Goal: Information Seeking & Learning: Learn about a topic

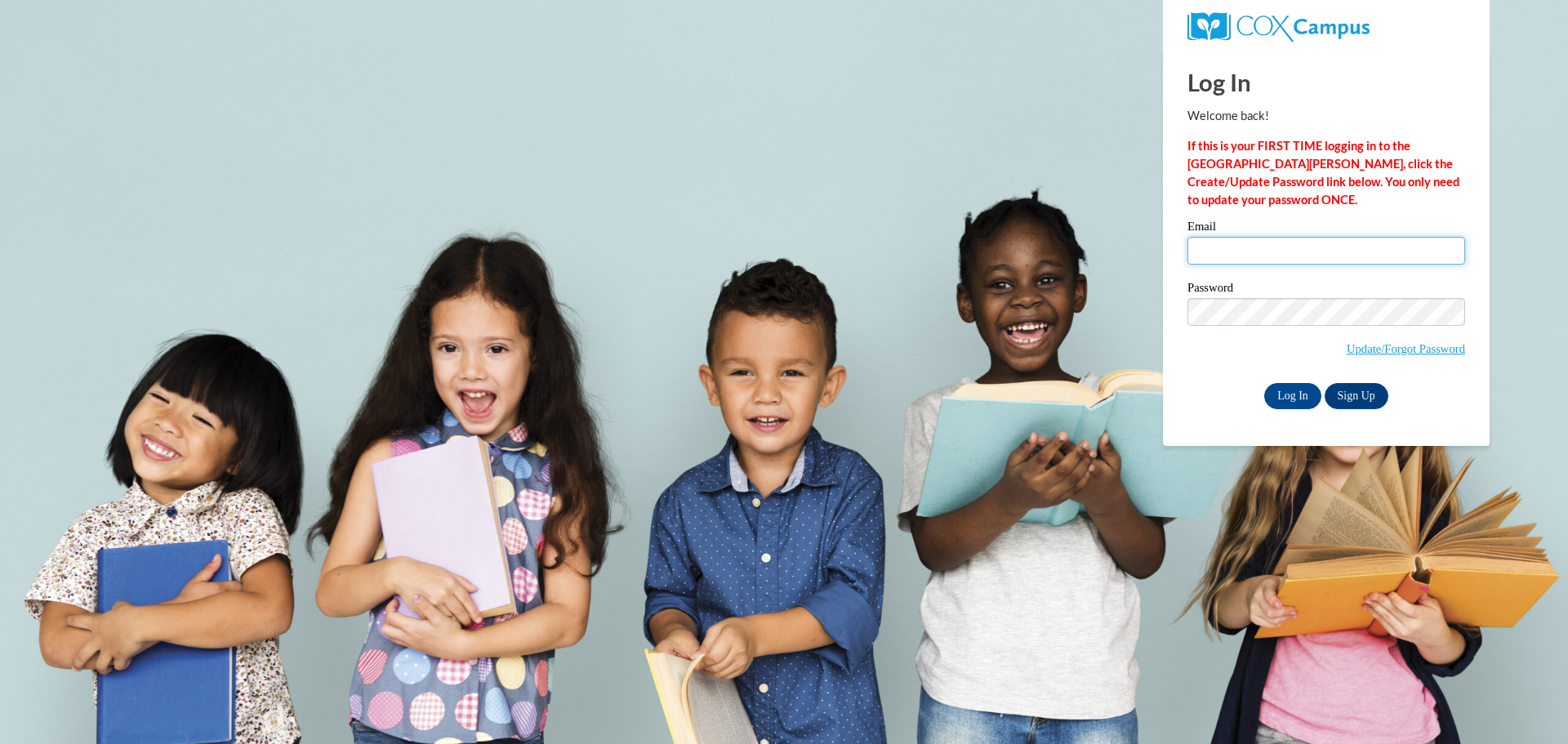
click at [1284, 258] on input "Email" at bounding box center [1326, 250] width 278 height 28
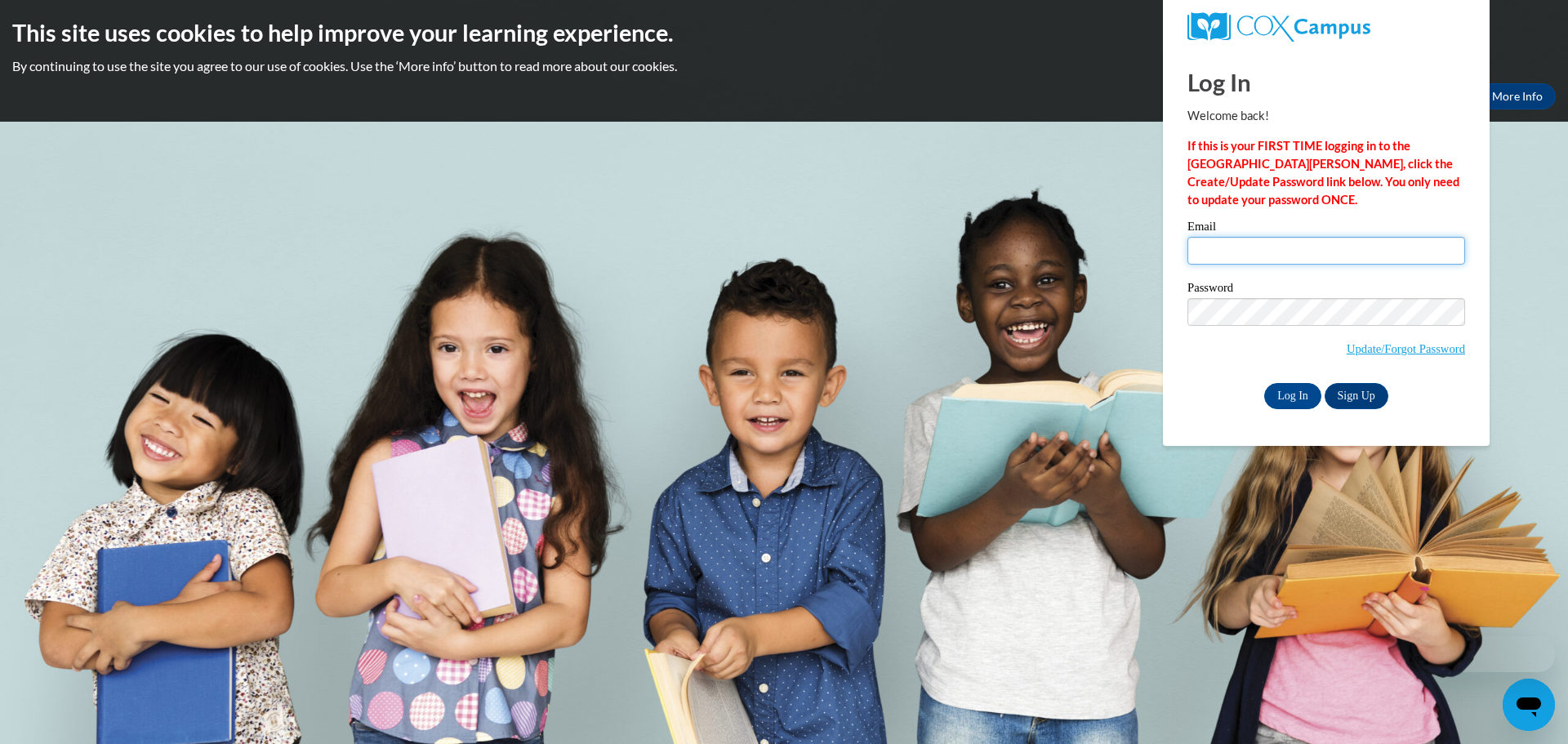
type input "sbraccia@prescott.k12.wi.us"
click at [1339, 247] on input "sbraccia@prescott.k12.wi.us" at bounding box center [1326, 250] width 278 height 28
click at [1292, 390] on input "Log In" at bounding box center [1293, 396] width 57 height 26
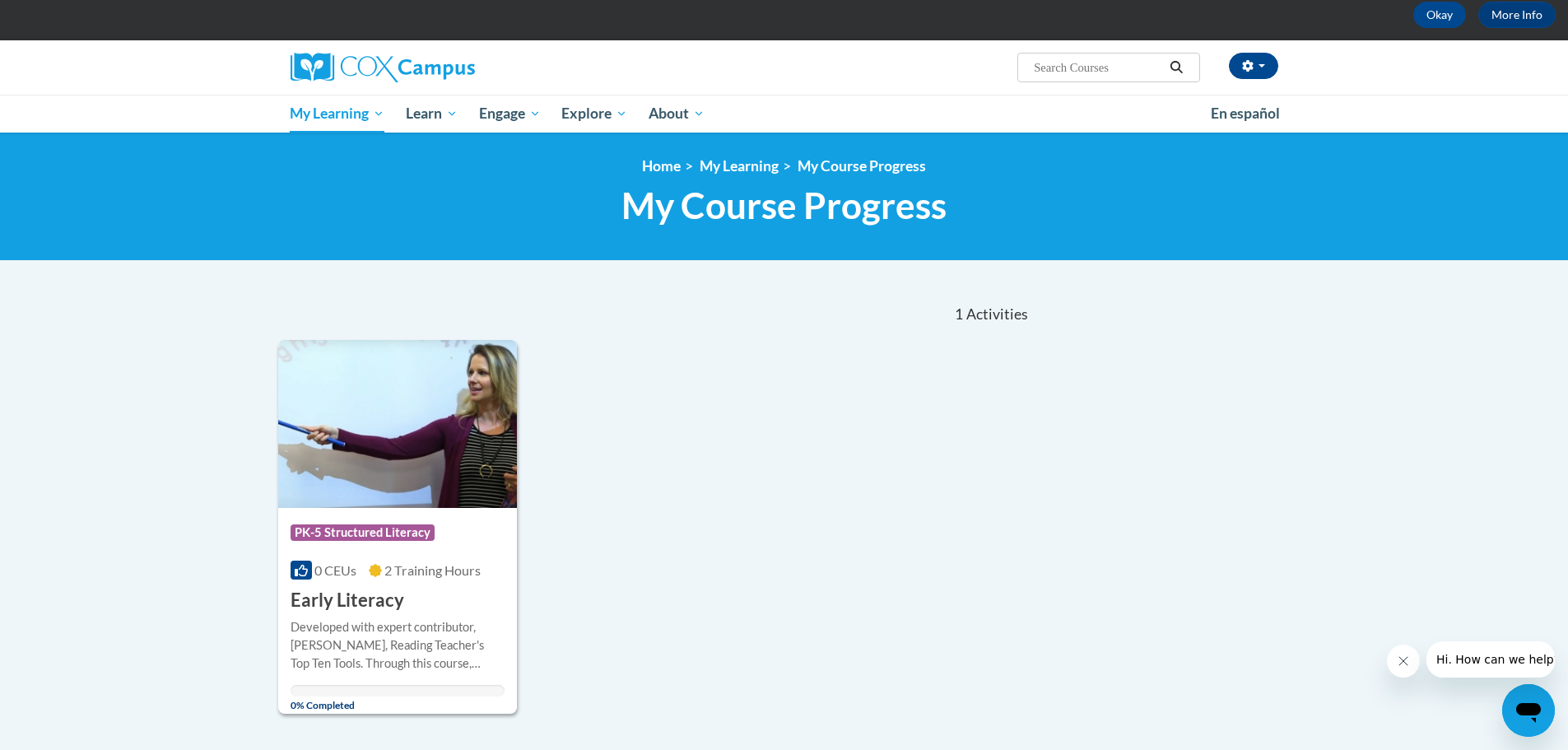
scroll to position [164, 0]
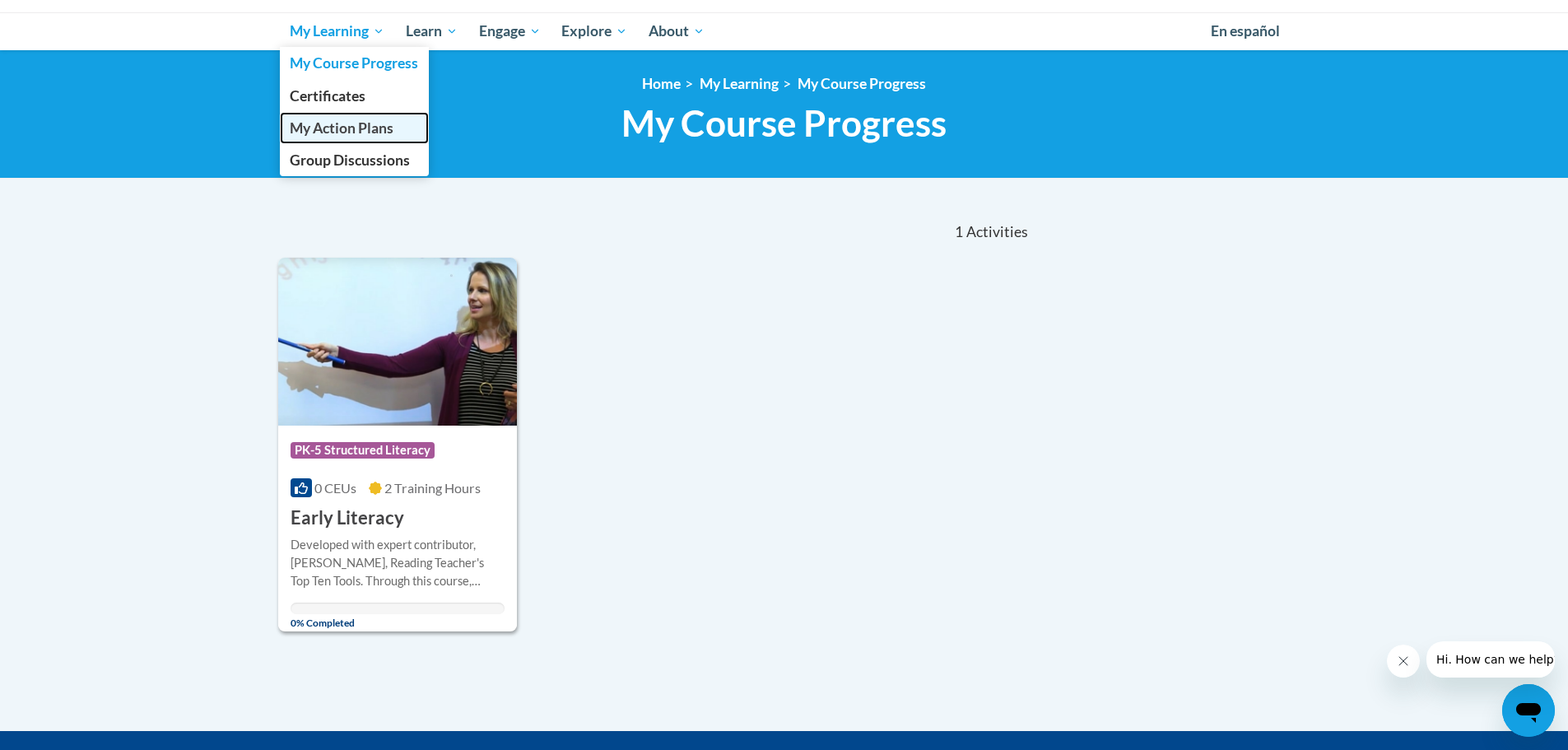
click at [363, 129] on span "My Action Plans" at bounding box center [341, 128] width 104 height 17
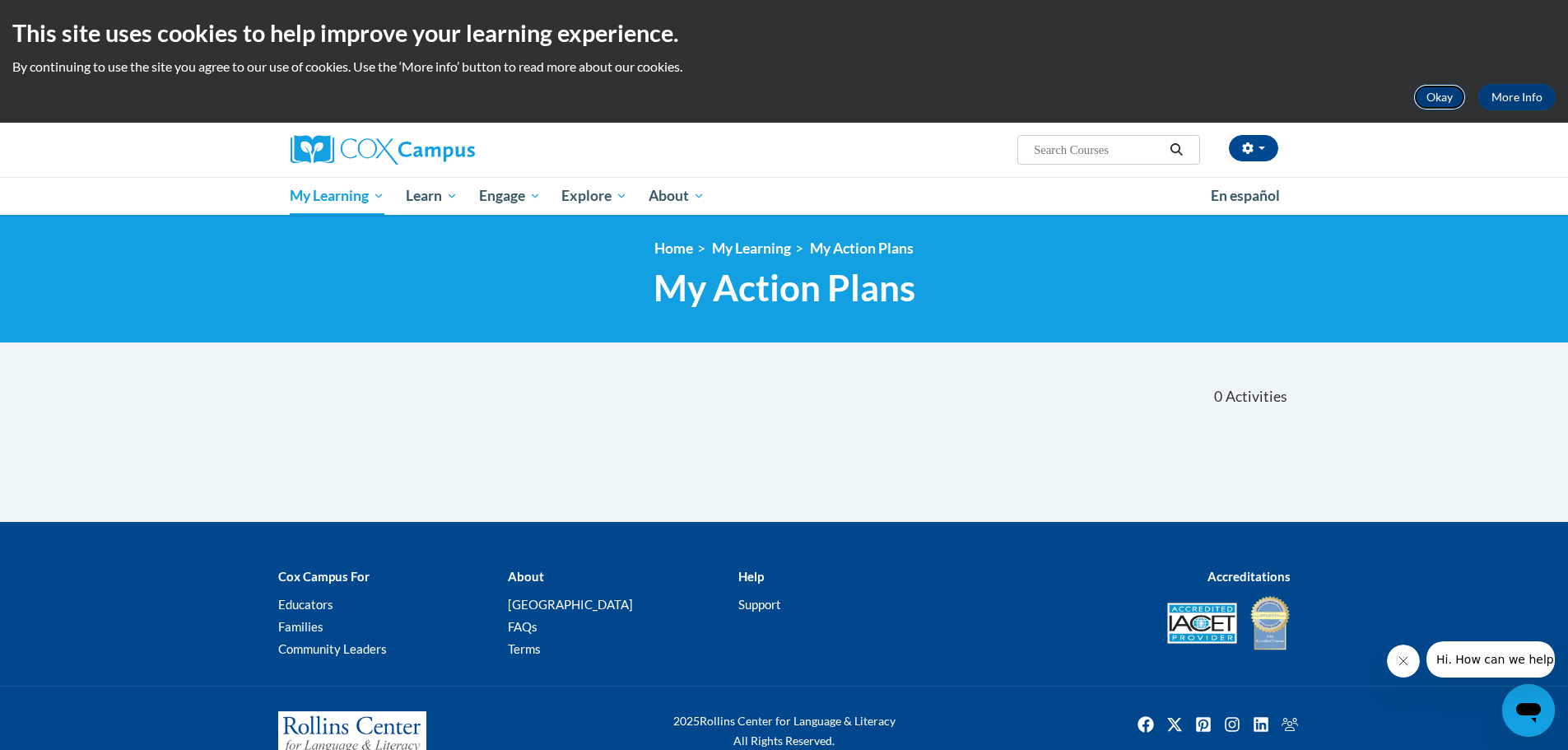
click at [1444, 94] on button "Okay" at bounding box center [1440, 97] width 53 height 26
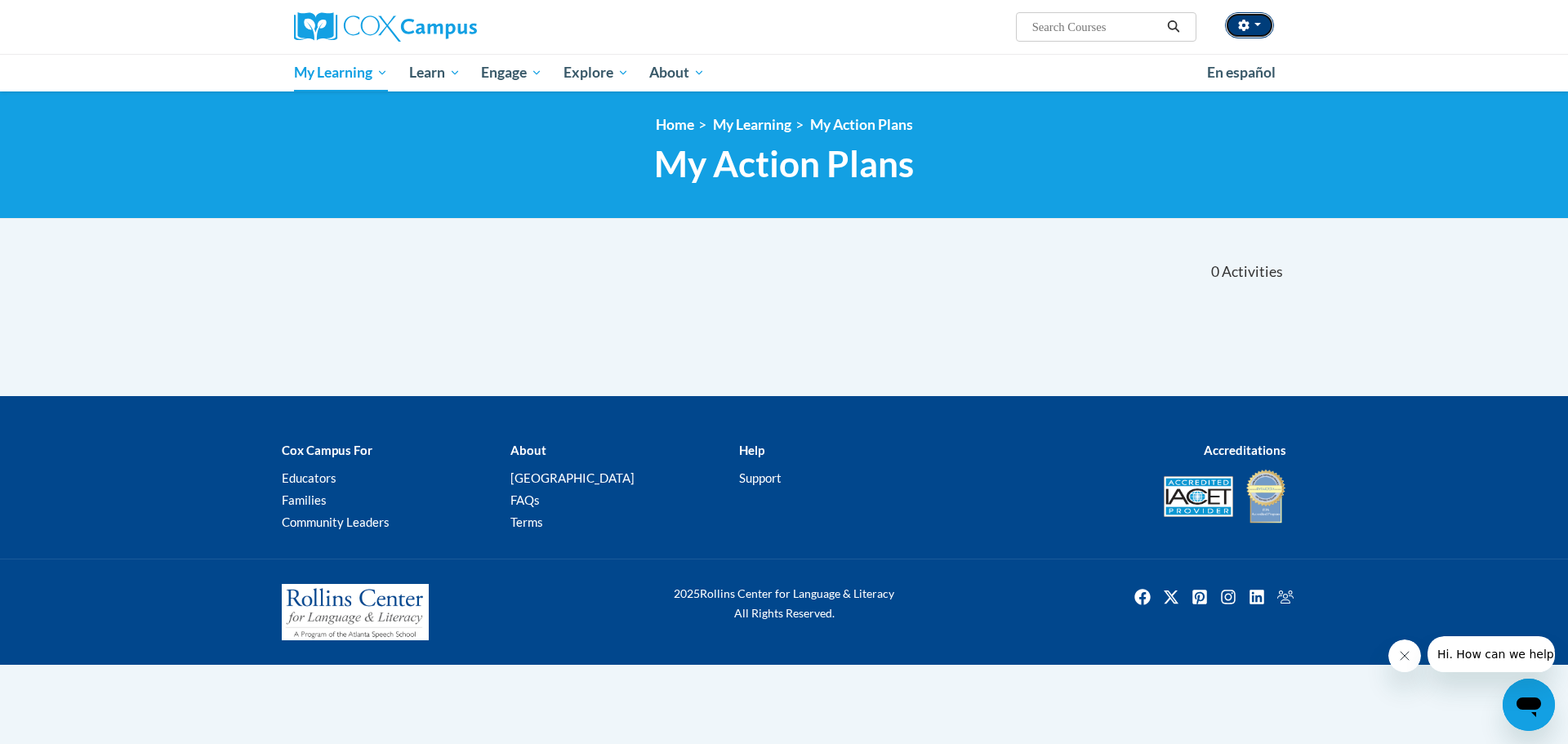
click at [1259, 34] on button "button" at bounding box center [1250, 25] width 49 height 26
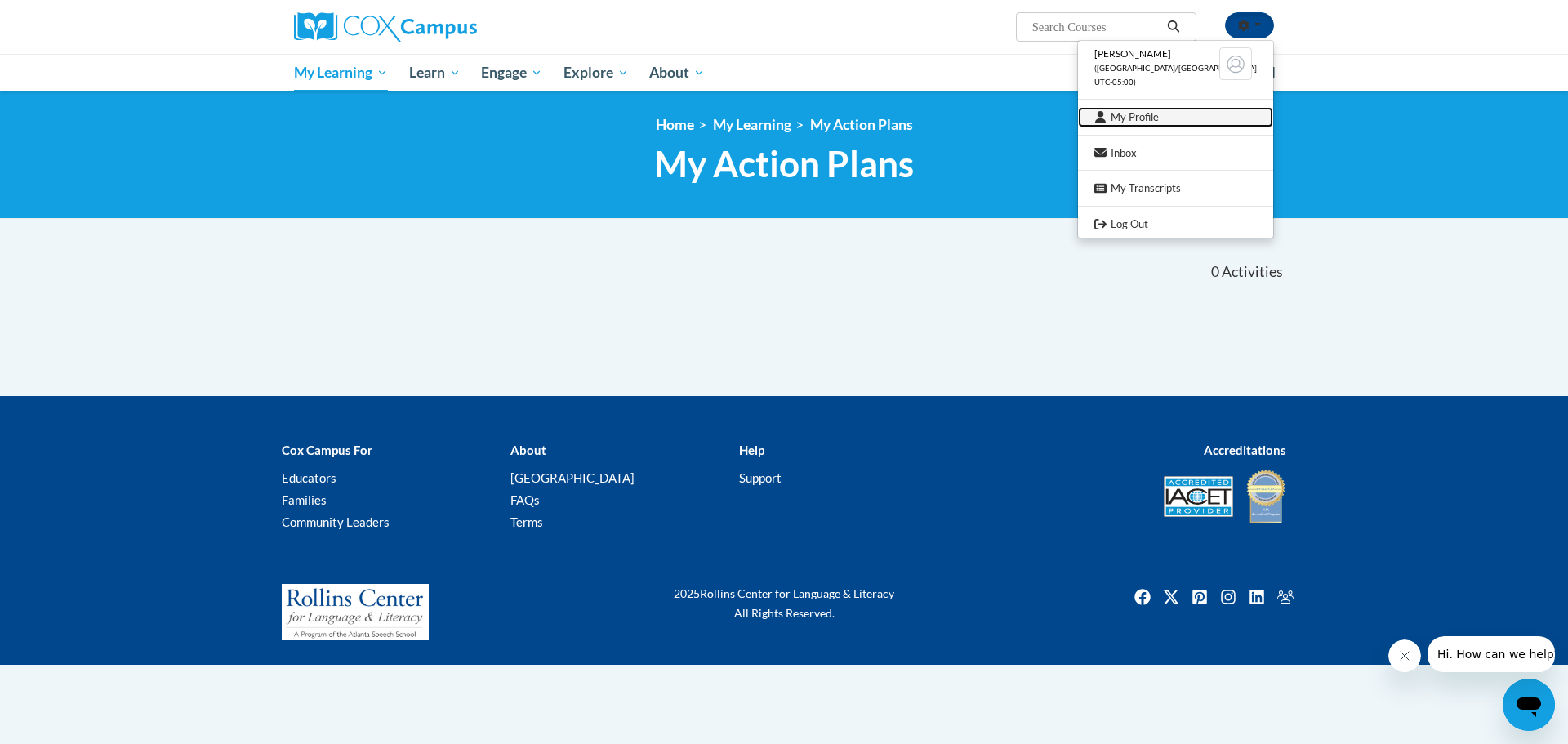
click at [1207, 120] on link "My Profile" at bounding box center [1175, 117] width 195 height 20
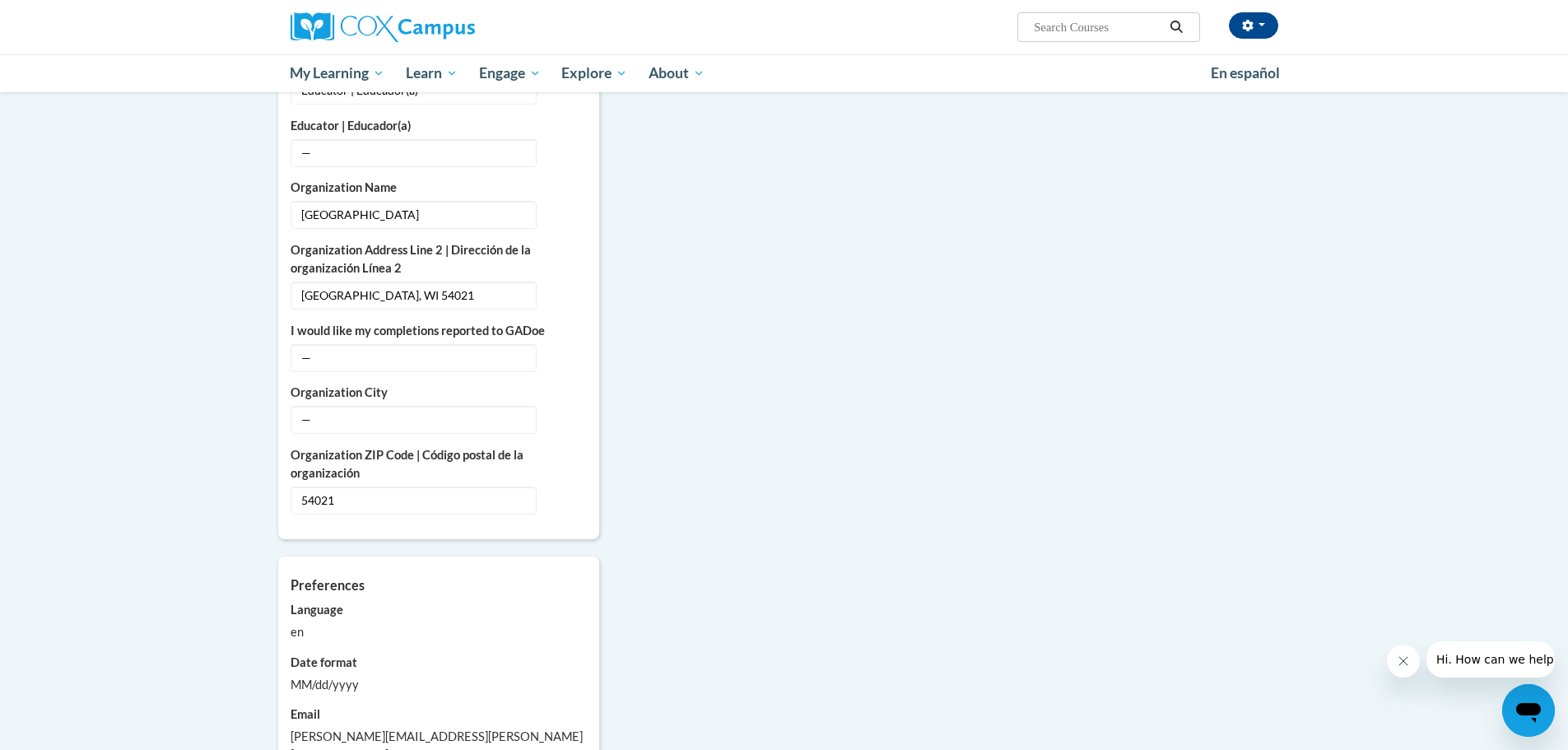
scroll to position [1317, 0]
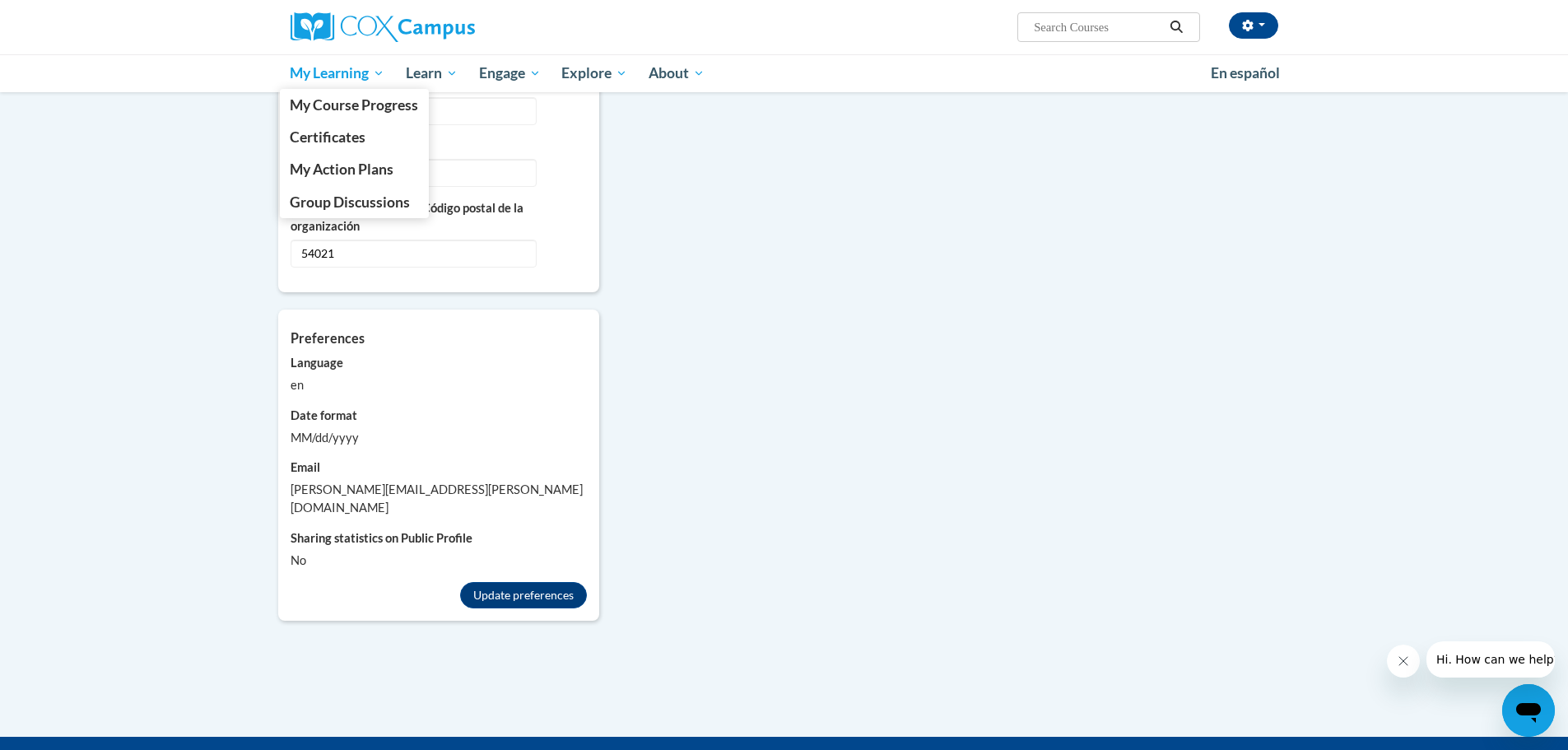
click at [345, 80] on span "My Learning" at bounding box center [336, 72] width 94 height 20
click at [346, 111] on span "My Course Progress" at bounding box center [353, 105] width 129 height 17
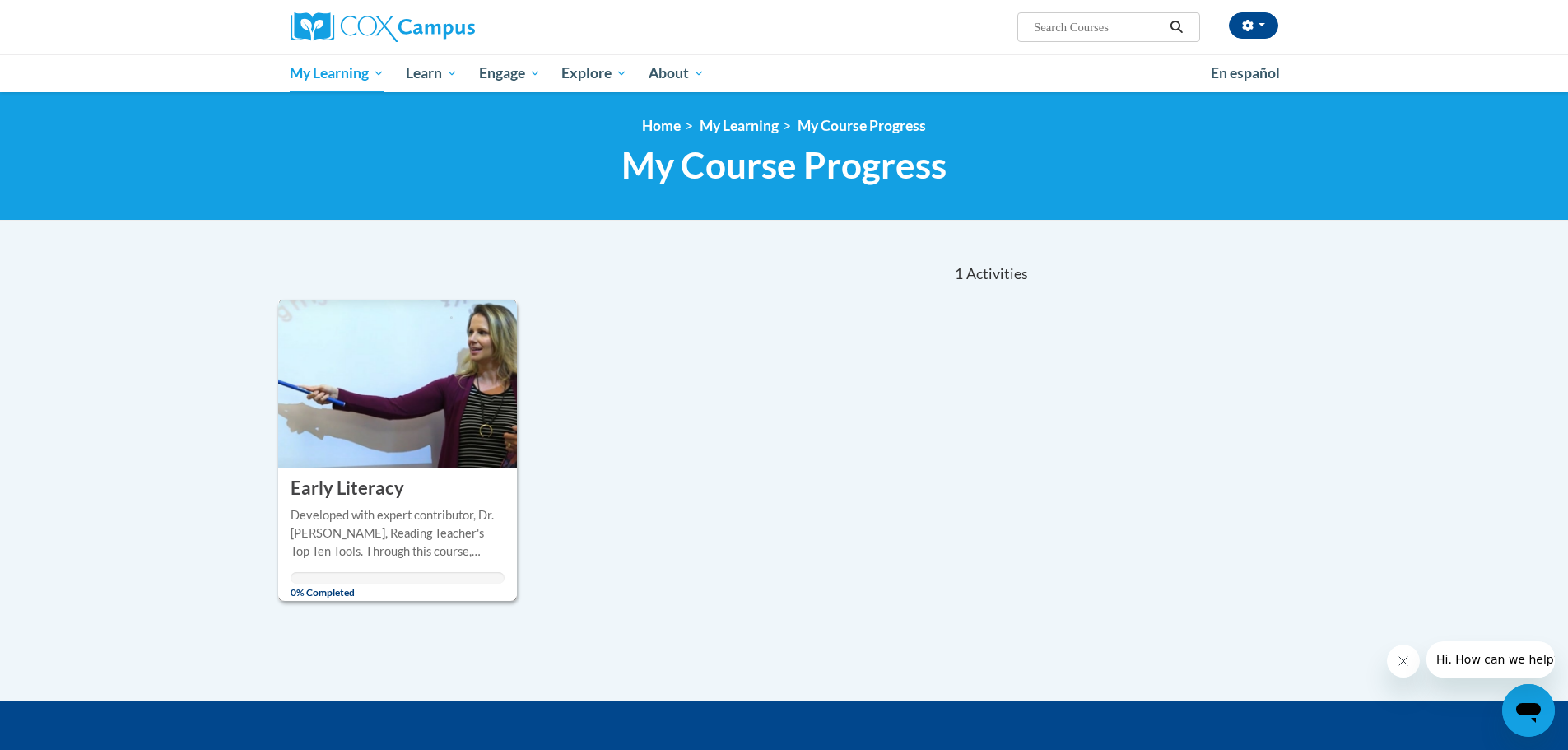
click at [417, 471] on div "COURSE Early Literacy" at bounding box center [398, 484] width 239 height 34
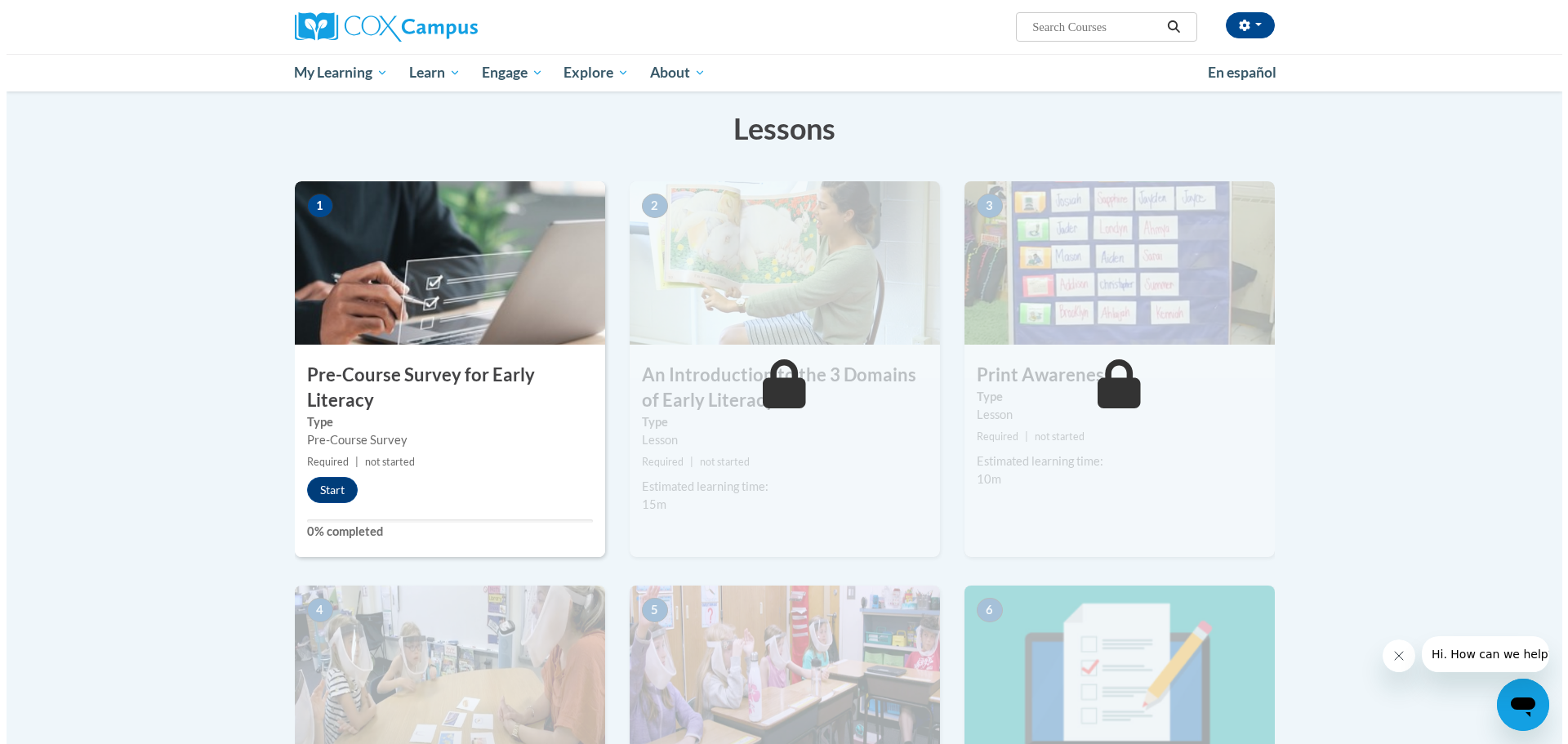
scroll to position [163, 0]
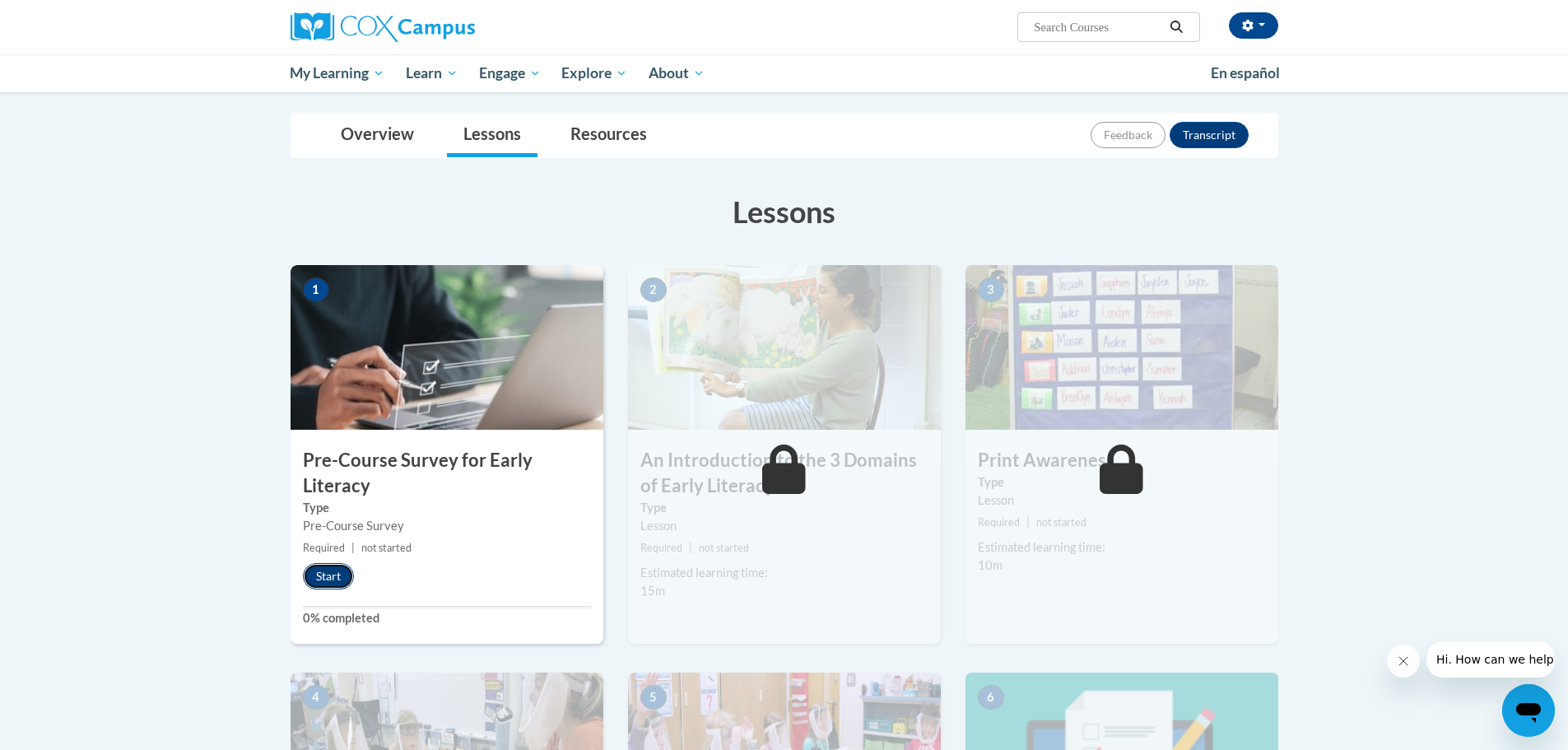
click at [343, 573] on button "Start" at bounding box center [329, 576] width 51 height 26
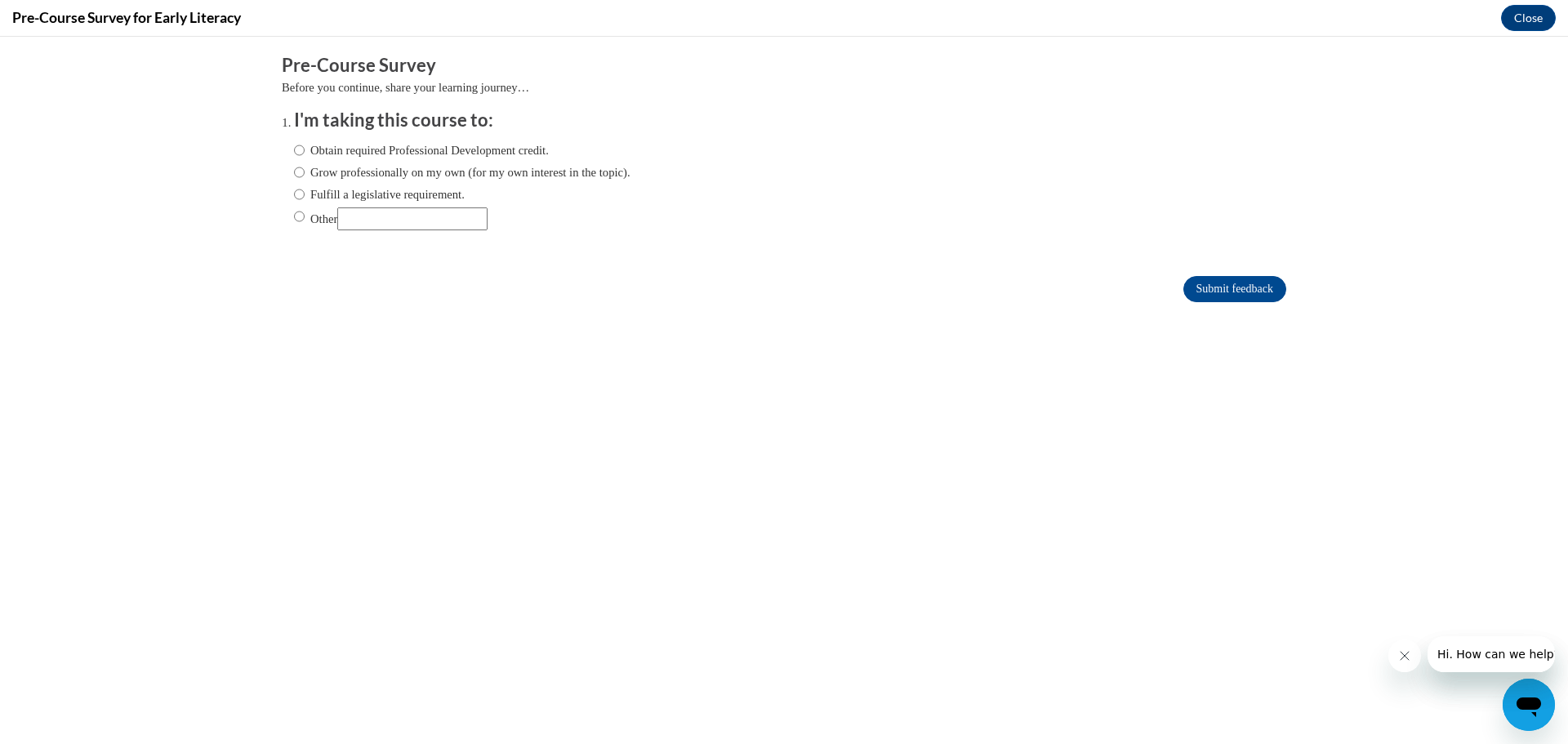
scroll to position [0, 0]
click at [465, 173] on label "Grow professionally on my own (for my own interest in the topic)." at bounding box center [462, 171] width 336 height 18
click at [305, 173] on input "Grow professionally on my own (for my own interest in the topic)." at bounding box center [299, 171] width 11 height 18
radio input "true"
click at [398, 198] on label "Fulfill a legislative requirement." at bounding box center [379, 194] width 171 height 18
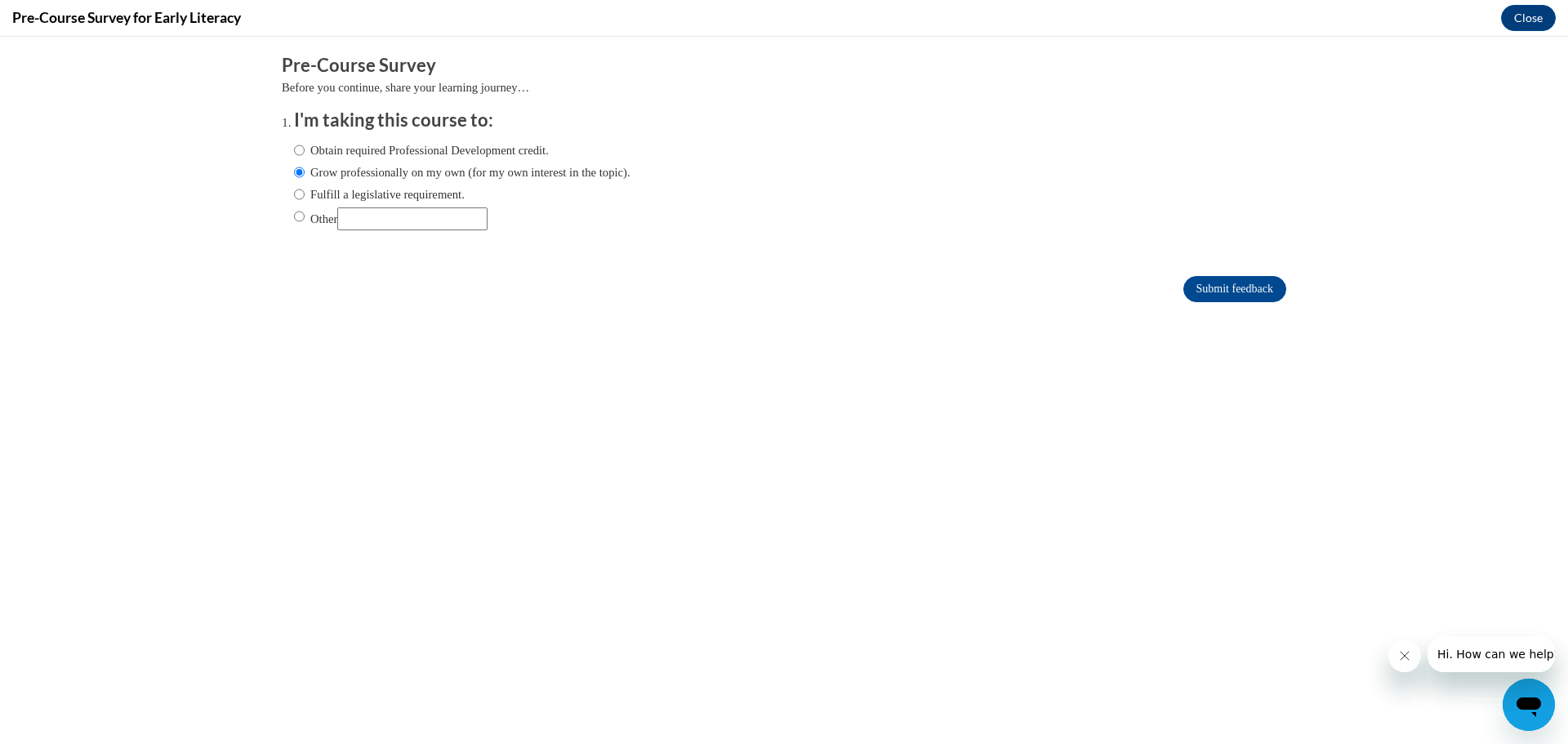
click at [305, 198] on input "Fulfill a legislative requirement." at bounding box center [299, 194] width 11 height 18
radio input "true"
click at [398, 159] on label "Obtain required Professional Development credit." at bounding box center [421, 149] width 255 height 18
click at [305, 159] on input "Obtain required Professional Development credit." at bounding box center [299, 149] width 11 height 18
radio input "true"
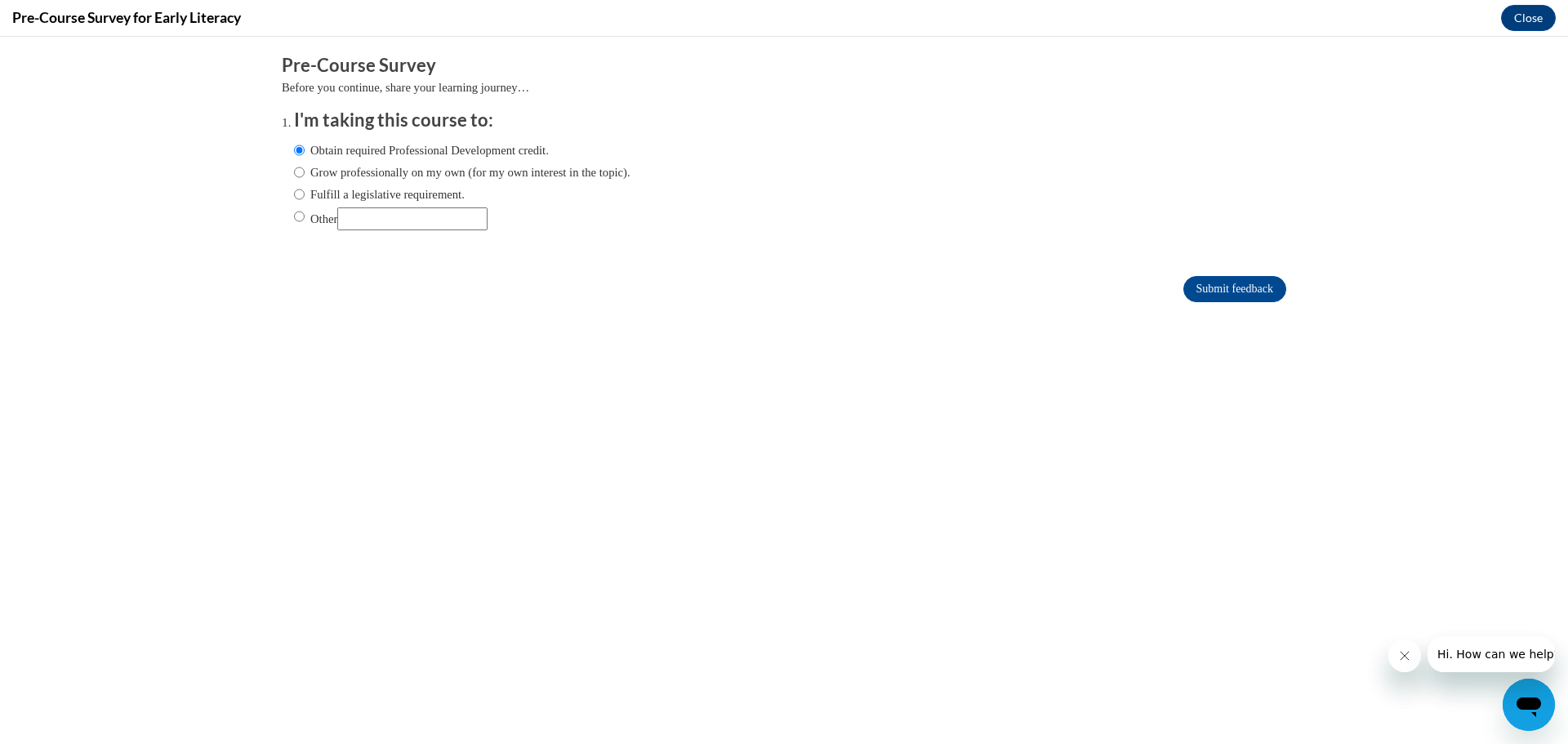
click at [398, 170] on label "Grow professionally on my own (for my own interest in the topic)." at bounding box center [462, 171] width 336 height 18
click at [305, 170] on input "Grow professionally on my own (for my own interest in the topic)." at bounding box center [299, 171] width 11 height 18
radio input "true"
click at [1193, 278] on input "Submit feedback" at bounding box center [1234, 289] width 103 height 26
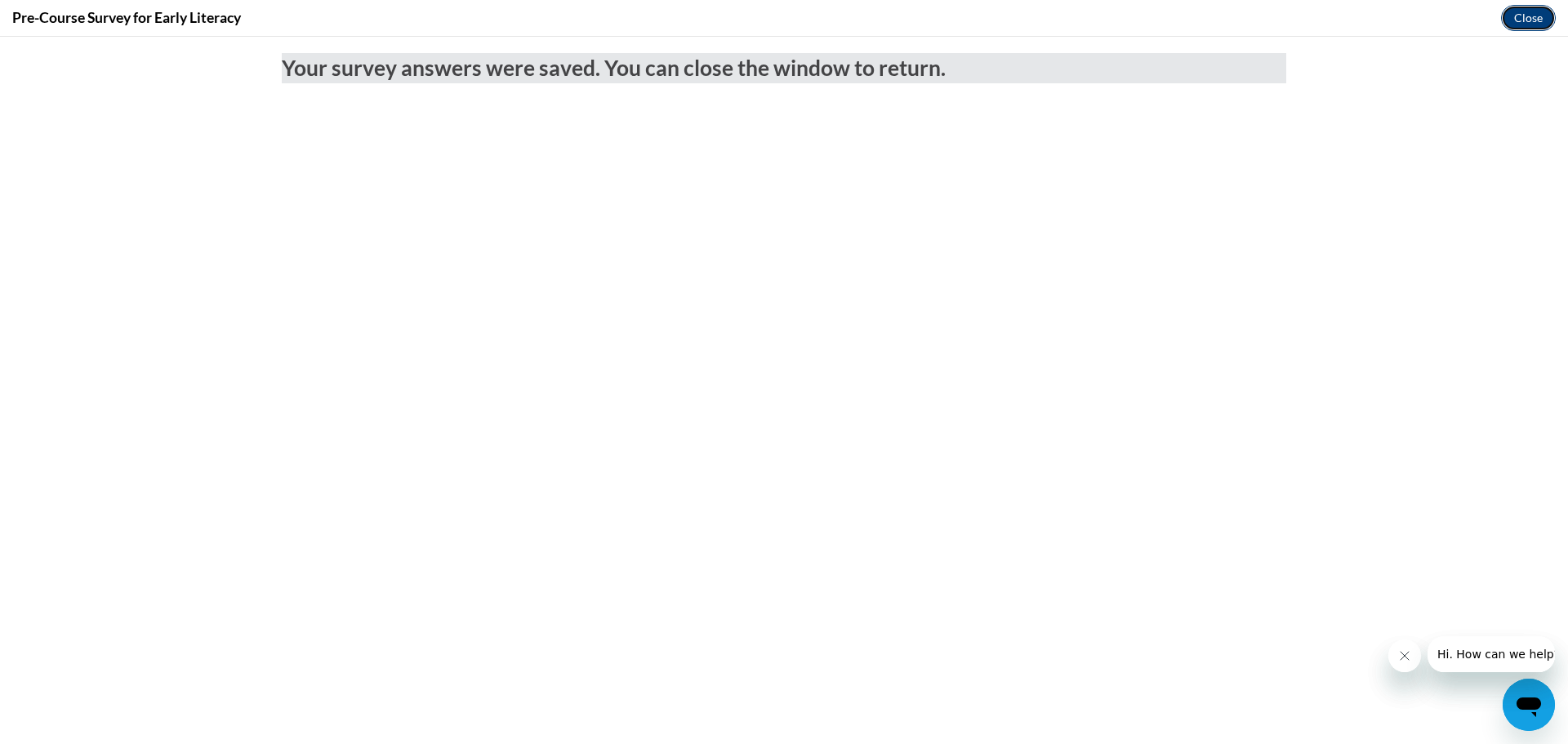
click at [1544, 23] on button "Close" at bounding box center [1528, 18] width 55 height 26
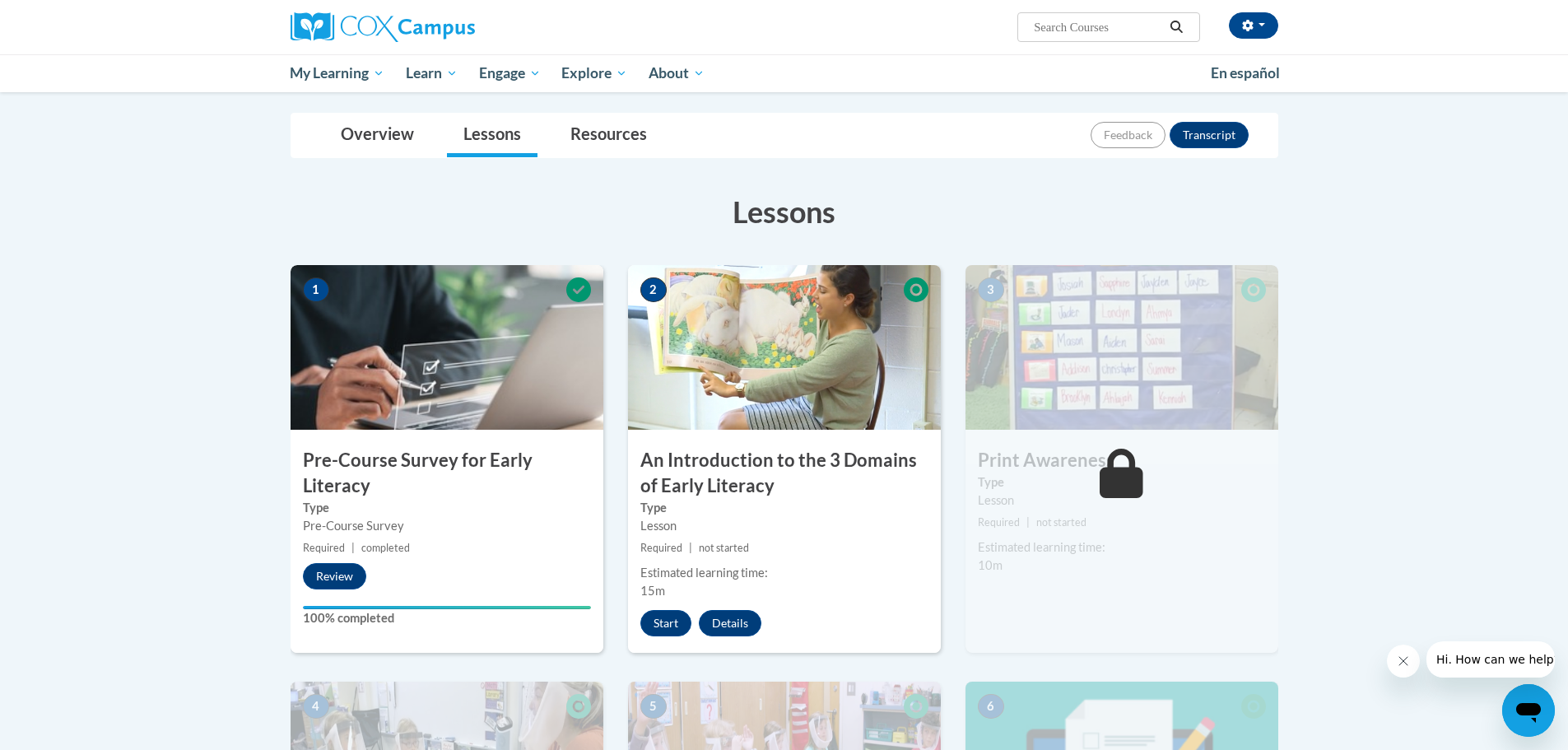
click at [1403, 656] on icon "Close message from company" at bounding box center [1402, 661] width 13 height 13
click at [670, 618] on button "Start" at bounding box center [666, 623] width 51 height 26
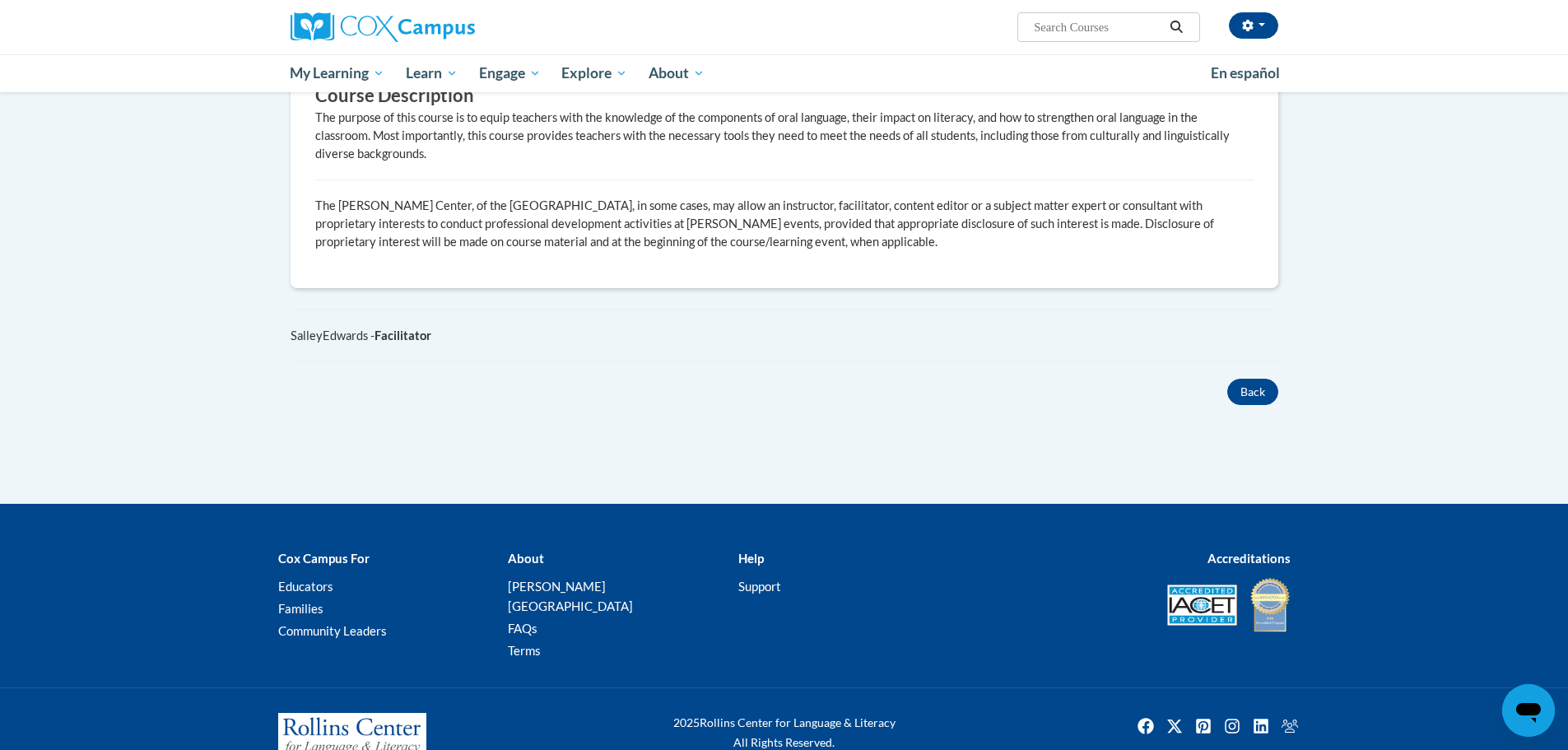
scroll to position [372, 0]
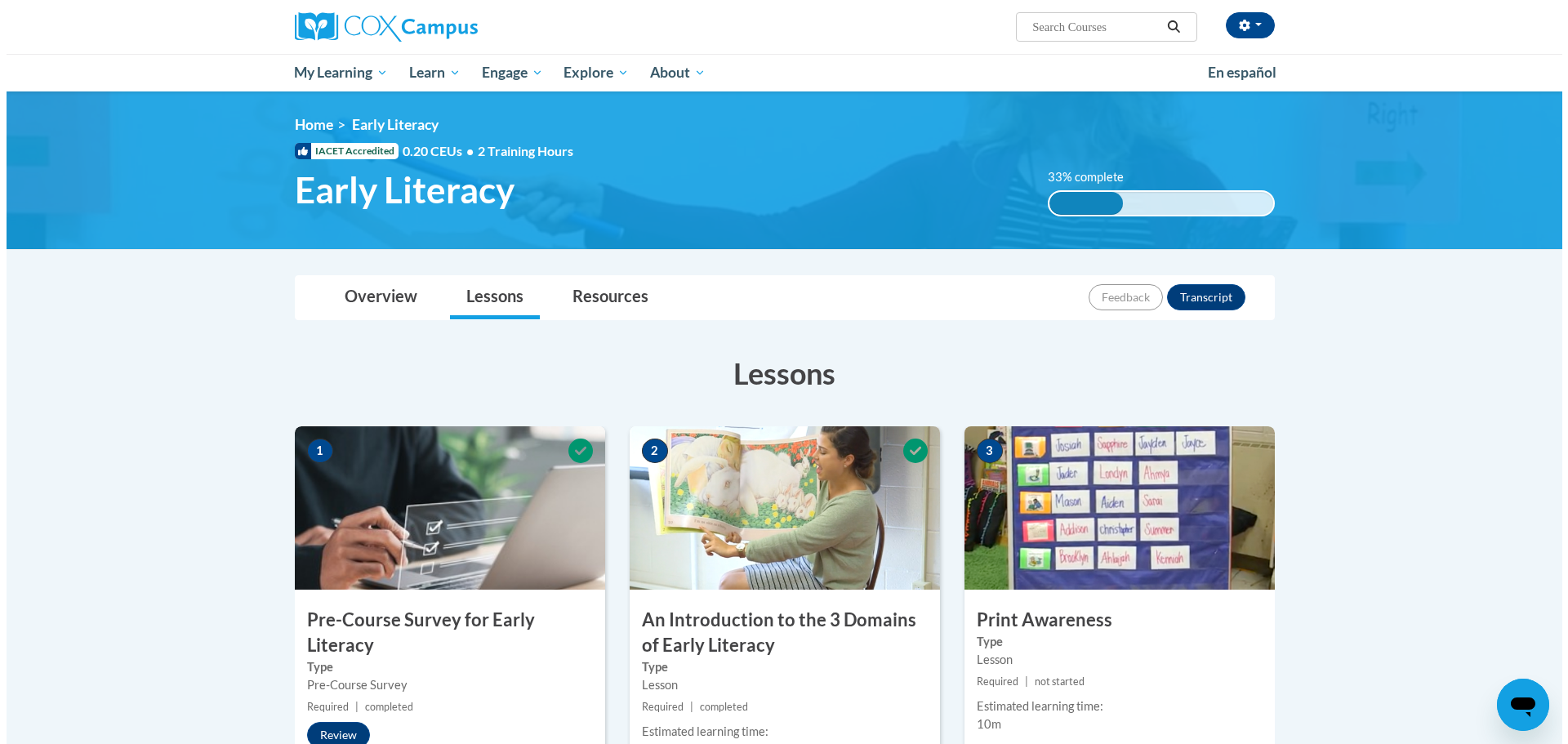
scroll to position [245, 0]
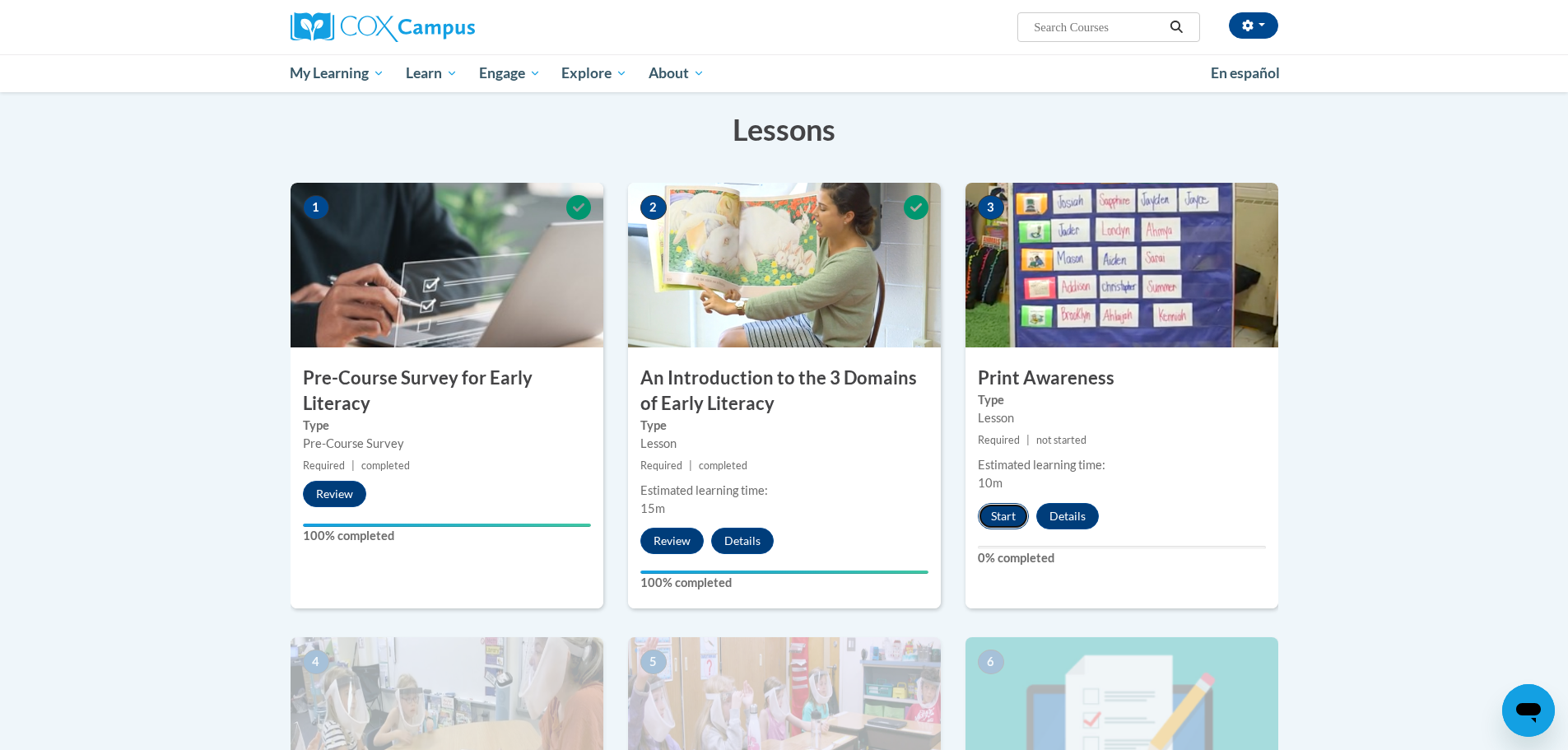
click at [1008, 516] on button "Start" at bounding box center [1004, 516] width 51 height 26
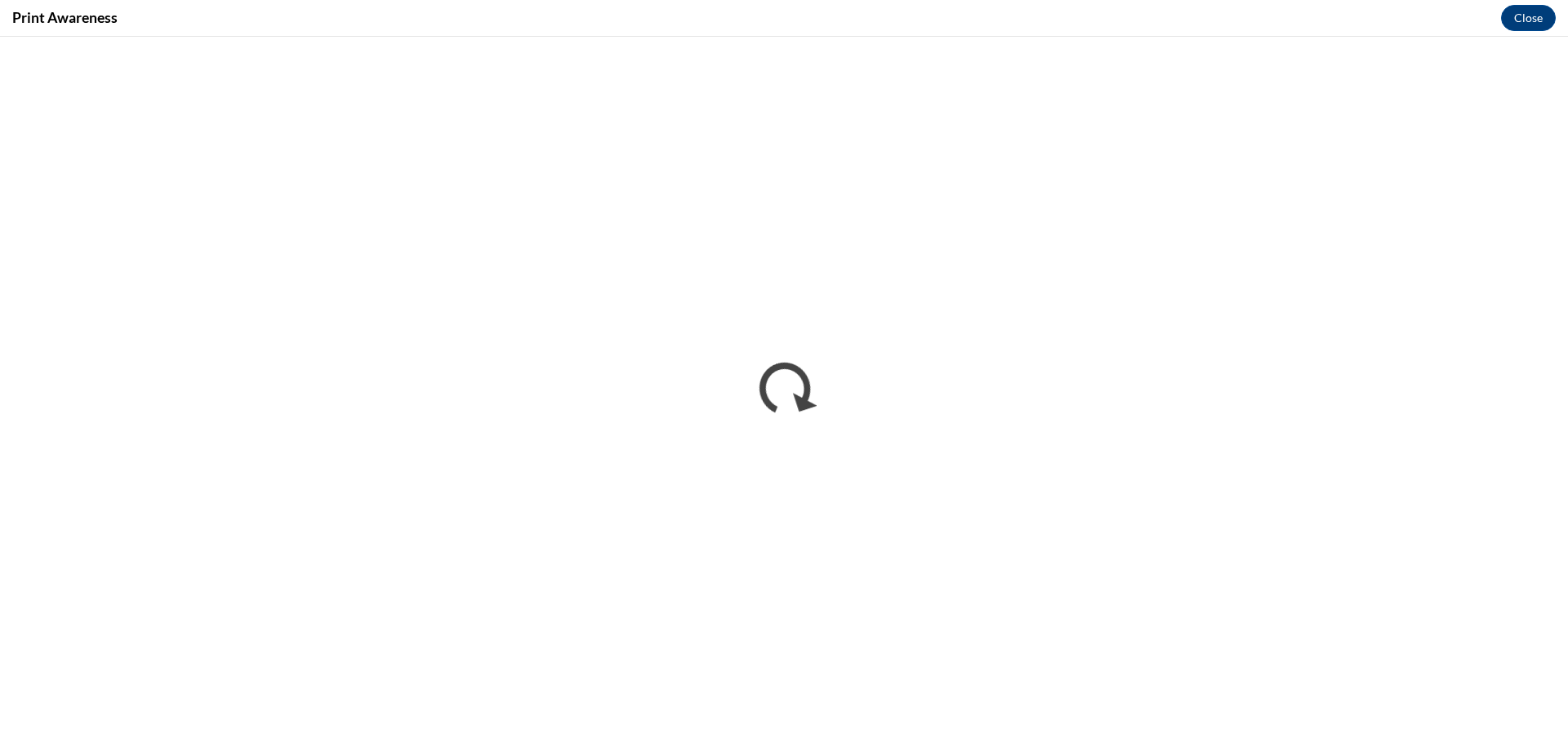
scroll to position [0, 0]
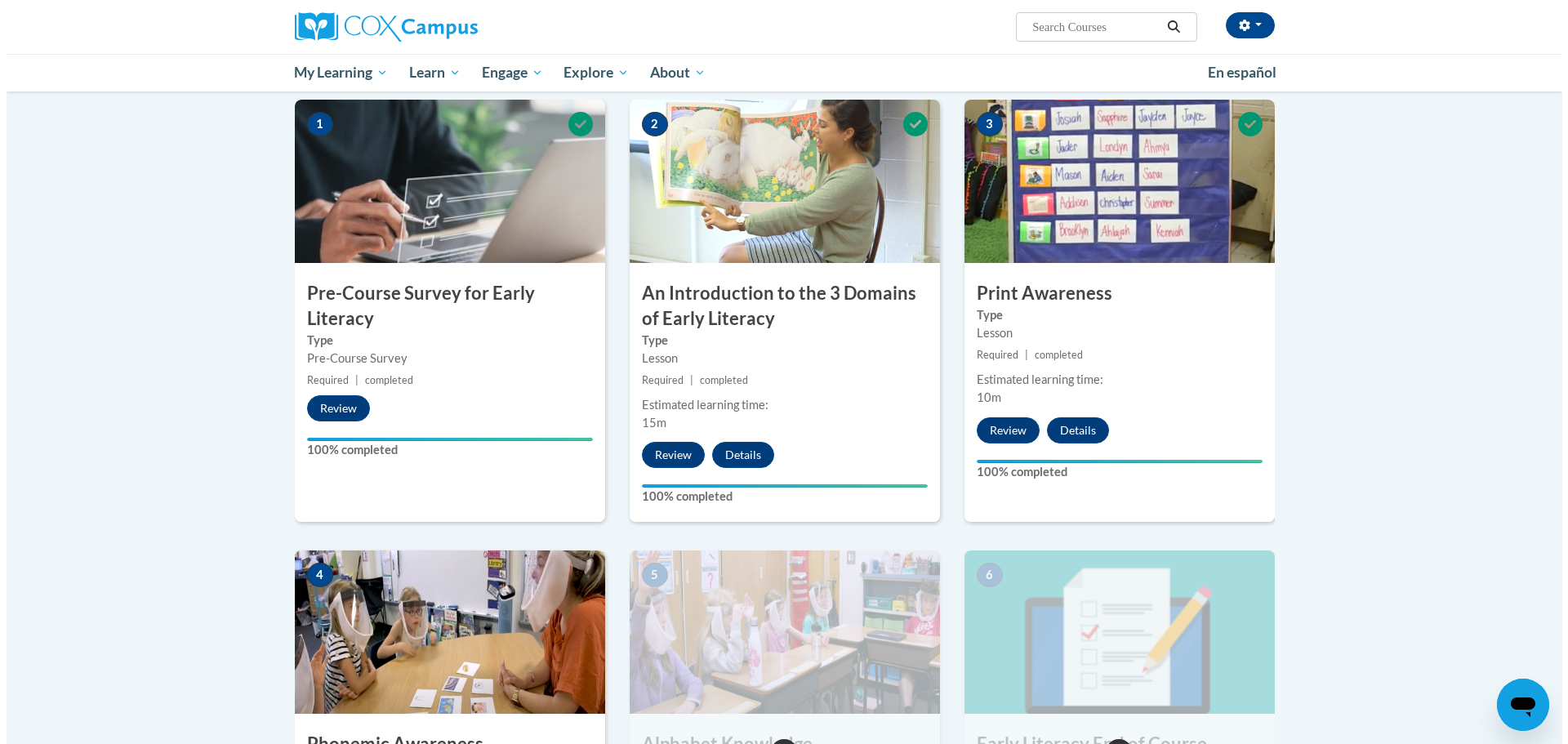
scroll to position [735, 0]
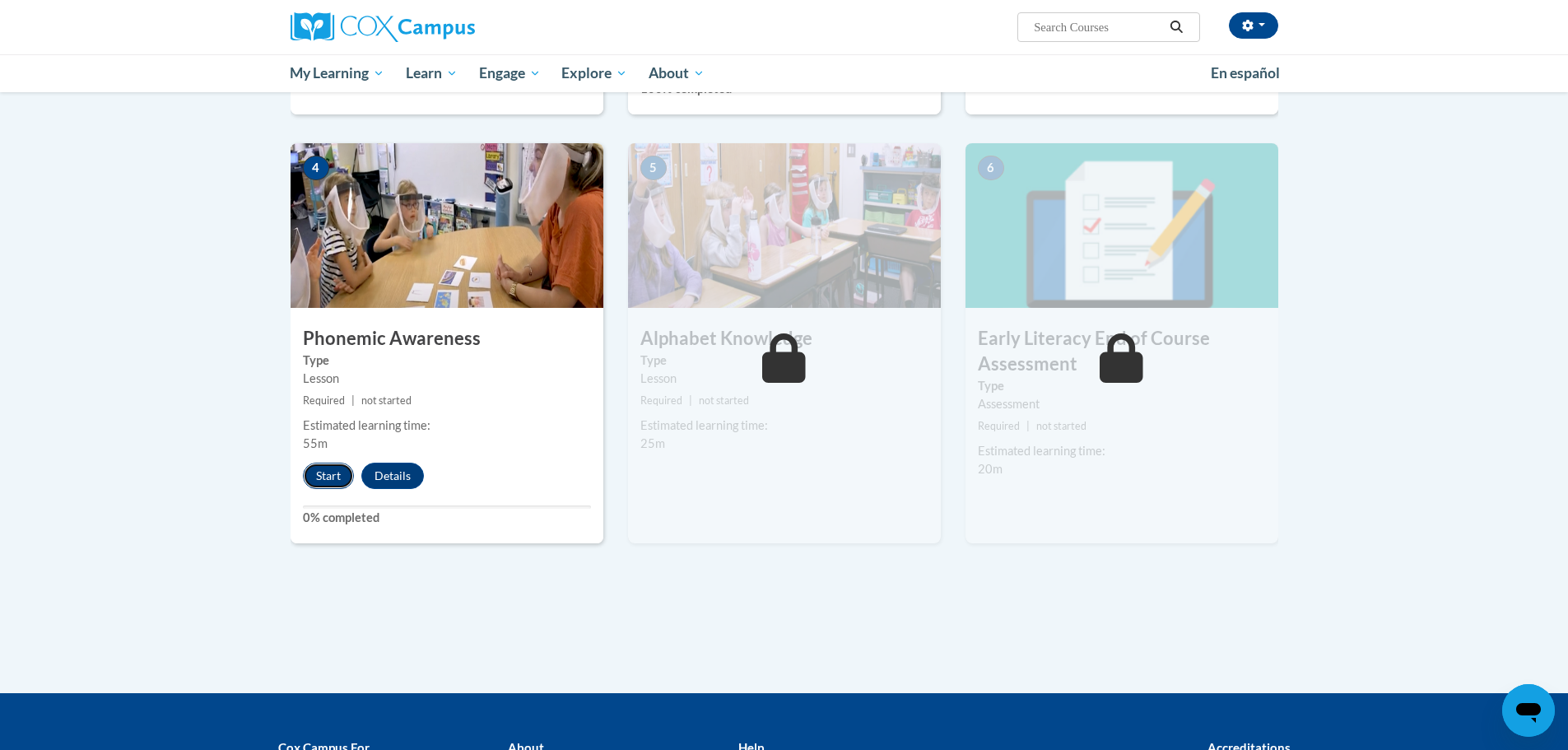
click at [339, 466] on button "Start" at bounding box center [329, 476] width 51 height 26
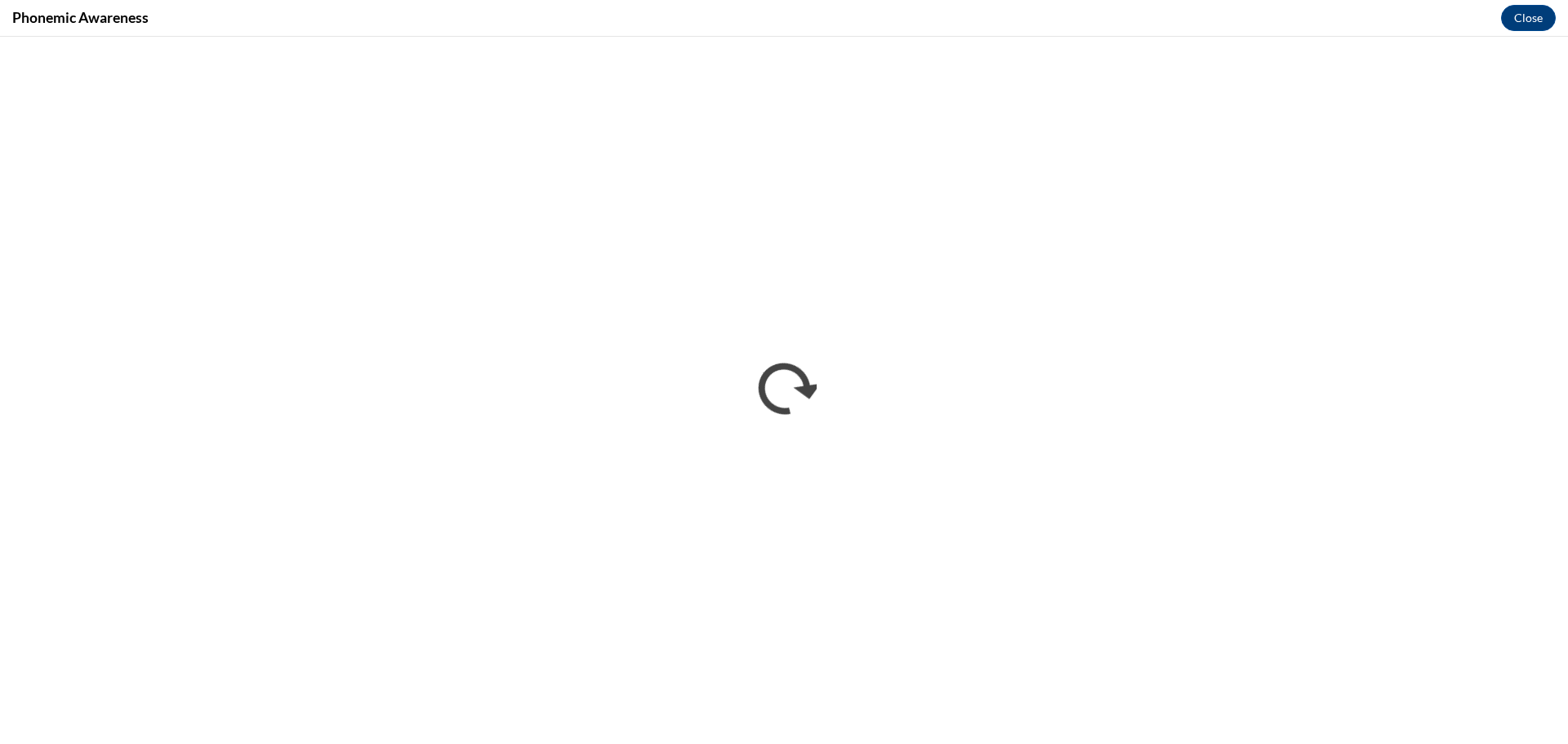
scroll to position [0, 0]
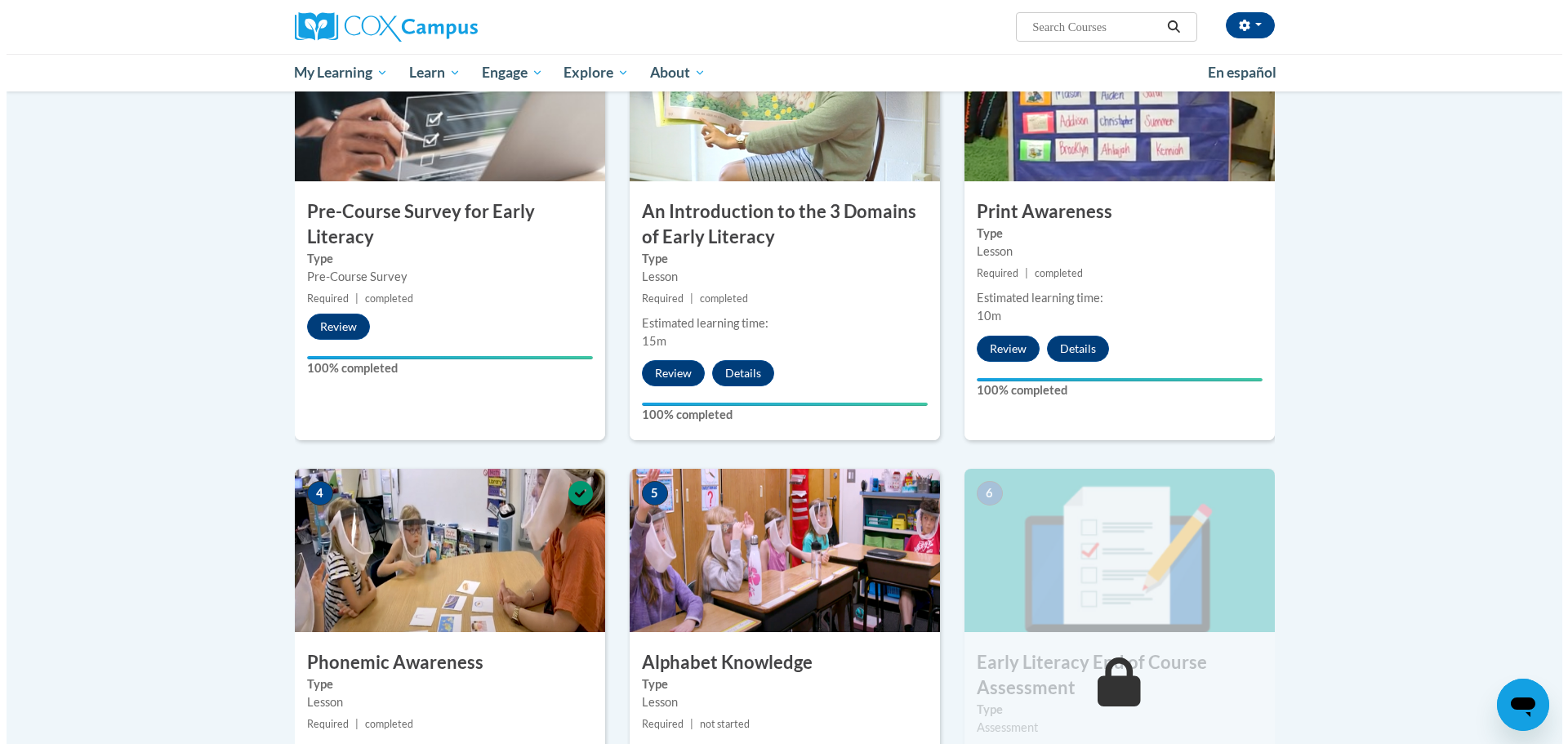
scroll to position [654, 0]
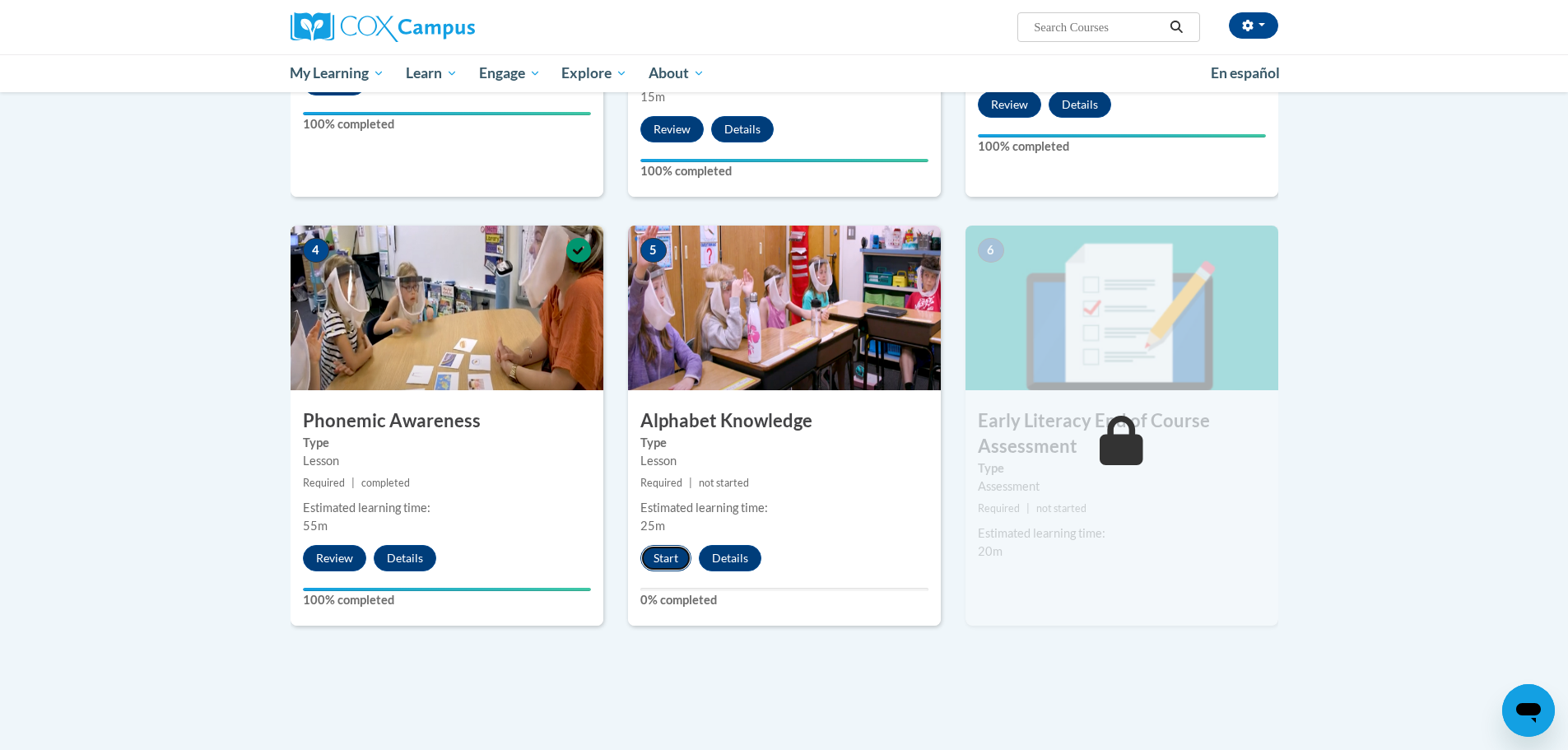
click at [673, 555] on button "Start" at bounding box center [666, 558] width 51 height 26
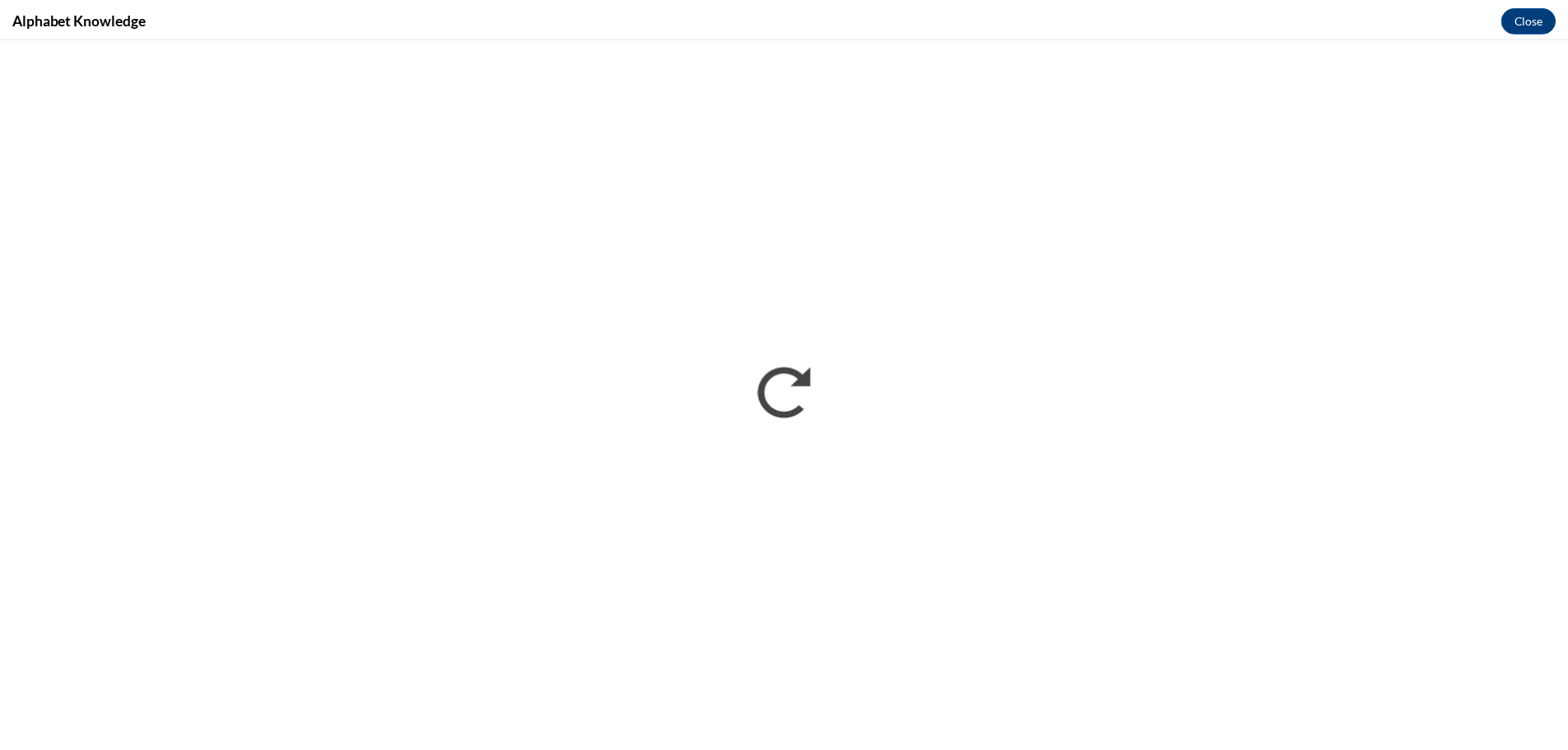
scroll to position [0, 0]
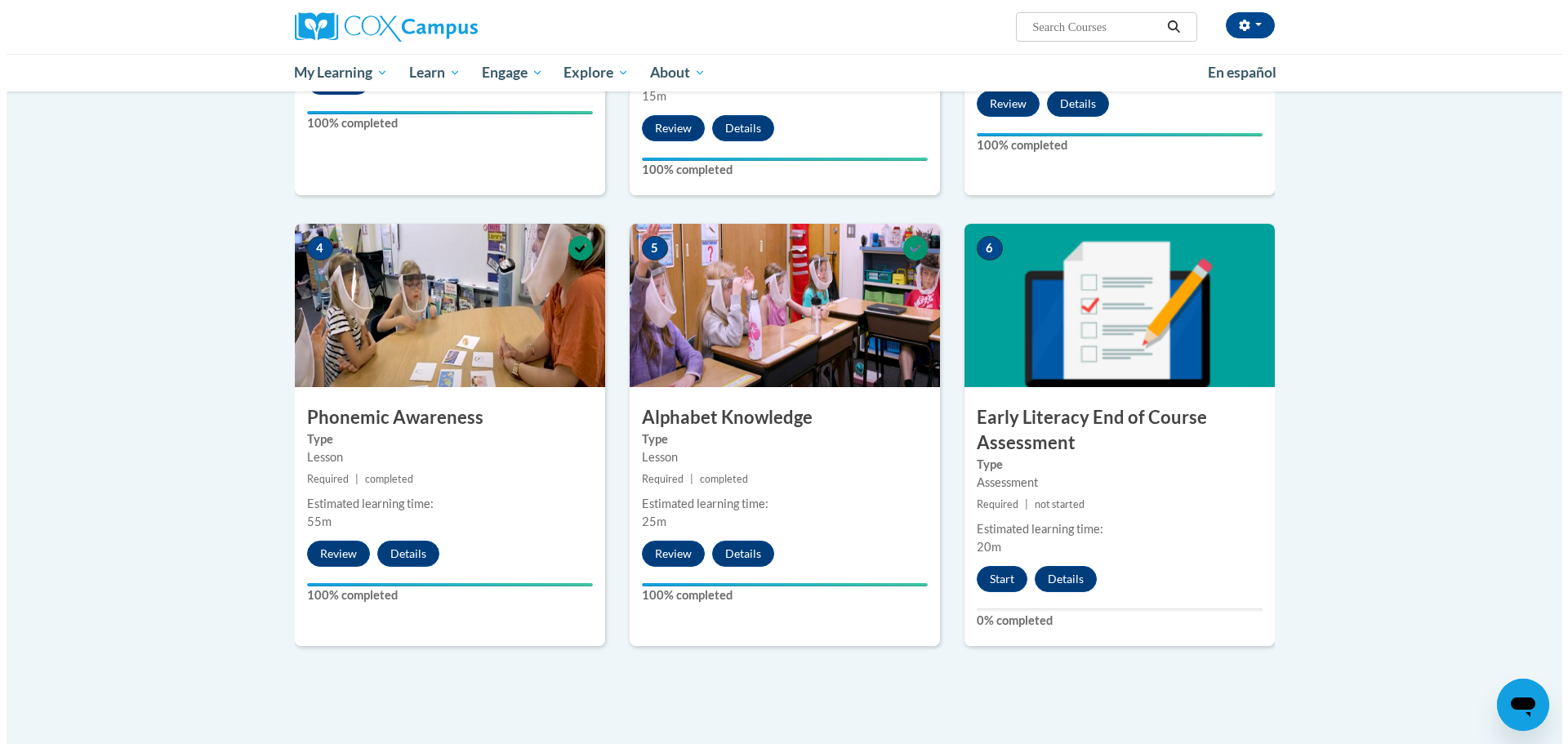
scroll to position [735, 0]
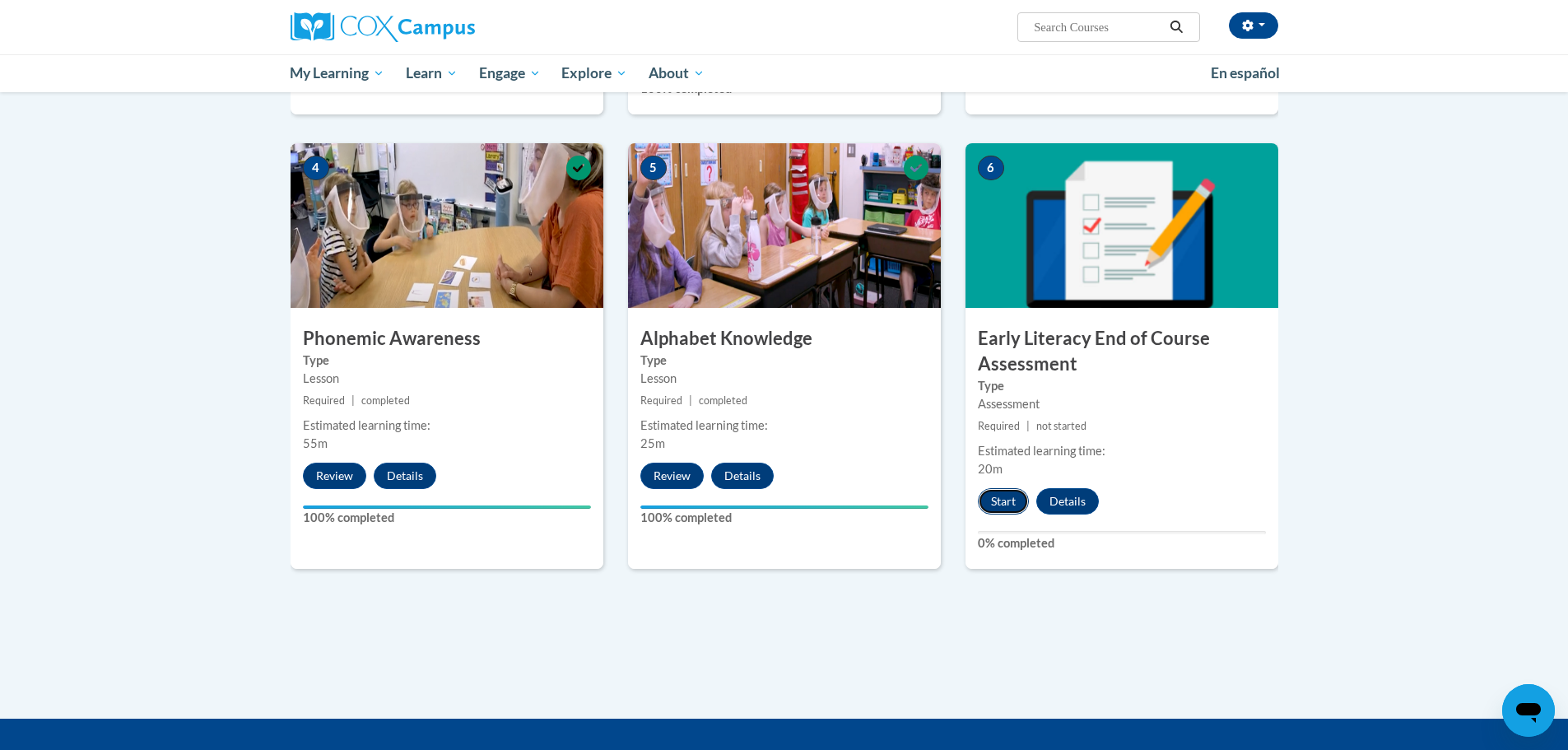
click at [1011, 501] on button "Start" at bounding box center [1004, 501] width 51 height 26
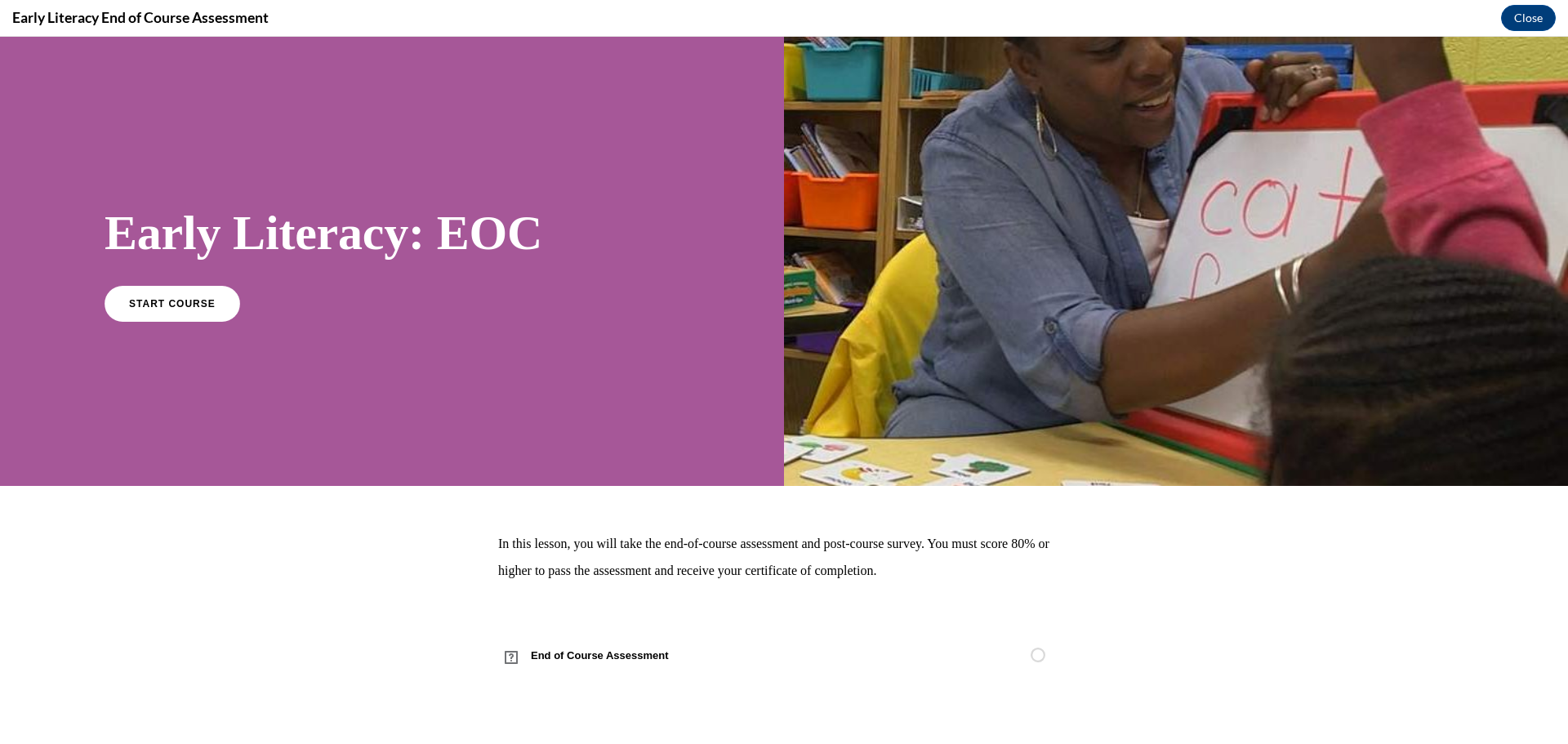
scroll to position [0, 0]
click at [206, 302] on span "START COURSE" at bounding box center [171, 303] width 90 height 13
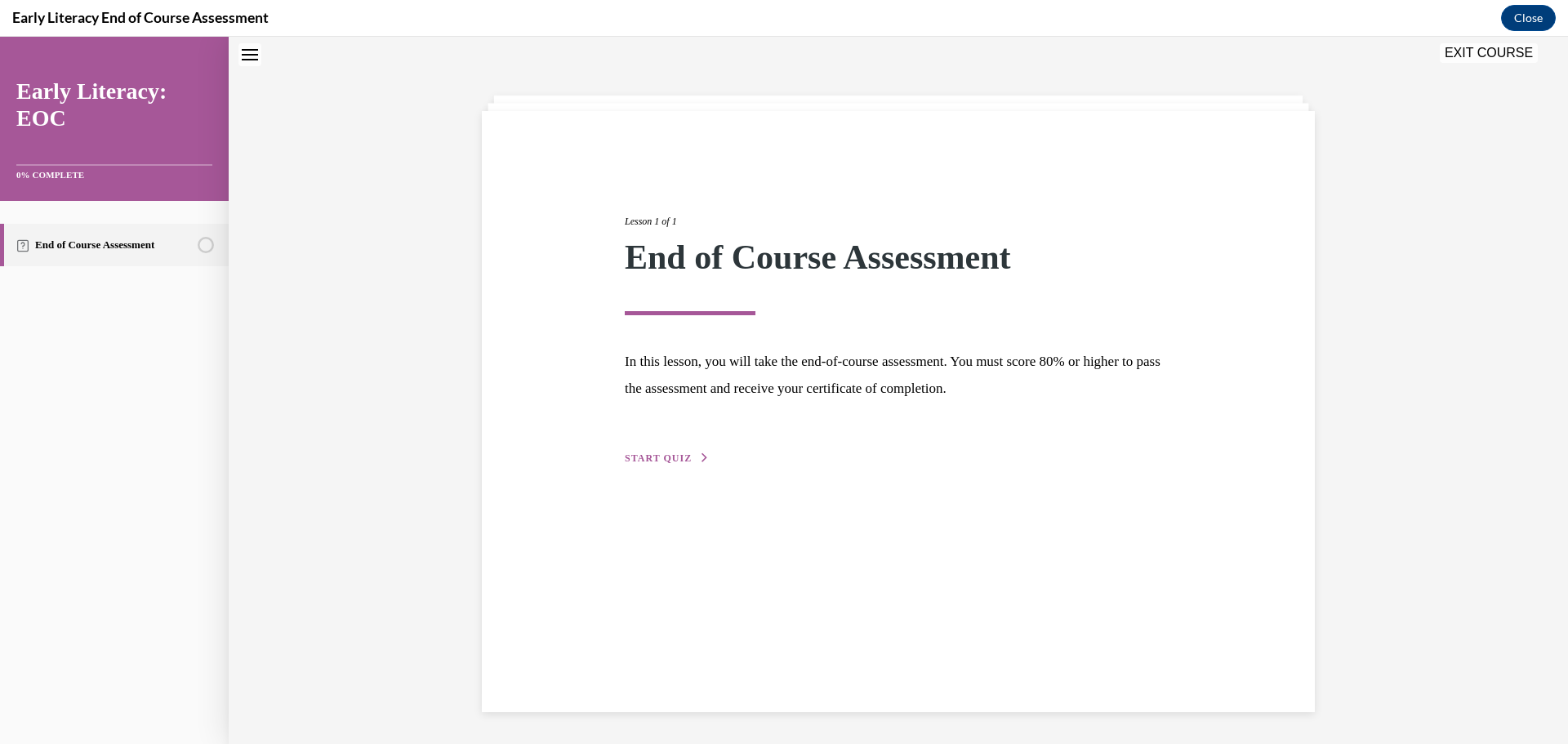
scroll to position [52, 0]
click at [688, 459] on button "START QUIZ" at bounding box center [667, 457] width 85 height 14
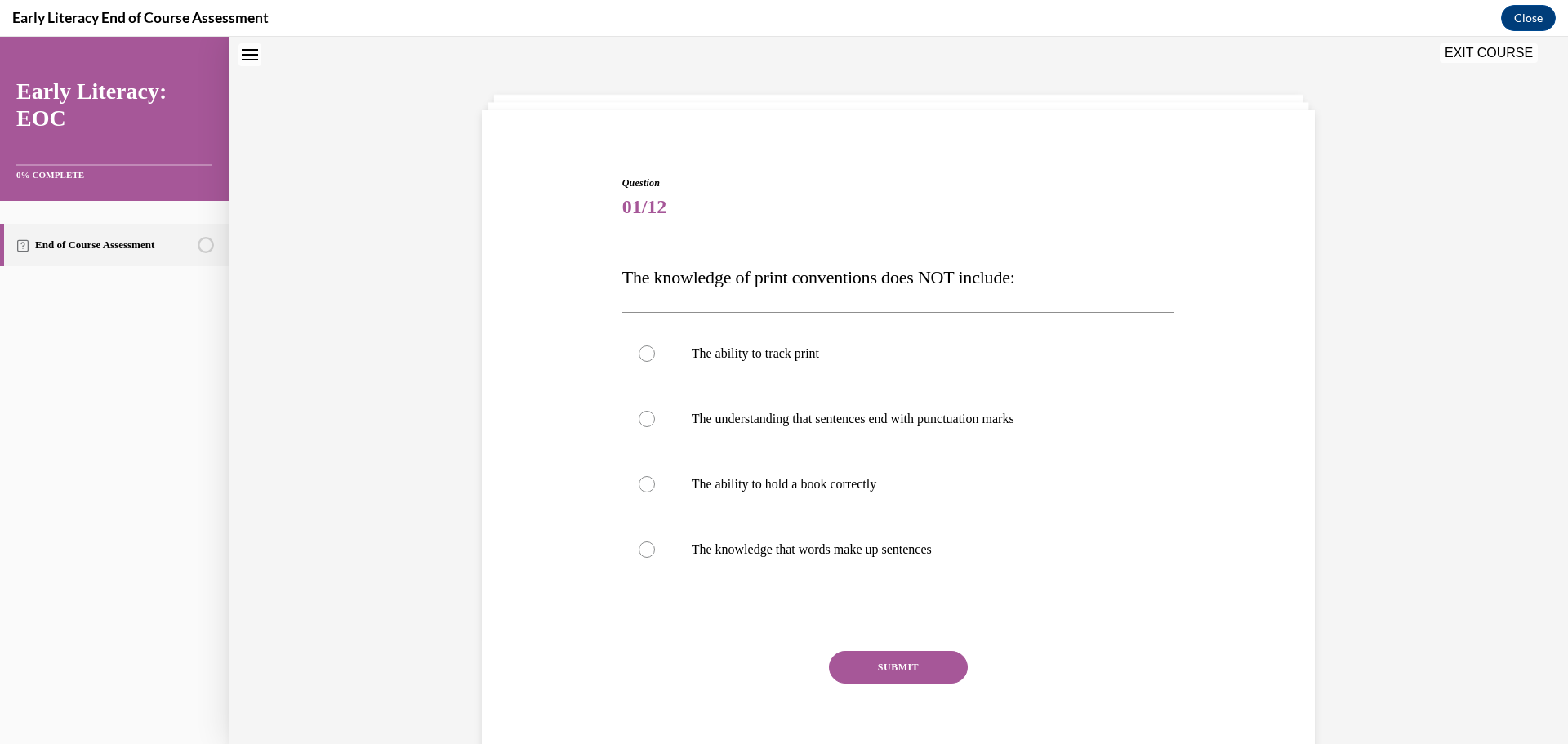
scroll to position [50, 0]
click at [633, 491] on div at bounding box center [898, 486] width 553 height 65
click at [878, 663] on button "SUBMIT" at bounding box center [898, 669] width 138 height 33
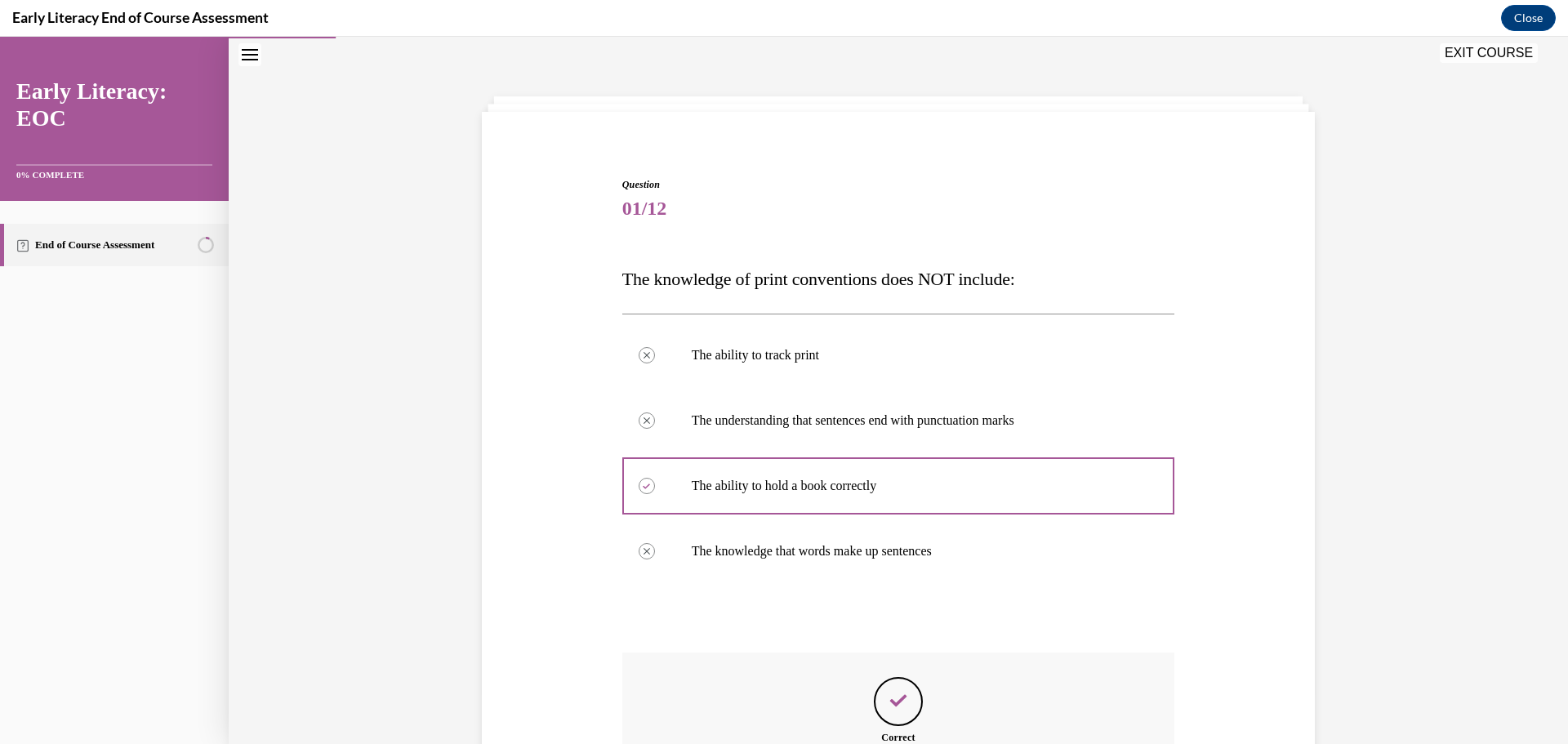
scroll to position [213, 0]
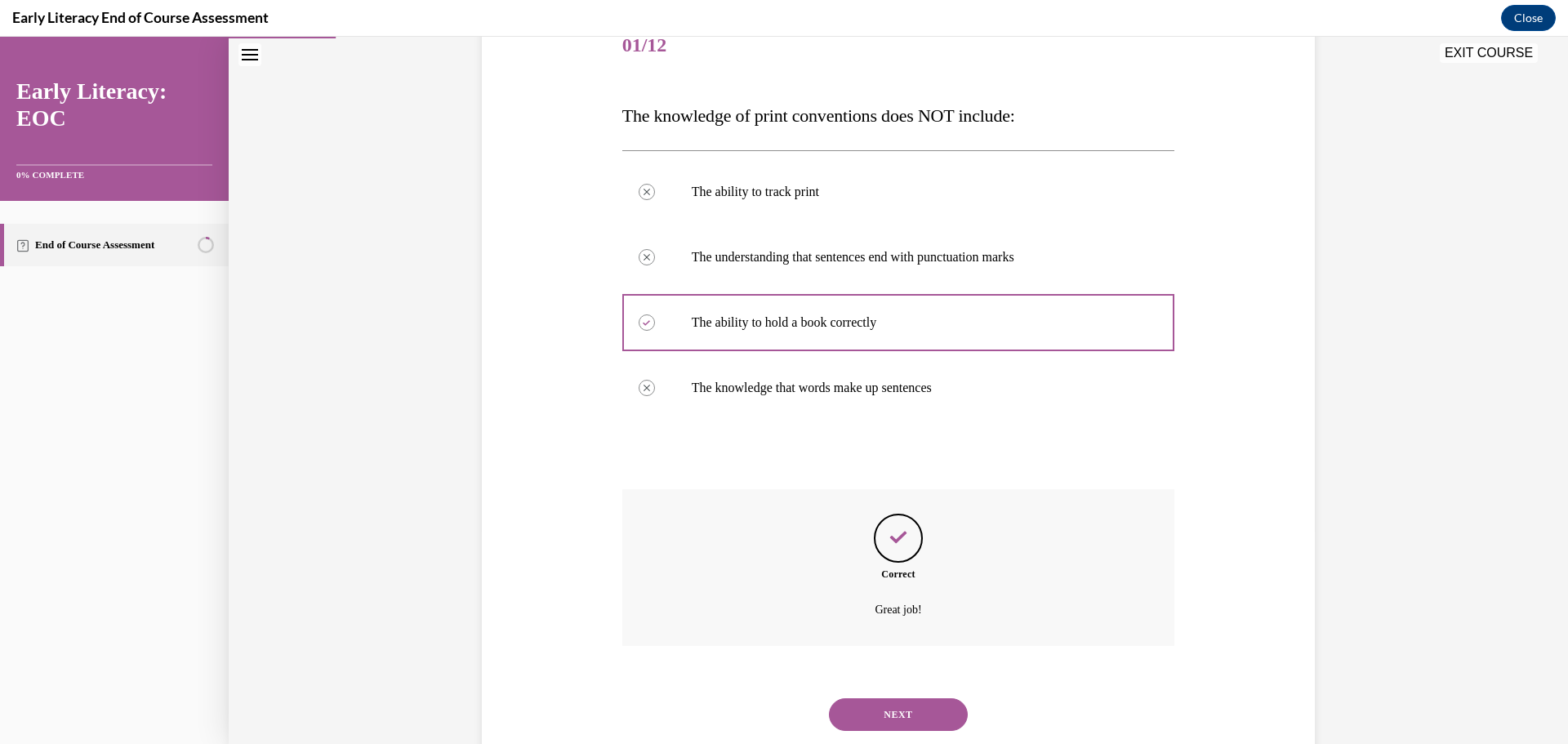
click at [929, 719] on button "NEXT" at bounding box center [898, 714] width 138 height 33
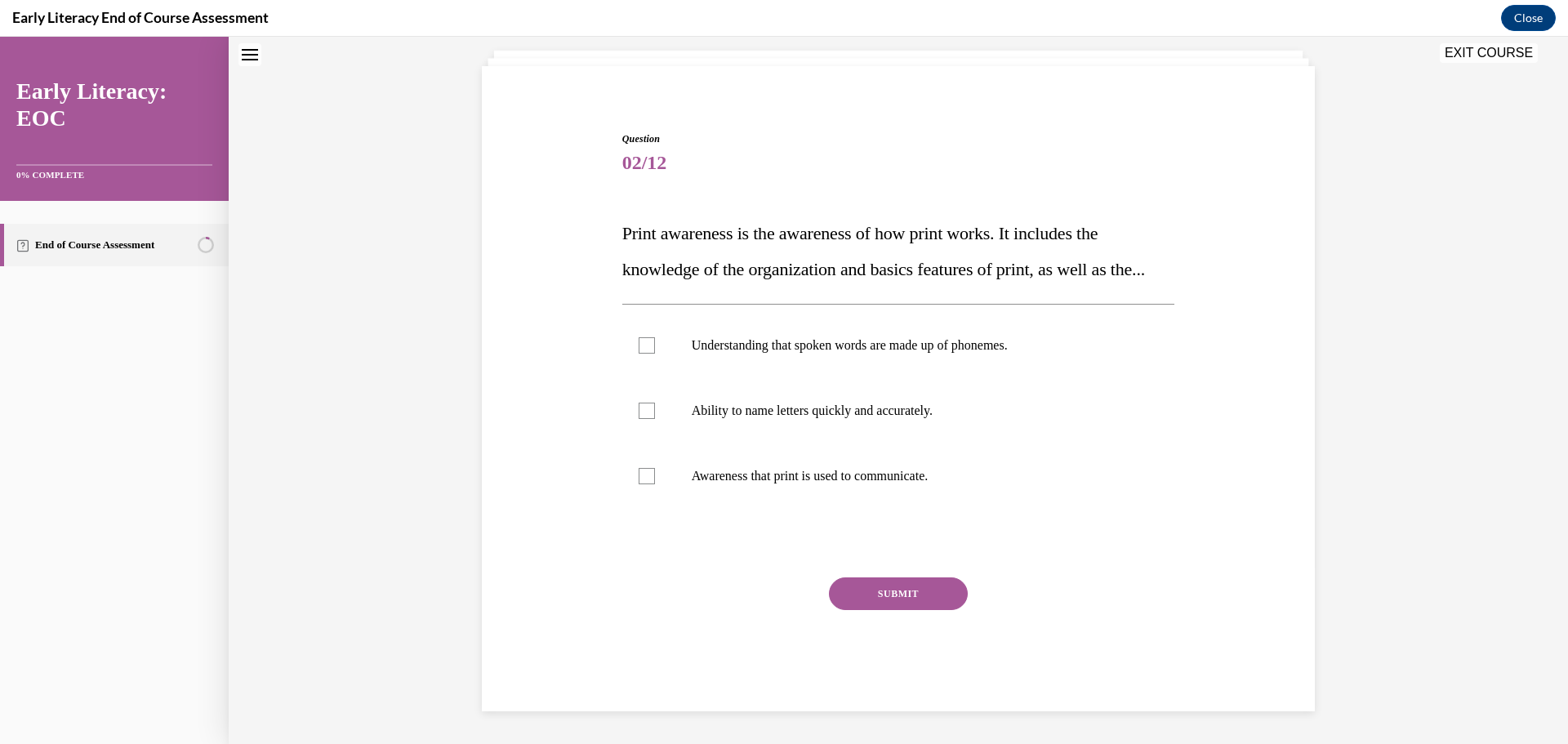
scroll to position [50, 0]
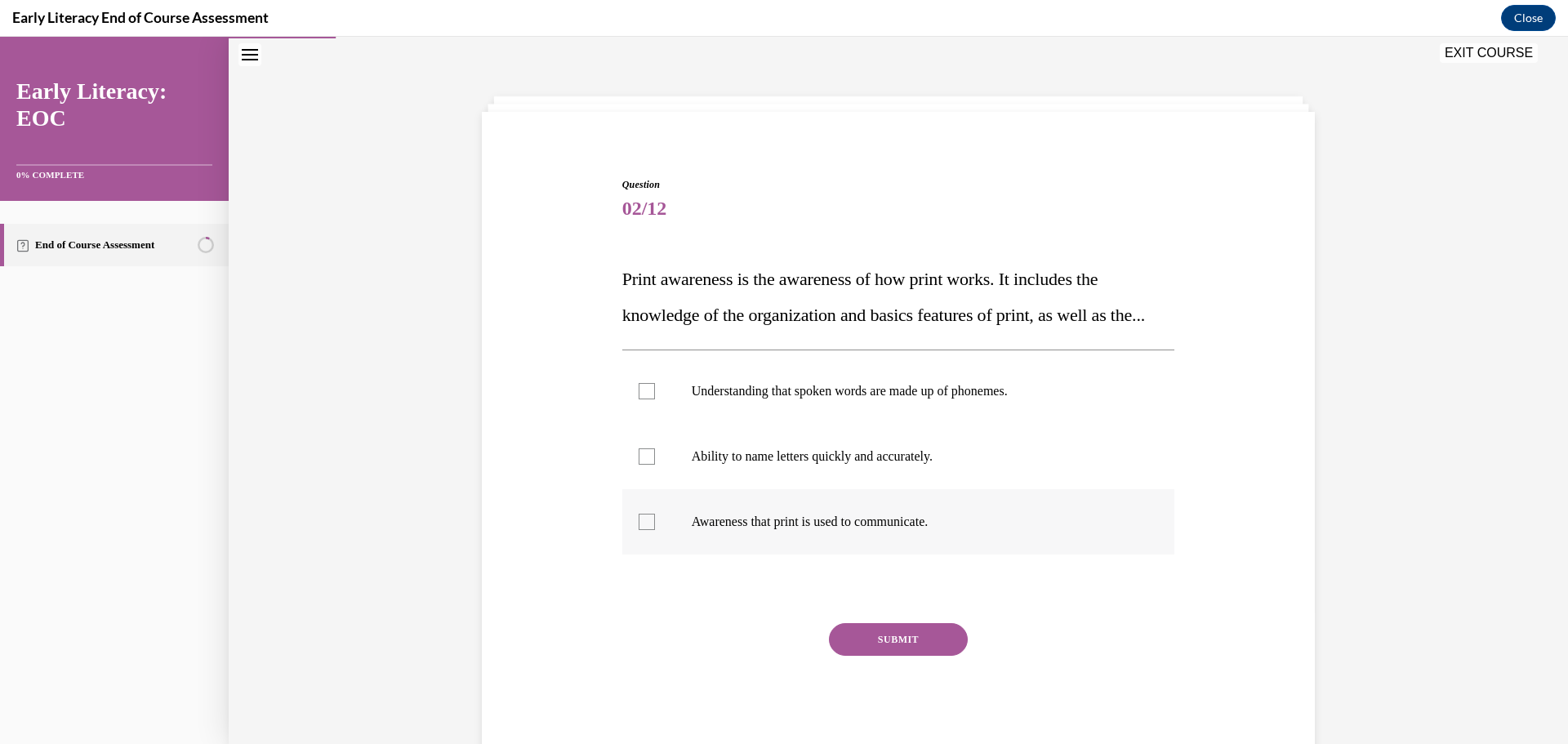
click at [949, 530] on p "Awareness that print is used to communicate." at bounding box center [913, 521] width 442 height 16
click at [909, 656] on button "SUBMIT" at bounding box center [898, 639] width 138 height 33
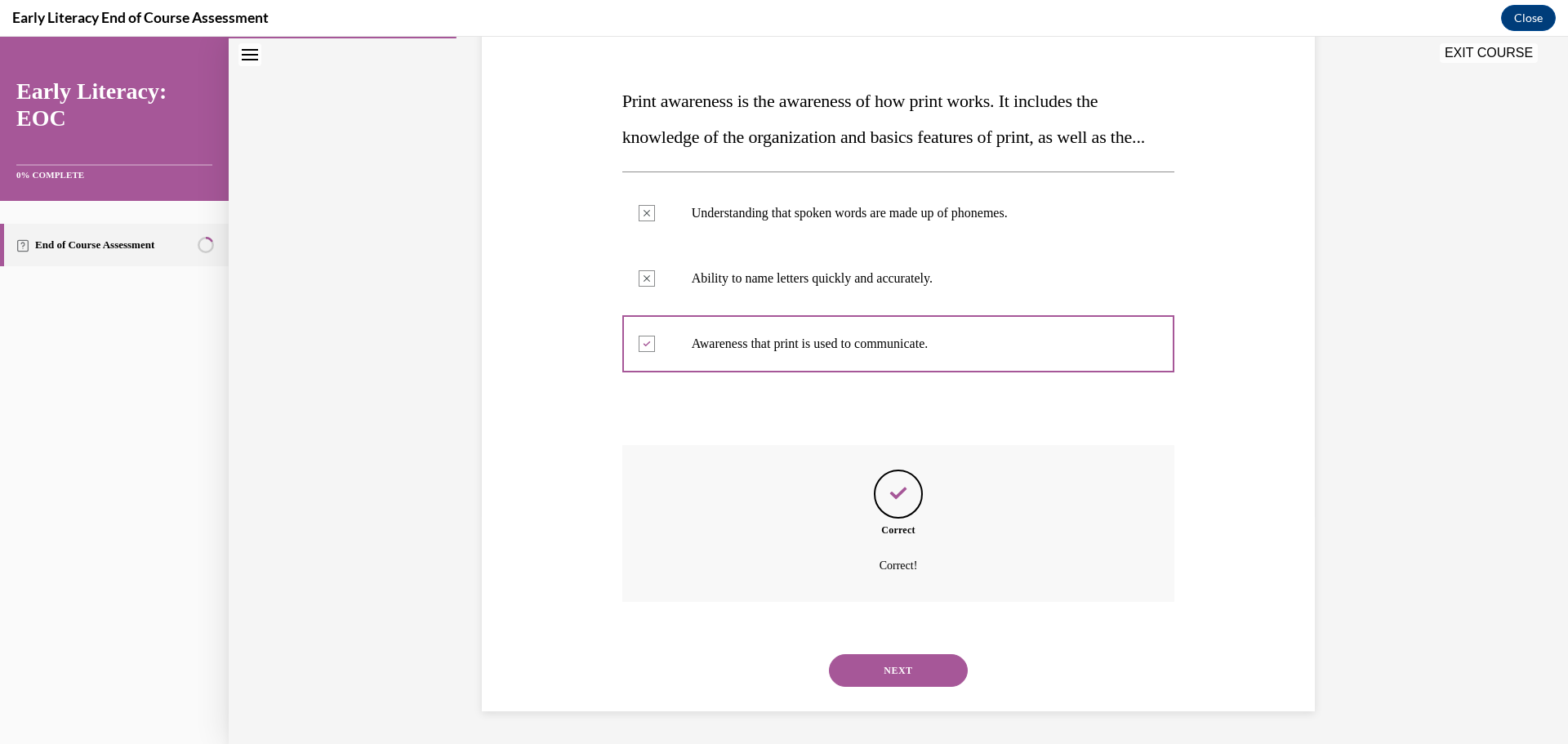
click at [931, 675] on button "NEXT" at bounding box center [898, 671] width 138 height 33
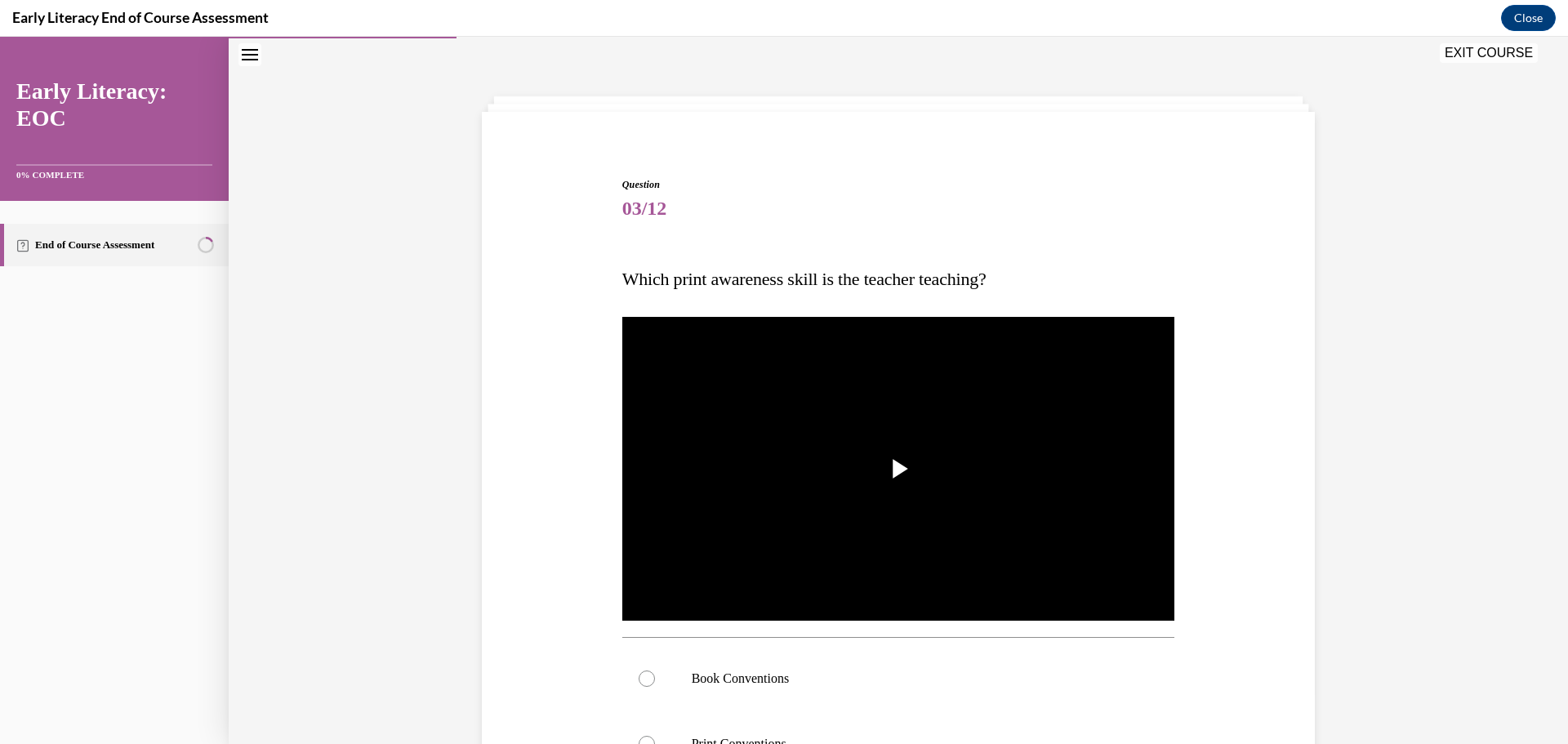
scroll to position [172, 0]
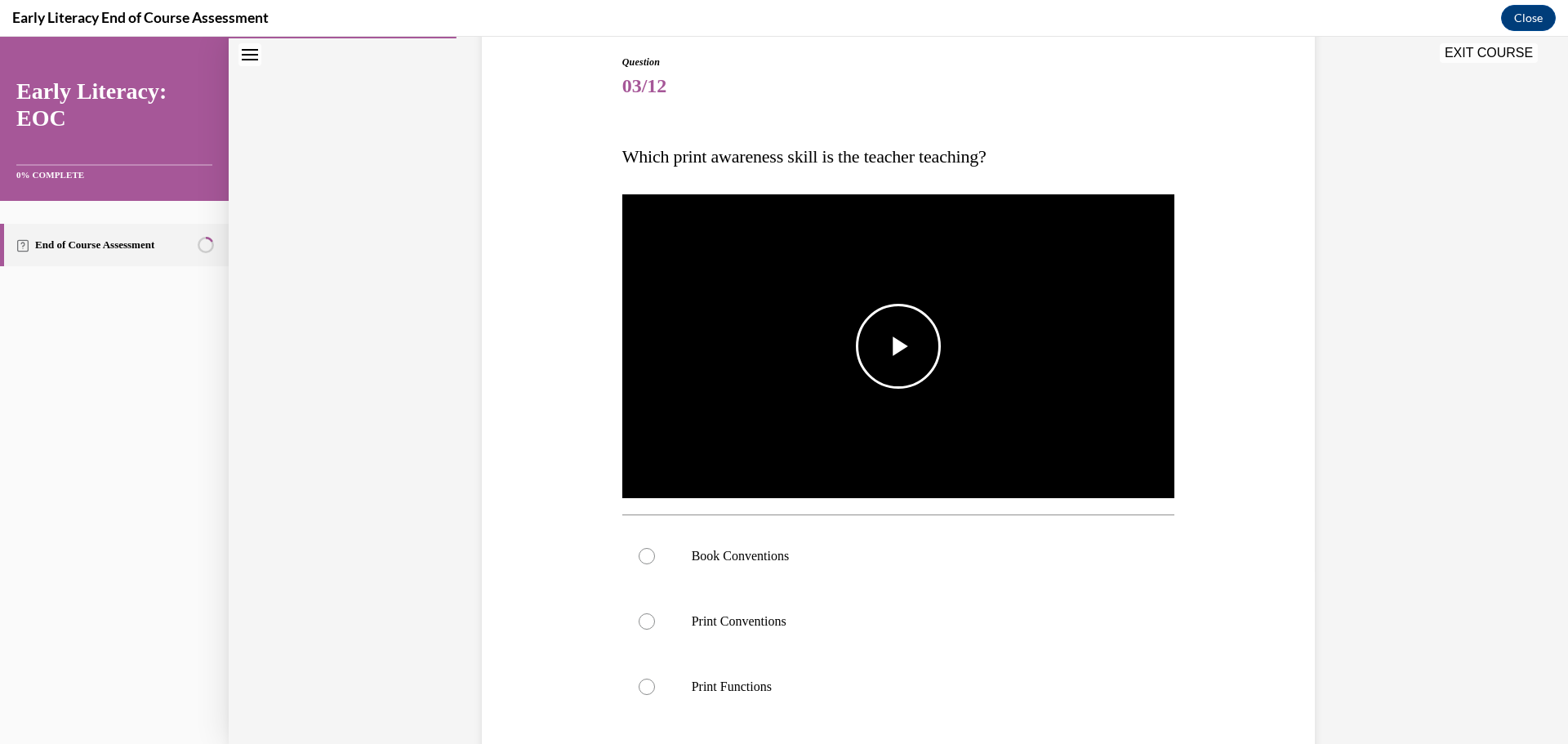
click at [976, 356] on img "Video player" at bounding box center [898, 346] width 553 height 311
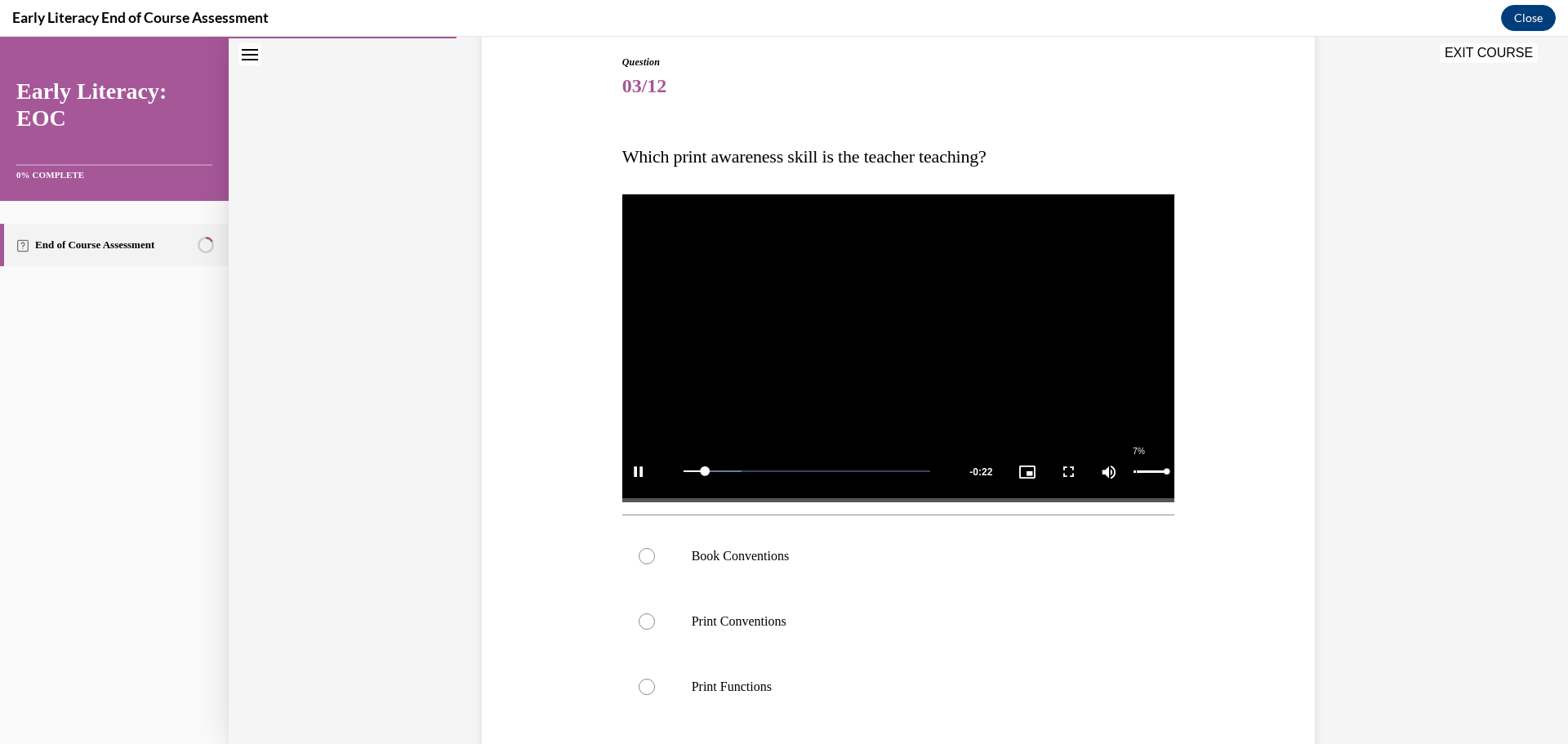
click at [1133, 470] on div "Volume Level" at bounding box center [1150, 471] width 34 height 3
click at [1136, 470] on div "27%" at bounding box center [1150, 471] width 34 height 3
click at [676, 563] on div at bounding box center [898, 556] width 553 height 65
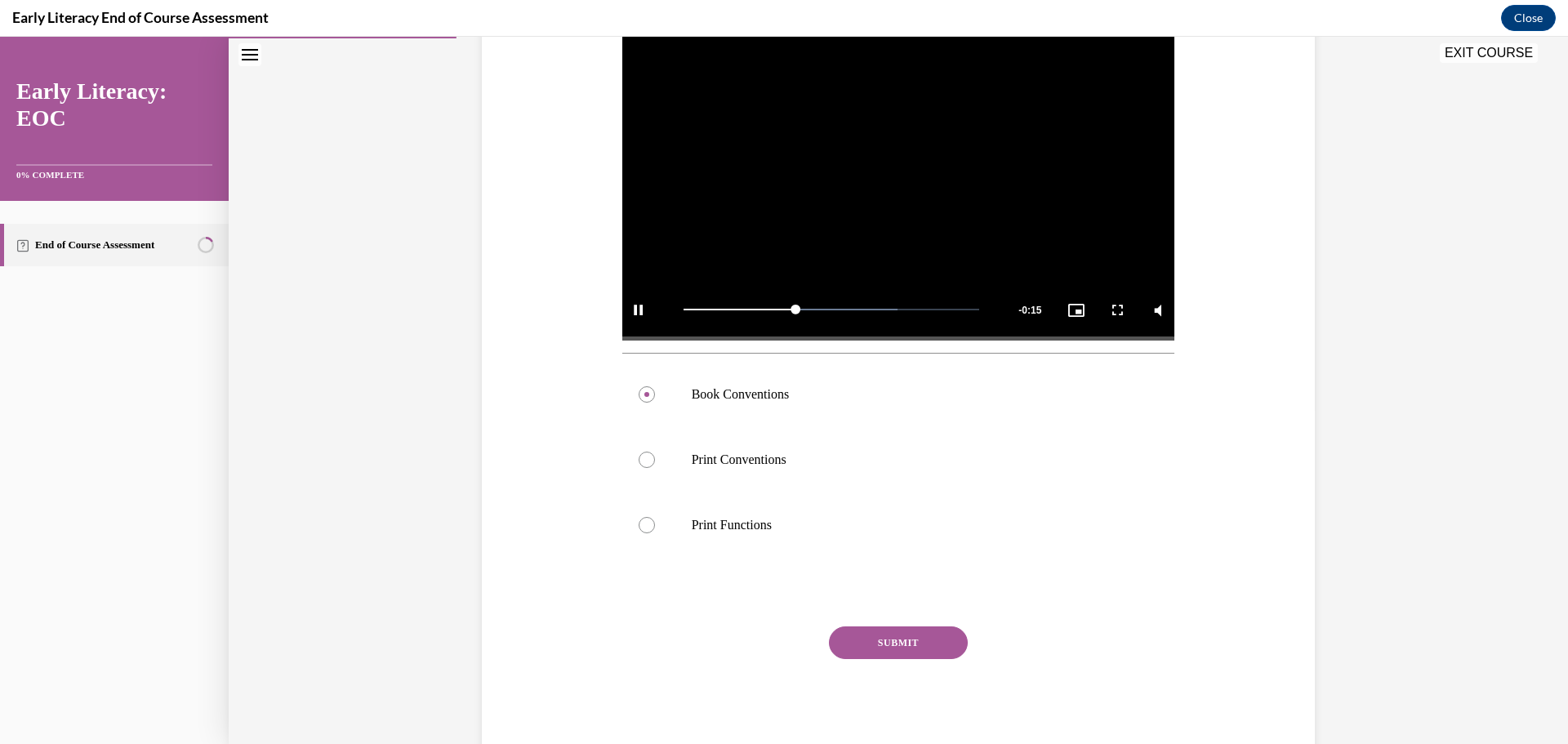
click at [920, 656] on button "SUBMIT" at bounding box center [898, 643] width 138 height 33
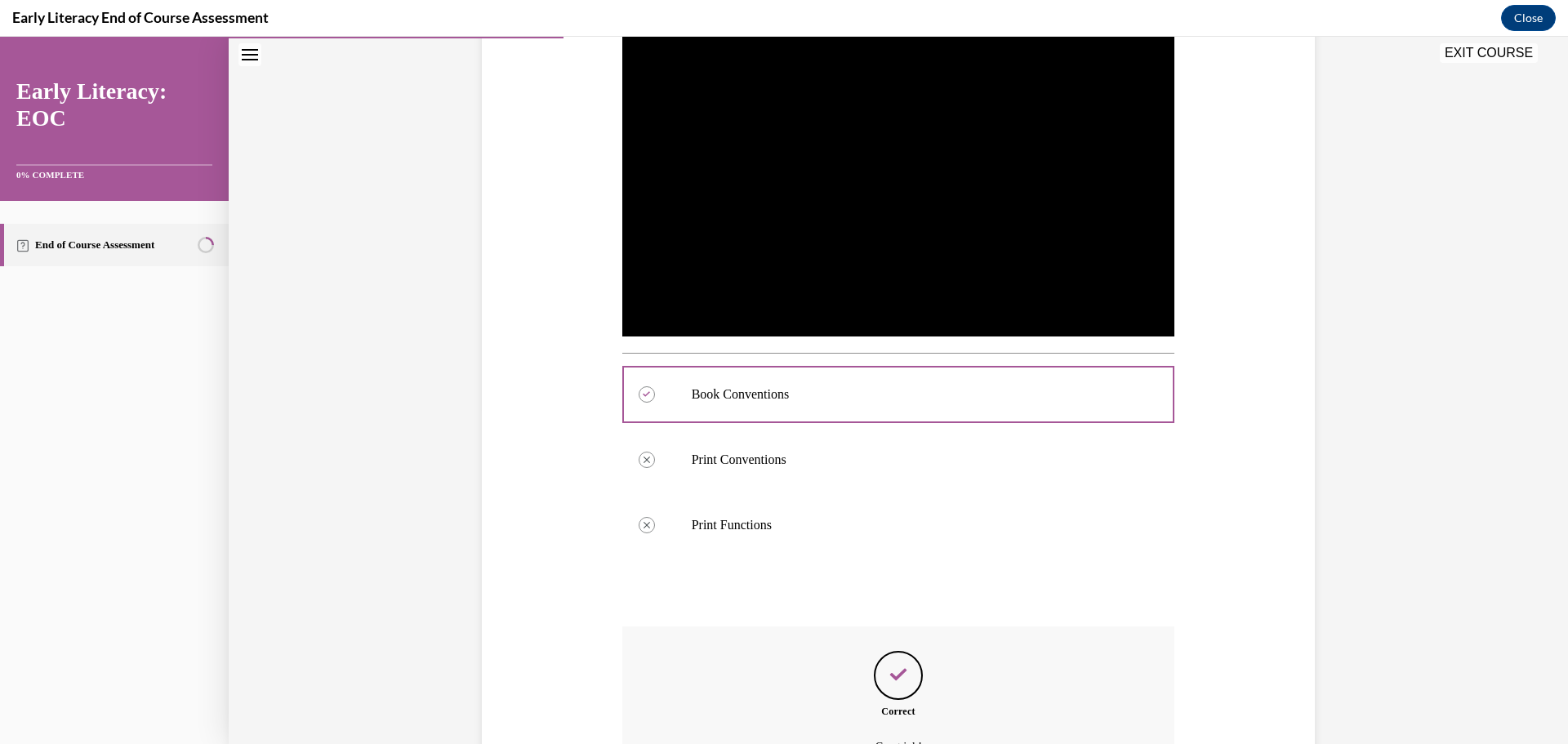
scroll to position [514, 0]
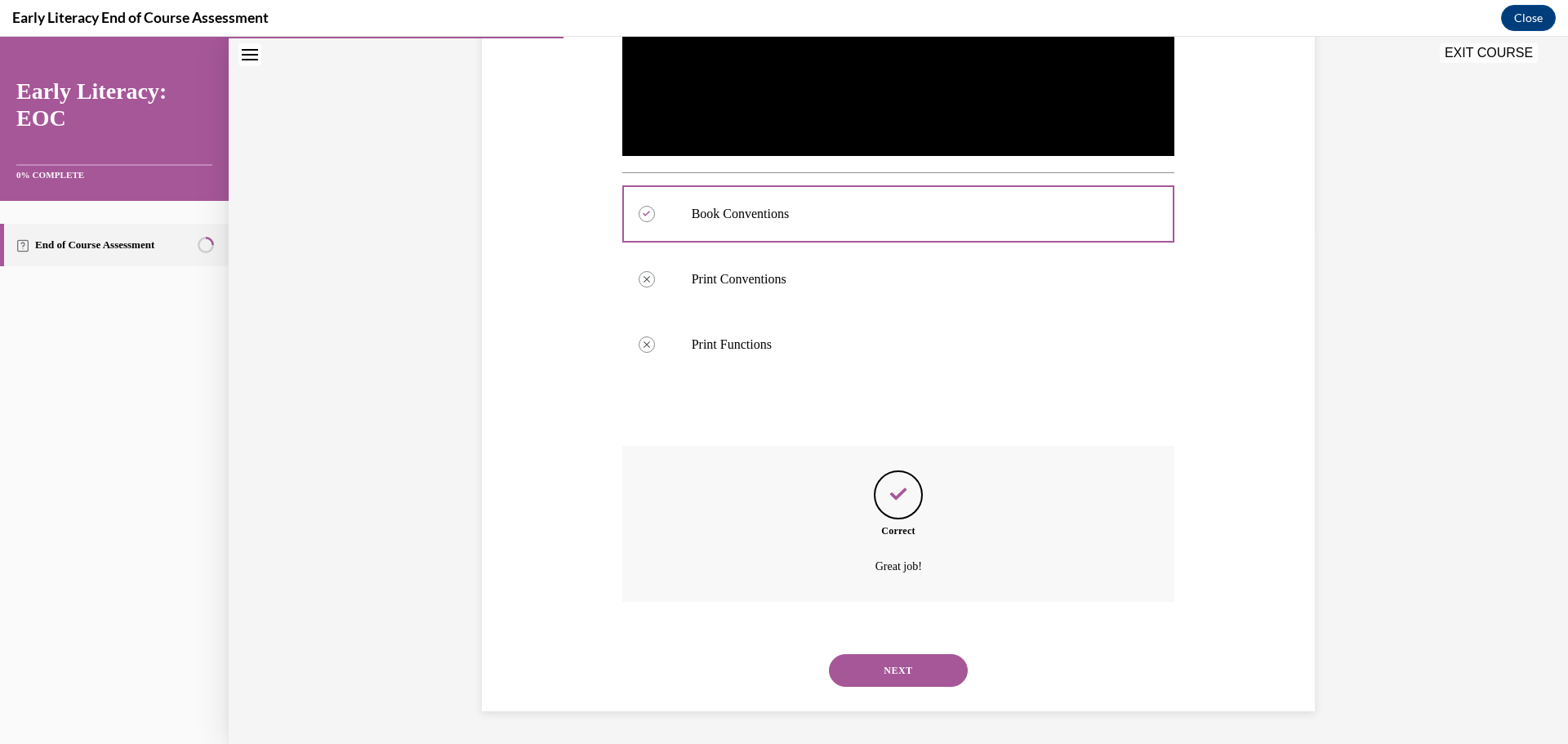
click at [885, 680] on button "NEXT" at bounding box center [898, 671] width 138 height 33
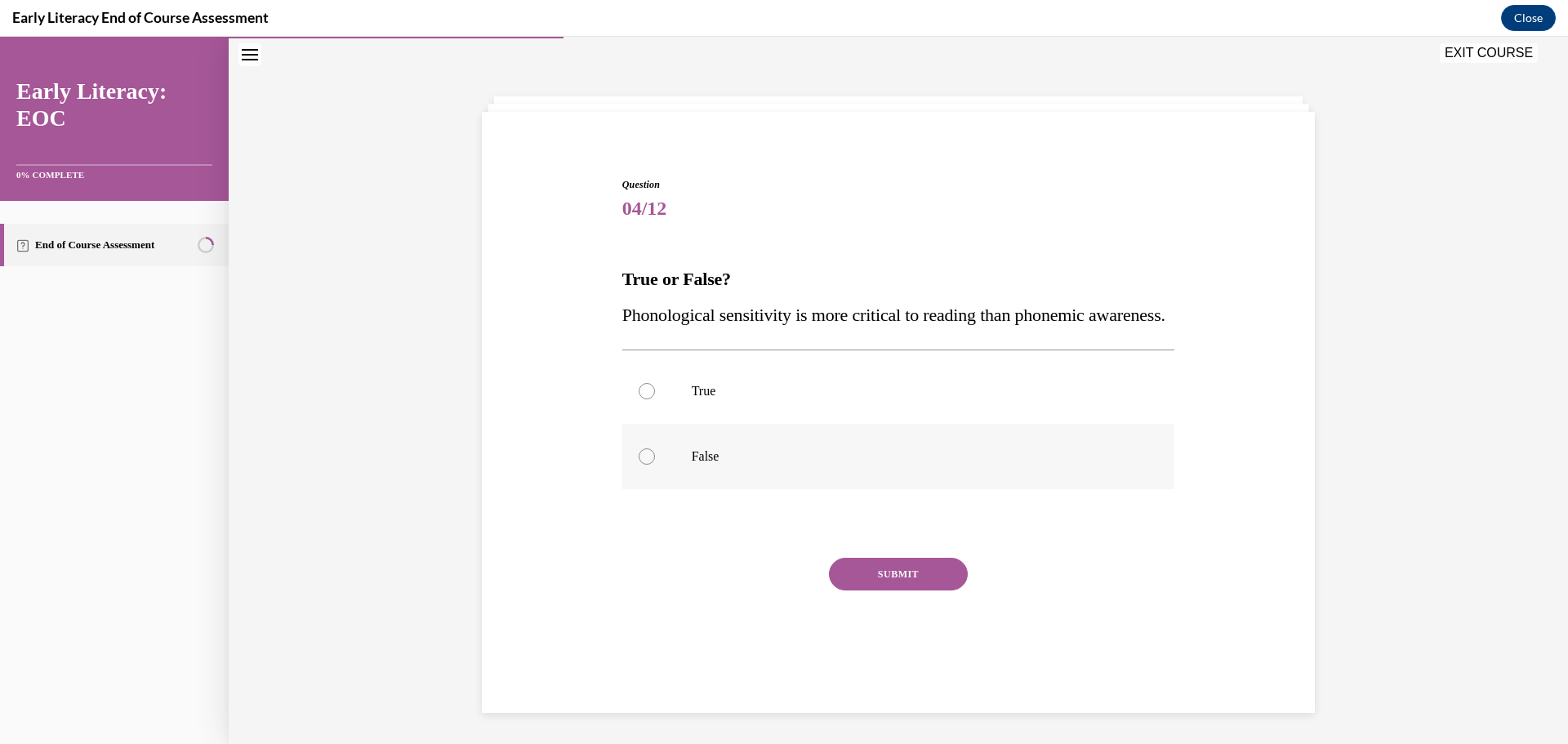
click at [731, 464] on p "False" at bounding box center [913, 456] width 442 height 16
click at [904, 590] on button "SUBMIT" at bounding box center [898, 574] width 138 height 33
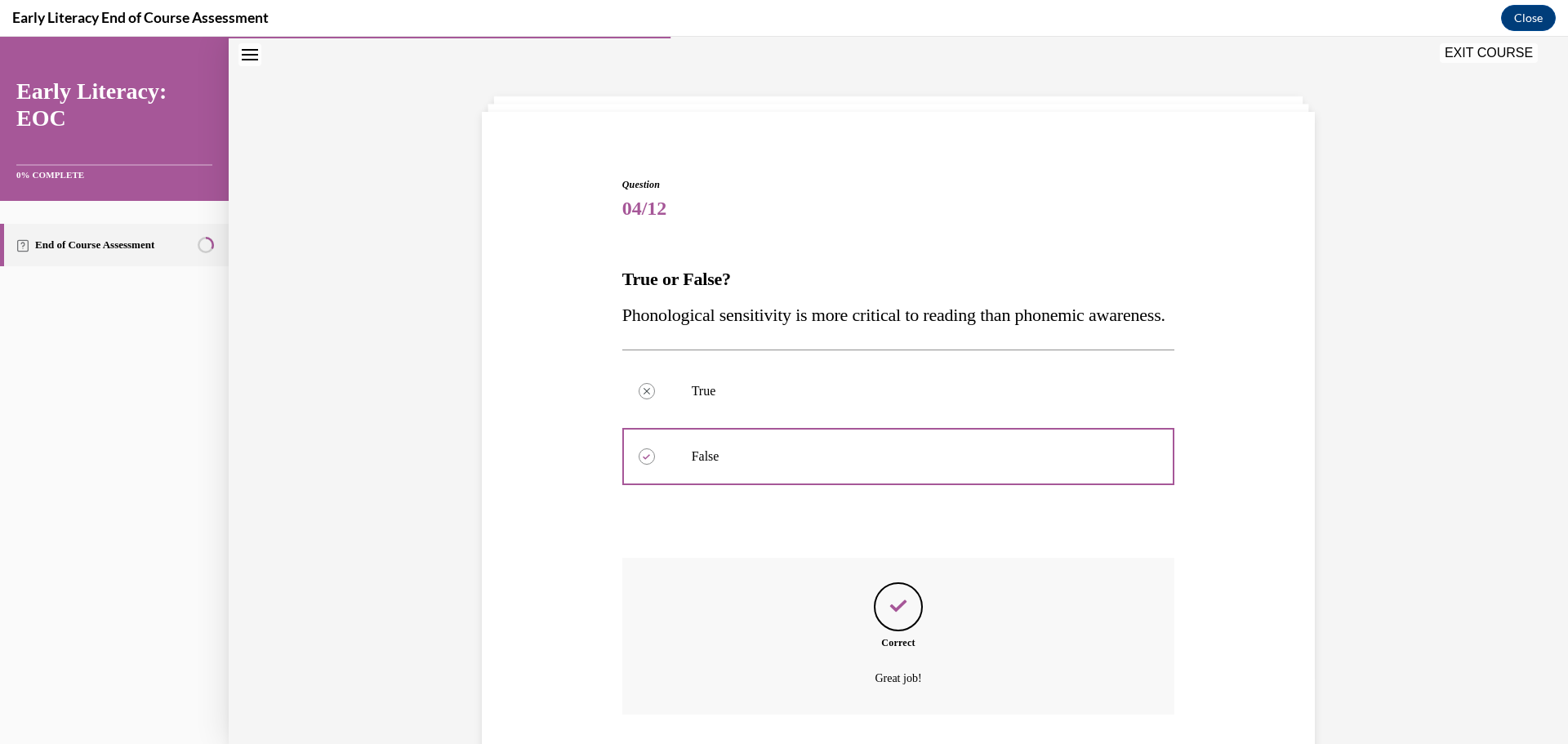
scroll to position [198, 0]
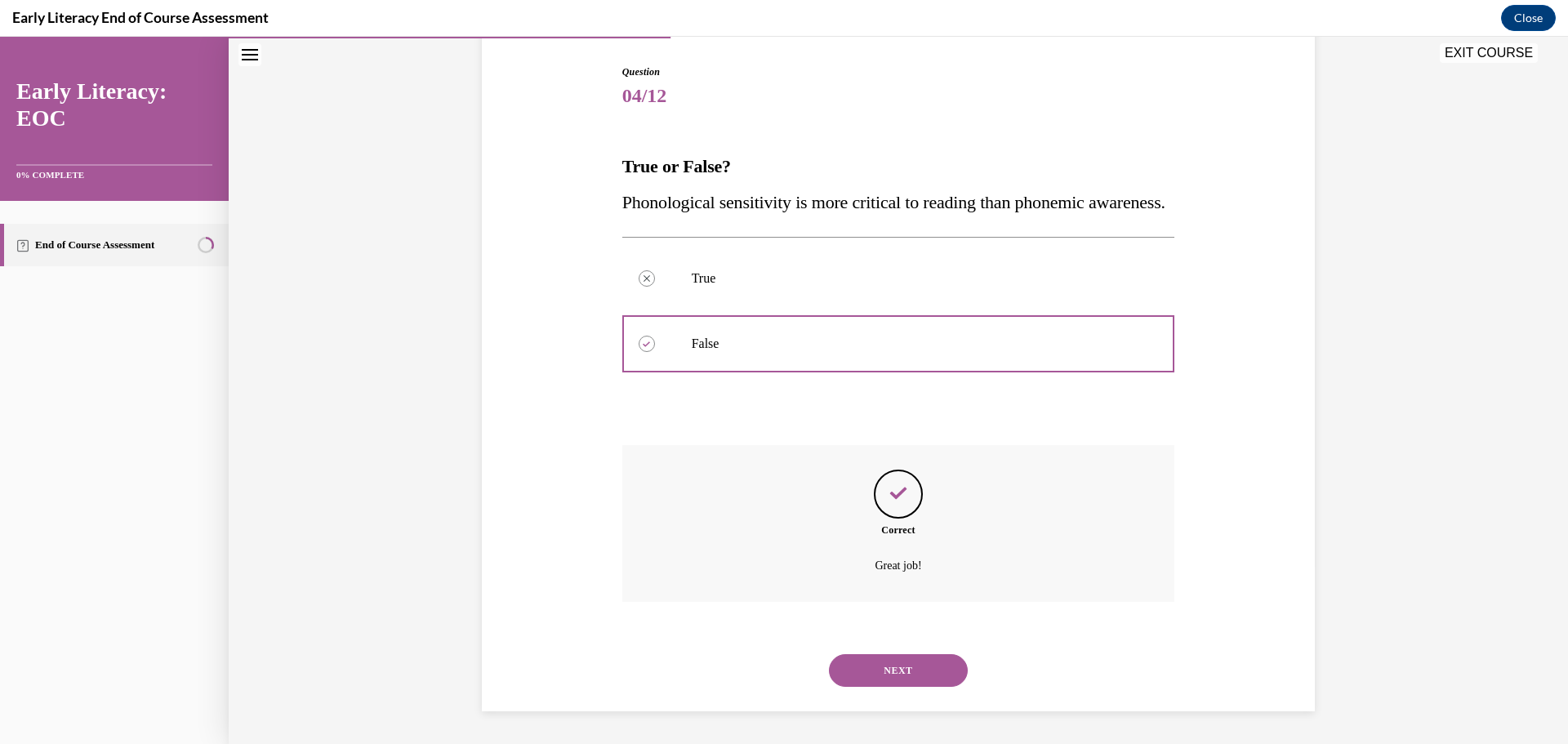
click at [936, 667] on button "NEXT" at bounding box center [898, 671] width 138 height 33
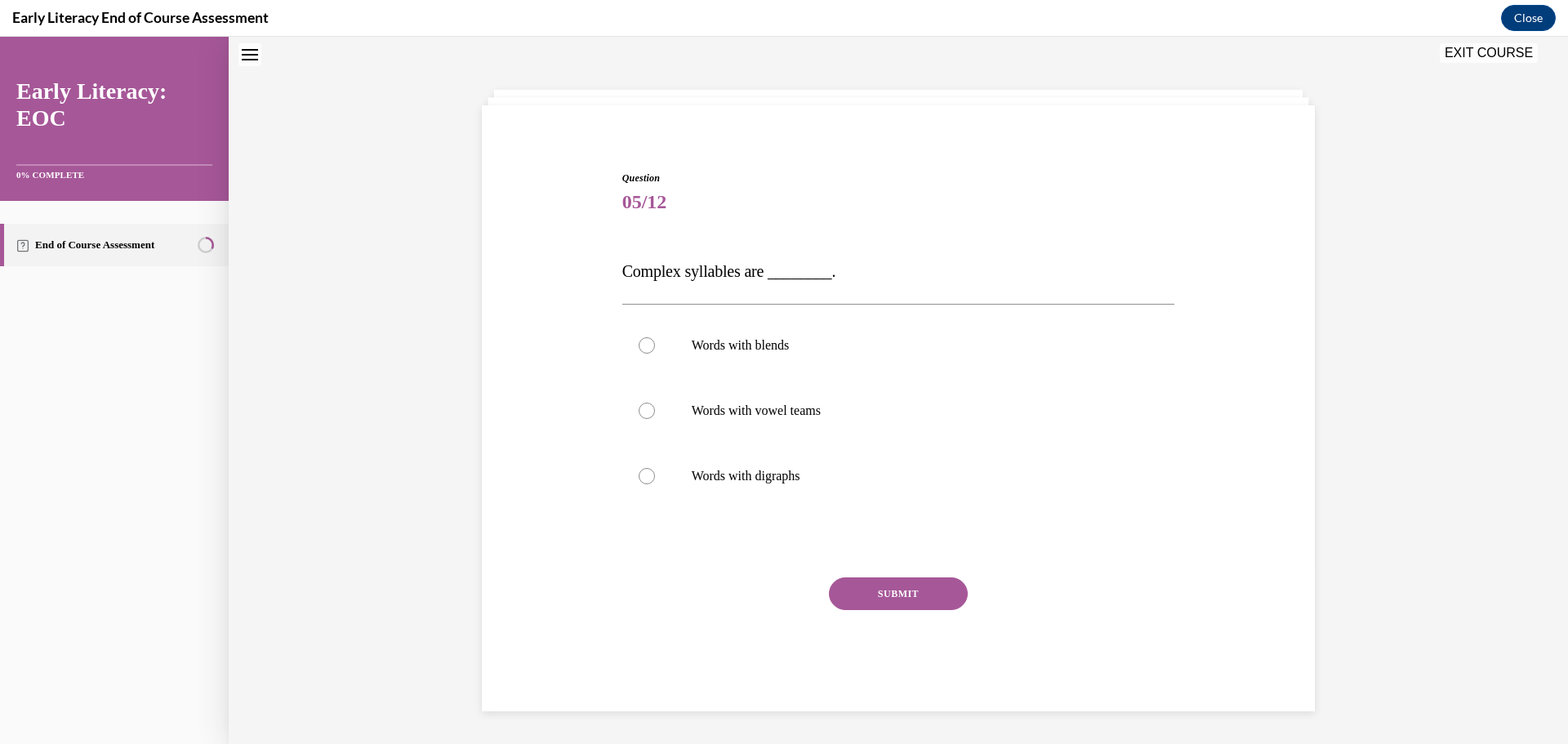
scroll to position [50, 0]
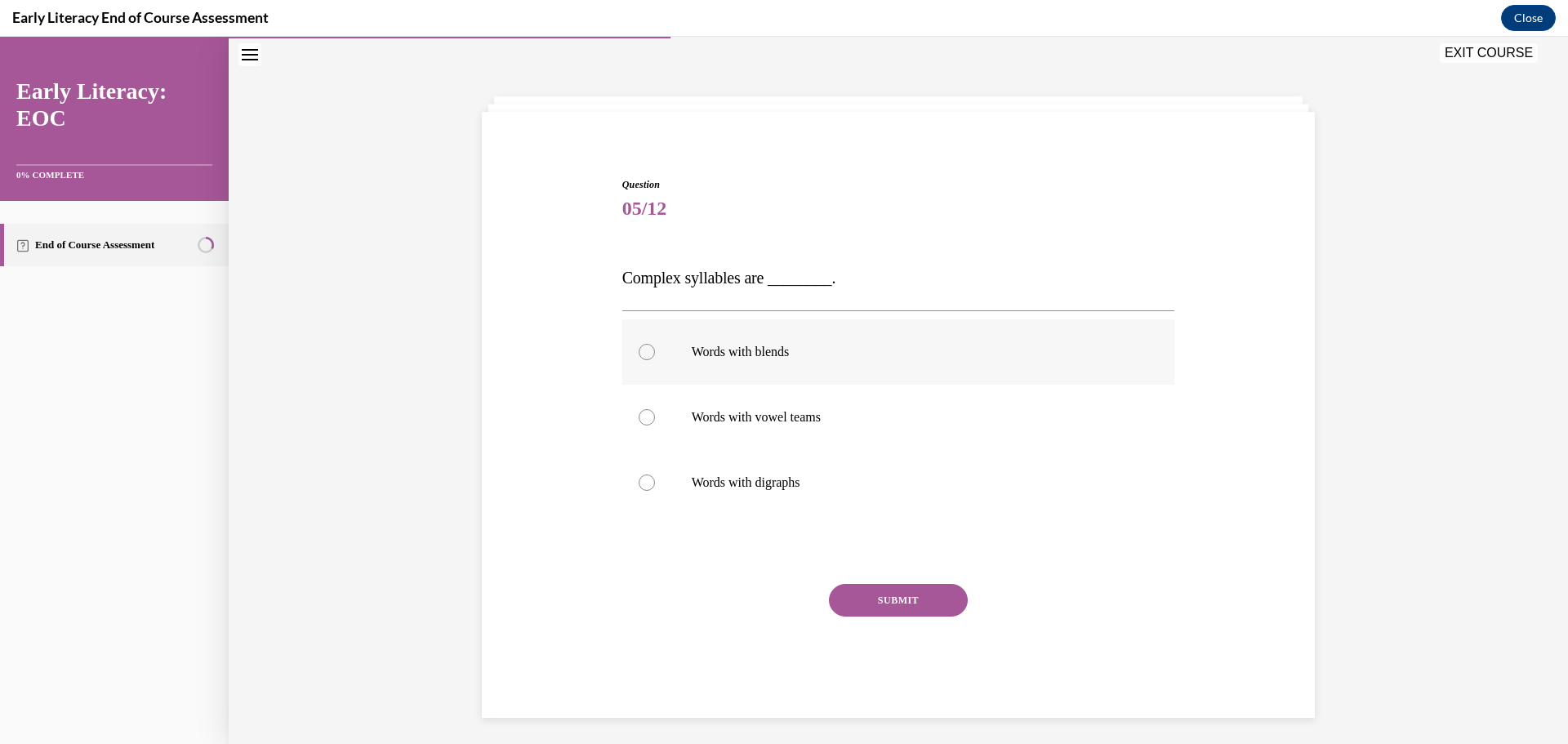
click at [1032, 361] on div at bounding box center [898, 351] width 553 height 65
click at [948, 612] on button "SUBMIT" at bounding box center [898, 600] width 138 height 33
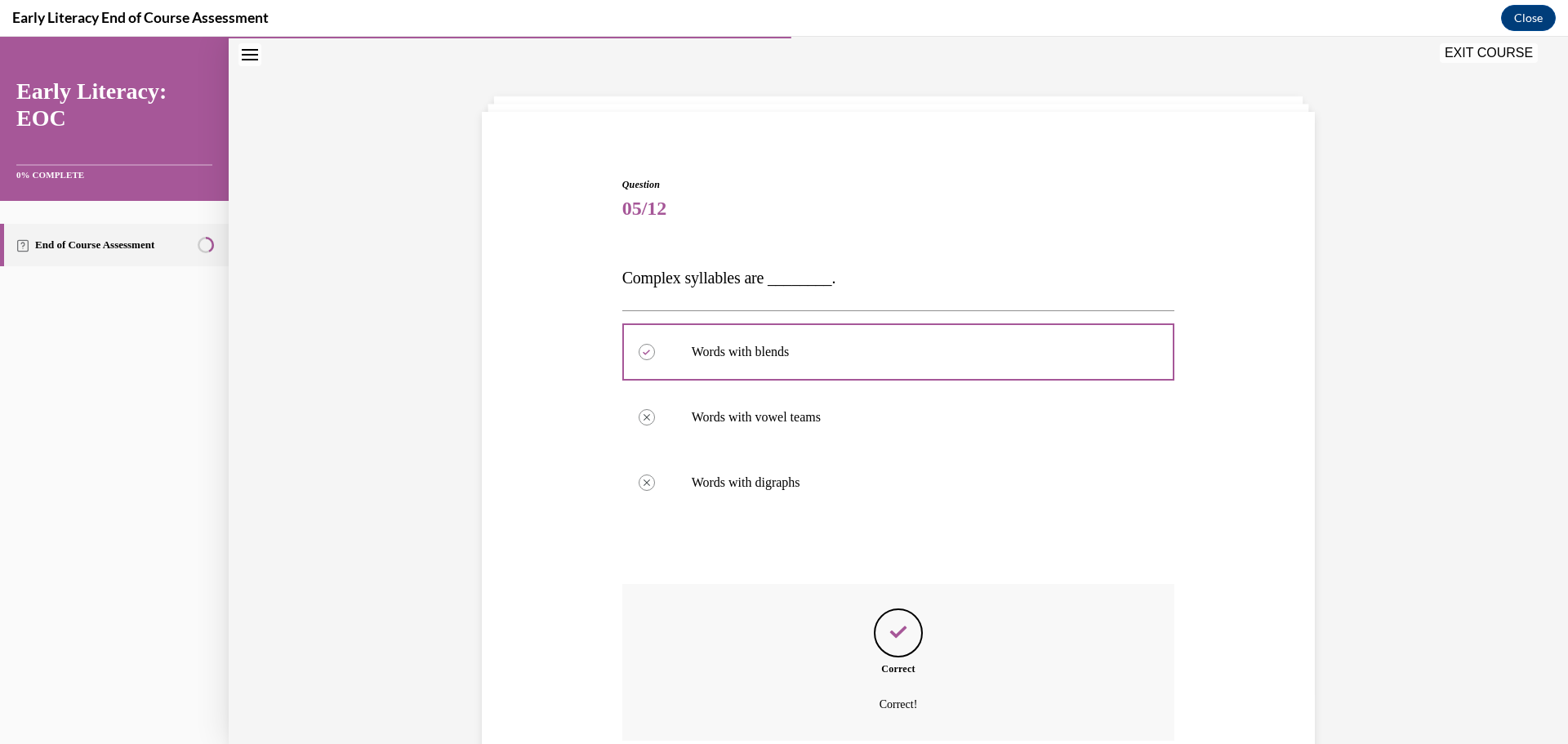
scroll to position [188, 0]
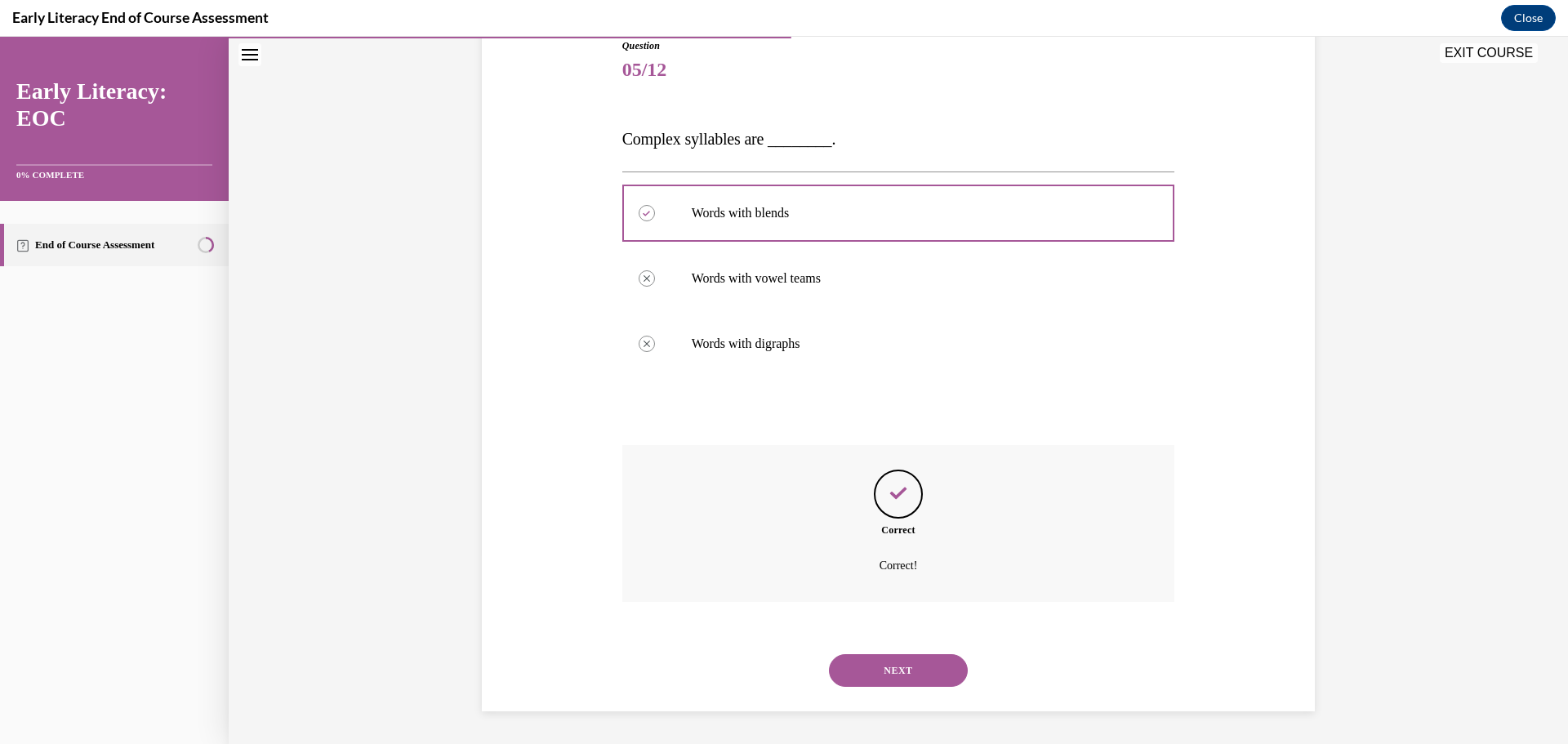
click at [957, 666] on button "NEXT" at bounding box center [898, 671] width 138 height 33
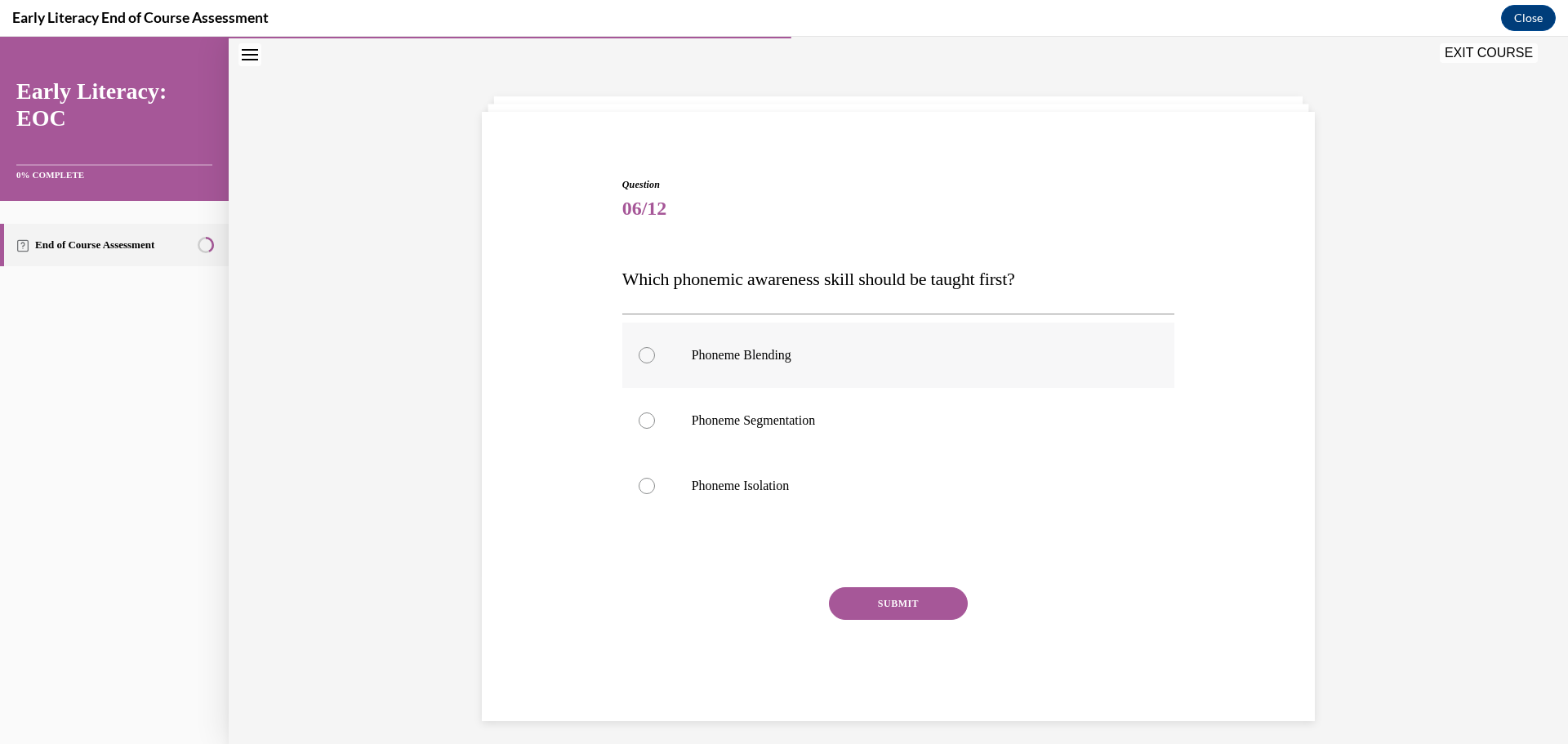
click at [753, 363] on div at bounding box center [898, 355] width 553 height 65
click at [925, 603] on button "SUBMIT" at bounding box center [898, 603] width 138 height 33
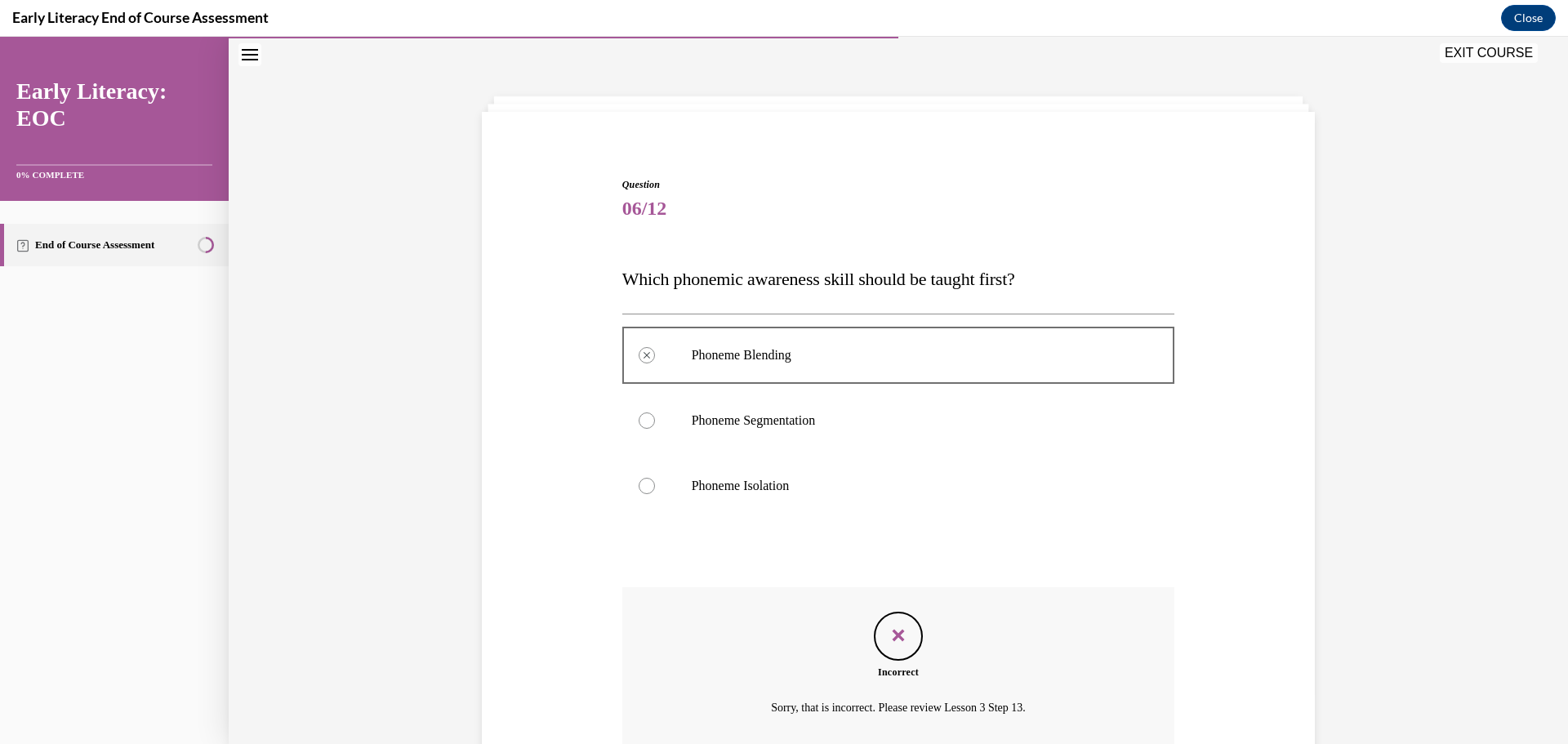
scroll to position [192, 0]
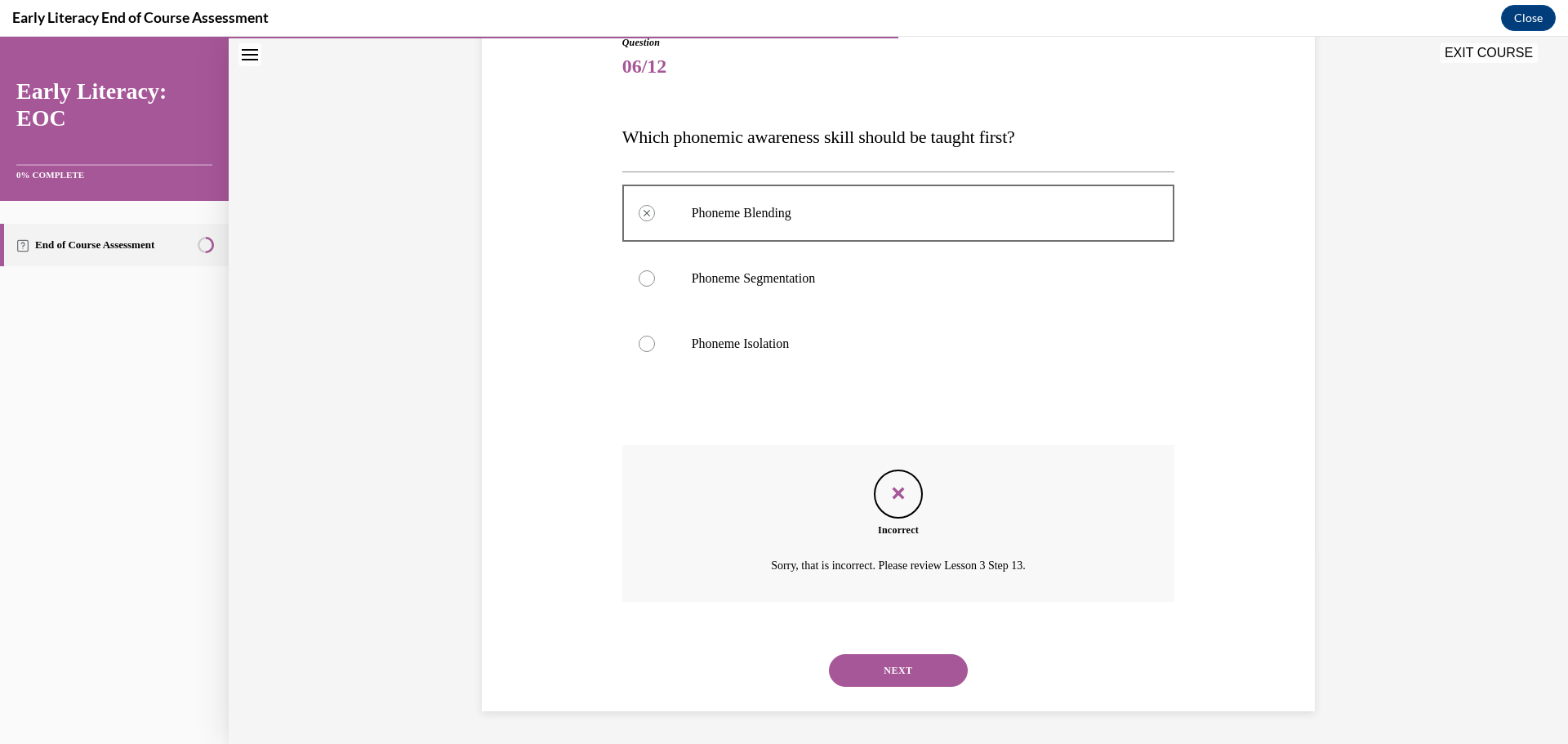
click at [887, 506] on icon "Feedback" at bounding box center [898, 493] width 24 height 24
click at [936, 674] on button "NEXT" at bounding box center [898, 671] width 138 height 33
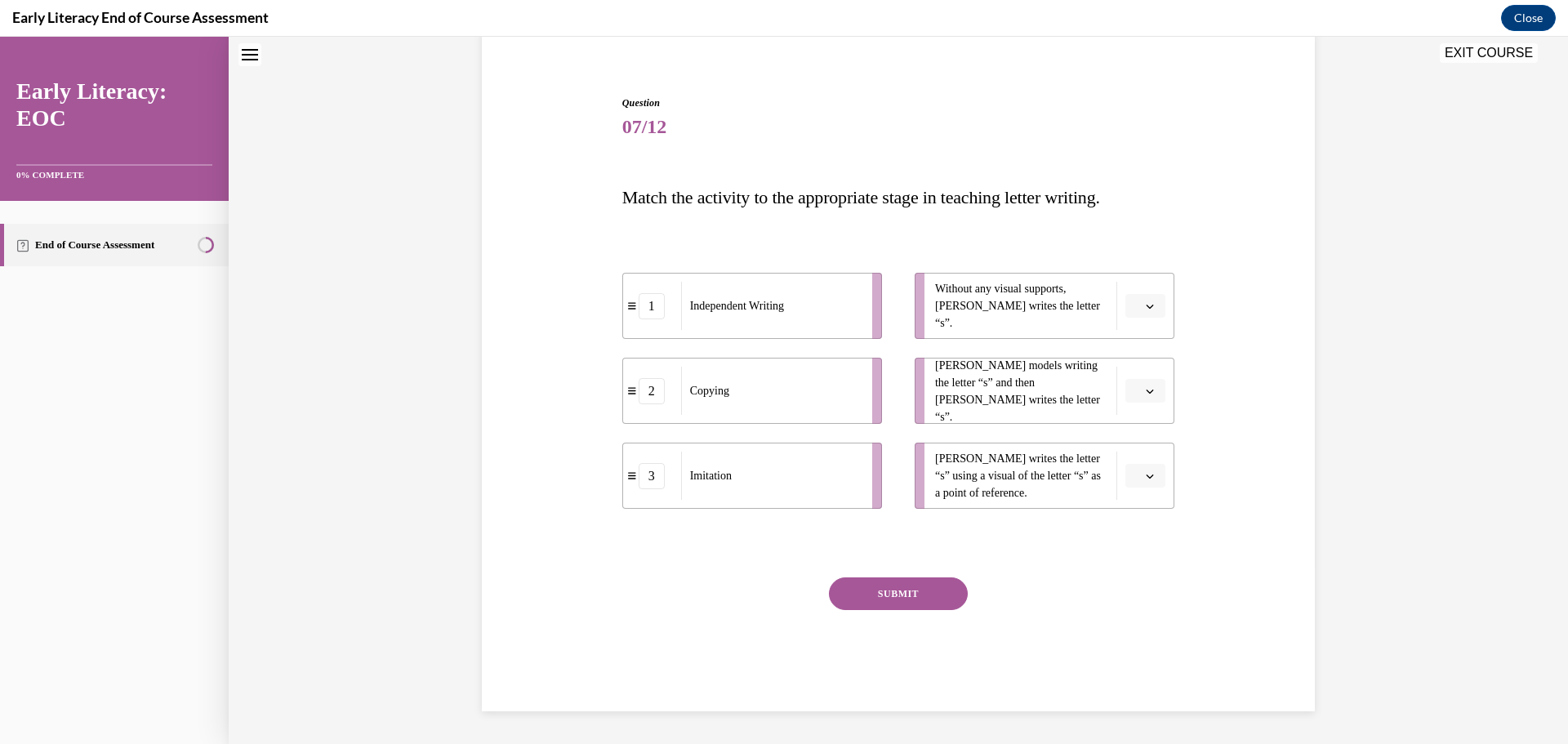
scroll to position [50, 0]
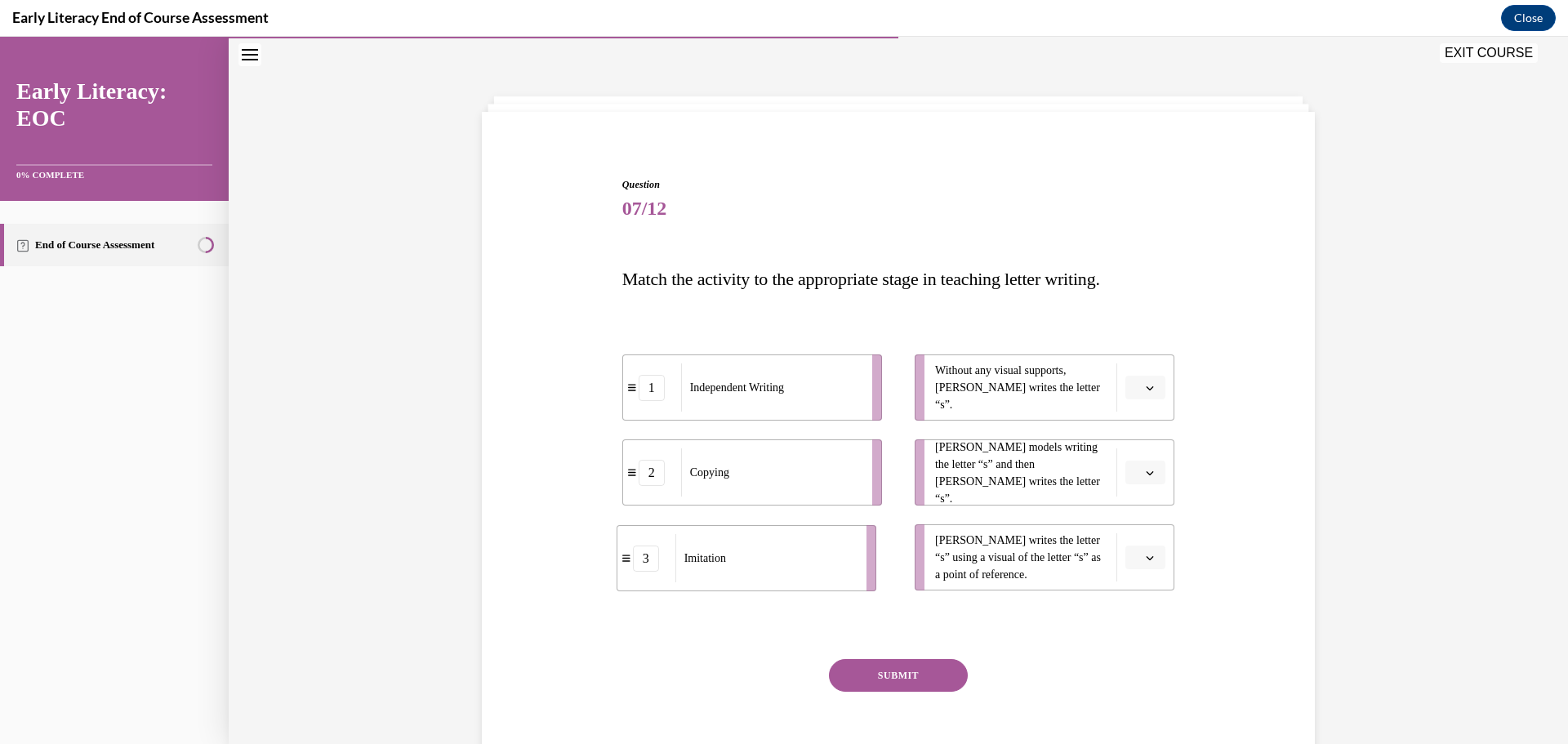
drag, startPoint x: 771, startPoint y: 572, endPoint x: 766, endPoint y: 580, distance: 9.4
click at [766, 580] on div "Imitation" at bounding box center [766, 558] width 181 height 48
click at [1136, 475] on button "button" at bounding box center [1145, 472] width 40 height 24
click at [1142, 550] on div "1" at bounding box center [1137, 541] width 41 height 33
click at [1149, 473] on span "button" at bounding box center [1150, 473] width 12 height 12
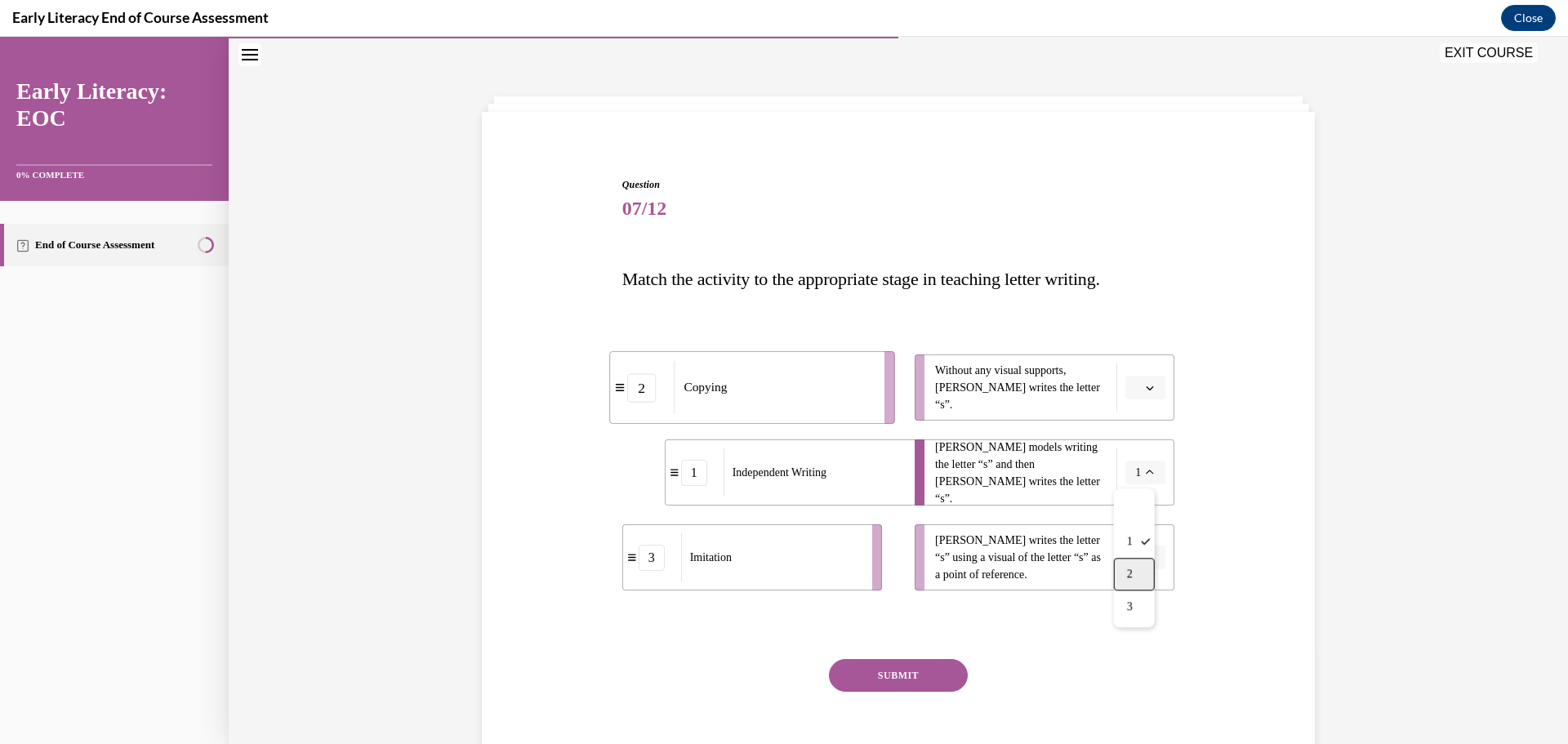
click at [1139, 568] on div "2" at bounding box center [1134, 574] width 41 height 33
click at [1139, 568] on button "button" at bounding box center [1145, 557] width 40 height 24
click at [1141, 694] on div "3" at bounding box center [1137, 692] width 41 height 33
click at [934, 680] on button "SUBMIT" at bounding box center [898, 676] width 138 height 33
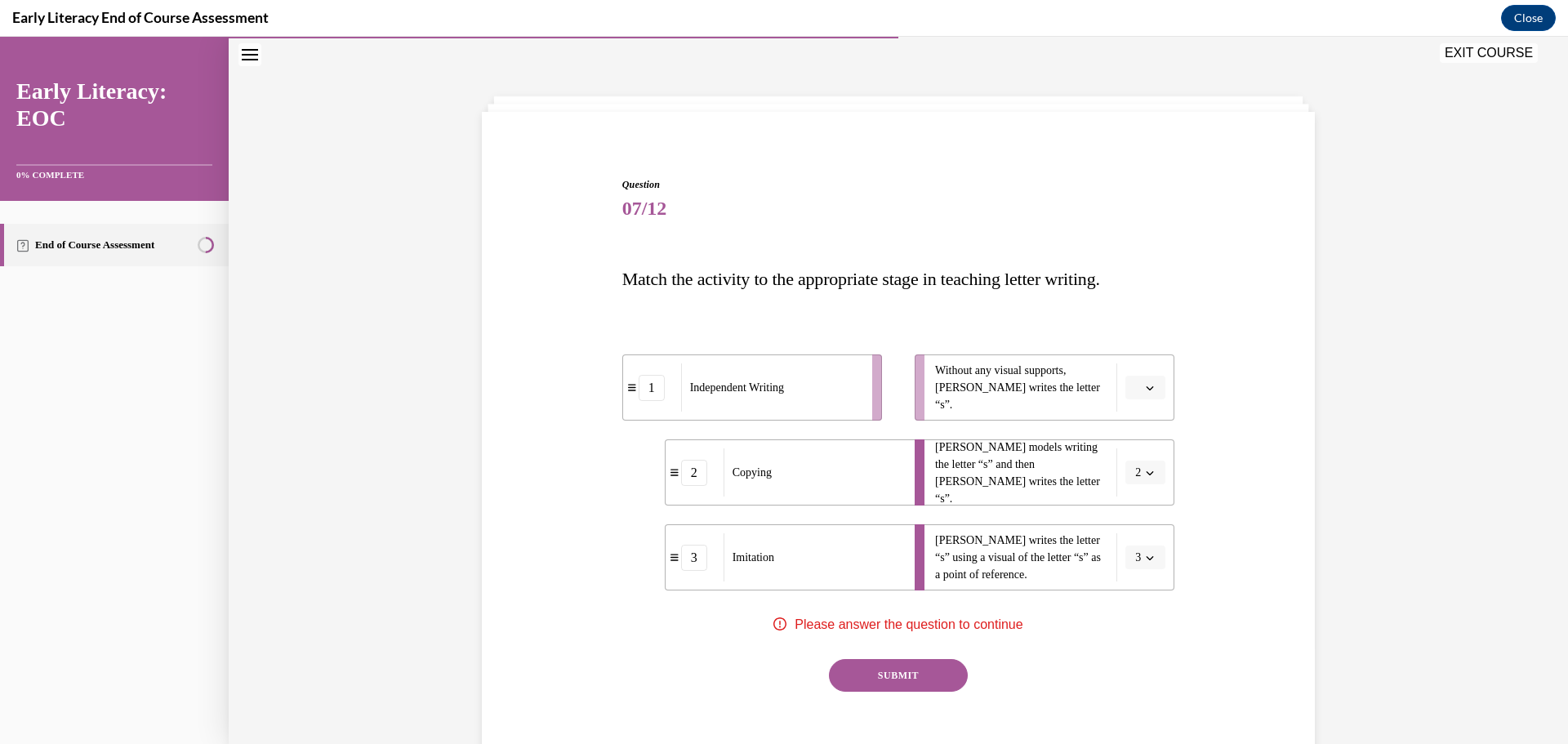
scroll to position [83, 0]
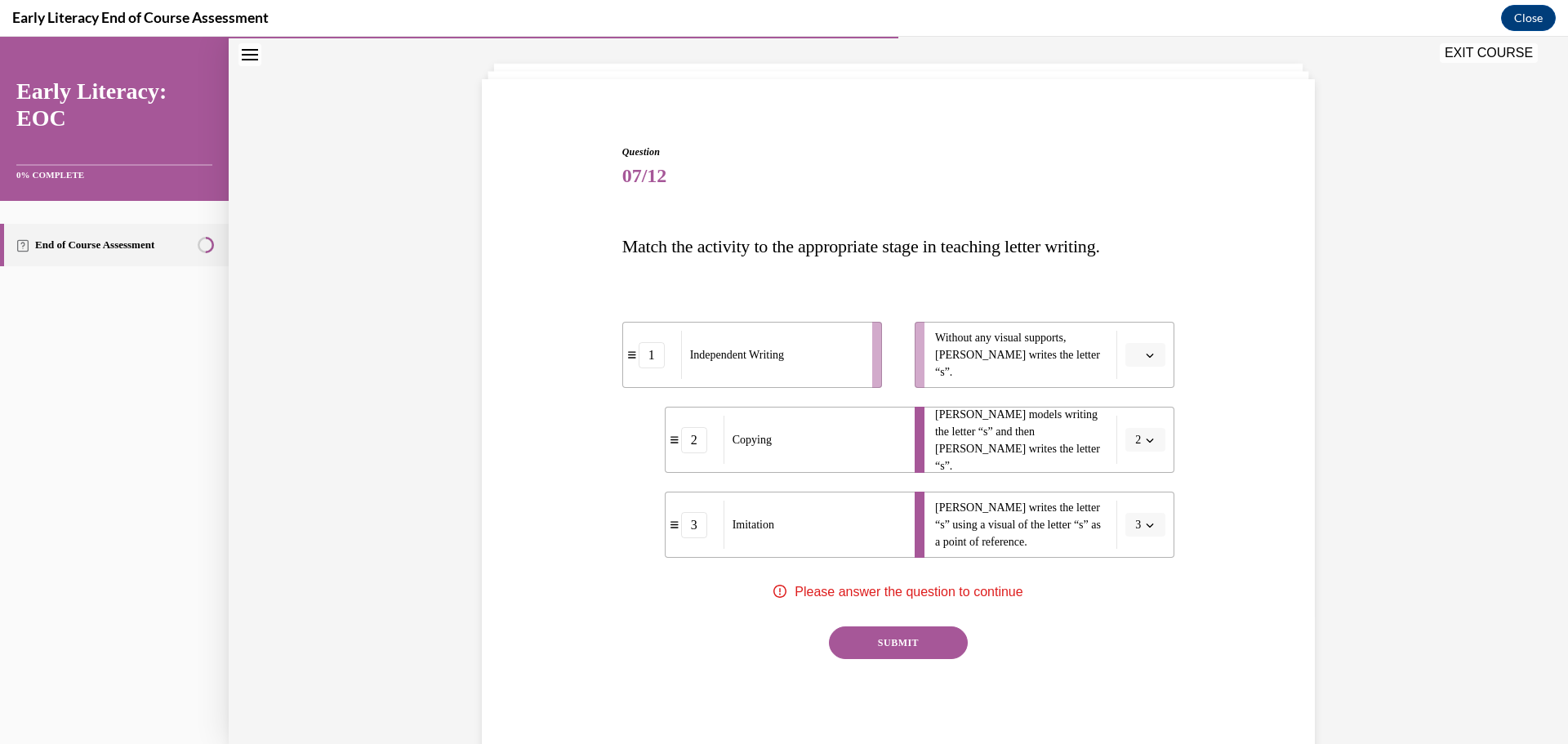
click at [1126, 630] on div "SUBMIT" at bounding box center [898, 667] width 553 height 82
click at [1141, 347] on button "button" at bounding box center [1145, 355] width 40 height 24
click at [1142, 426] on div "1" at bounding box center [1137, 424] width 41 height 33
click at [917, 632] on button "SUBMIT" at bounding box center [898, 643] width 138 height 33
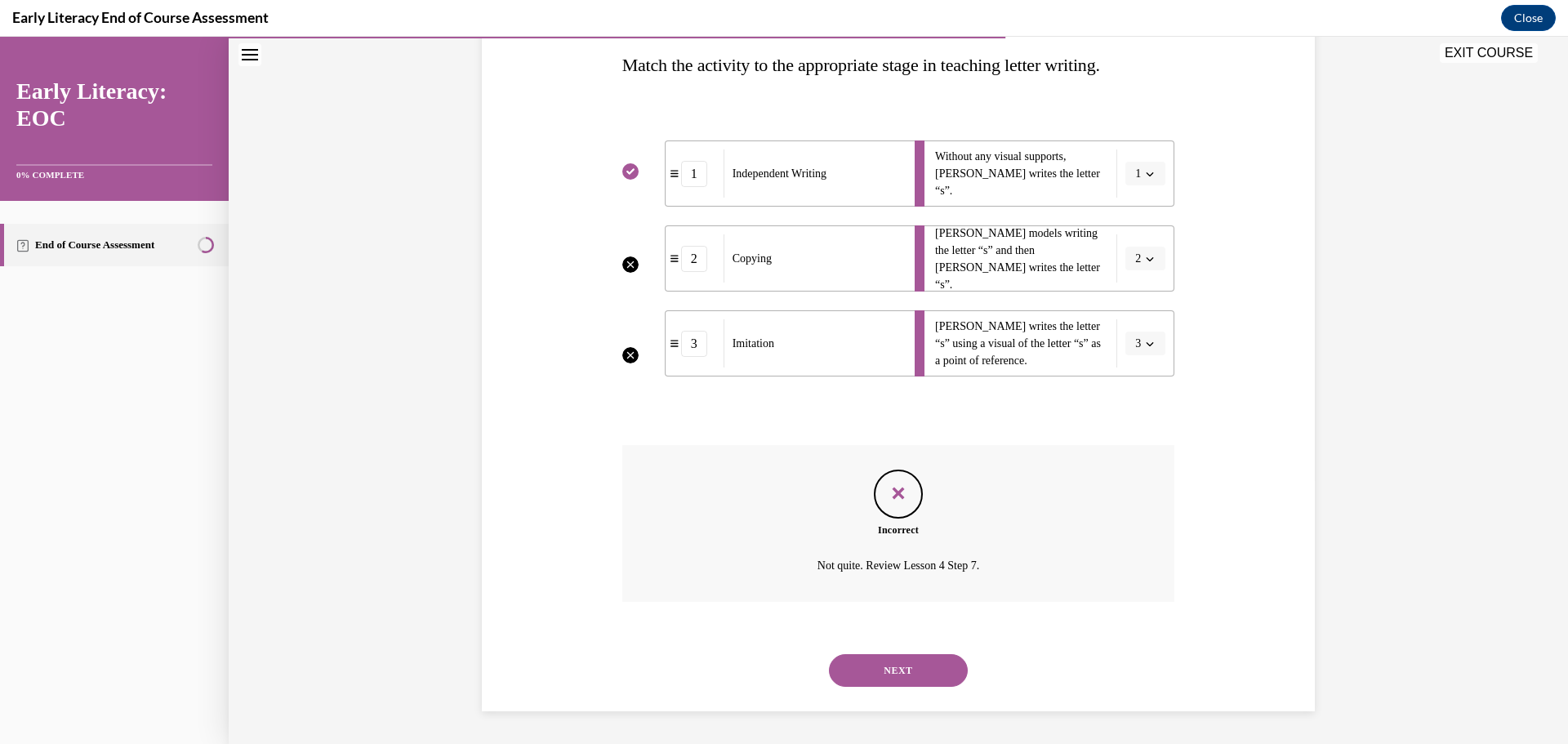
scroll to position [100, 0]
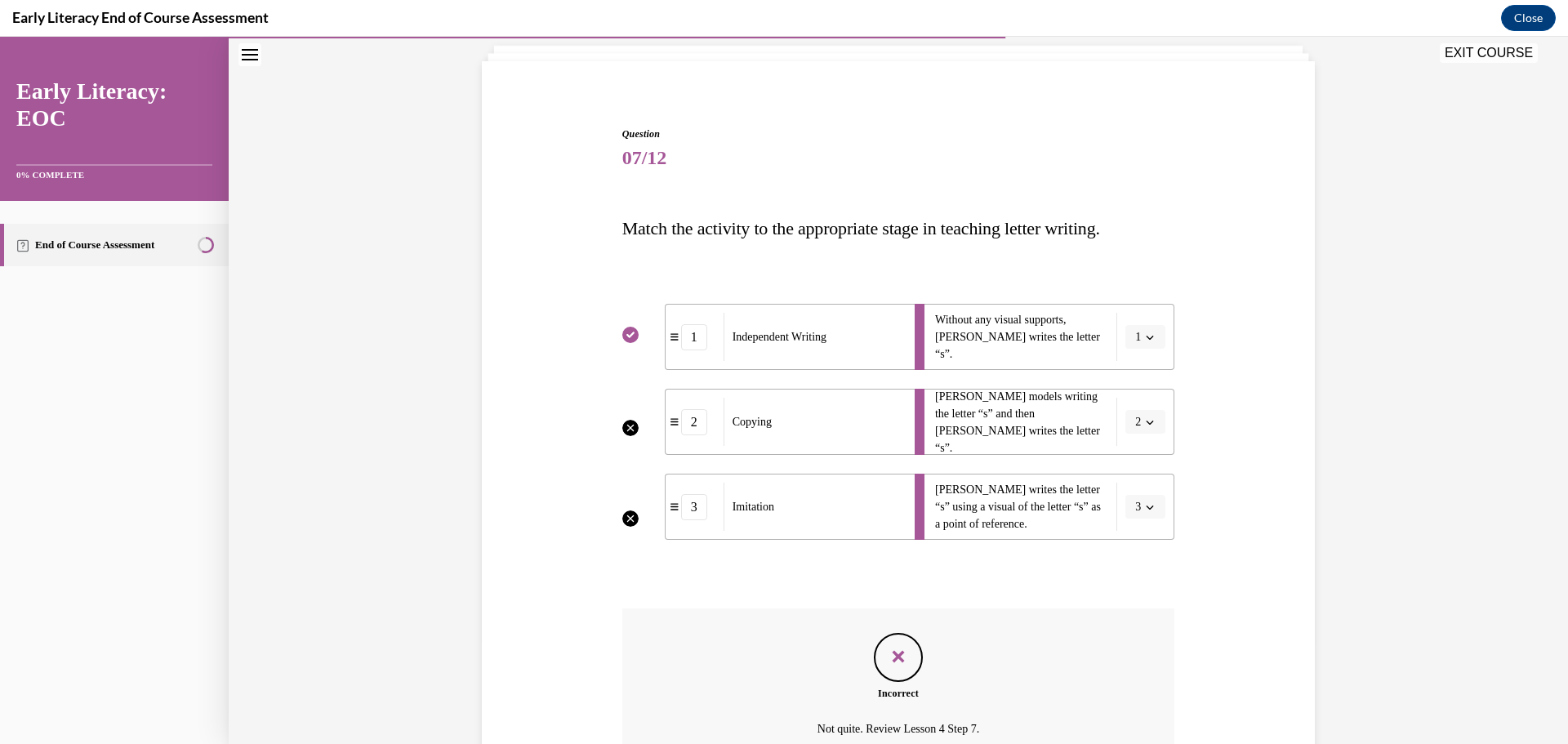
click at [1150, 505] on li "Tina writes the letter “s” using a visual of the letter “s” as a point of refer…" at bounding box center [1044, 507] width 260 height 66
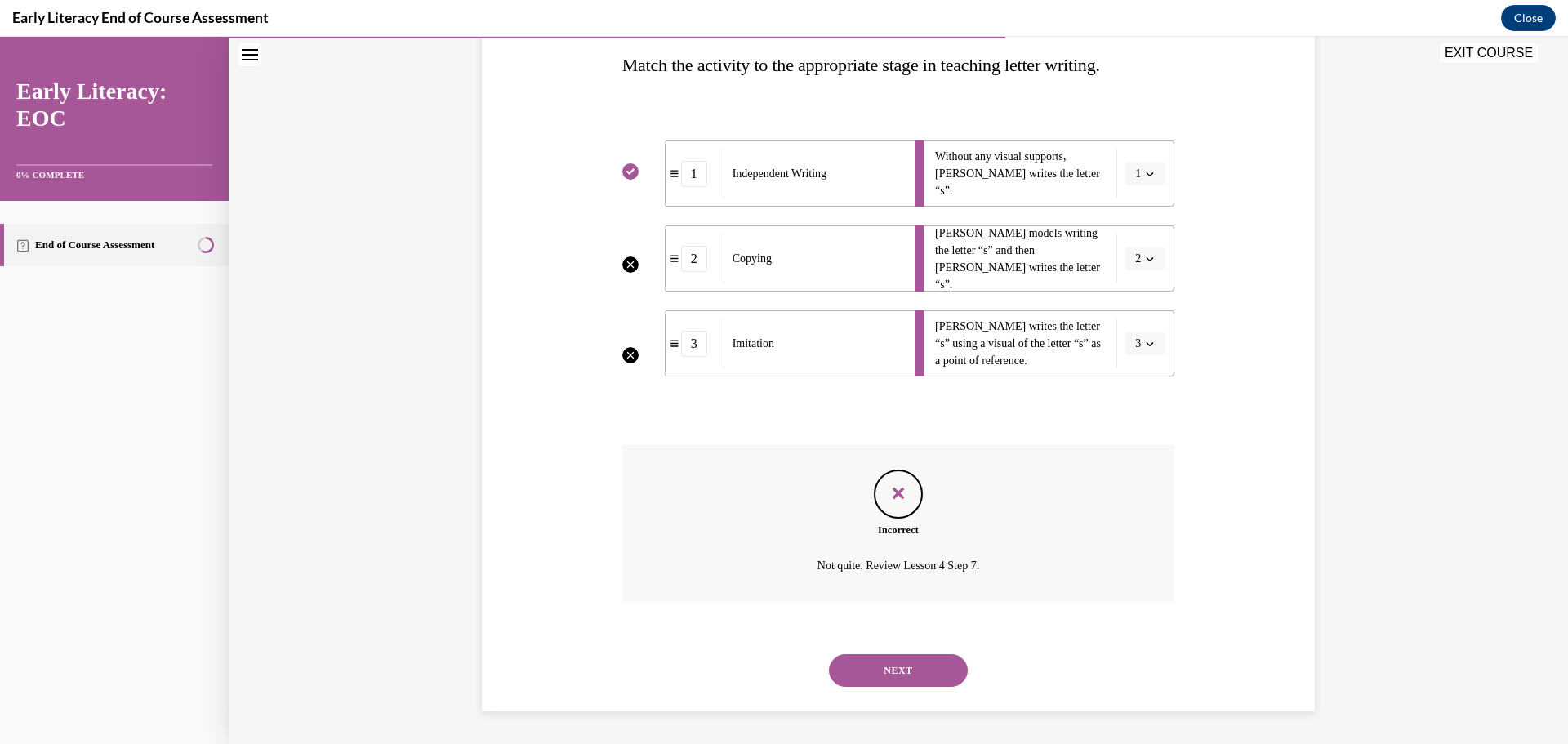
click at [876, 658] on button "NEXT" at bounding box center [898, 671] width 138 height 33
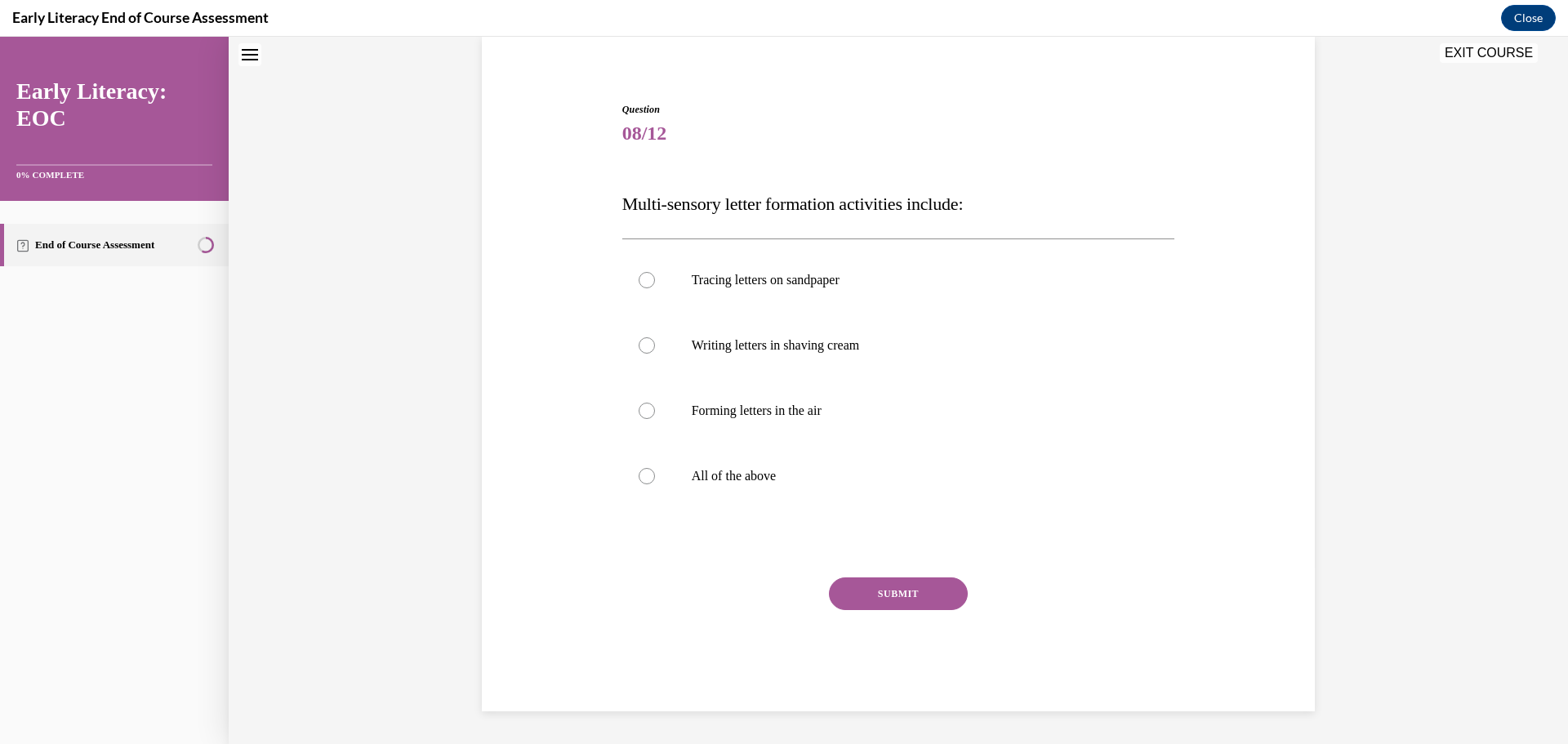
scroll to position [50, 0]
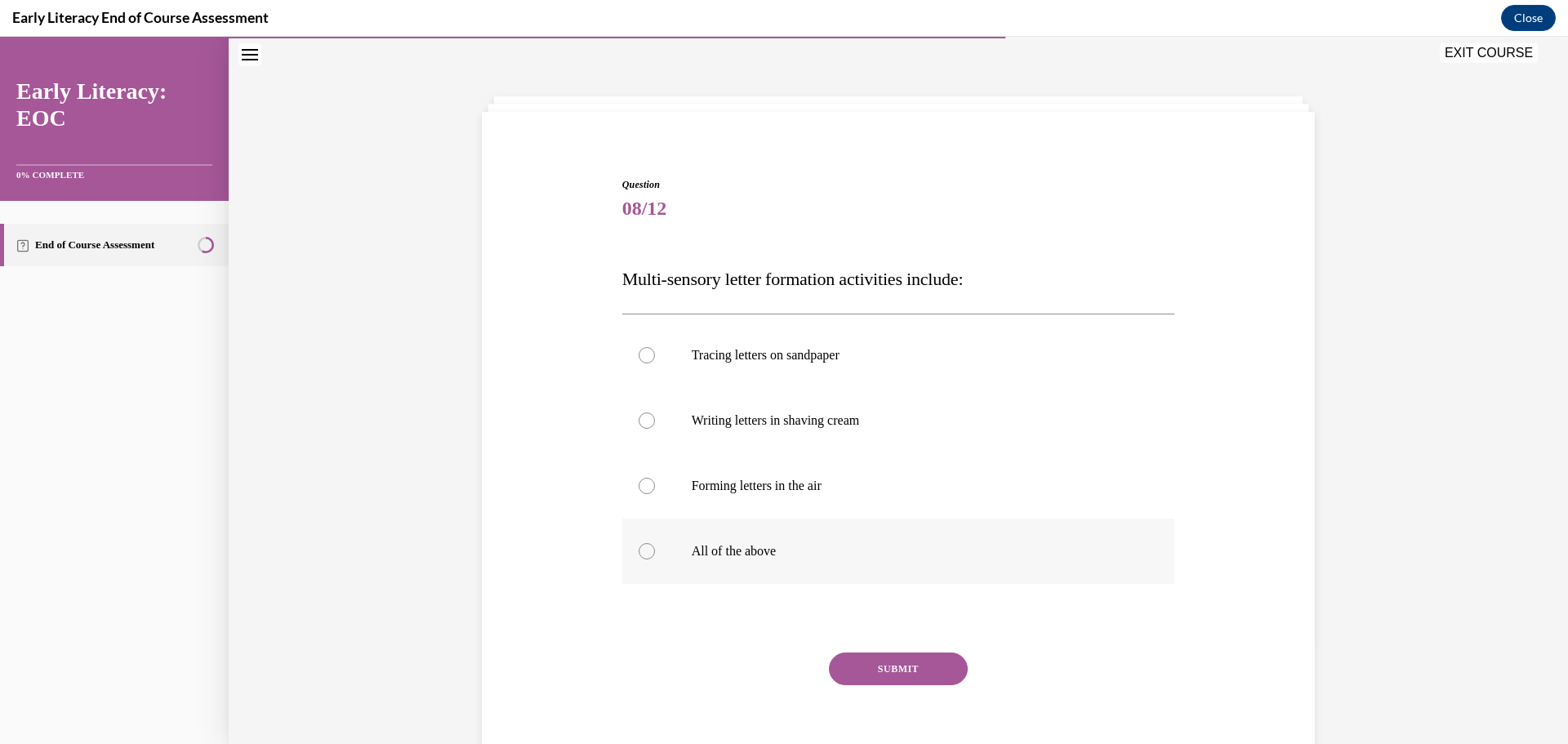
click at [866, 534] on div at bounding box center [898, 551] width 553 height 65
click at [934, 664] on button "SUBMIT" at bounding box center [898, 669] width 138 height 33
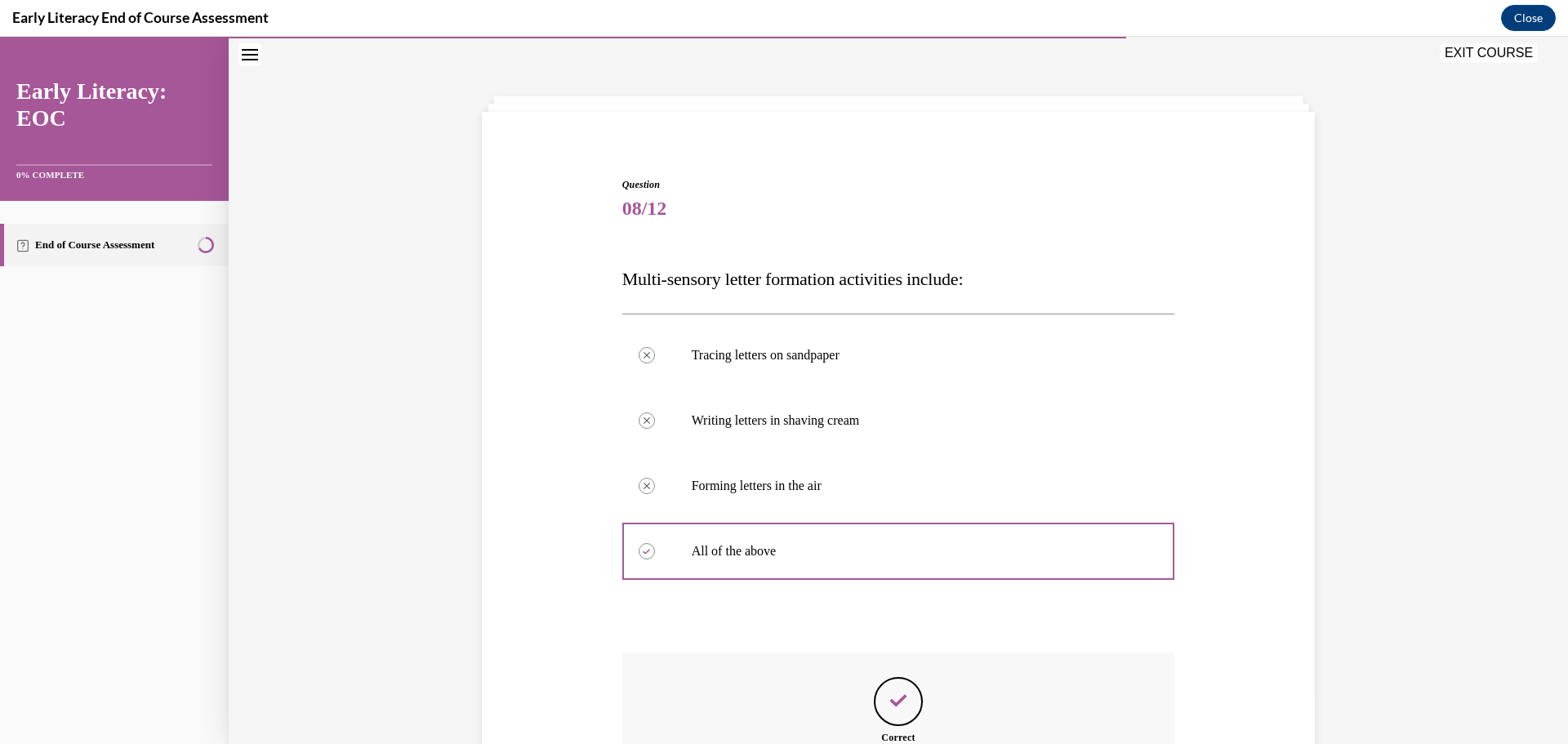
scroll to position [213, 0]
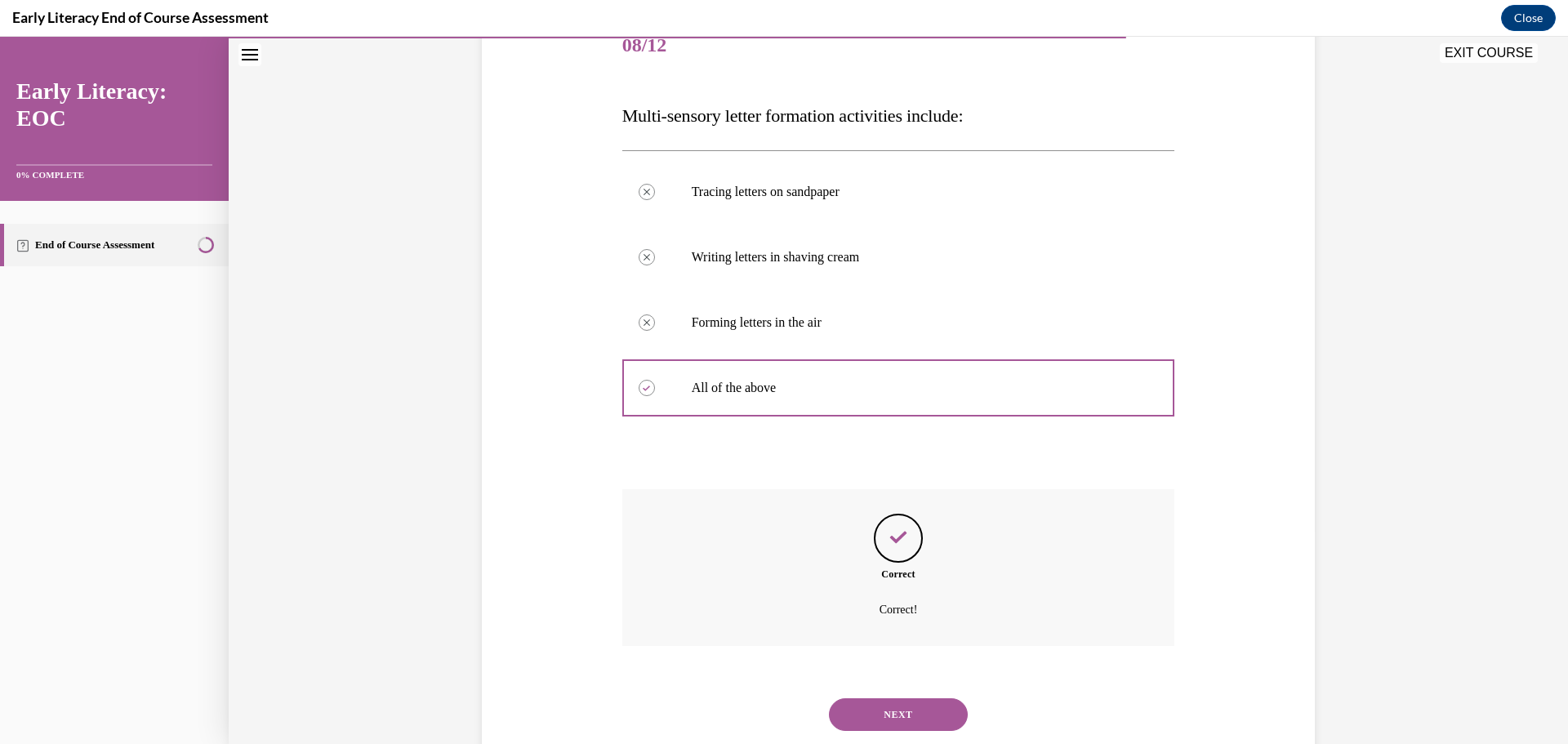
click at [886, 714] on button "NEXT" at bounding box center [898, 714] width 138 height 33
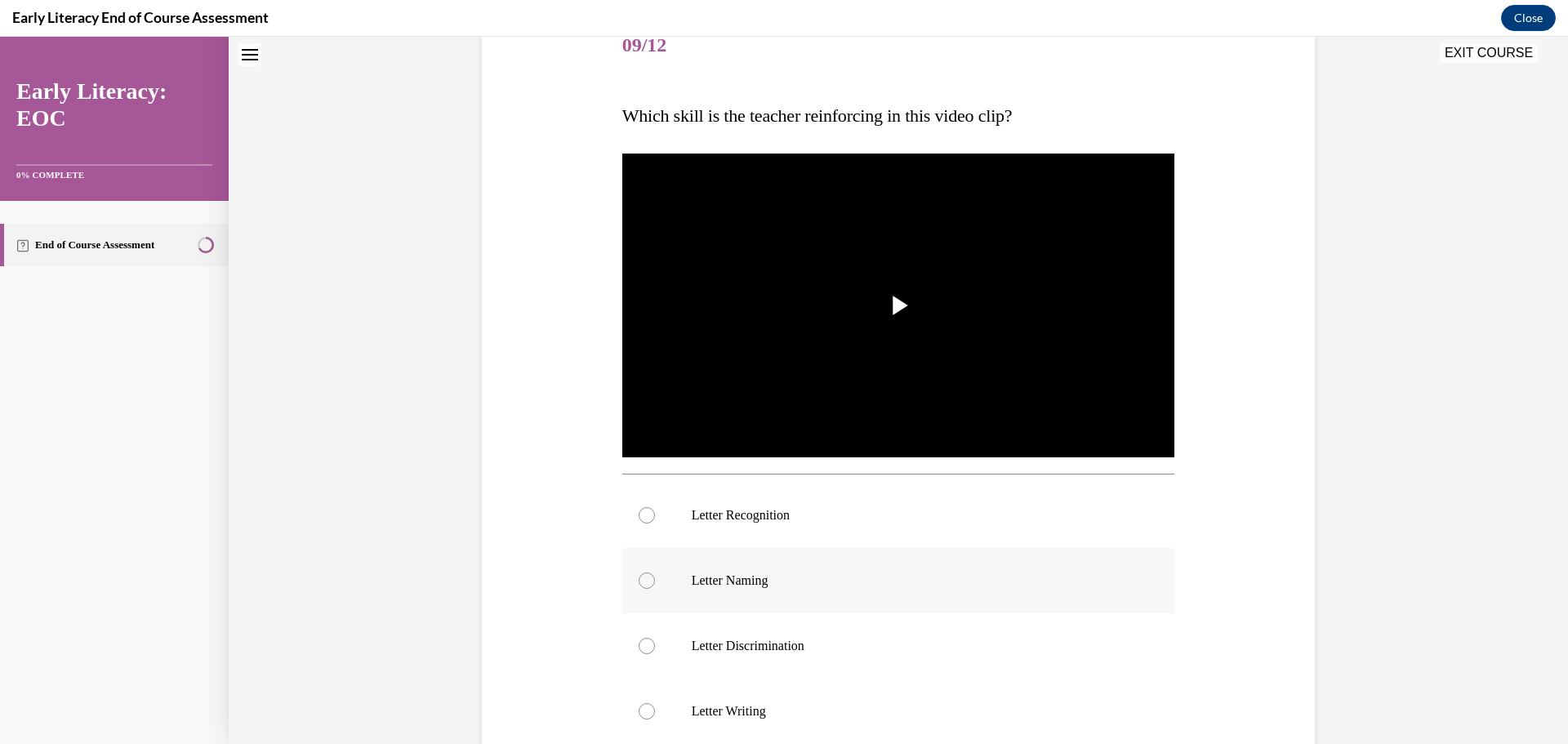
scroll to position [50, 0]
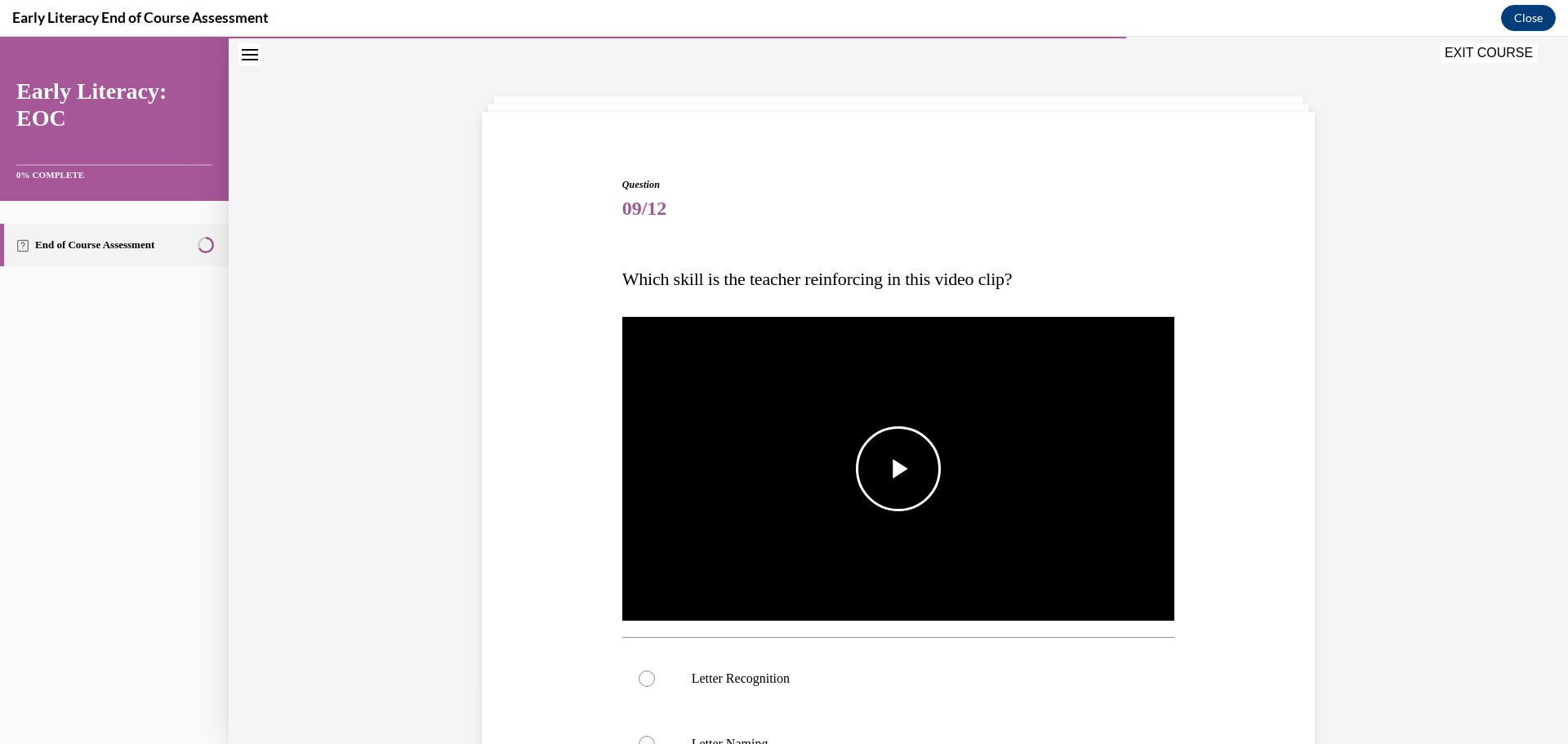
click at [947, 389] on img "Video player" at bounding box center [898, 469] width 553 height 311
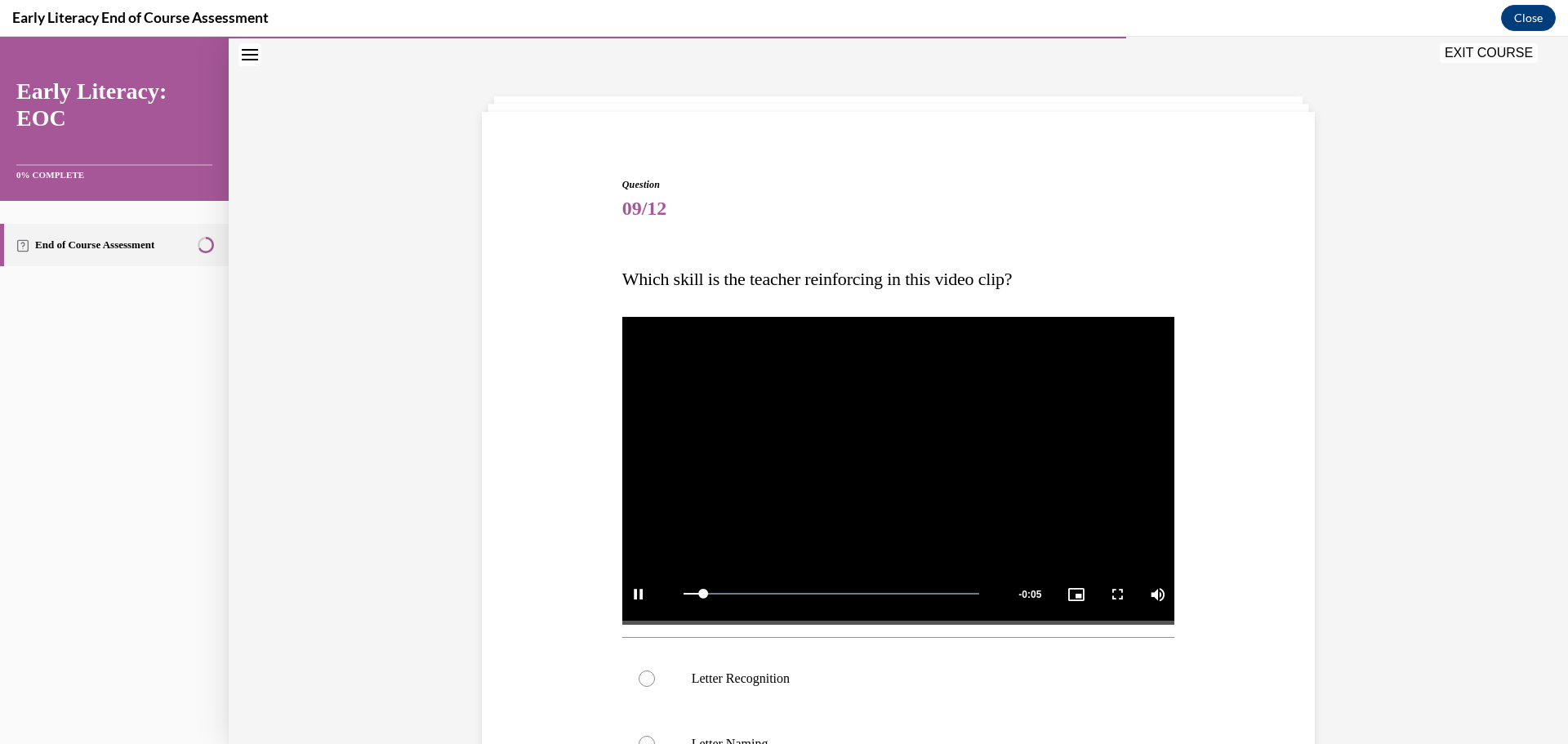
scroll to position [213, 0]
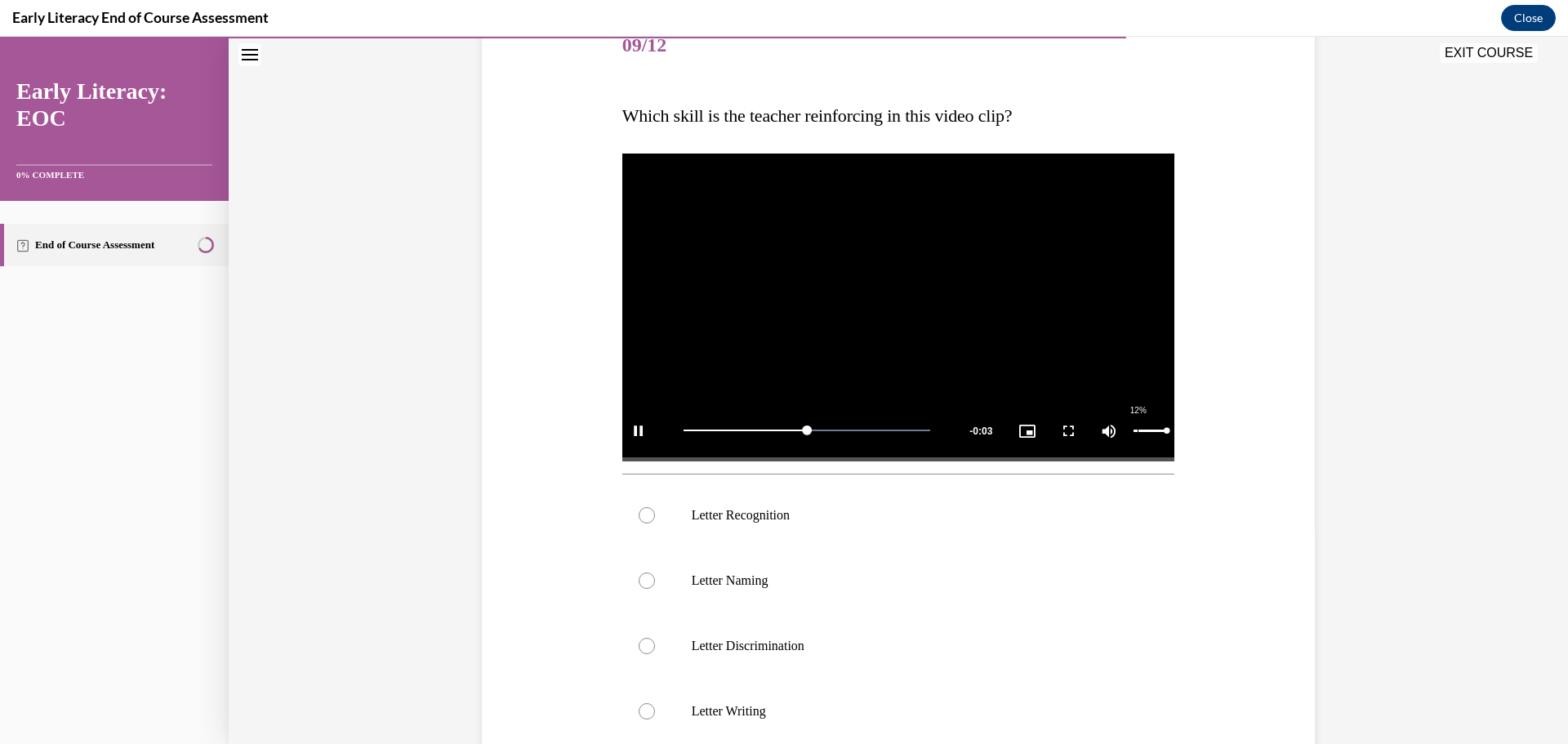
click at [1133, 431] on div "Volume Level" at bounding box center [1150, 431] width 34 height 3
click at [1136, 436] on div "Mute 20%" at bounding box center [1133, 431] width 82 height 62
click at [1142, 432] on div "Mute 54%" at bounding box center [1133, 431] width 82 height 62
click at [1138, 427] on div "Mute 41%" at bounding box center [1133, 431] width 82 height 62
click at [1137, 435] on div "Mute 34%" at bounding box center [1133, 431] width 82 height 62
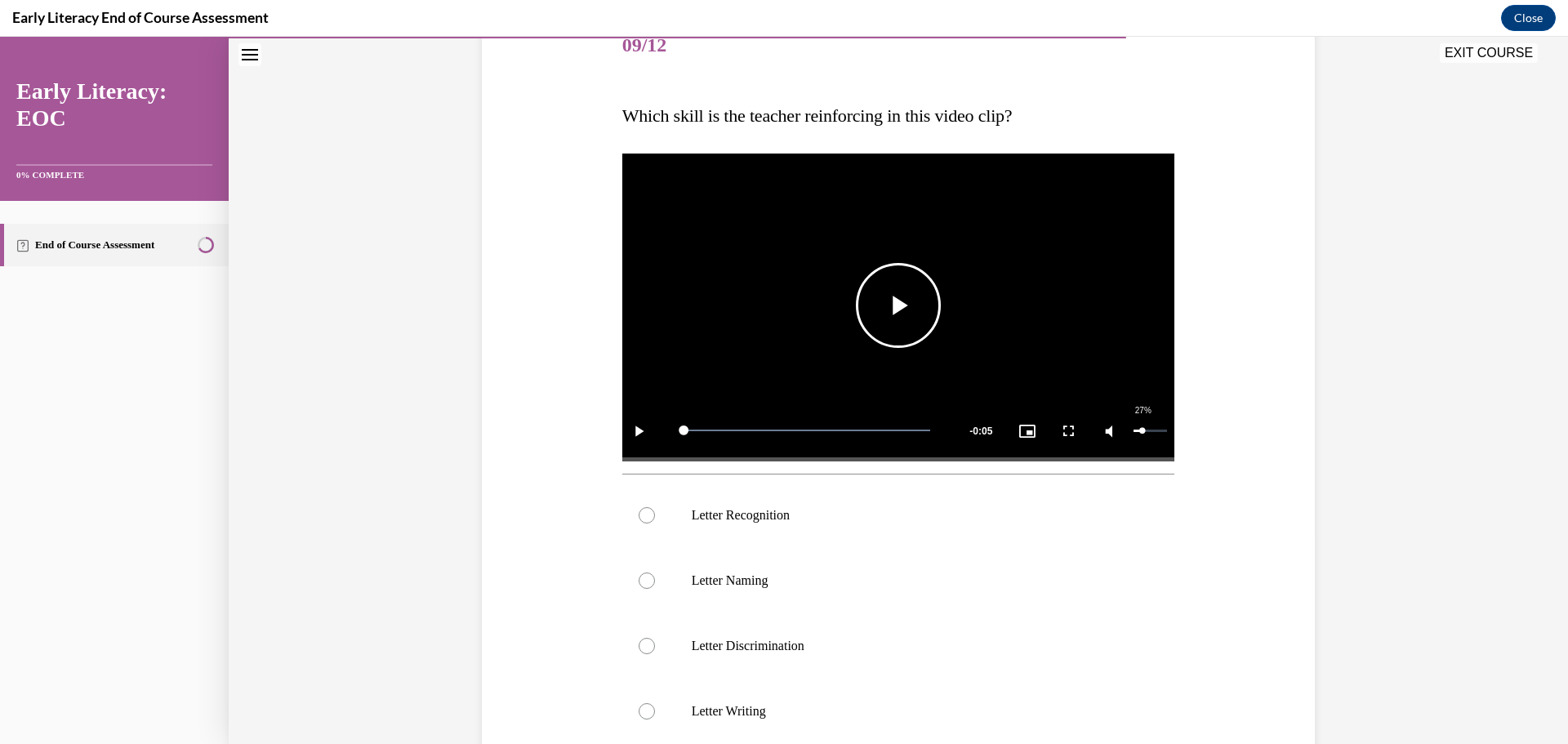
click at [1137, 432] on div "27%" at bounding box center [1150, 431] width 34 height 3
click at [757, 508] on p "Letter Recognition" at bounding box center [913, 515] width 442 height 16
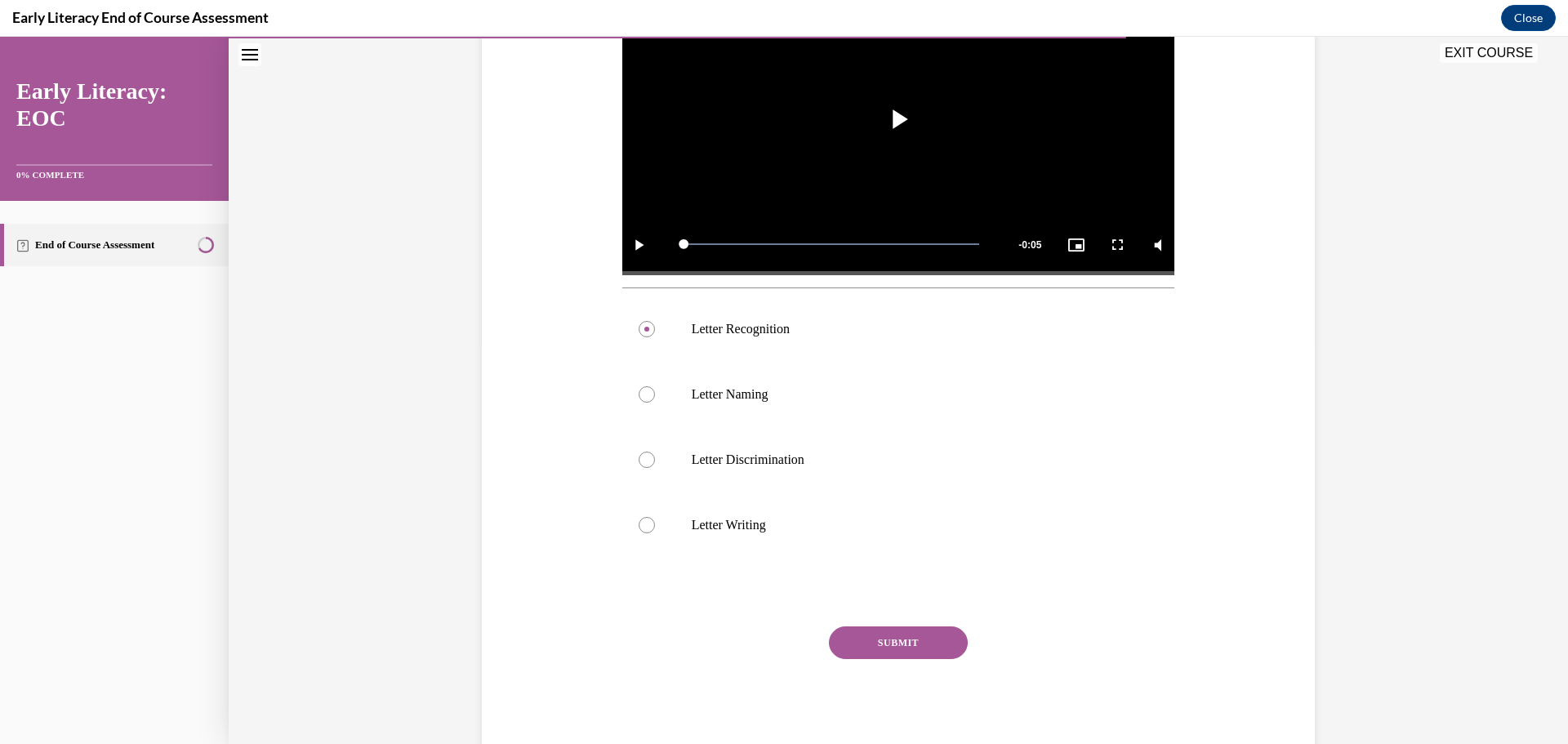
click at [938, 650] on button "SUBMIT" at bounding box center [898, 643] width 138 height 33
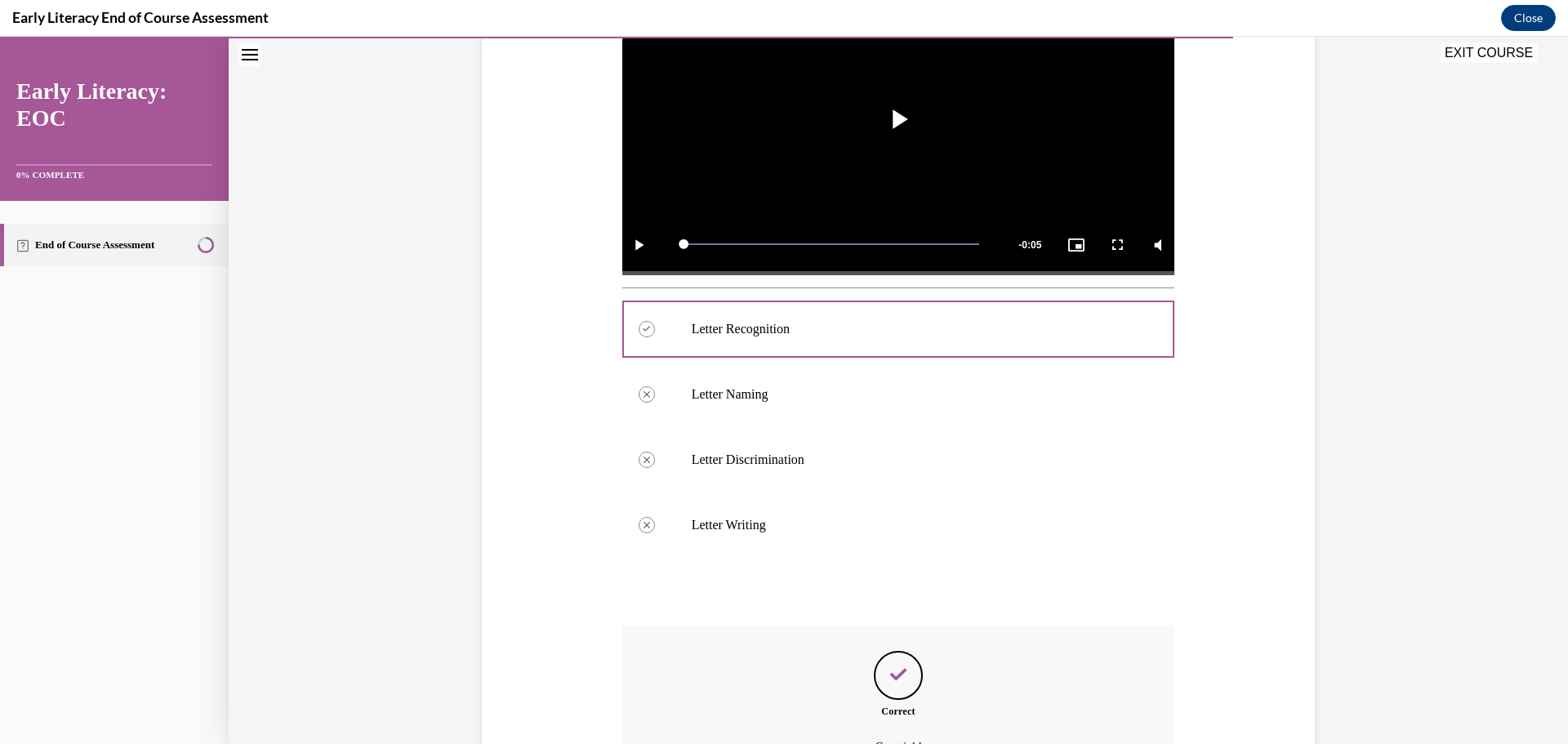
scroll to position [580, 0]
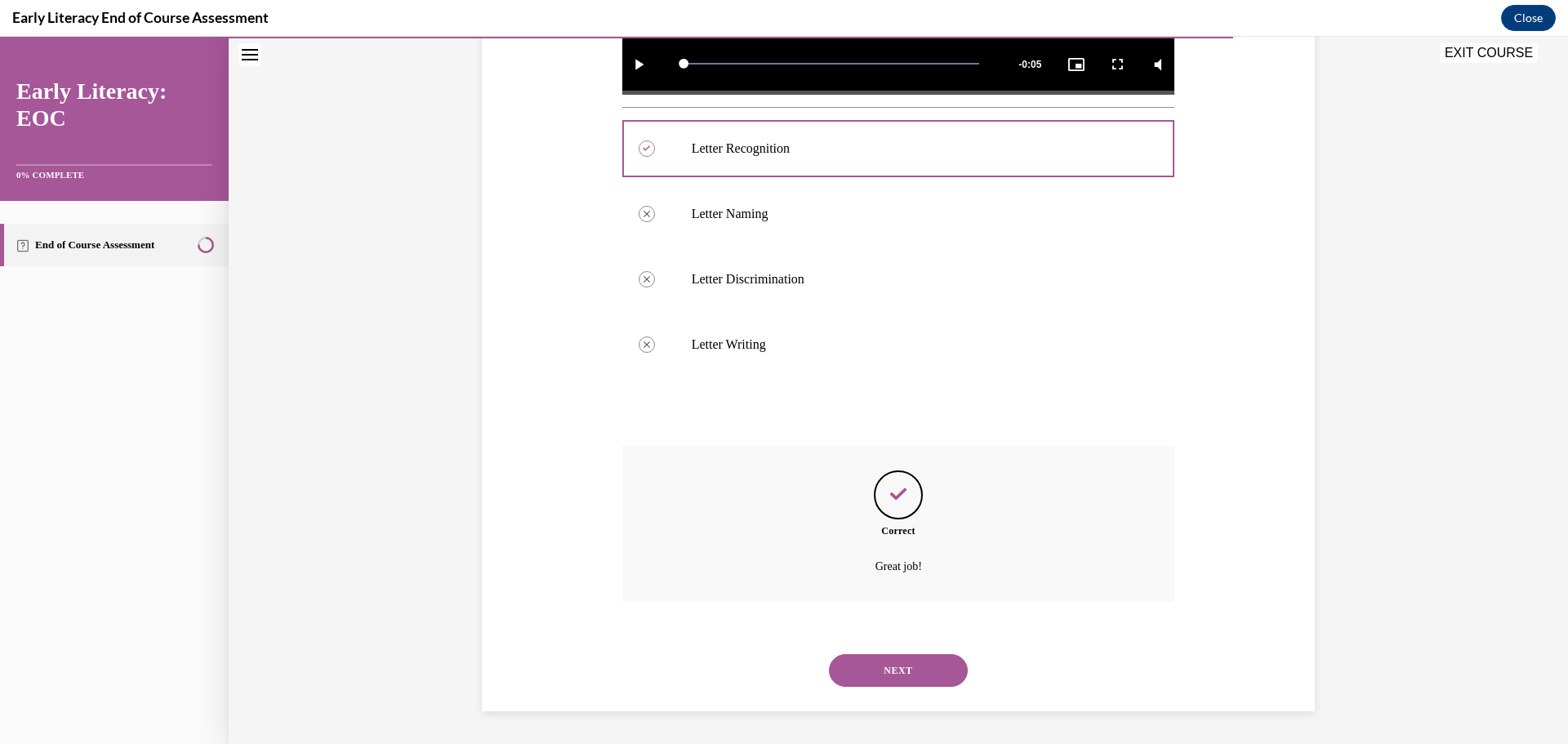
click at [950, 666] on button "NEXT" at bounding box center [898, 671] width 138 height 33
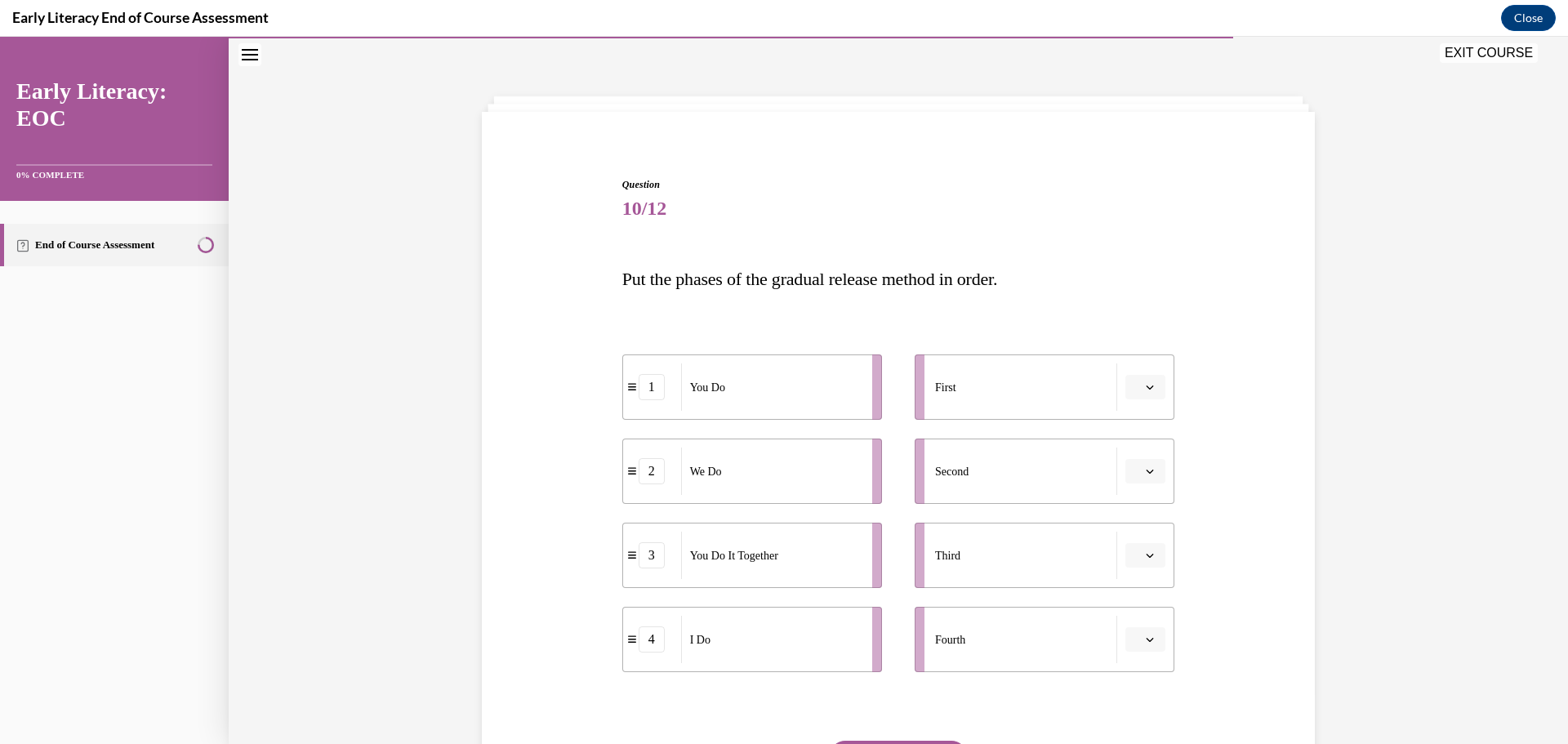
scroll to position [132, 0]
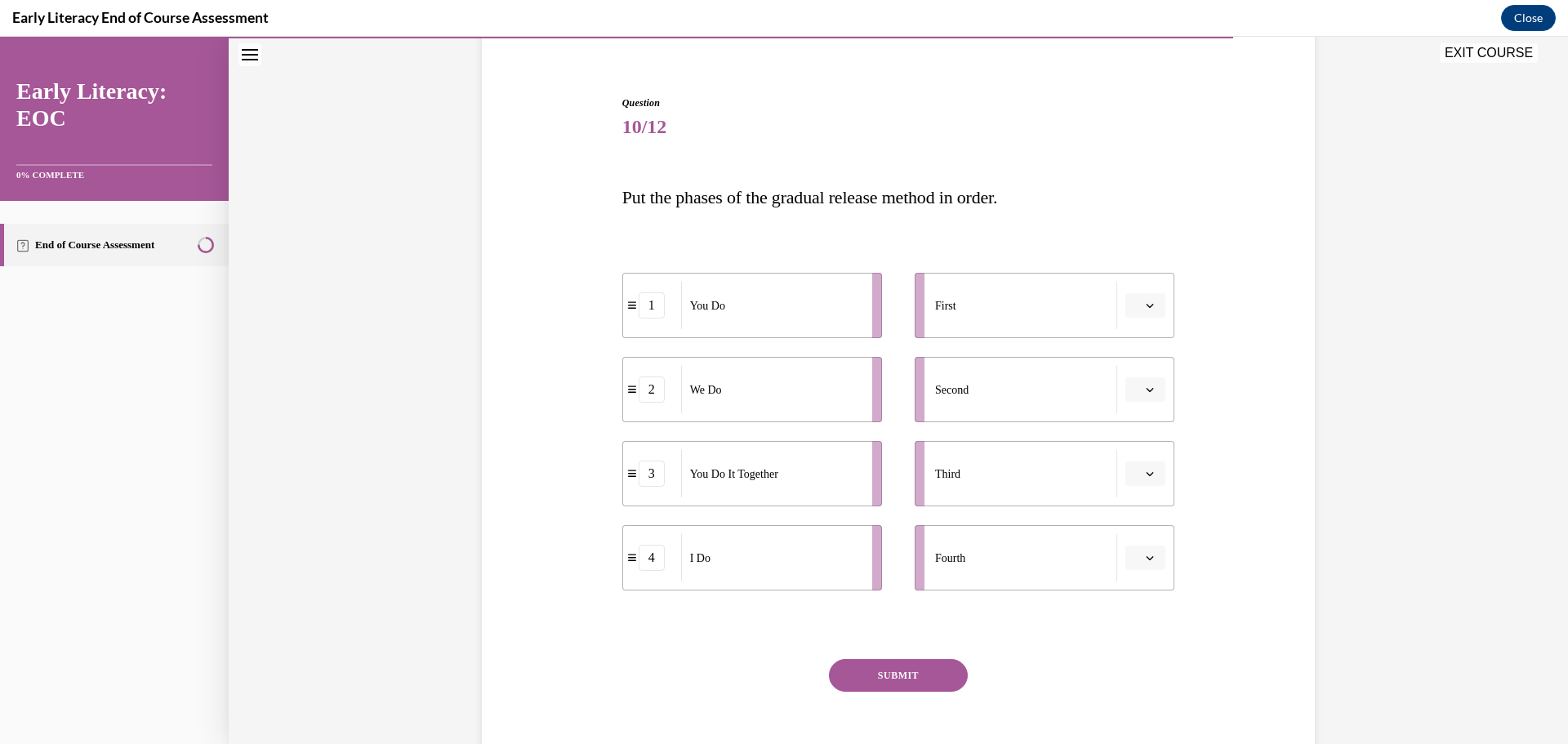
click at [1146, 304] on icon "button" at bounding box center [1150, 306] width 8 height 8
click at [1137, 469] on div "4" at bounding box center [1137, 473] width 41 height 33
click at [1146, 387] on icon "button" at bounding box center [1150, 390] width 8 height 8
click at [1145, 492] on div "2" at bounding box center [1137, 491] width 41 height 33
click at [1155, 557] on button "button" at bounding box center [1145, 557] width 40 height 24
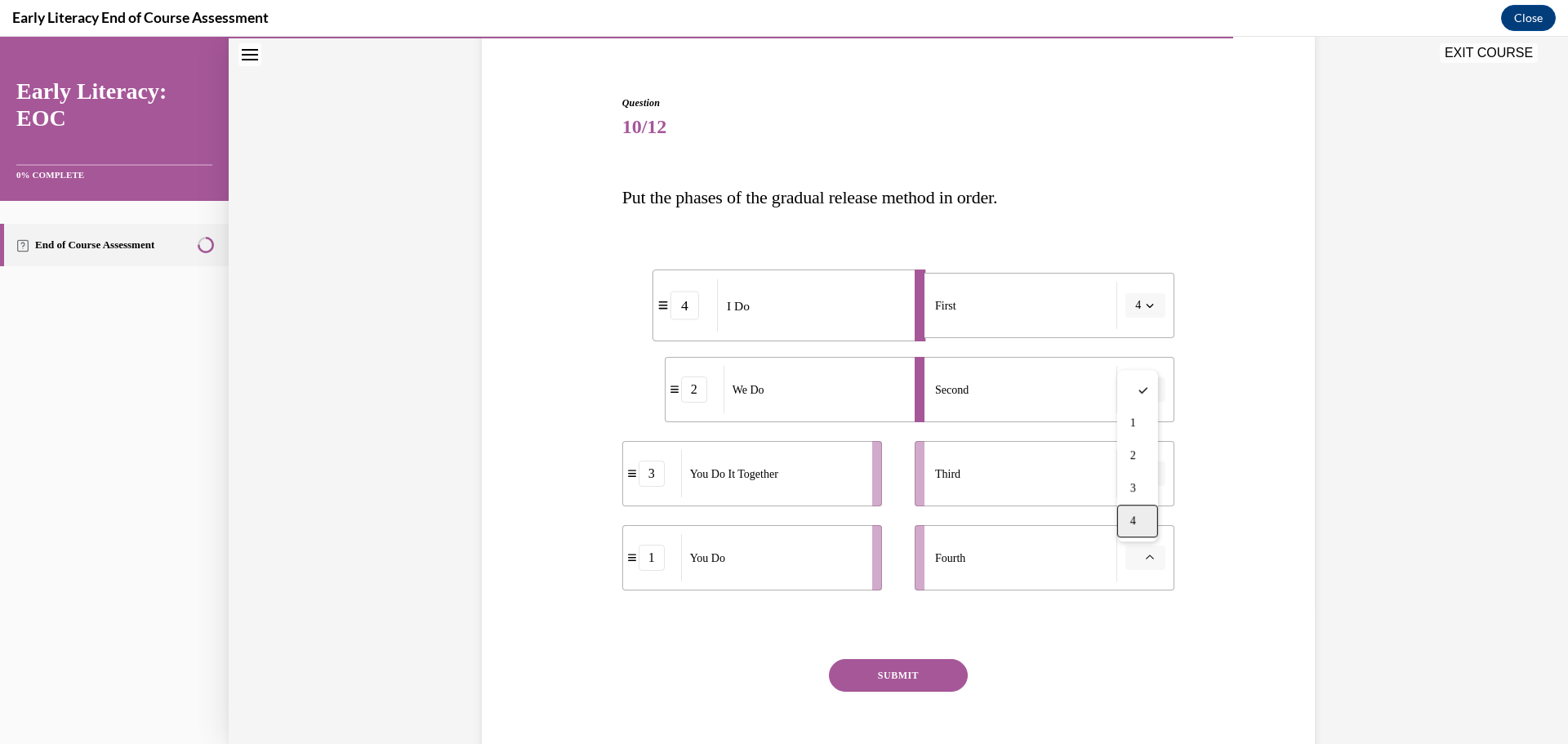
click at [1144, 524] on div "4" at bounding box center [1137, 521] width 41 height 33
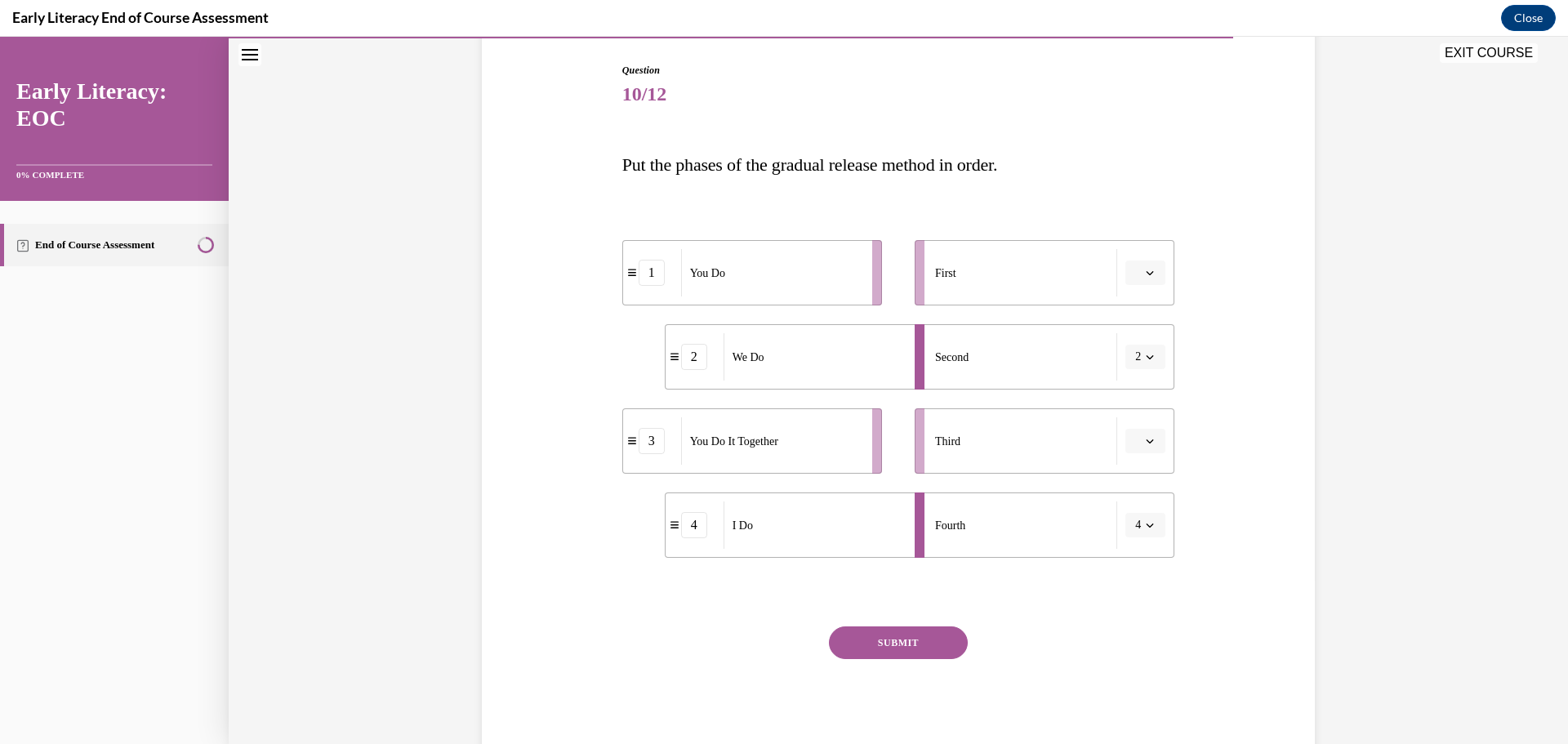
click at [1151, 271] on button "button" at bounding box center [1145, 273] width 40 height 24
click at [1138, 439] on div "4" at bounding box center [1137, 440] width 41 height 33
click at [1151, 443] on button "button" at bounding box center [1145, 441] width 40 height 24
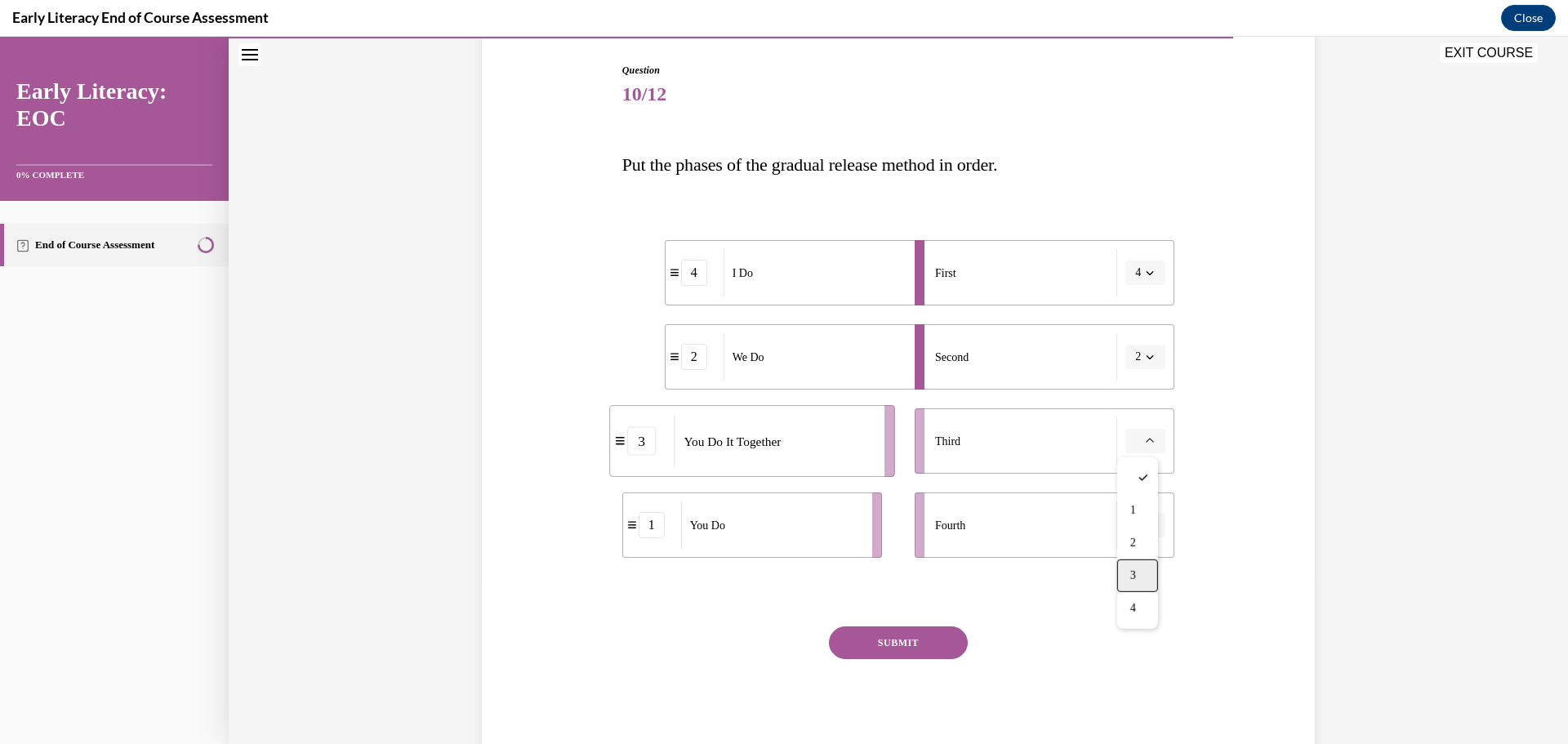
click at [1134, 573] on span "3" at bounding box center [1133, 575] width 6 height 13
click at [1149, 530] on span "button" at bounding box center [1150, 525] width 12 height 12
click at [1147, 595] on div "1" at bounding box center [1137, 595] width 41 height 33
click at [906, 638] on button "SUBMIT" at bounding box center [898, 643] width 138 height 33
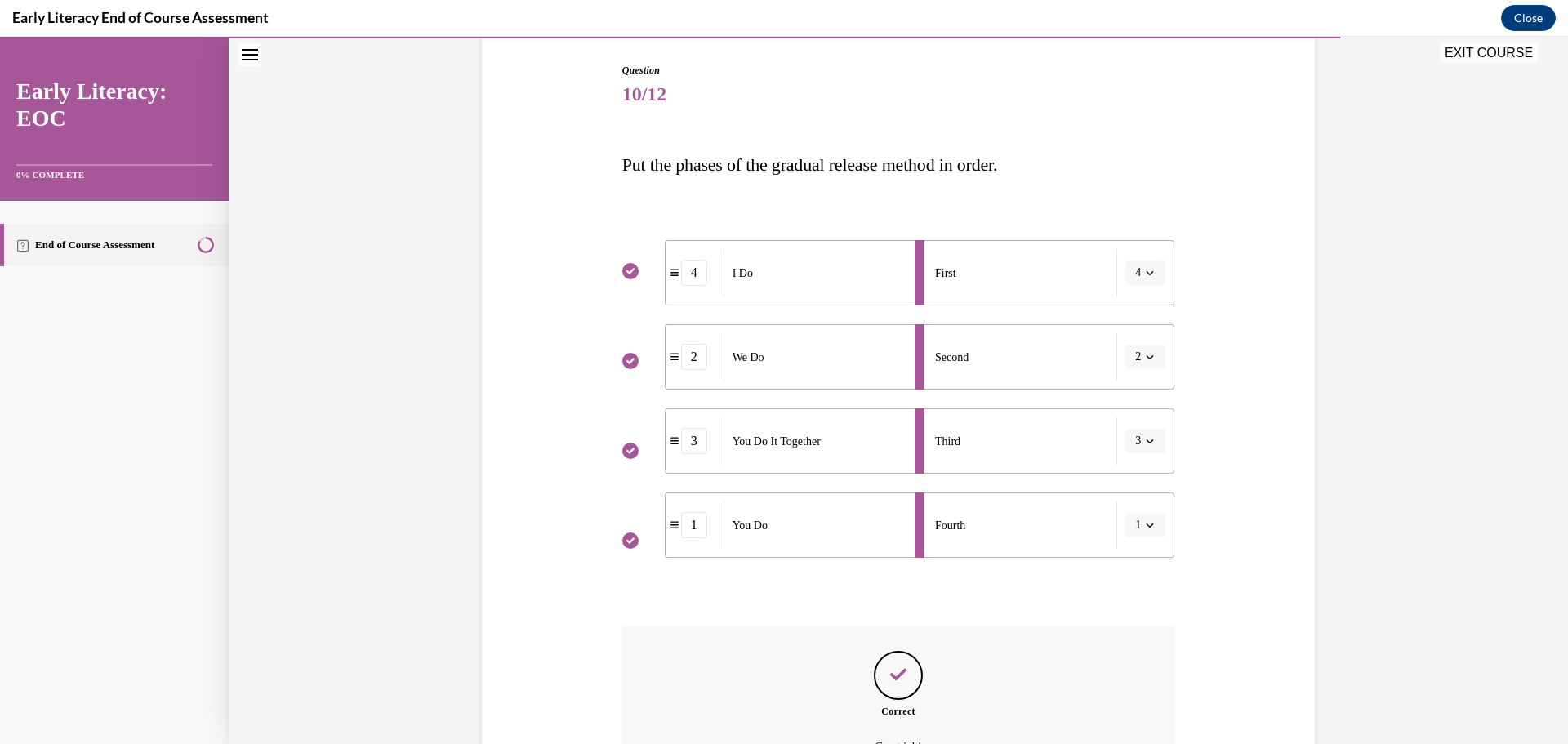
scroll to position [345, 0]
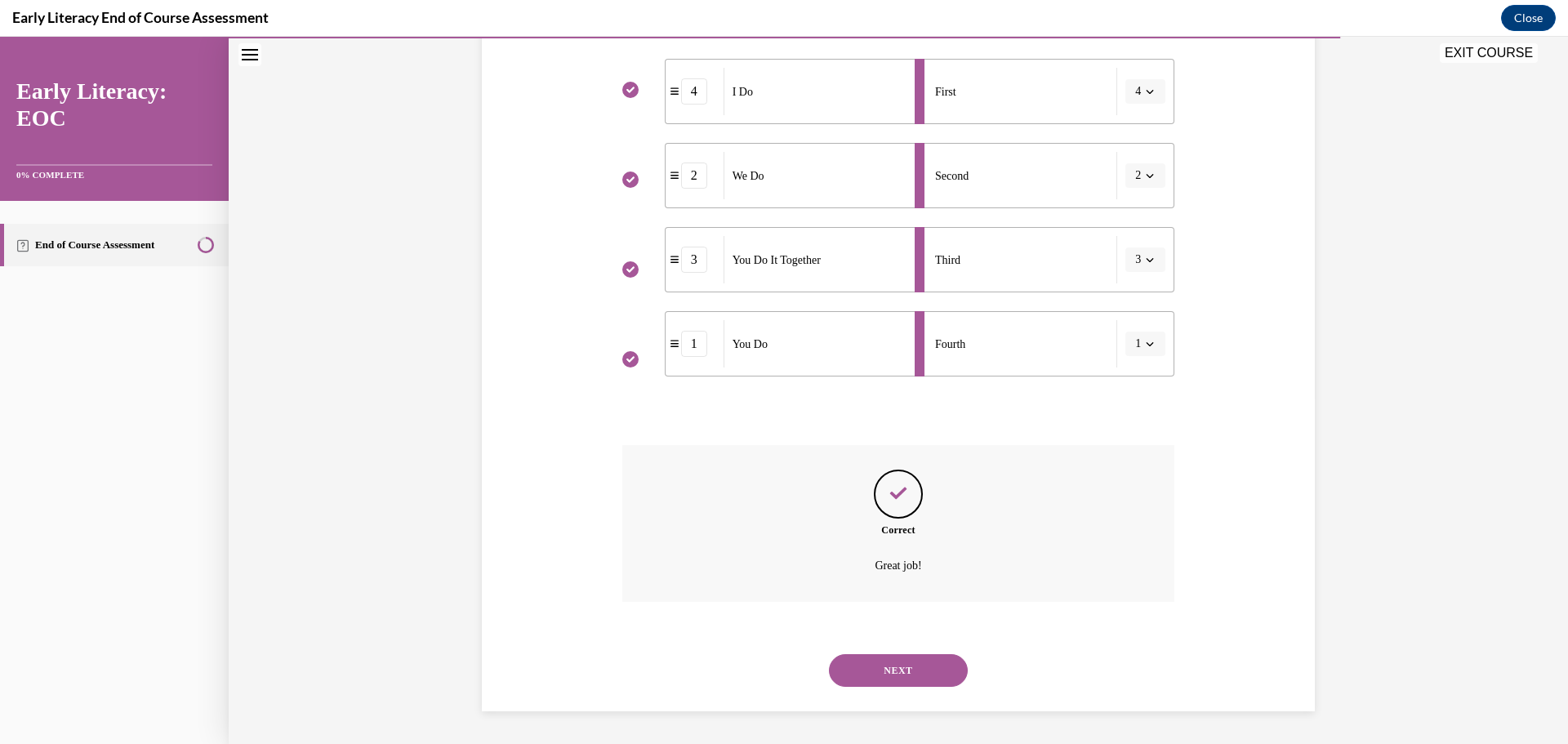
click at [907, 661] on button "NEXT" at bounding box center [898, 671] width 138 height 33
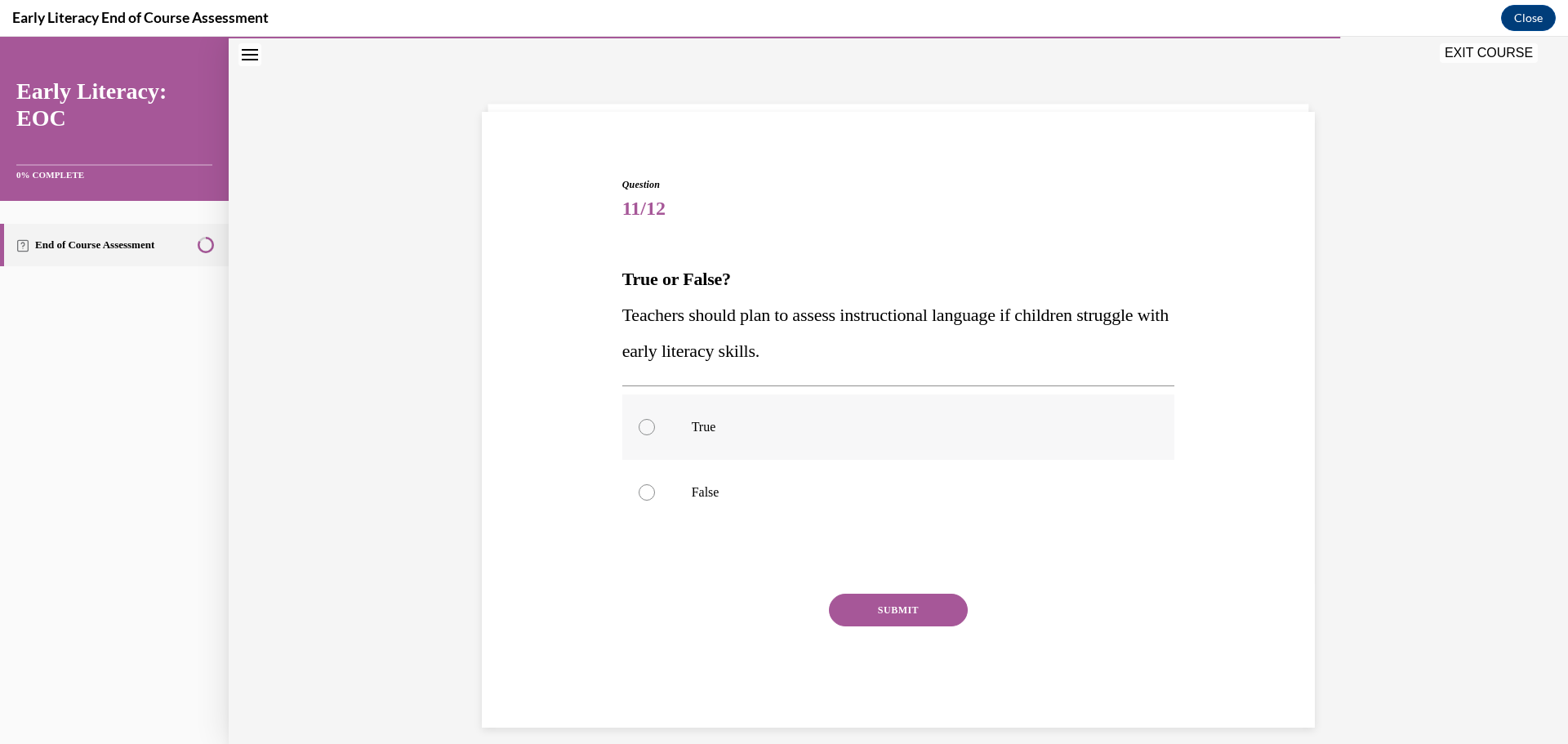
click at [644, 420] on div at bounding box center [646, 426] width 16 height 16
click at [927, 605] on button "SUBMIT" at bounding box center [898, 610] width 138 height 33
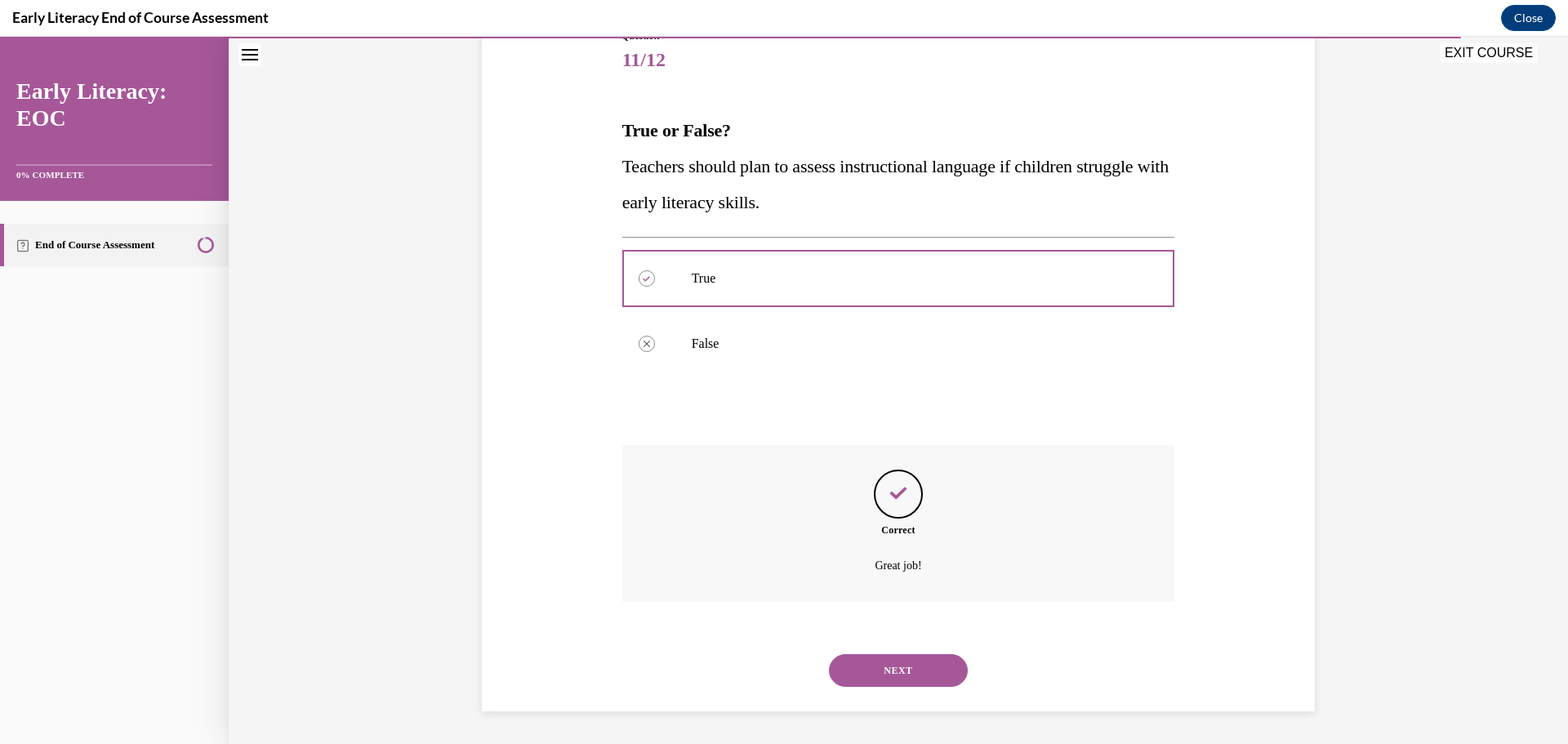
click at [887, 684] on button "NEXT" at bounding box center [898, 671] width 138 height 33
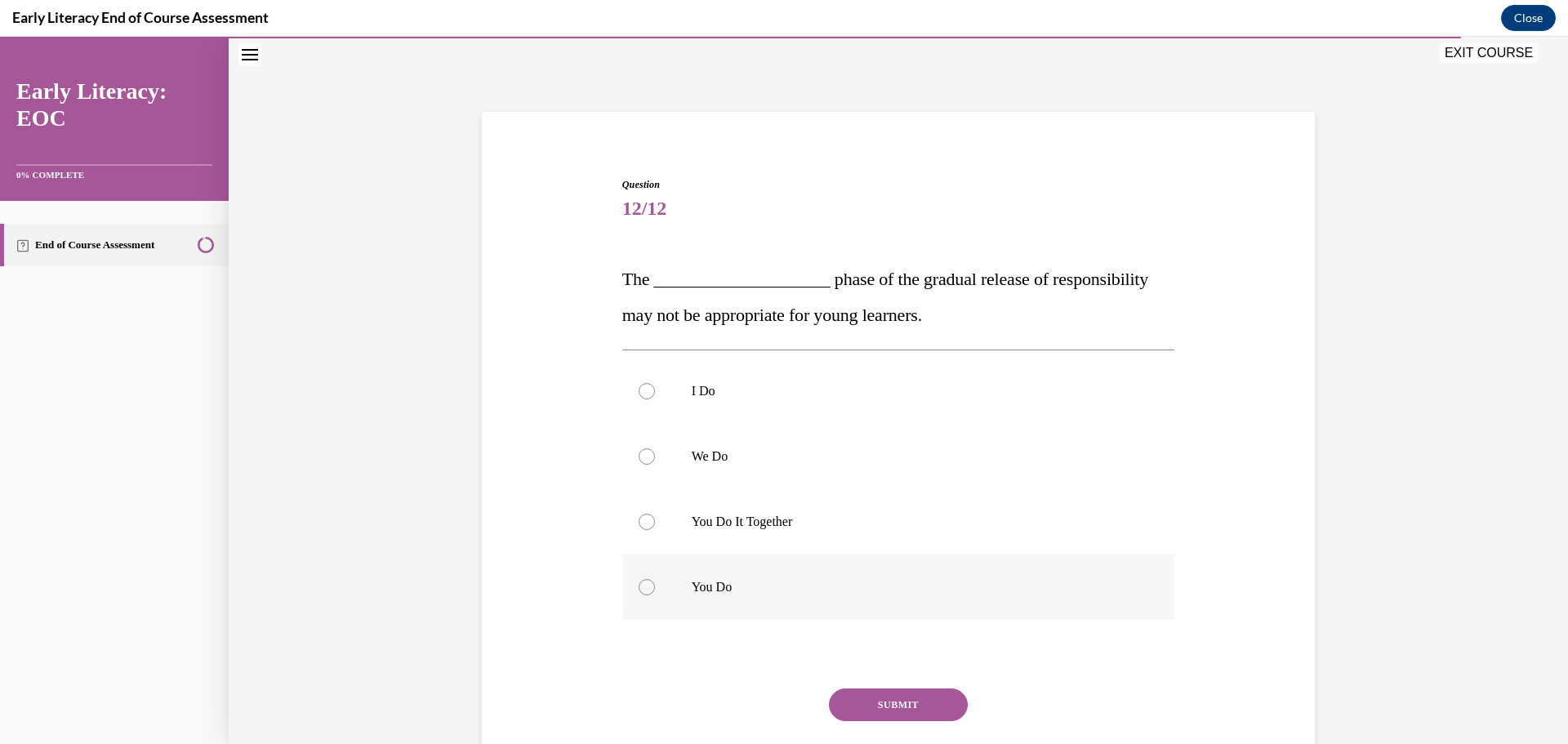
click at [703, 581] on p "You Do" at bounding box center [913, 587] width 442 height 16
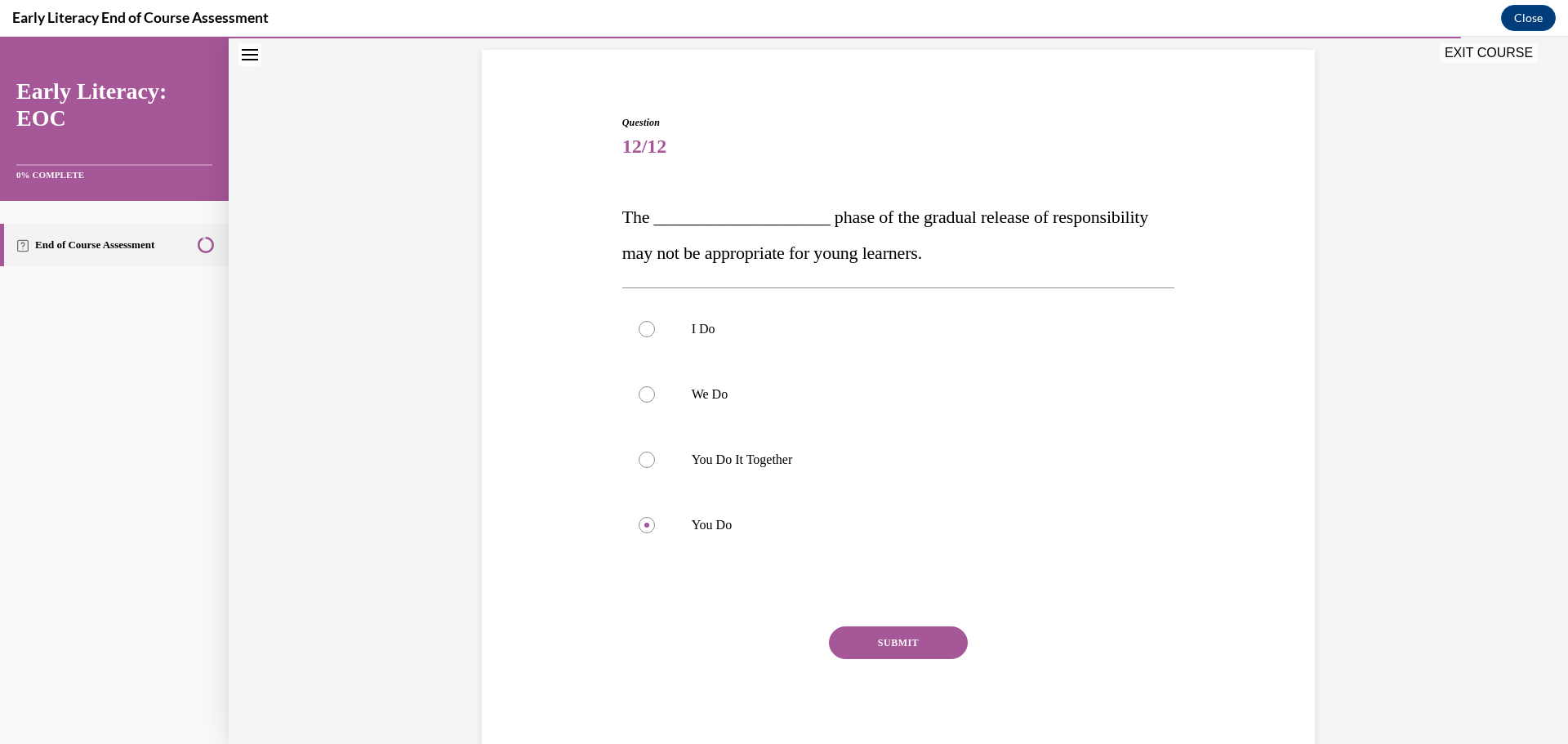
click at [914, 647] on button "SUBMIT" at bounding box center [898, 643] width 138 height 33
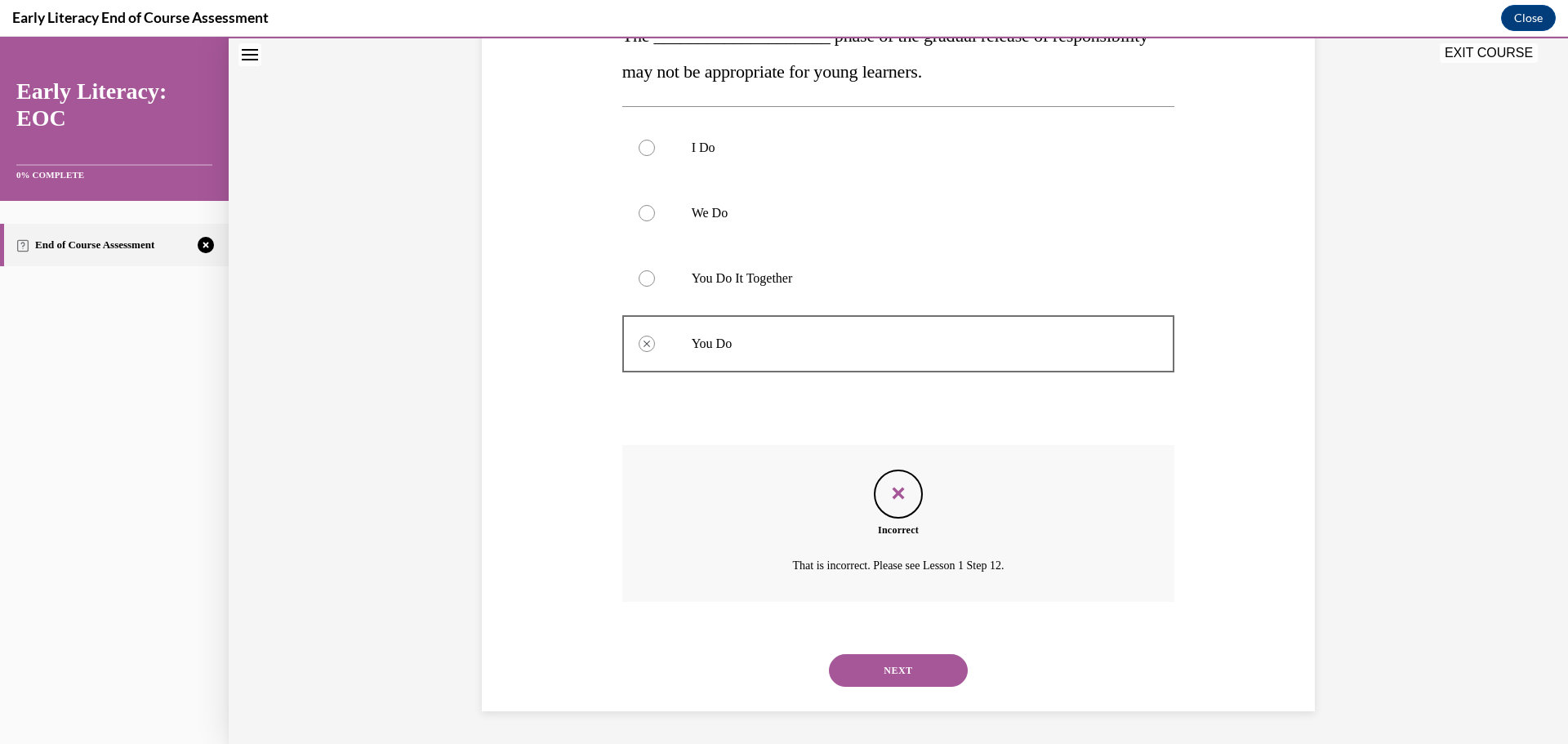
click at [925, 669] on button "NEXT" at bounding box center [898, 671] width 138 height 33
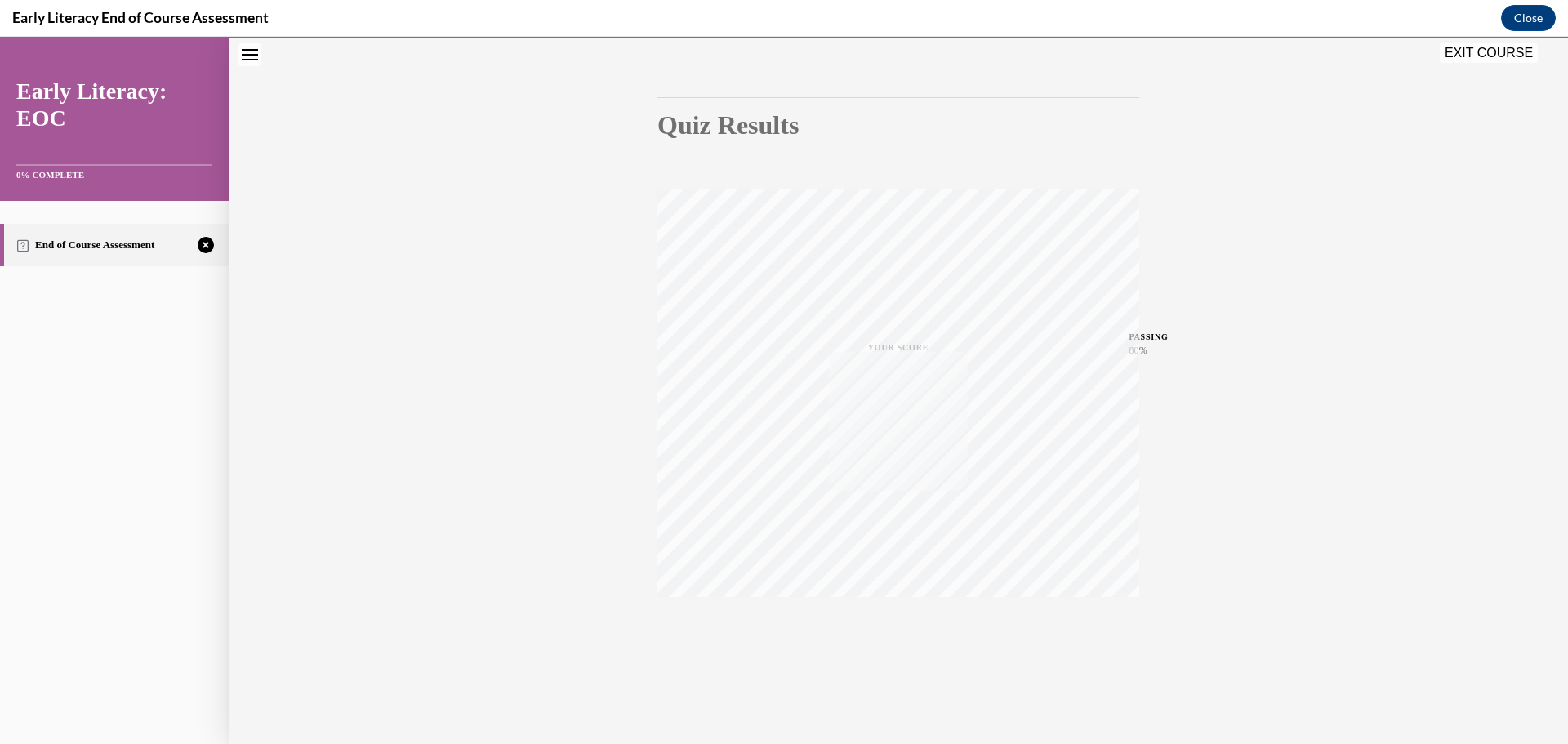
scroll to position [130, 0]
click at [885, 646] on icon "button" at bounding box center [898, 644] width 58 height 18
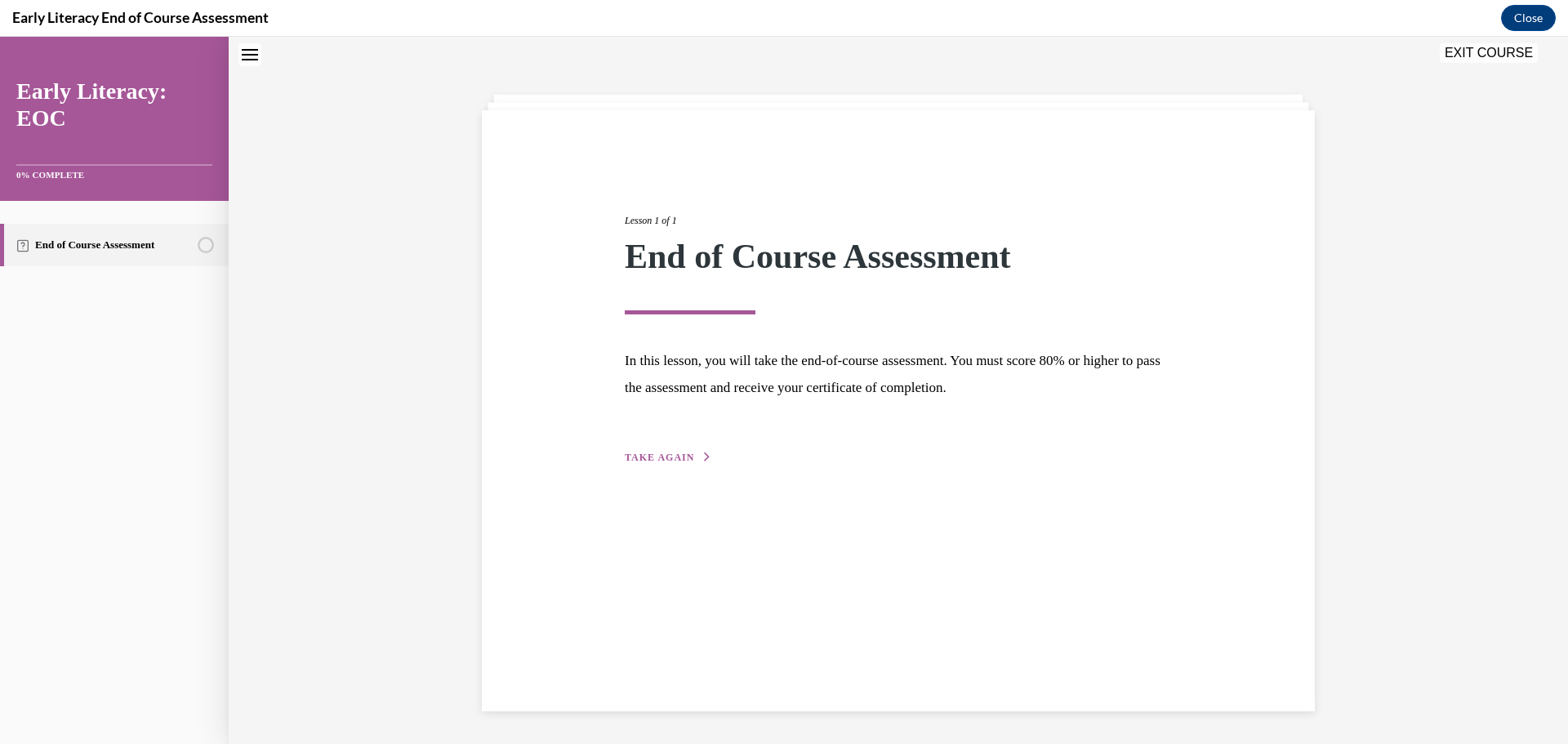
scroll to position [52, 0]
click at [684, 453] on span "TAKE AGAIN" at bounding box center [659, 458] width 69 height 12
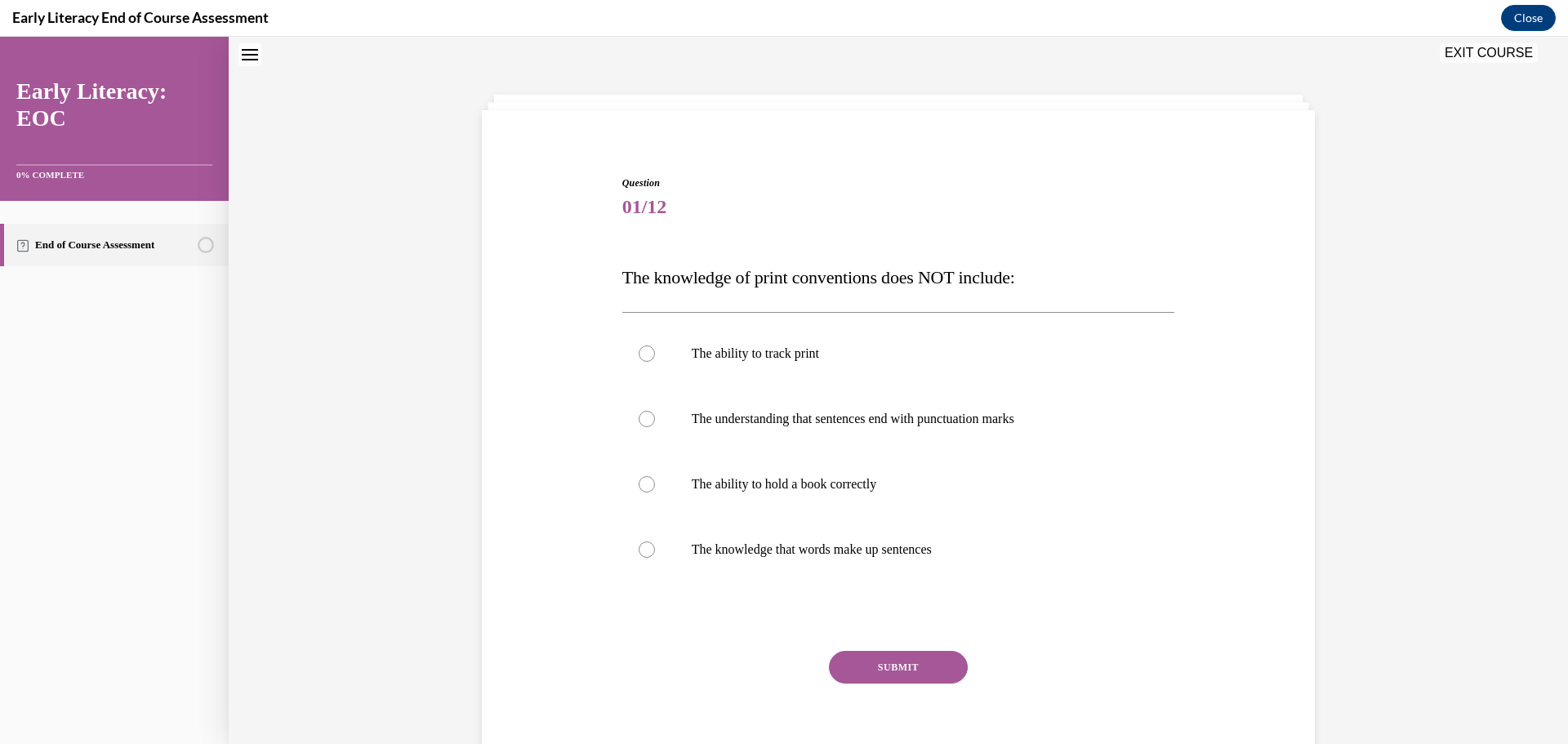
scroll to position [50, 0]
click at [919, 494] on div at bounding box center [898, 486] width 553 height 65
click at [911, 673] on button "SUBMIT" at bounding box center [898, 669] width 138 height 33
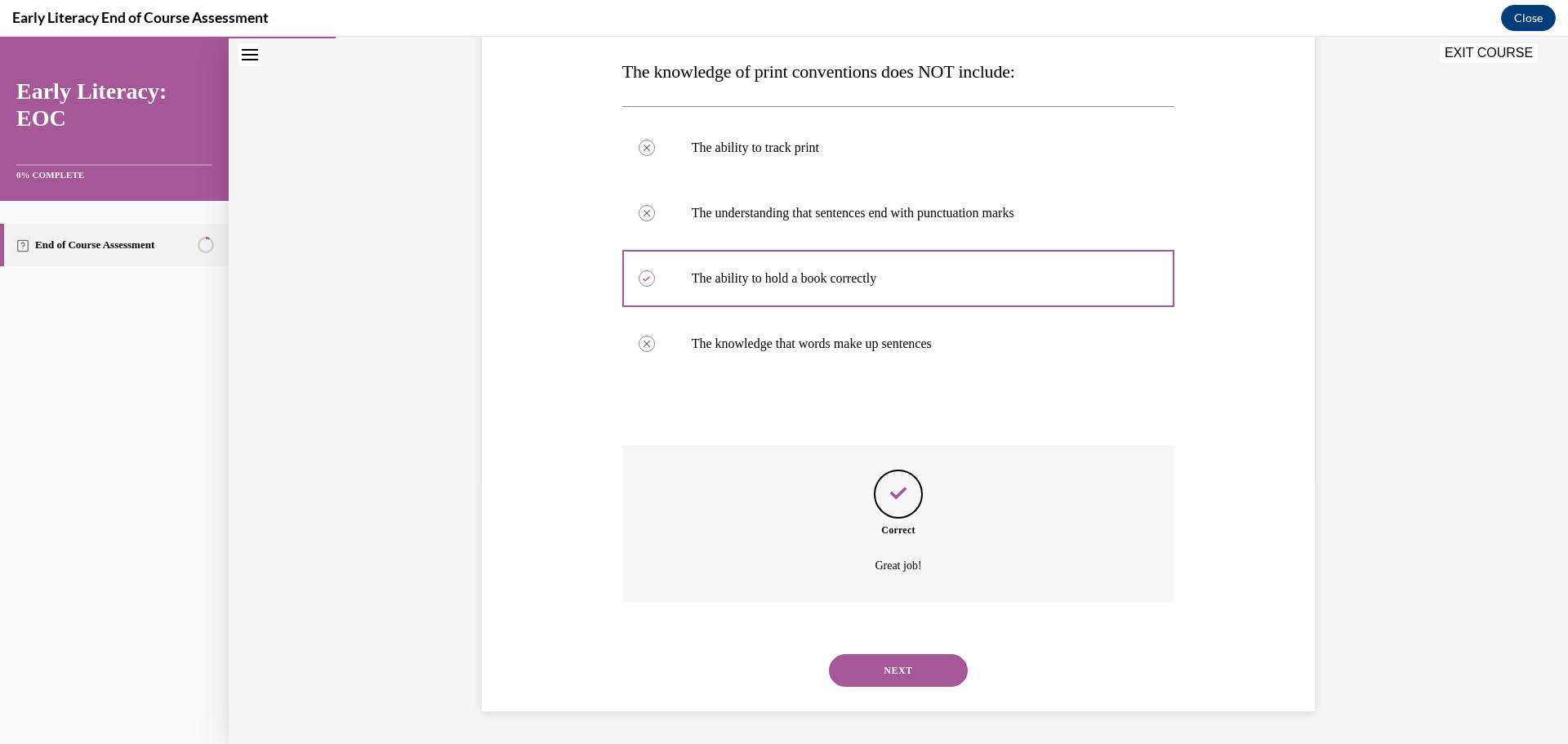
click at [917, 669] on button "NEXT" at bounding box center [898, 671] width 138 height 33
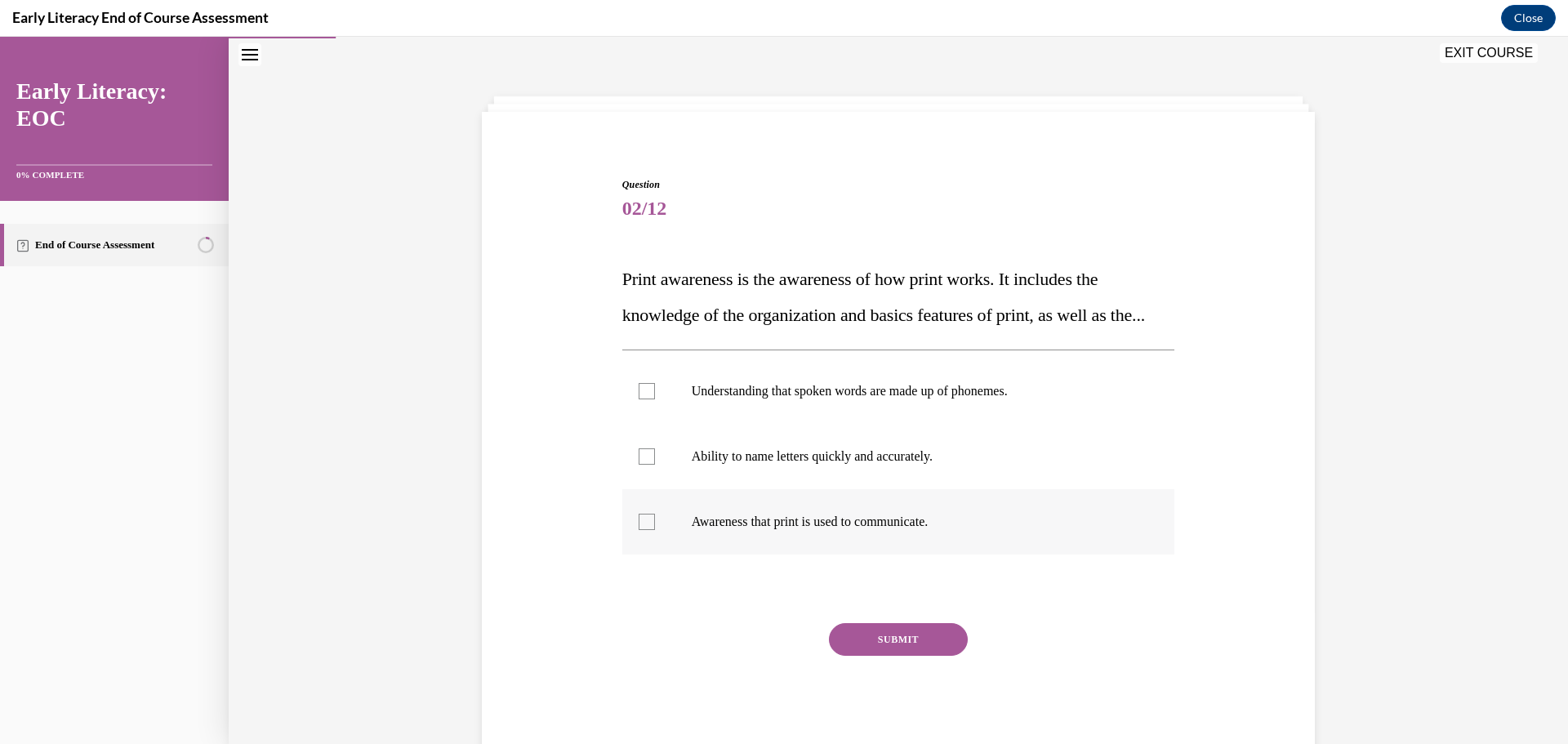
click at [925, 555] on div at bounding box center [898, 521] width 553 height 65
click at [926, 656] on button "SUBMIT" at bounding box center [898, 639] width 138 height 33
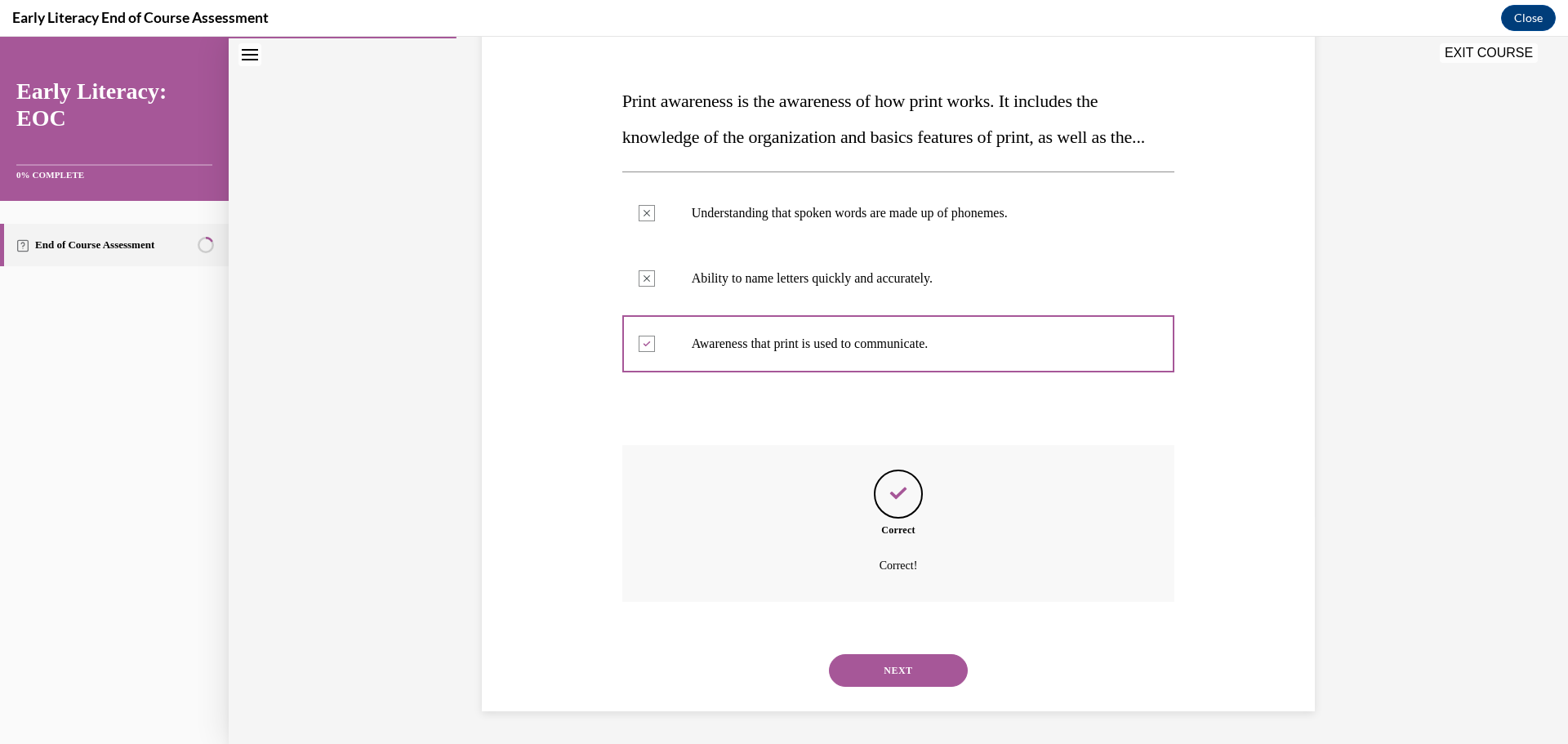
click at [935, 660] on button "NEXT" at bounding box center [898, 671] width 138 height 33
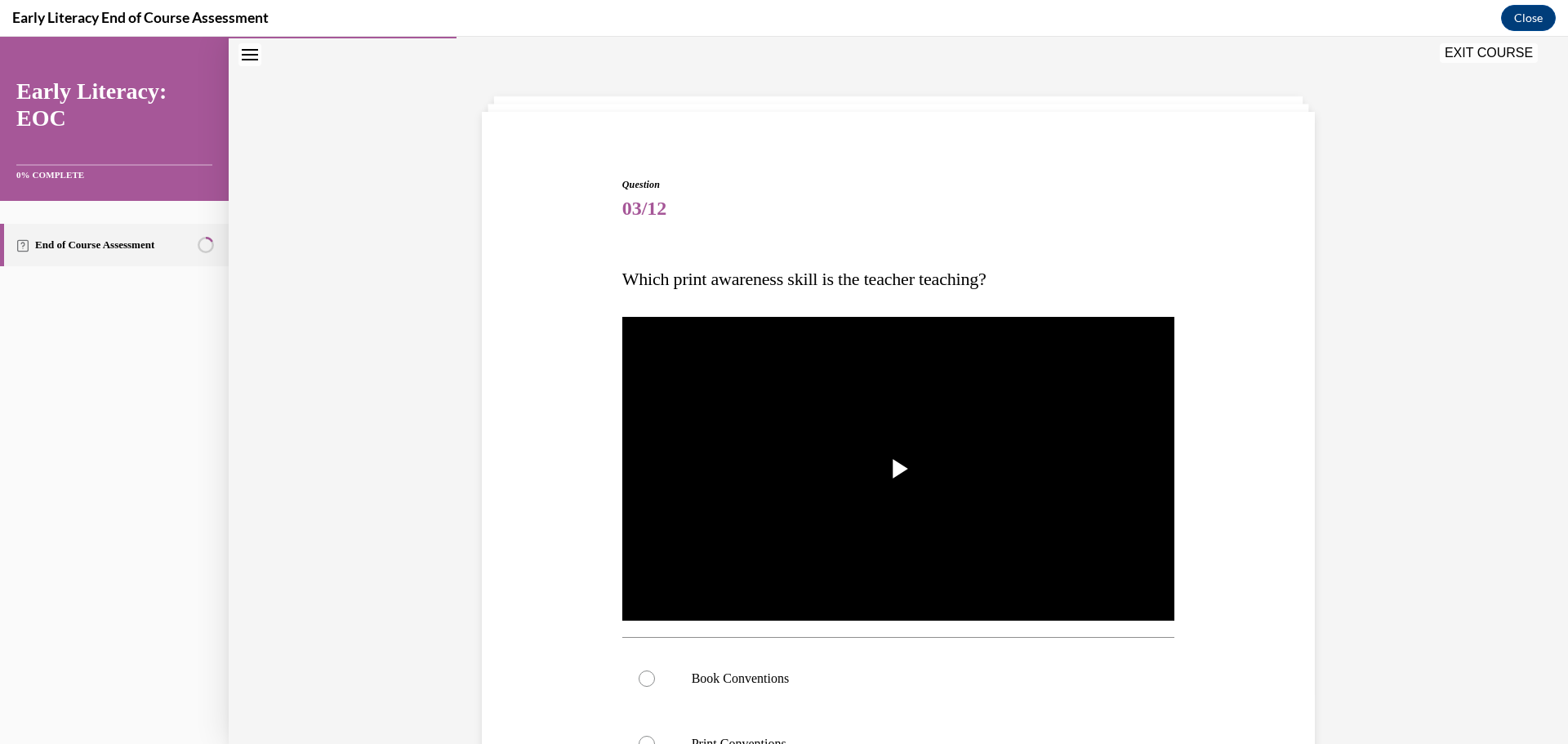
scroll to position [213, 0]
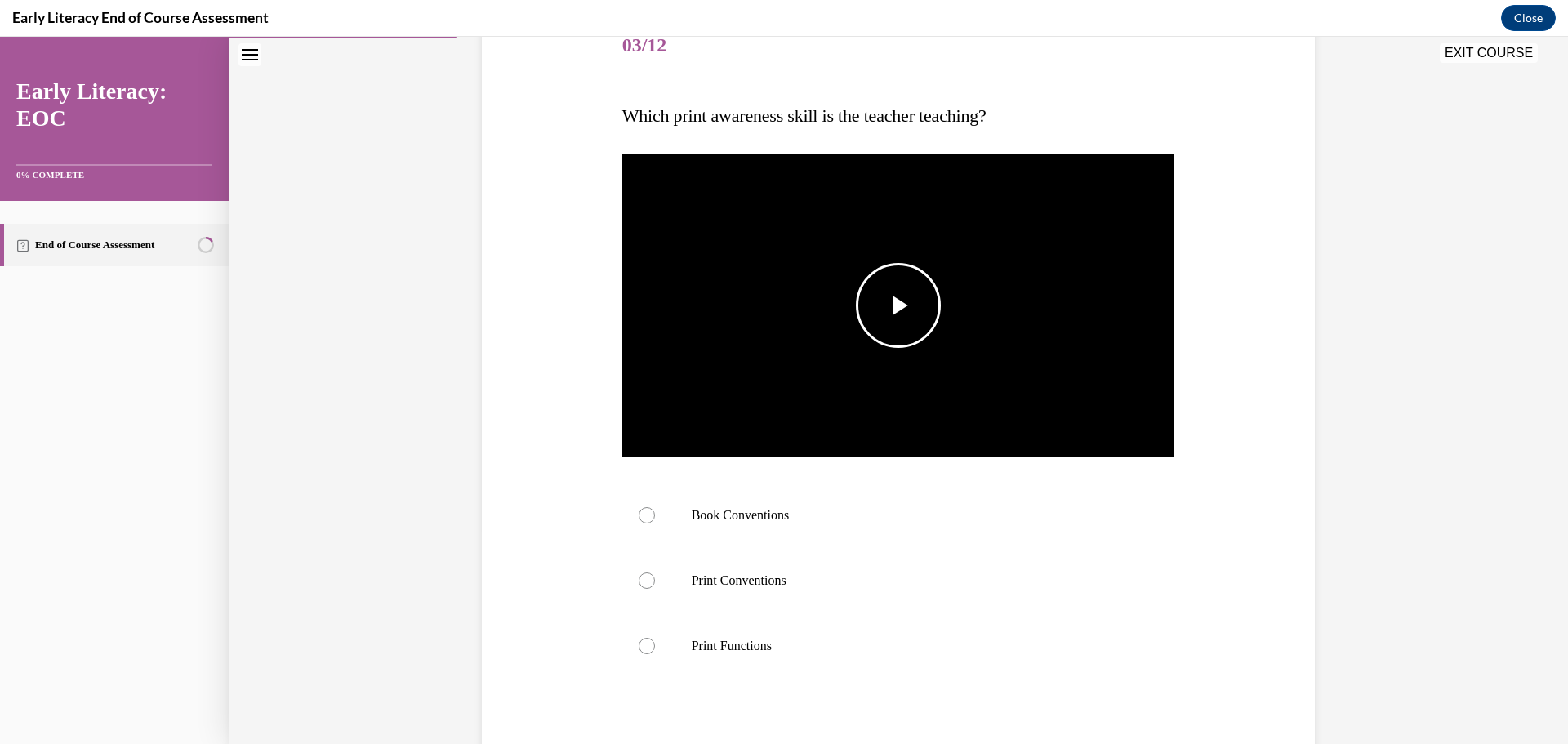
click at [898, 306] on span "Video player" at bounding box center [898, 306] width 0 height 0
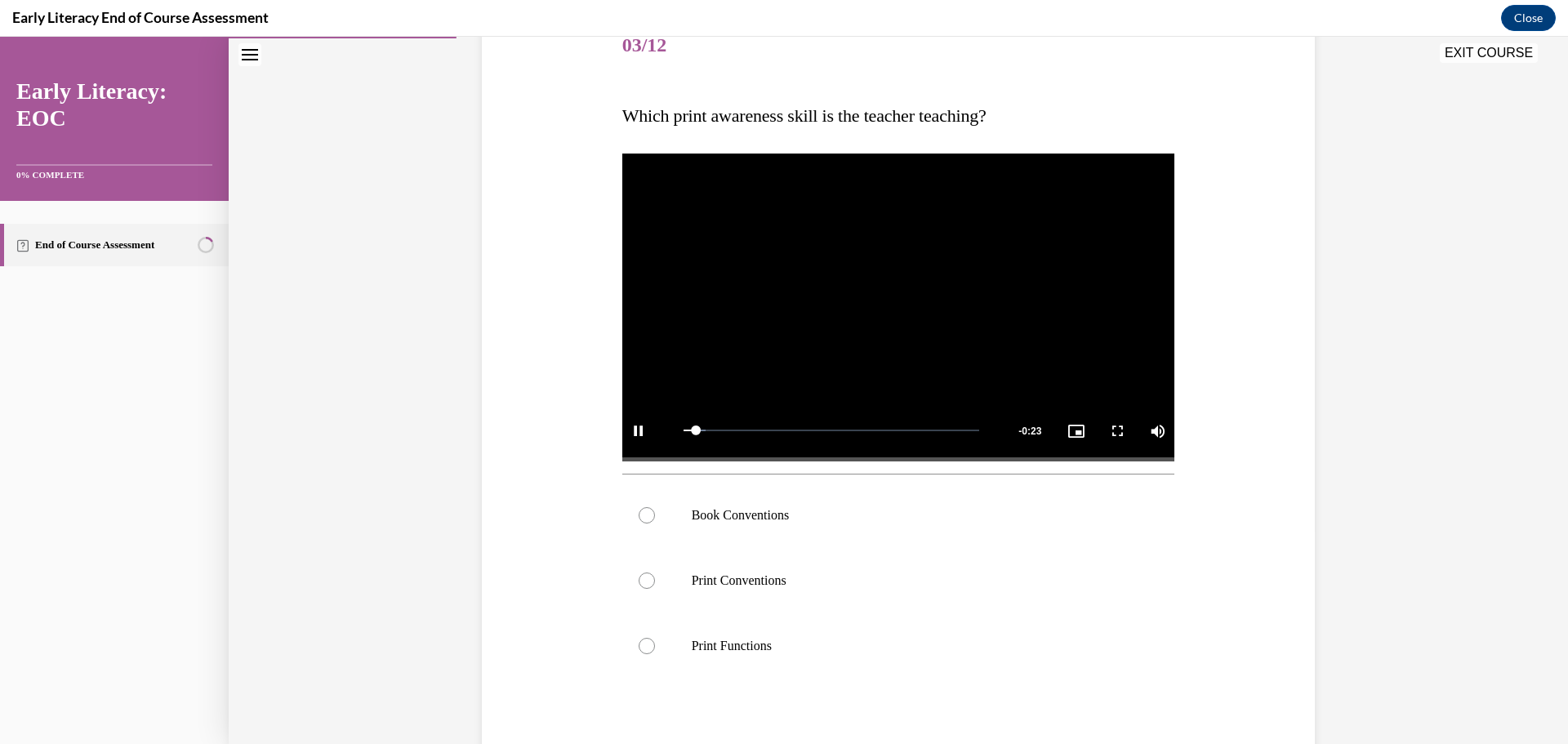
click at [905, 296] on video "Video player" at bounding box center [898, 306] width 553 height 311
click at [800, 524] on div at bounding box center [898, 515] width 553 height 65
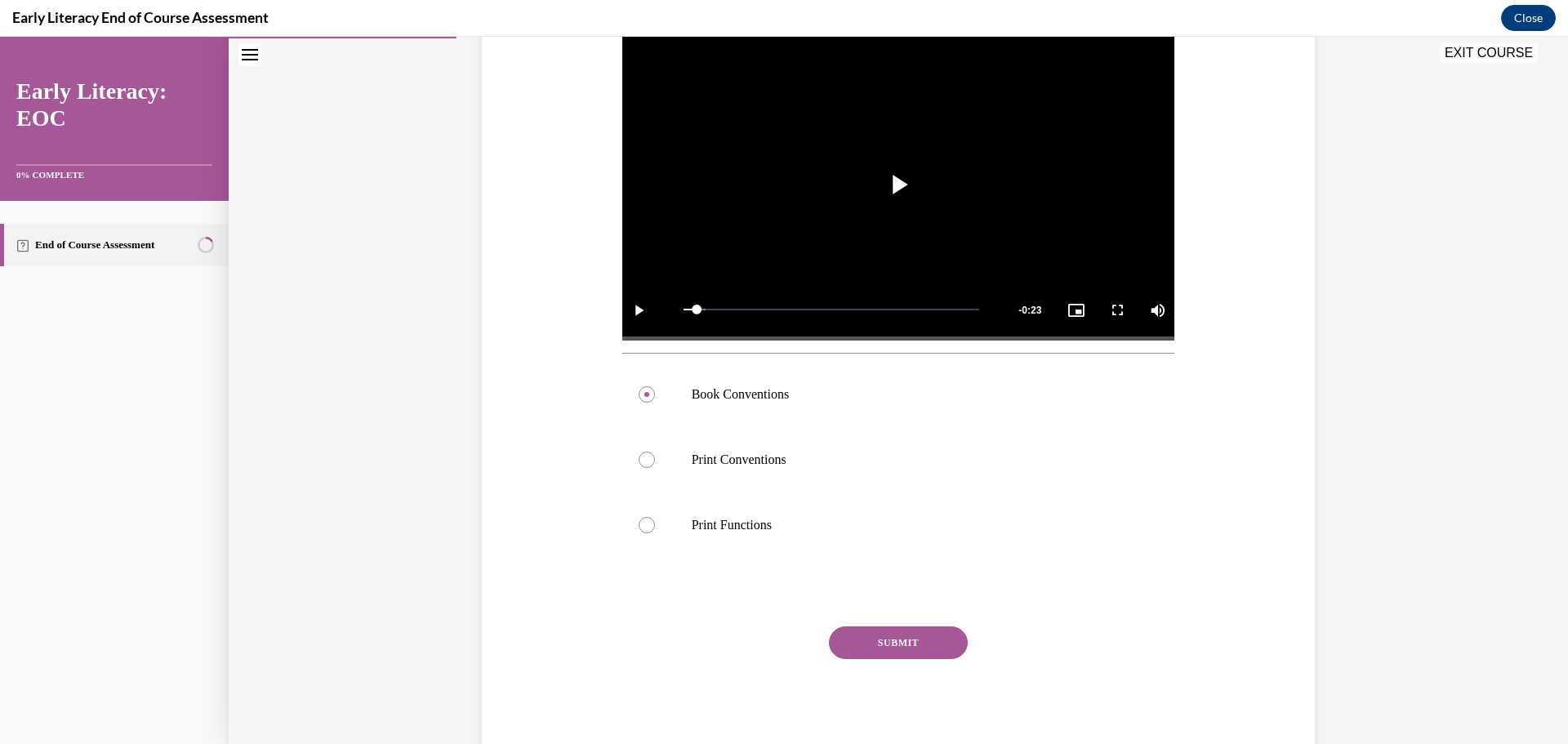
click at [936, 640] on button "SUBMIT" at bounding box center [898, 643] width 138 height 33
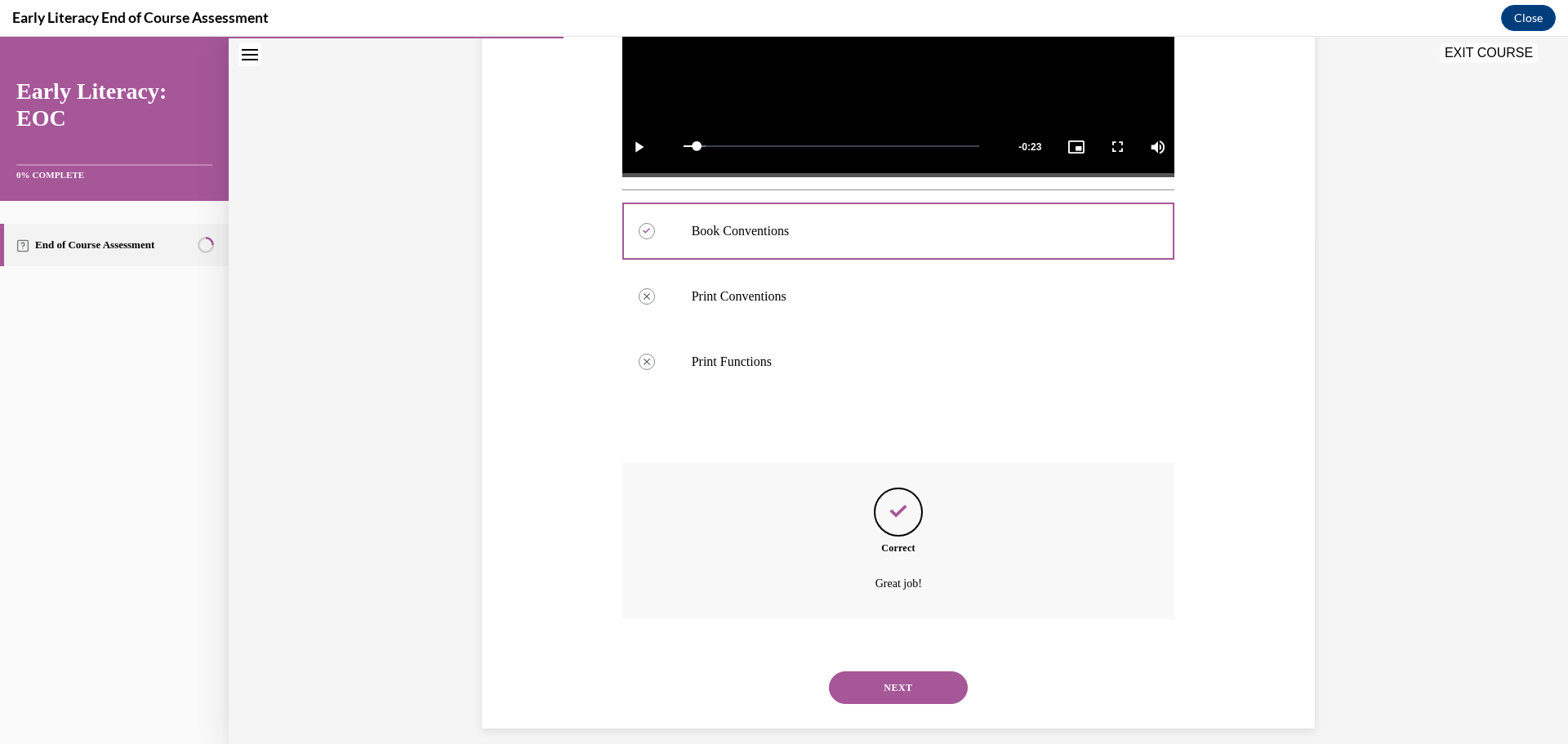
scroll to position [50, 0]
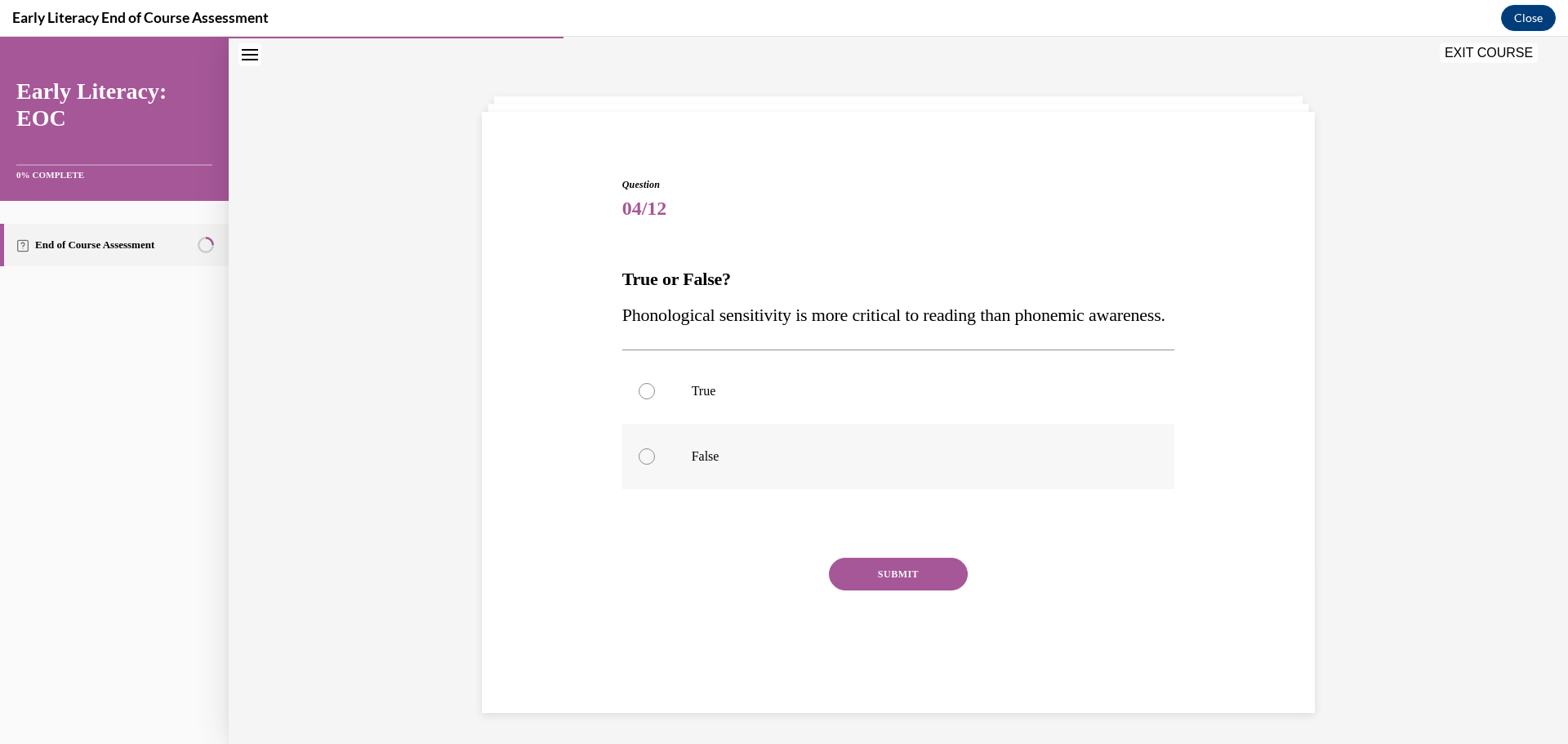
click at [887, 481] on div at bounding box center [898, 456] width 553 height 65
click at [915, 590] on button "SUBMIT" at bounding box center [898, 574] width 138 height 33
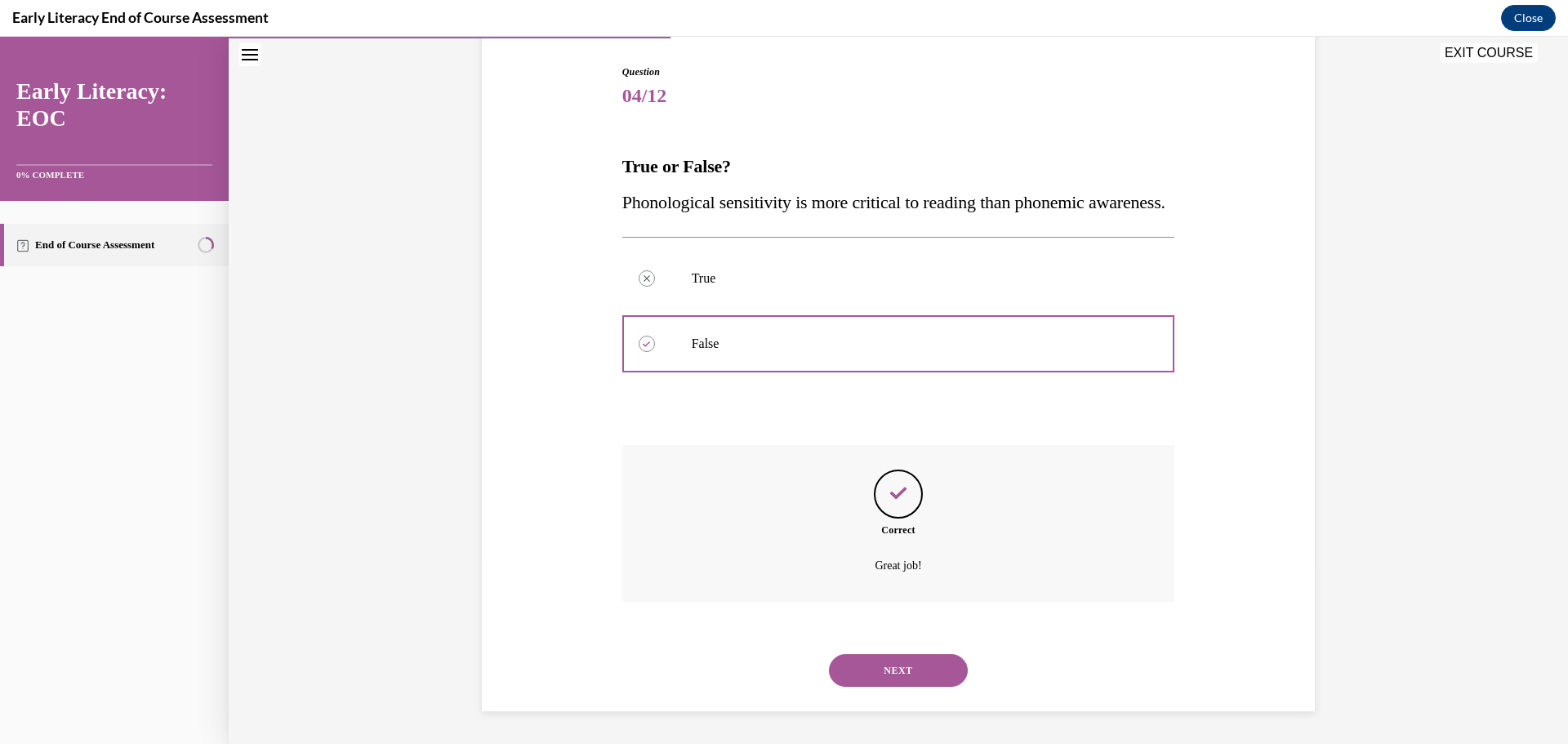
click at [934, 663] on button "NEXT" at bounding box center [898, 671] width 138 height 33
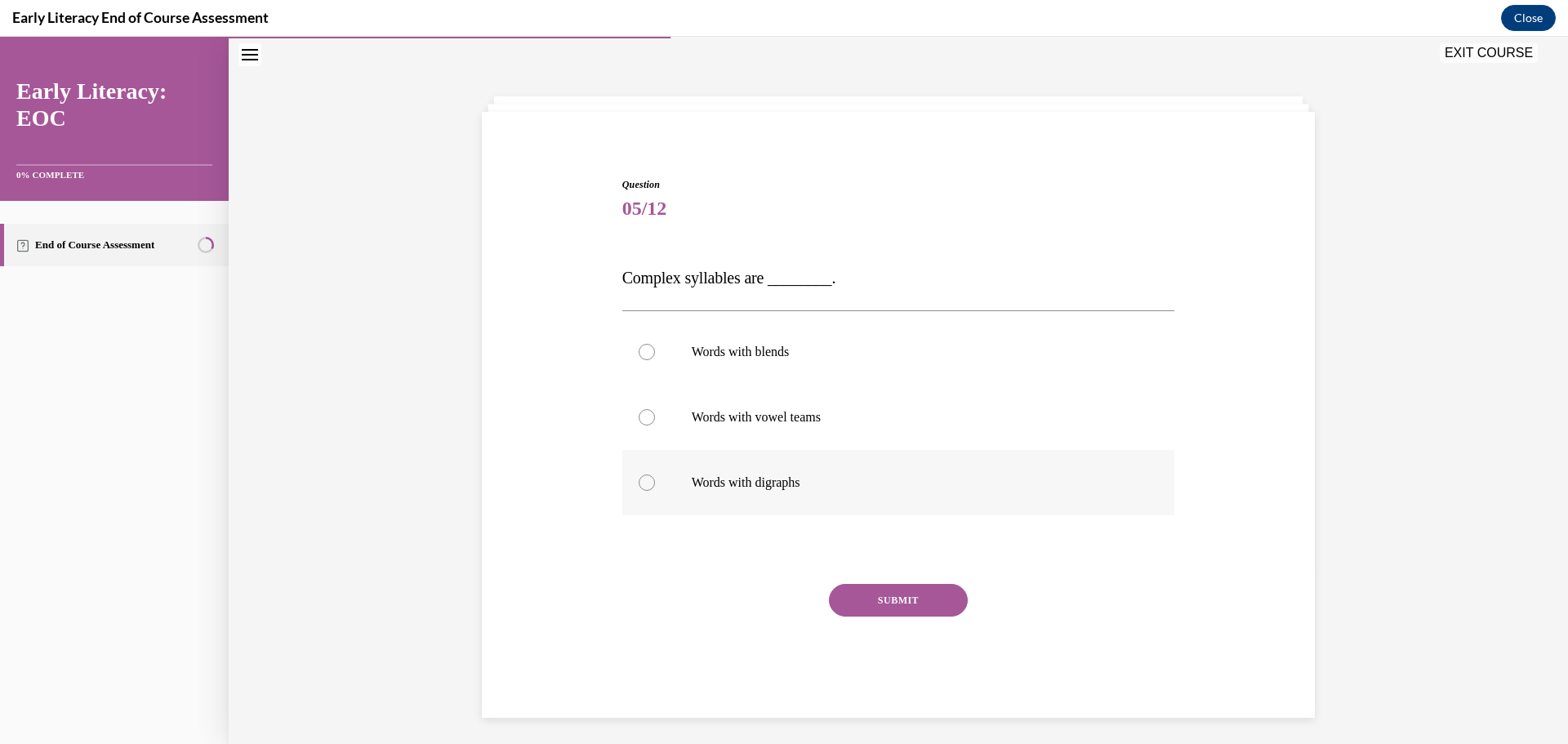
click at [881, 475] on p "Words with digraphs" at bounding box center [913, 482] width 442 height 16
click at [893, 606] on button "SUBMIT" at bounding box center [898, 600] width 138 height 33
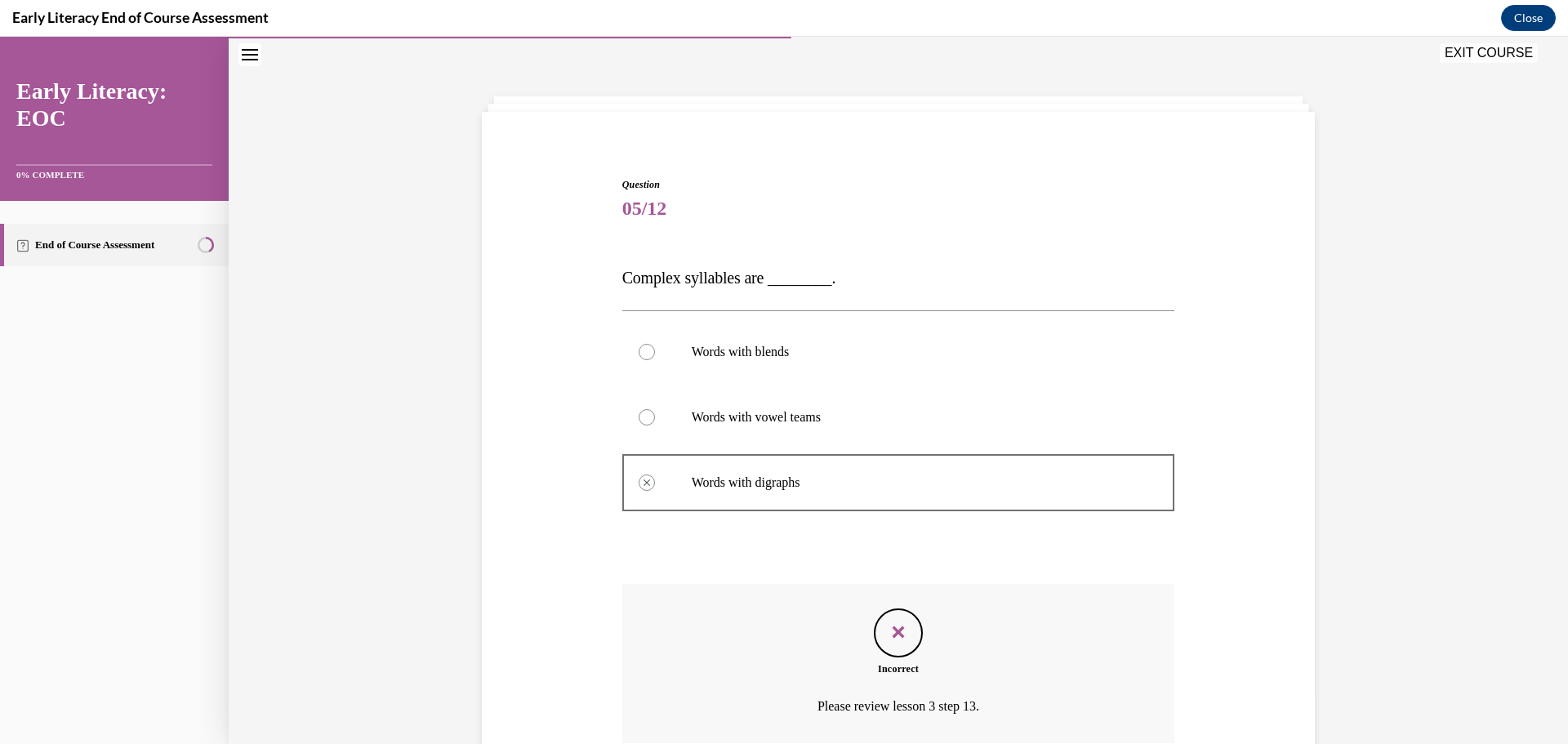
scroll to position [191, 0]
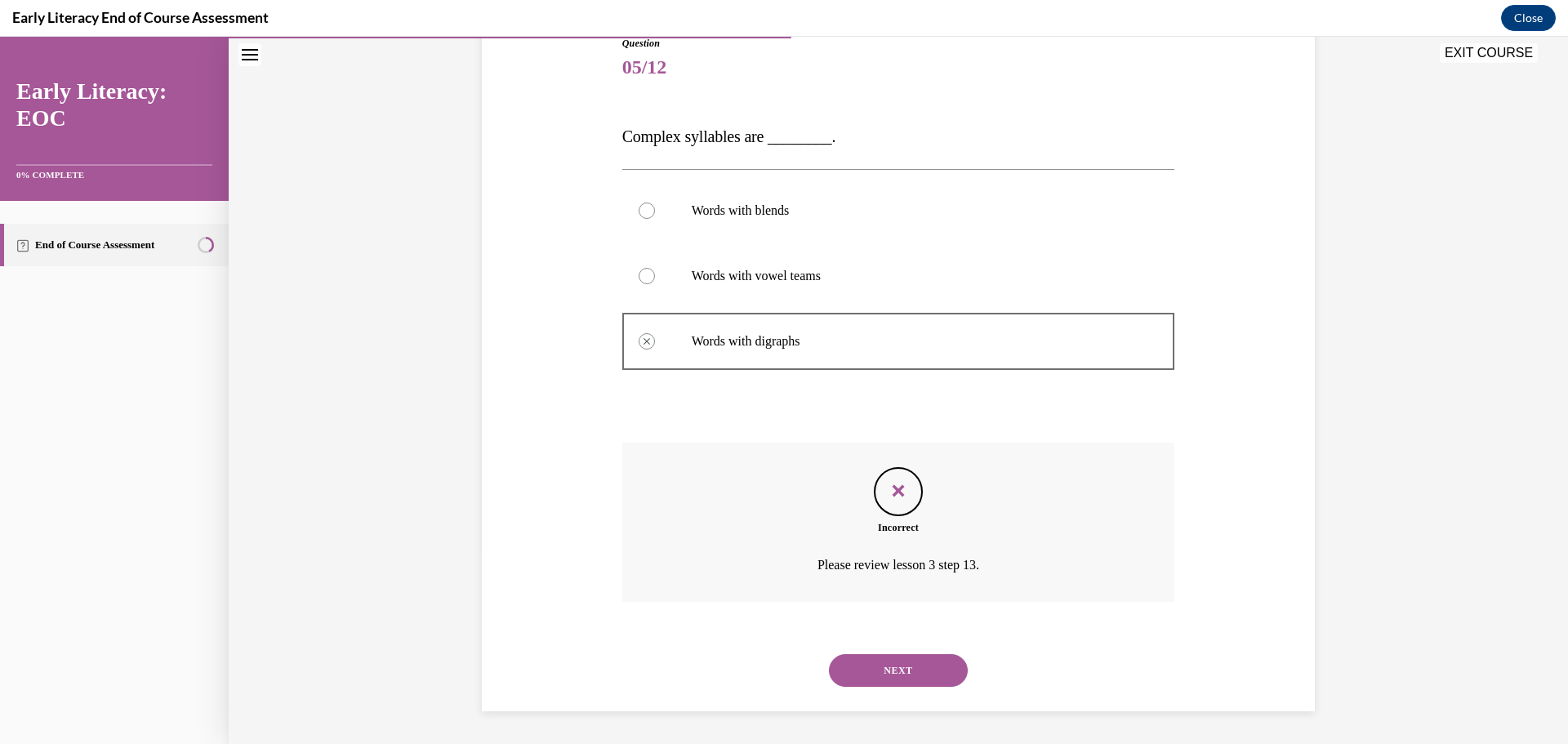
click at [906, 672] on button "NEXT" at bounding box center [898, 671] width 138 height 33
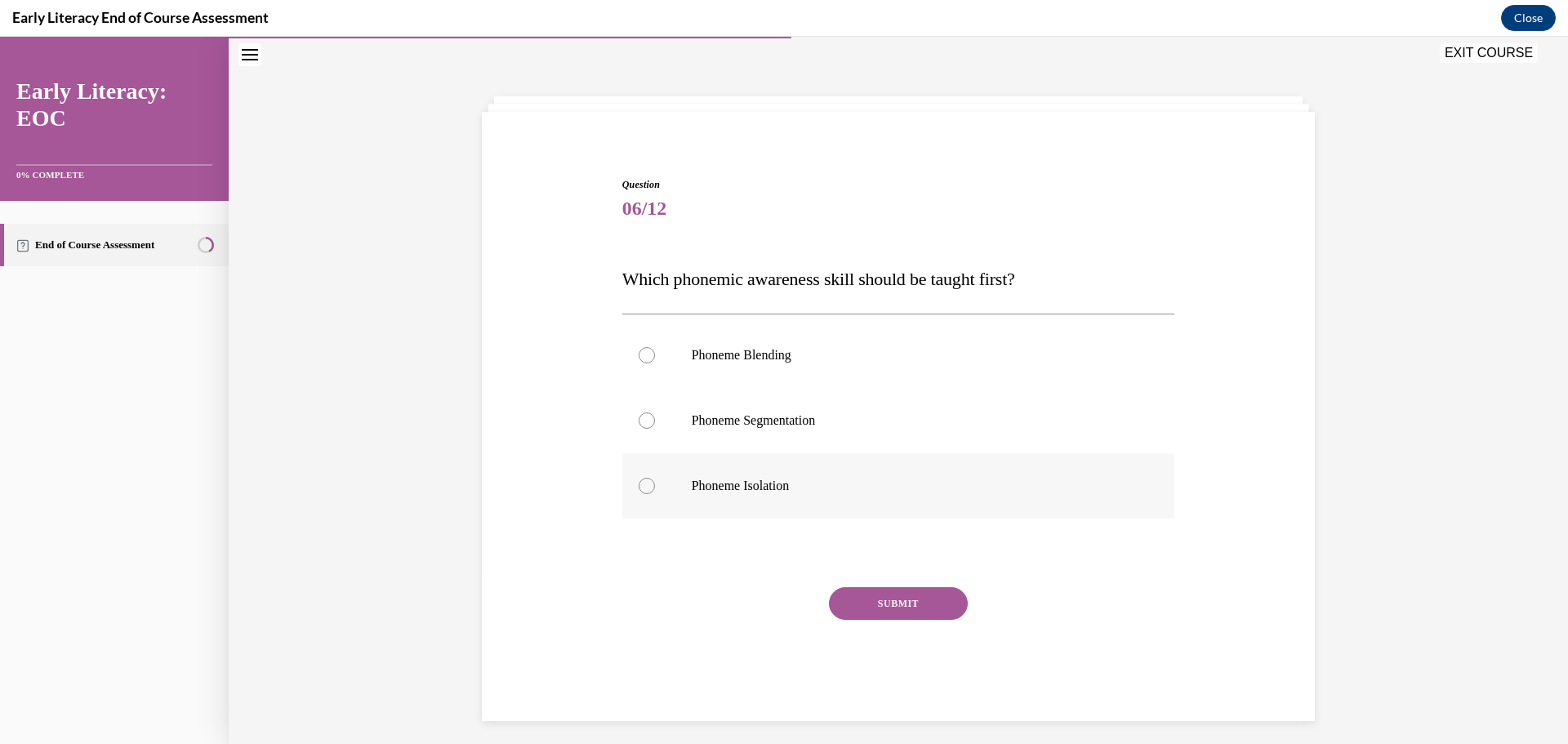
click at [900, 463] on div at bounding box center [898, 486] width 553 height 65
click at [882, 606] on button "SUBMIT" at bounding box center [898, 603] width 138 height 33
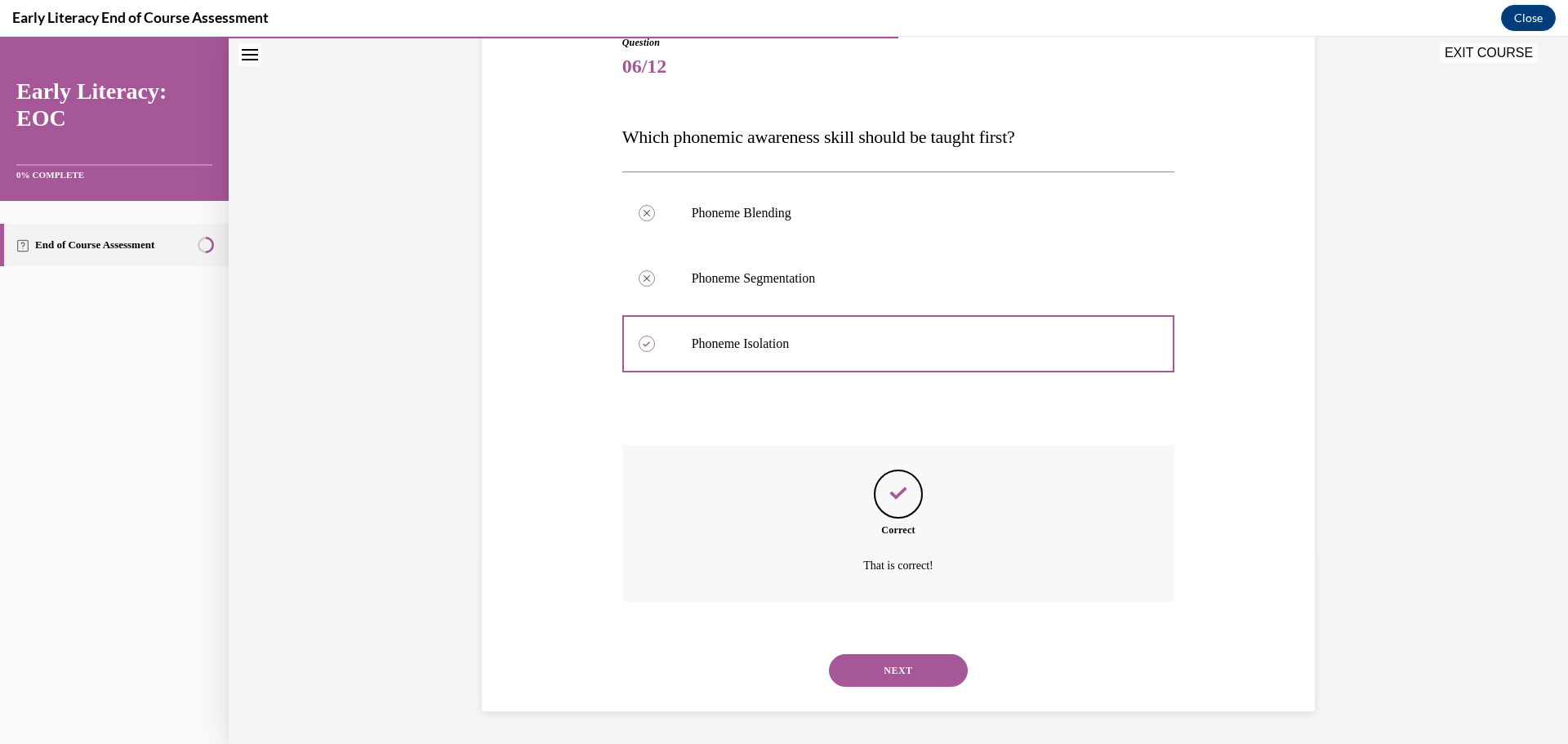
click at [930, 661] on button "NEXT" at bounding box center [898, 671] width 138 height 33
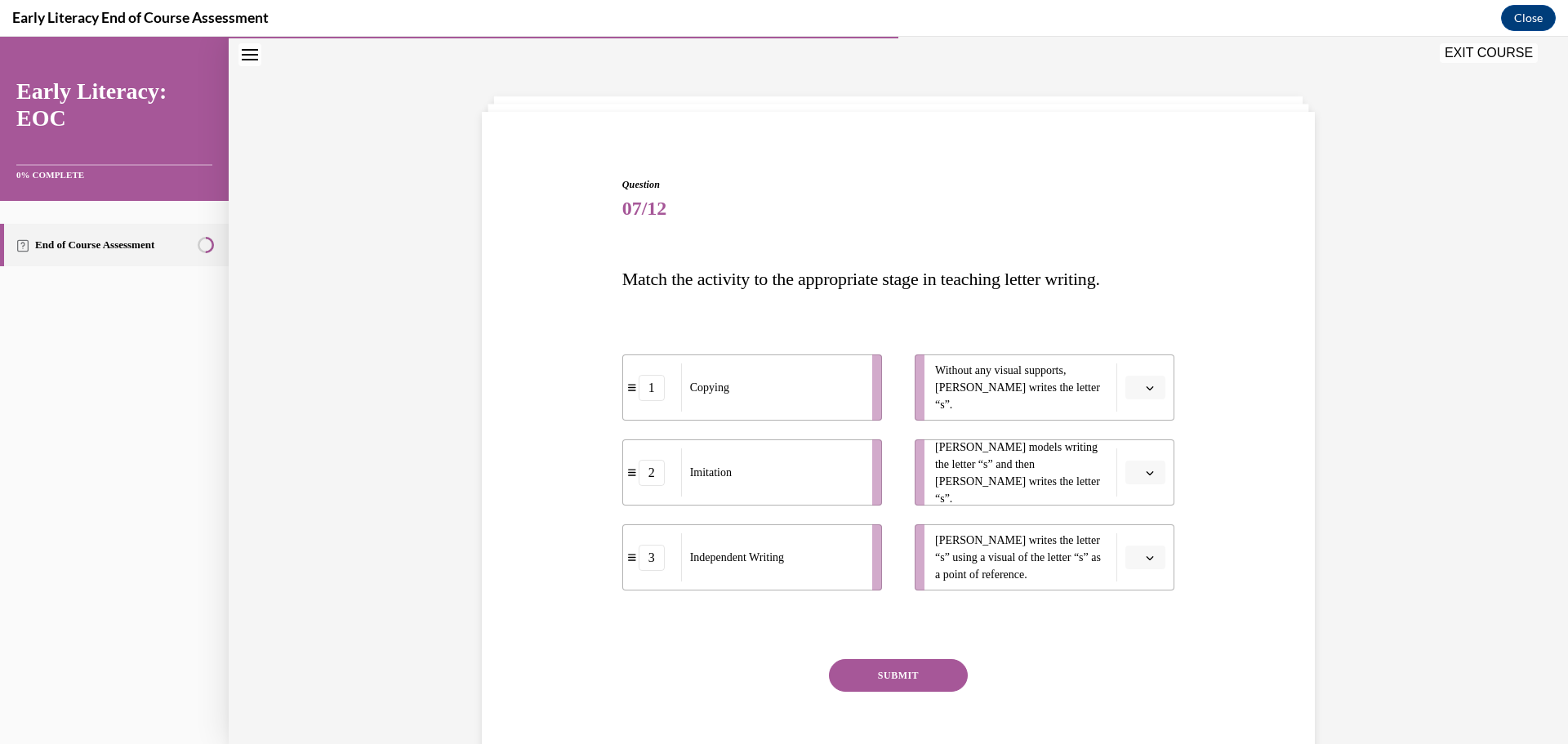
click at [1148, 476] on icon "button" at bounding box center [1150, 473] width 8 height 8
click at [1147, 580] on div "2" at bounding box center [1137, 574] width 41 height 33
click at [1144, 476] on span "button" at bounding box center [1150, 473] width 12 height 12
click at [1146, 386] on icon "button" at bounding box center [1150, 388] width 8 height 8
click at [1150, 538] on div "3" at bounding box center [1137, 522] width 41 height 33
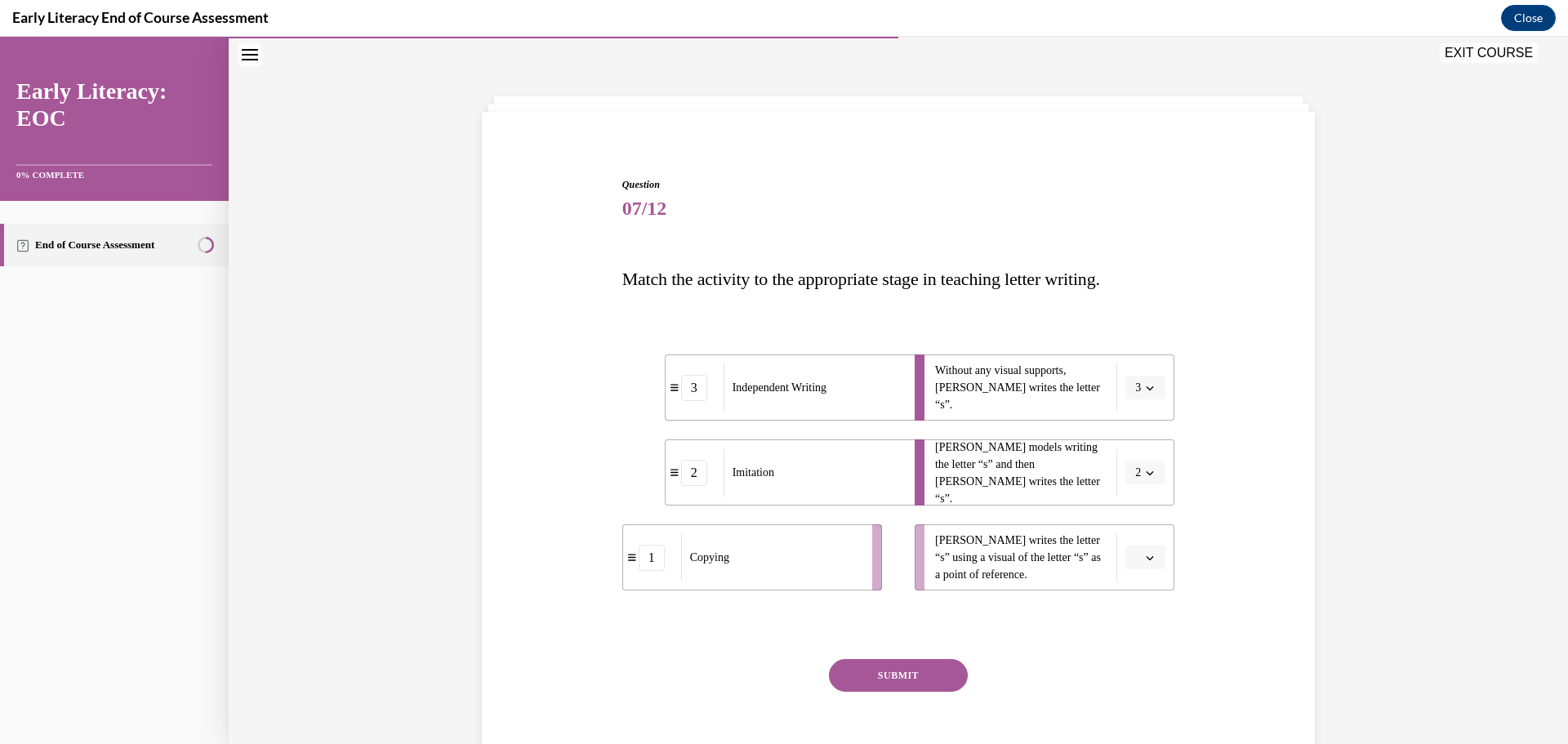
click at [1145, 562] on span "button" at bounding box center [1150, 558] width 12 height 12
click at [1132, 635] on div "1" at bounding box center [1137, 626] width 41 height 33
click at [908, 675] on button "SUBMIT" at bounding box center [898, 676] width 138 height 33
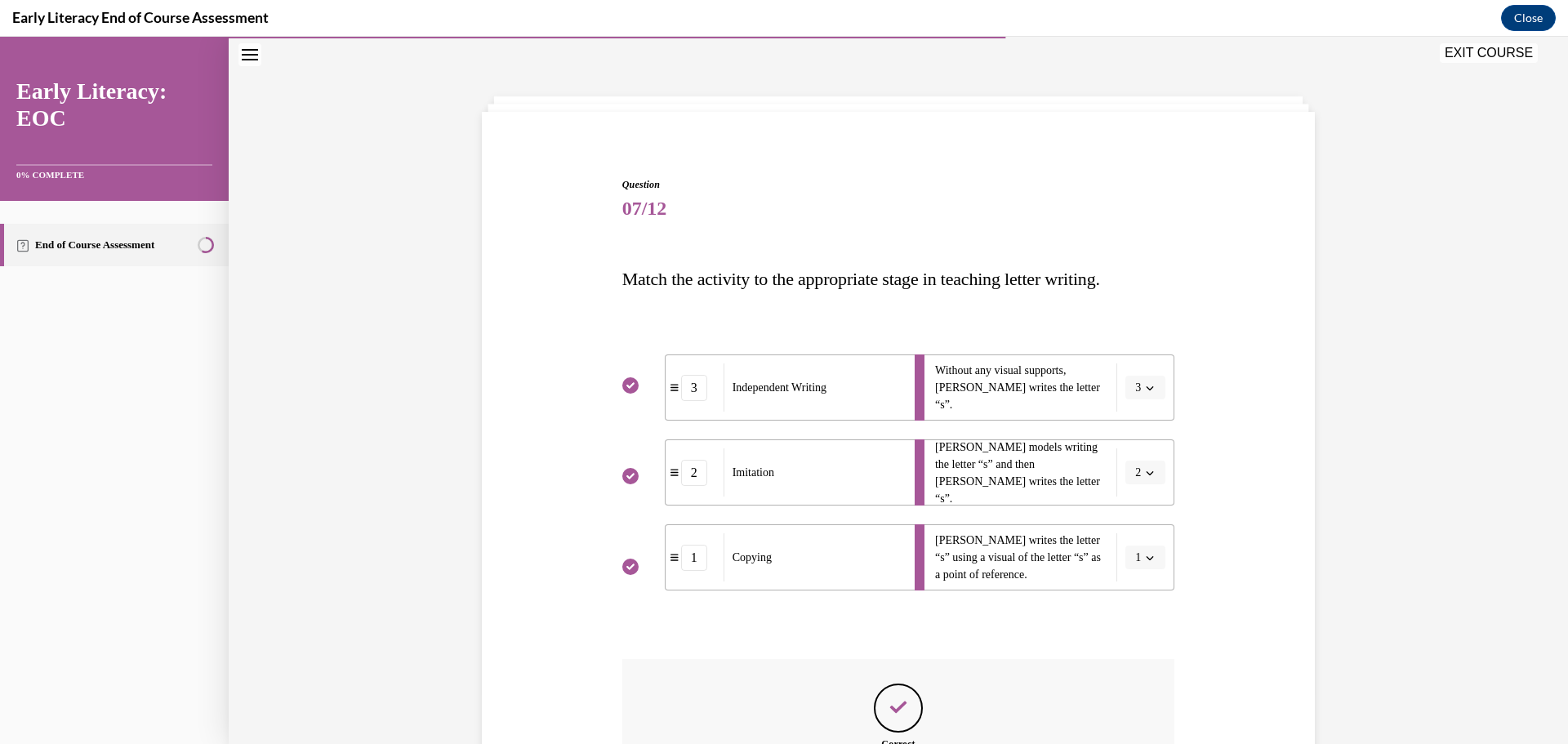
scroll to position [263, 0]
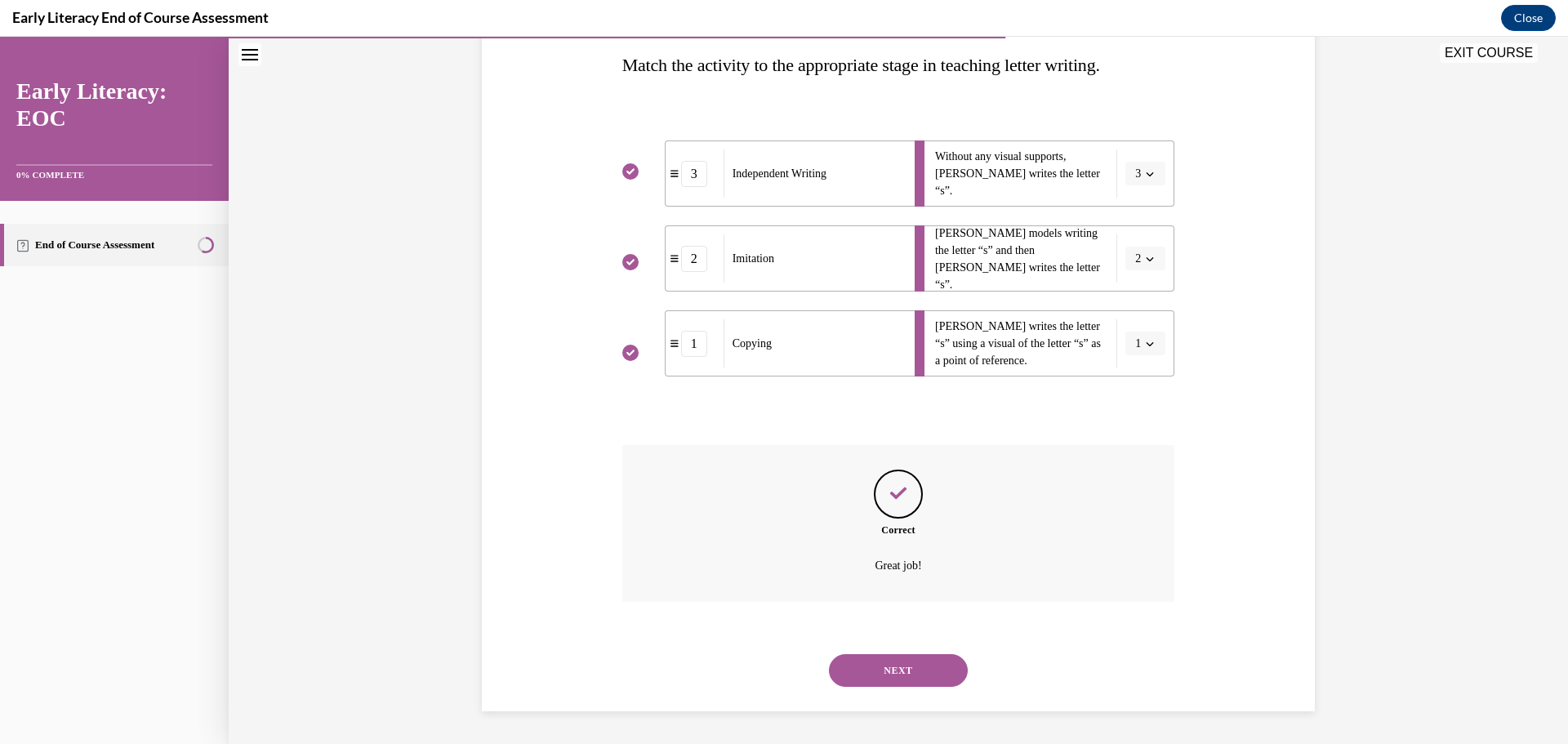
click at [934, 665] on button "NEXT" at bounding box center [898, 671] width 138 height 33
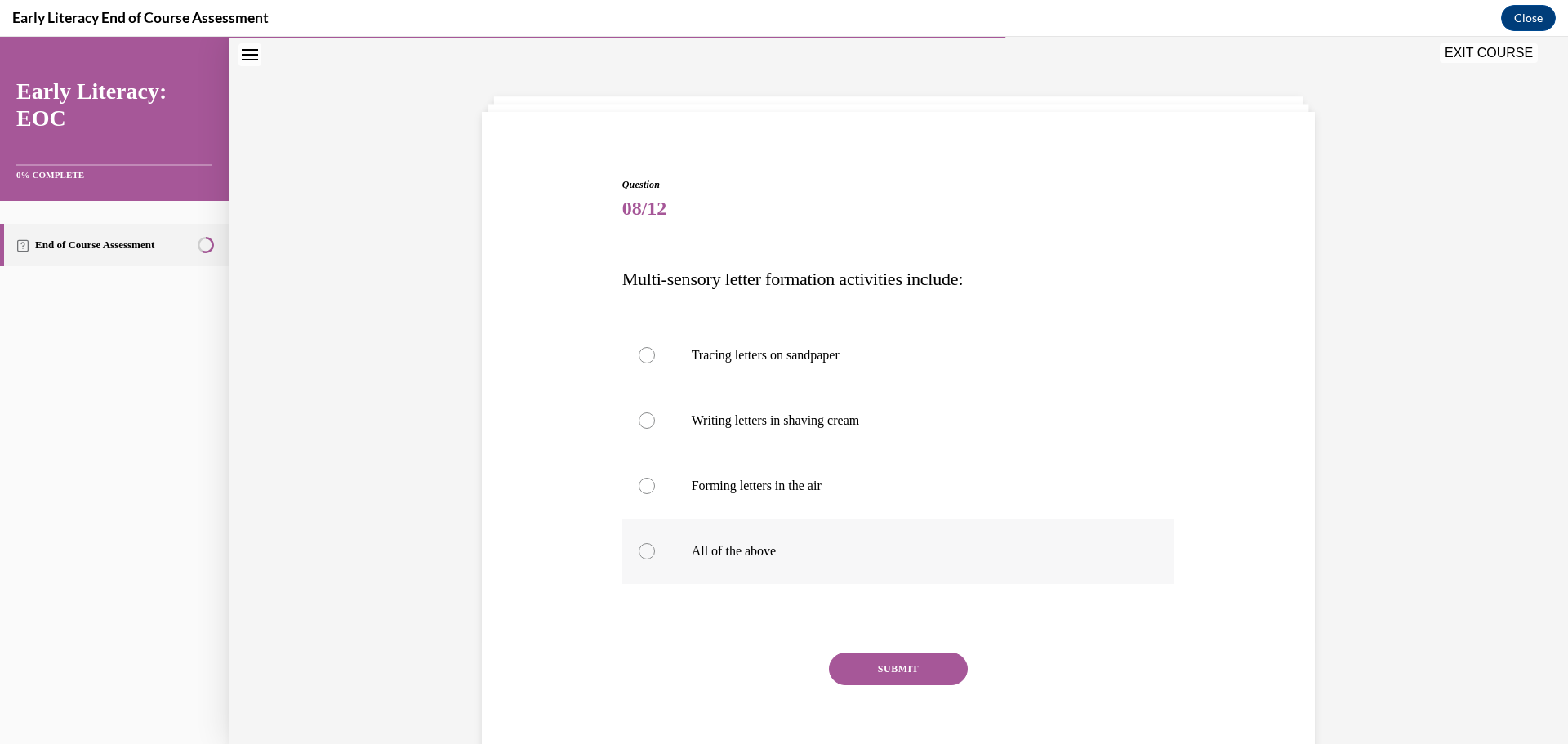
click at [782, 546] on p "All of the above" at bounding box center [913, 551] width 442 height 16
click at [898, 657] on button "SUBMIT" at bounding box center [898, 669] width 138 height 33
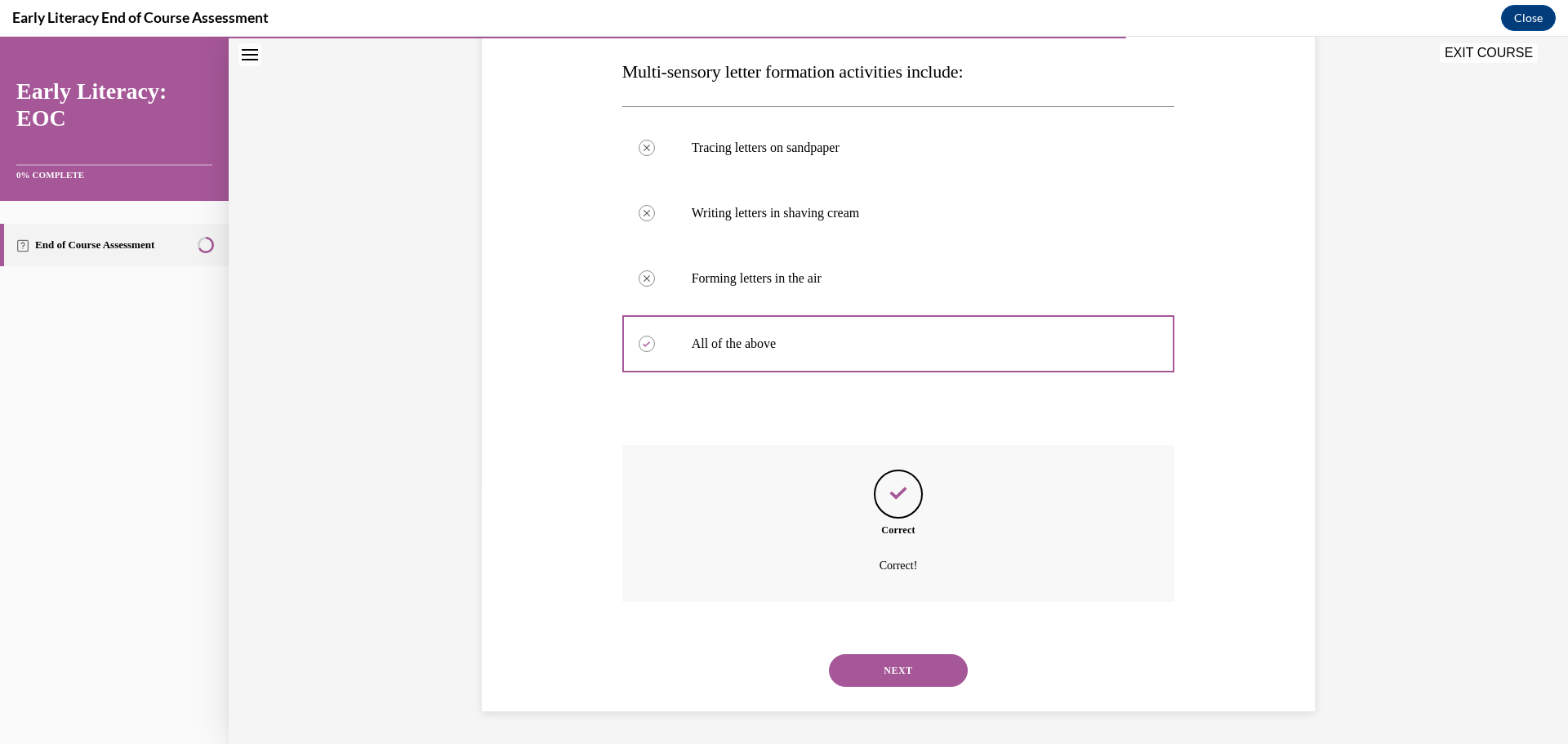
click at [938, 668] on button "NEXT" at bounding box center [898, 671] width 138 height 33
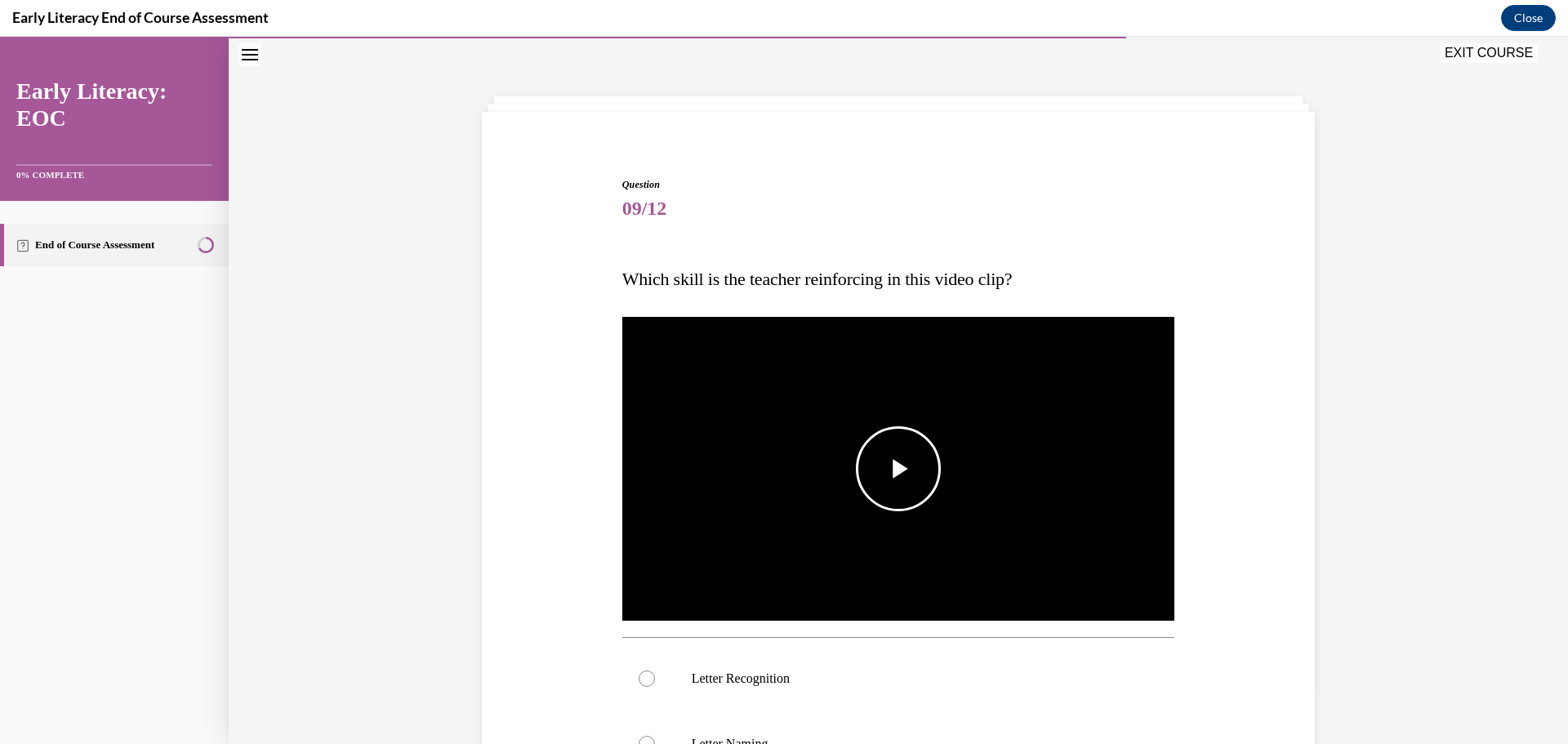
click at [994, 535] on img "Video player" at bounding box center [898, 469] width 553 height 311
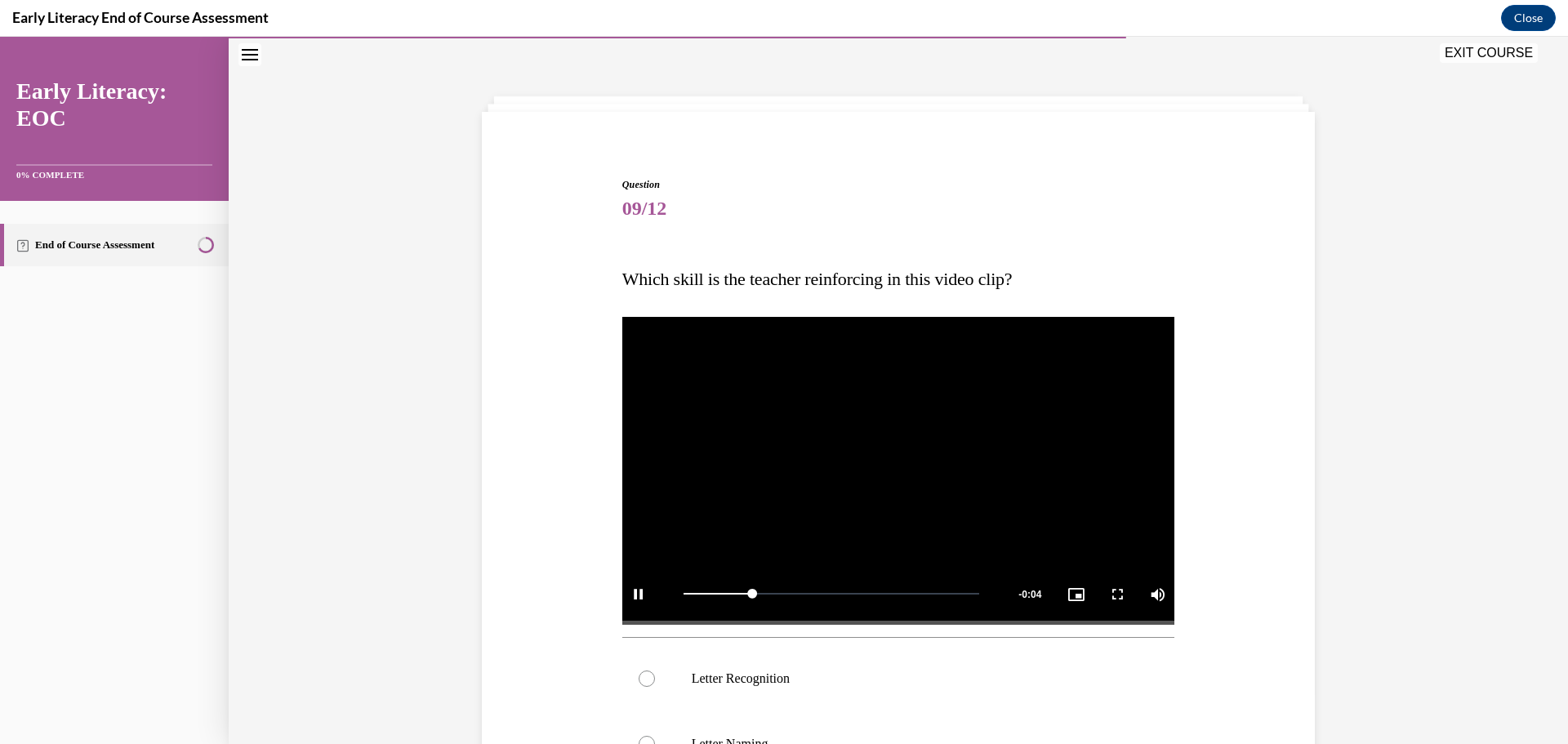
click at [1029, 475] on video "Video player" at bounding box center [898, 469] width 553 height 311
click at [939, 665] on div at bounding box center [898, 678] width 553 height 65
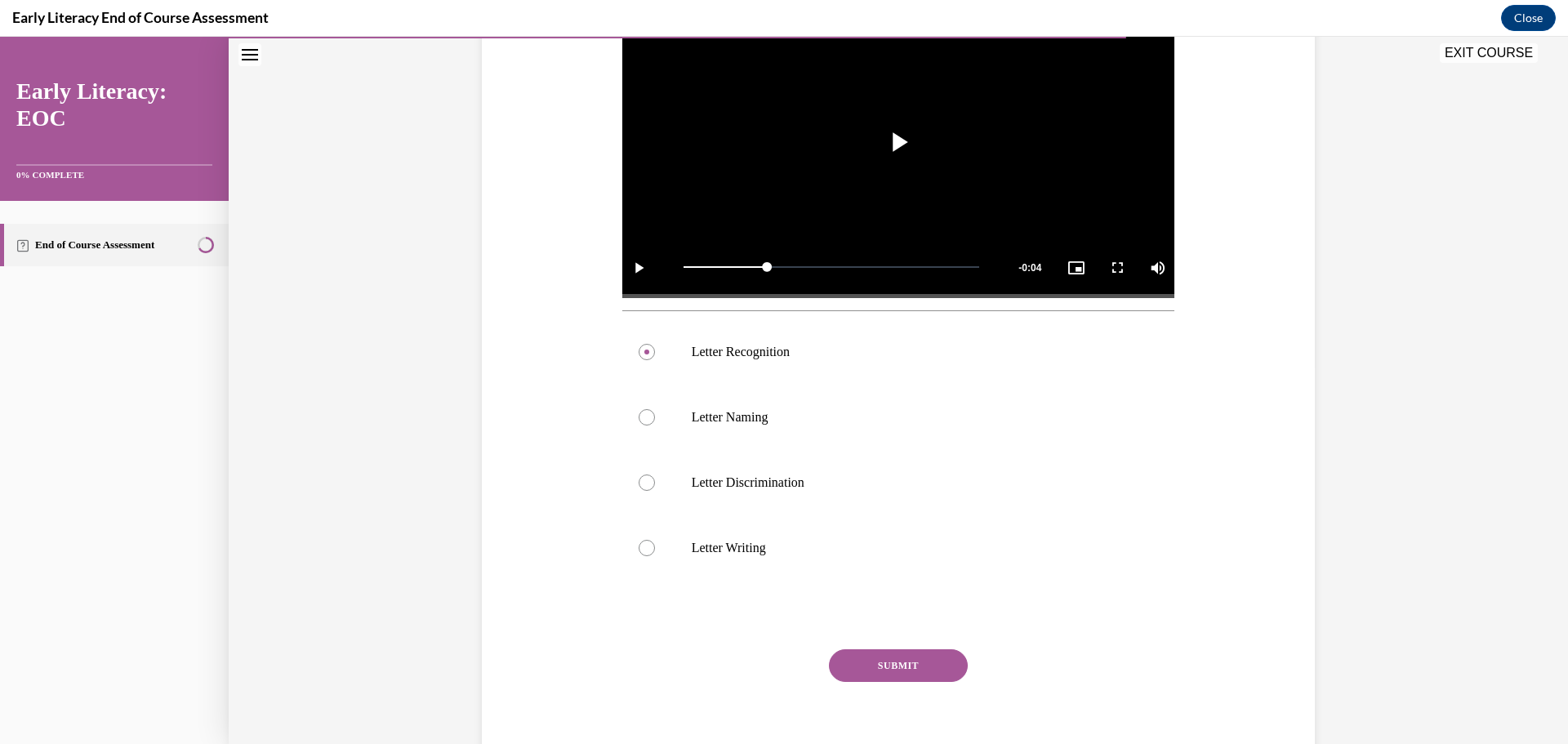
click at [939, 657] on button "SUBMIT" at bounding box center [898, 665] width 138 height 33
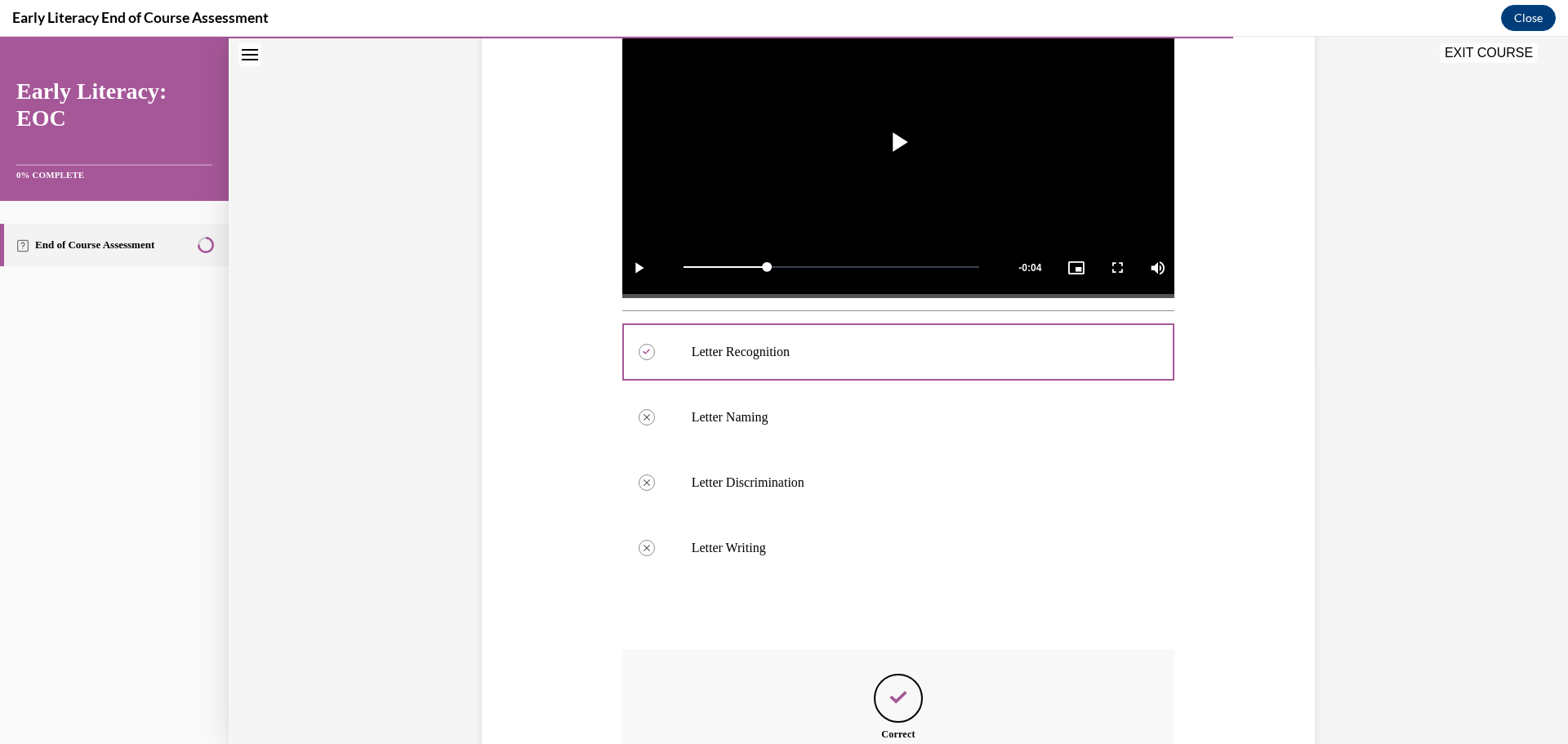
scroll to position [580, 0]
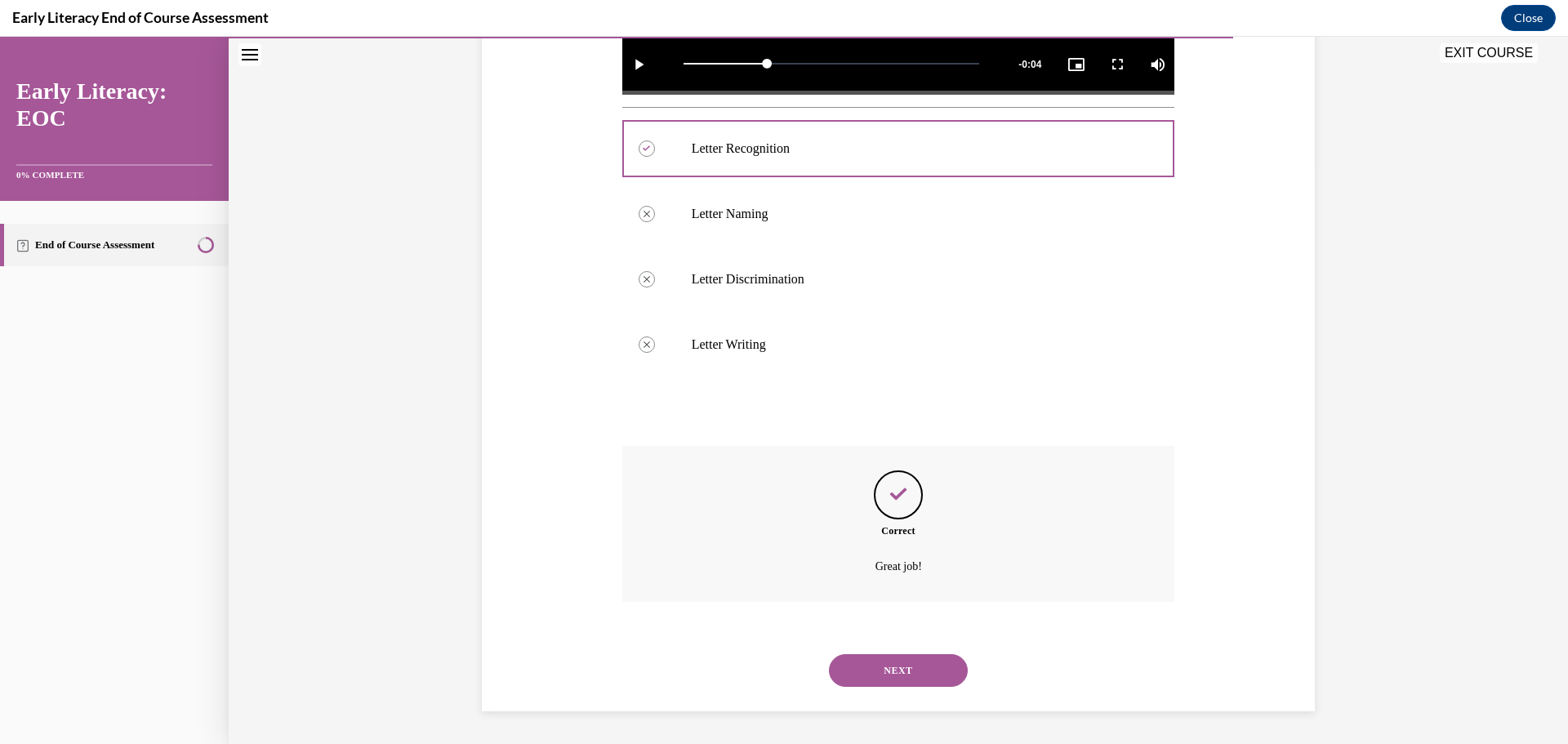
click at [916, 652] on div "NEXT" at bounding box center [898, 670] width 553 height 65
click at [913, 676] on button "NEXT" at bounding box center [898, 671] width 138 height 33
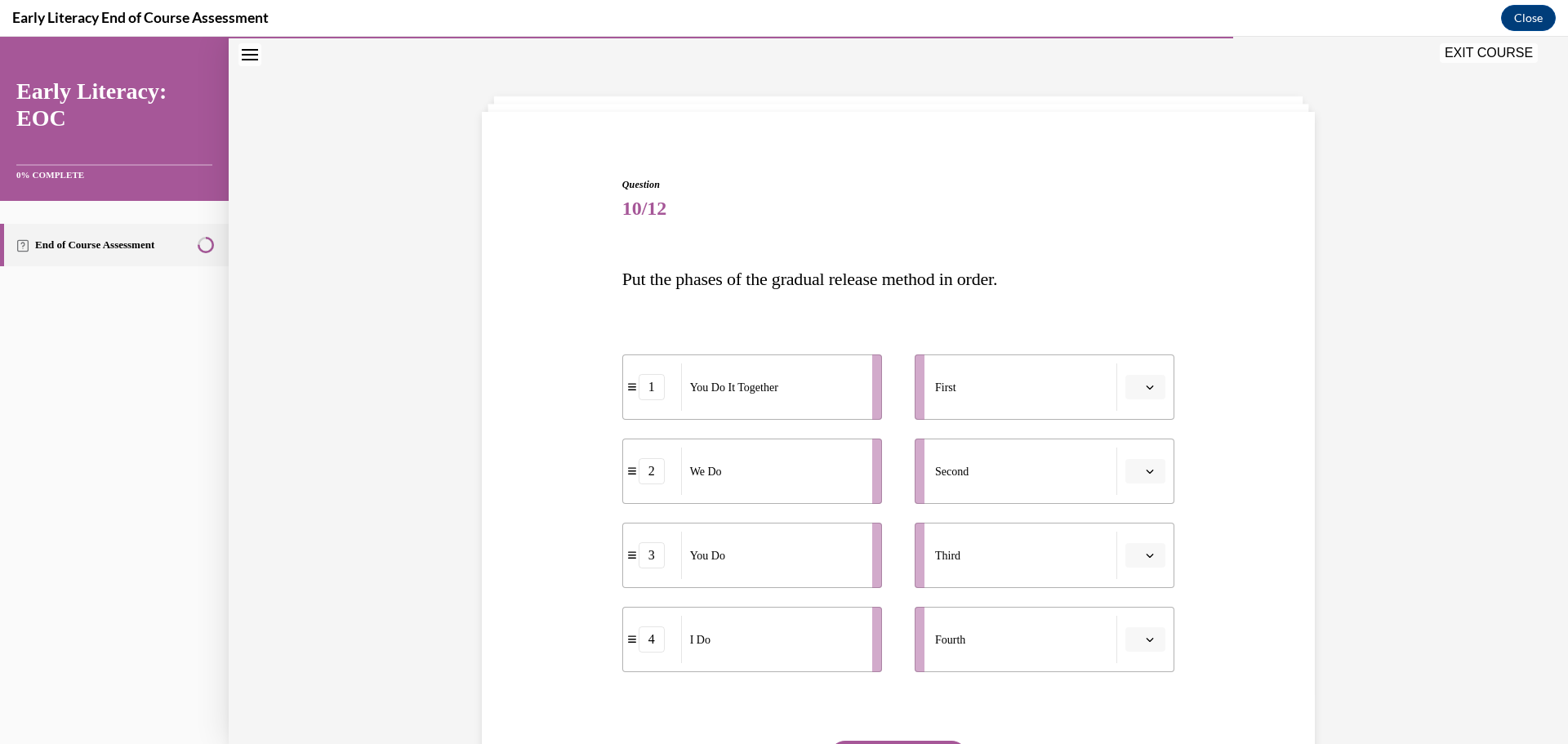
scroll to position [164, 0]
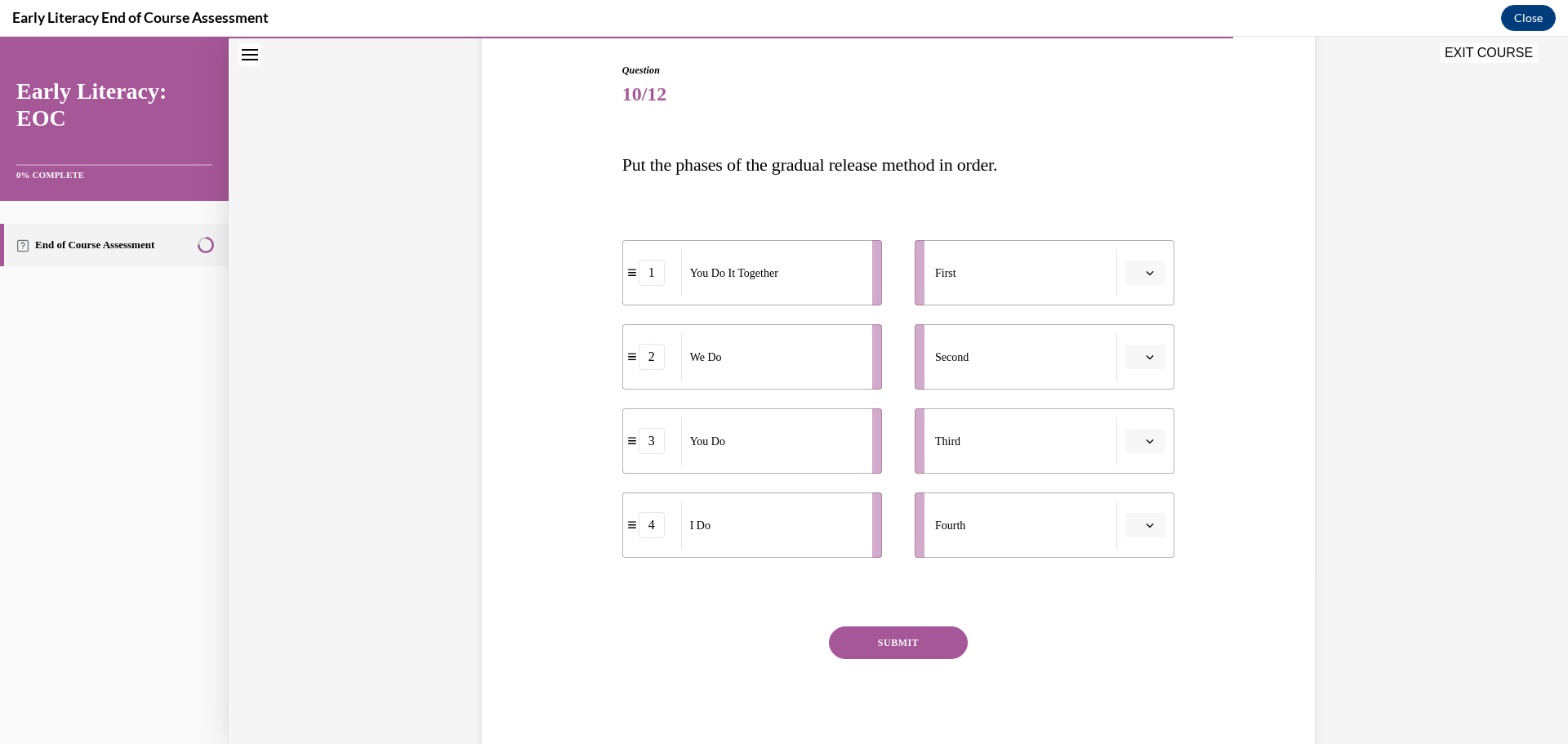
click at [1148, 279] on button "button" at bounding box center [1145, 273] width 40 height 24
click at [1142, 449] on div "4" at bounding box center [1137, 440] width 41 height 33
click at [1151, 357] on button "button" at bounding box center [1145, 356] width 40 height 24
click at [1140, 459] on div "2" at bounding box center [1137, 459] width 41 height 33
click at [1153, 527] on button "button" at bounding box center [1145, 524] width 40 height 24
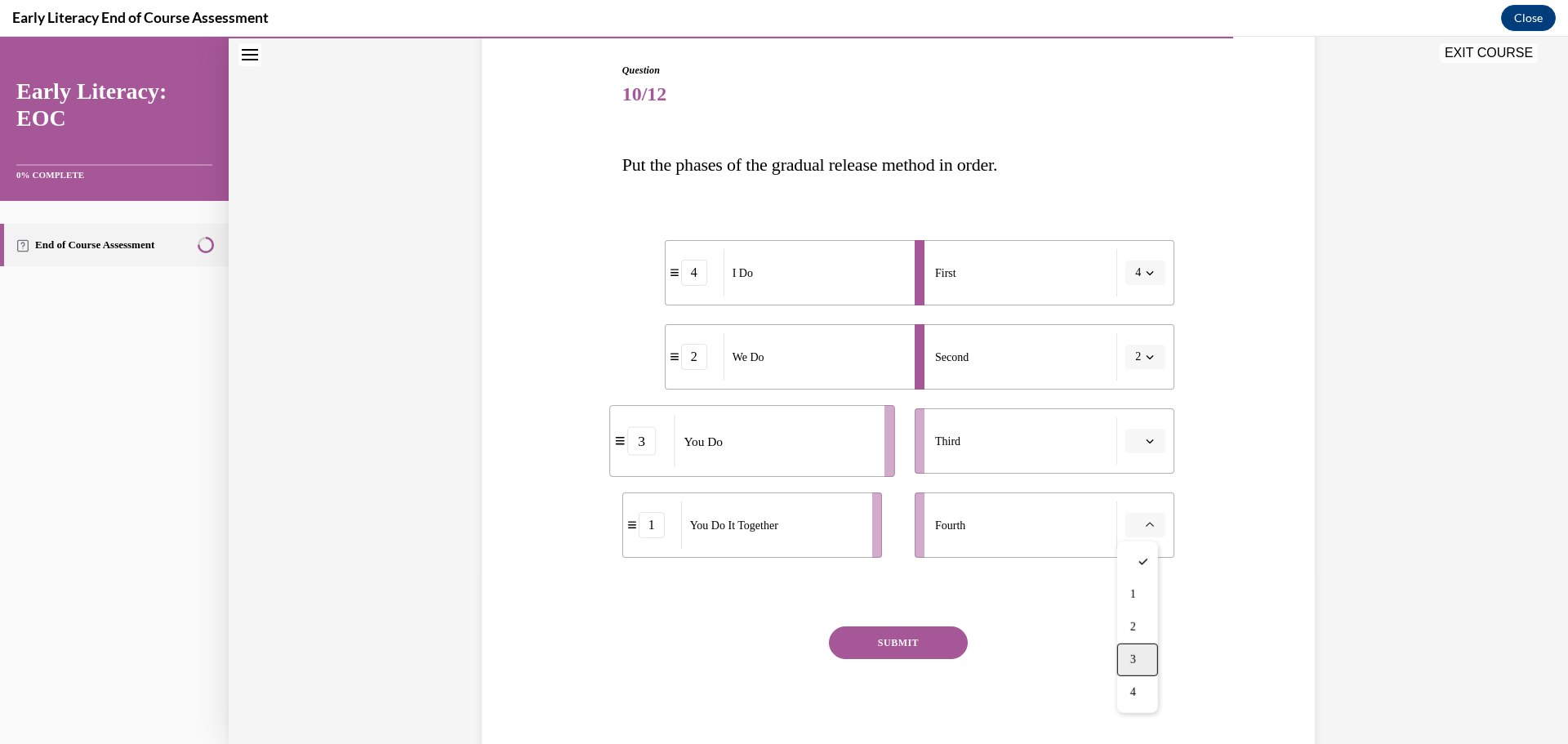
click at [1131, 658] on span "3" at bounding box center [1133, 660] width 6 height 13
click at [1153, 531] on button "3" at bounding box center [1145, 524] width 40 height 24
click at [1137, 662] on div "3" at bounding box center [1134, 660] width 41 height 33
click at [1146, 437] on icon "button" at bounding box center [1150, 441] width 8 height 8
click at [1142, 496] on div "1" at bounding box center [1137, 510] width 41 height 33
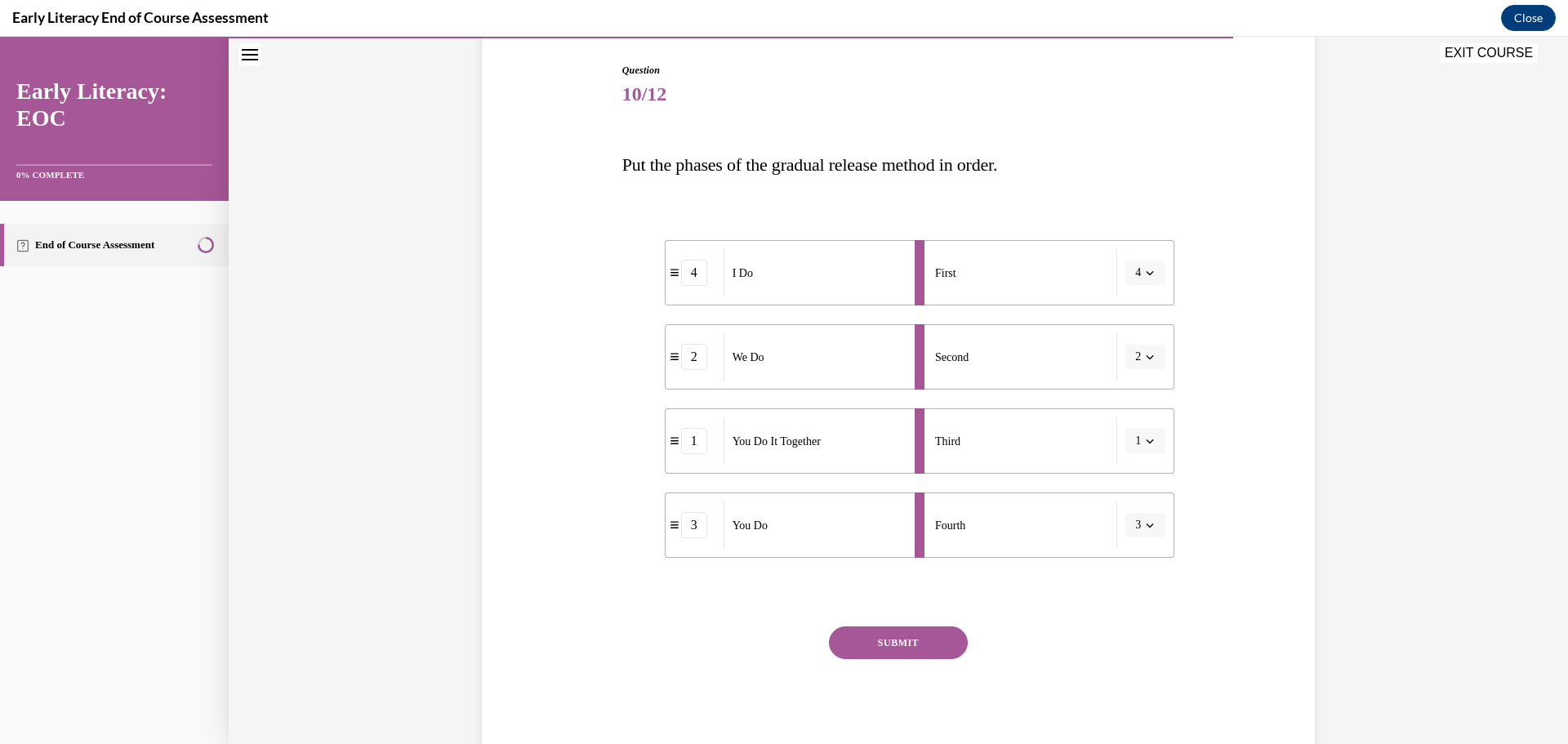
click at [907, 634] on button "SUBMIT" at bounding box center [898, 643] width 138 height 33
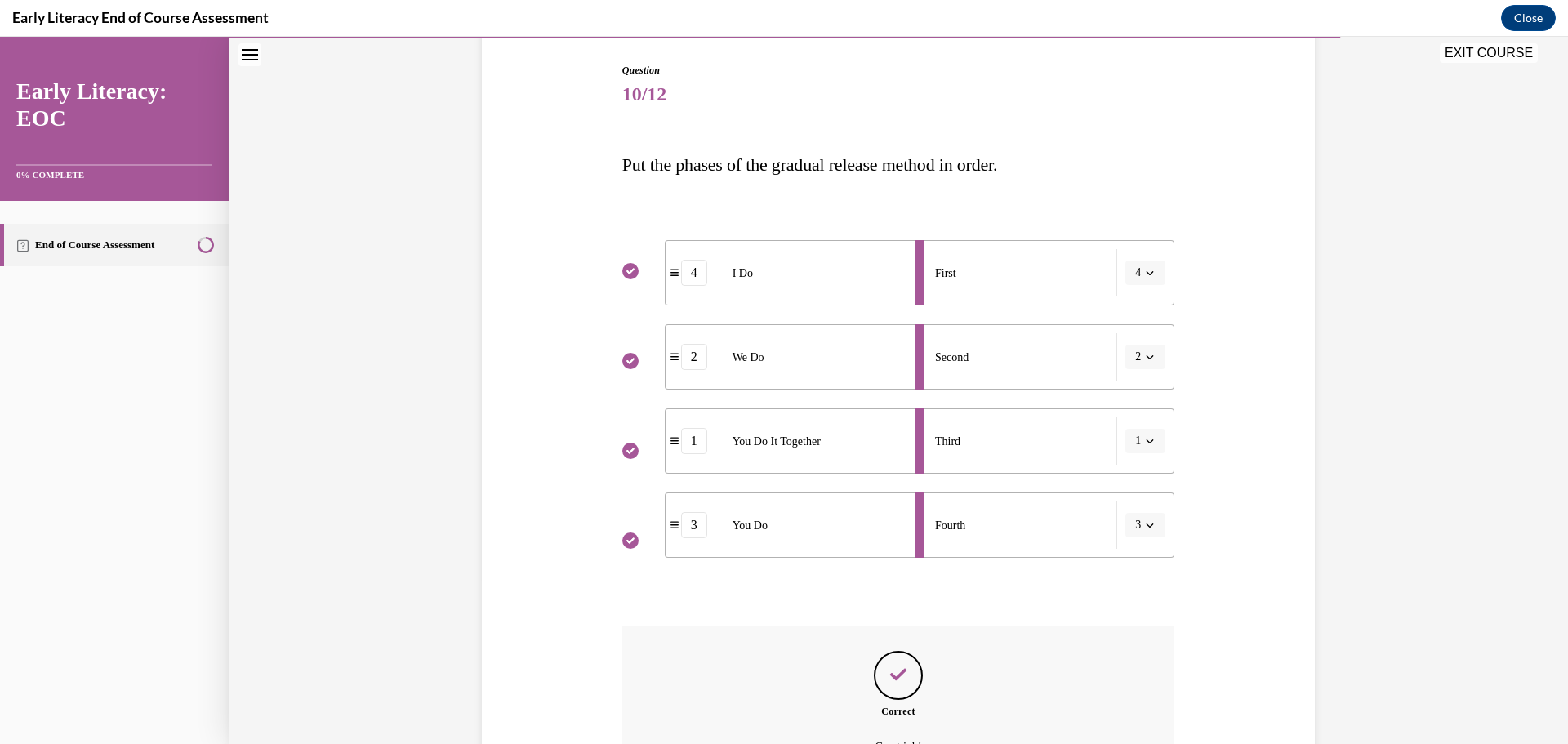
scroll to position [345, 0]
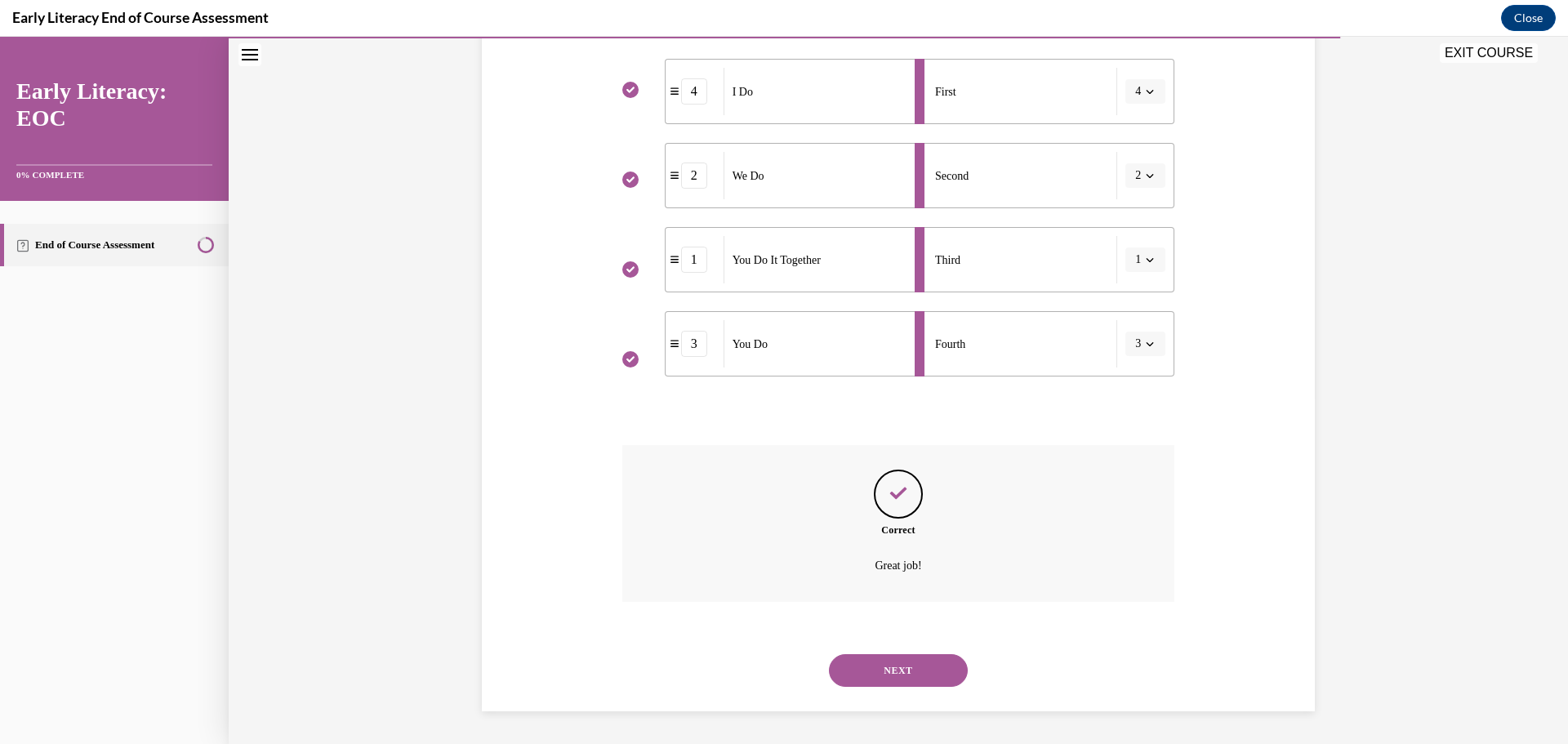
click at [943, 675] on button "NEXT" at bounding box center [898, 671] width 138 height 33
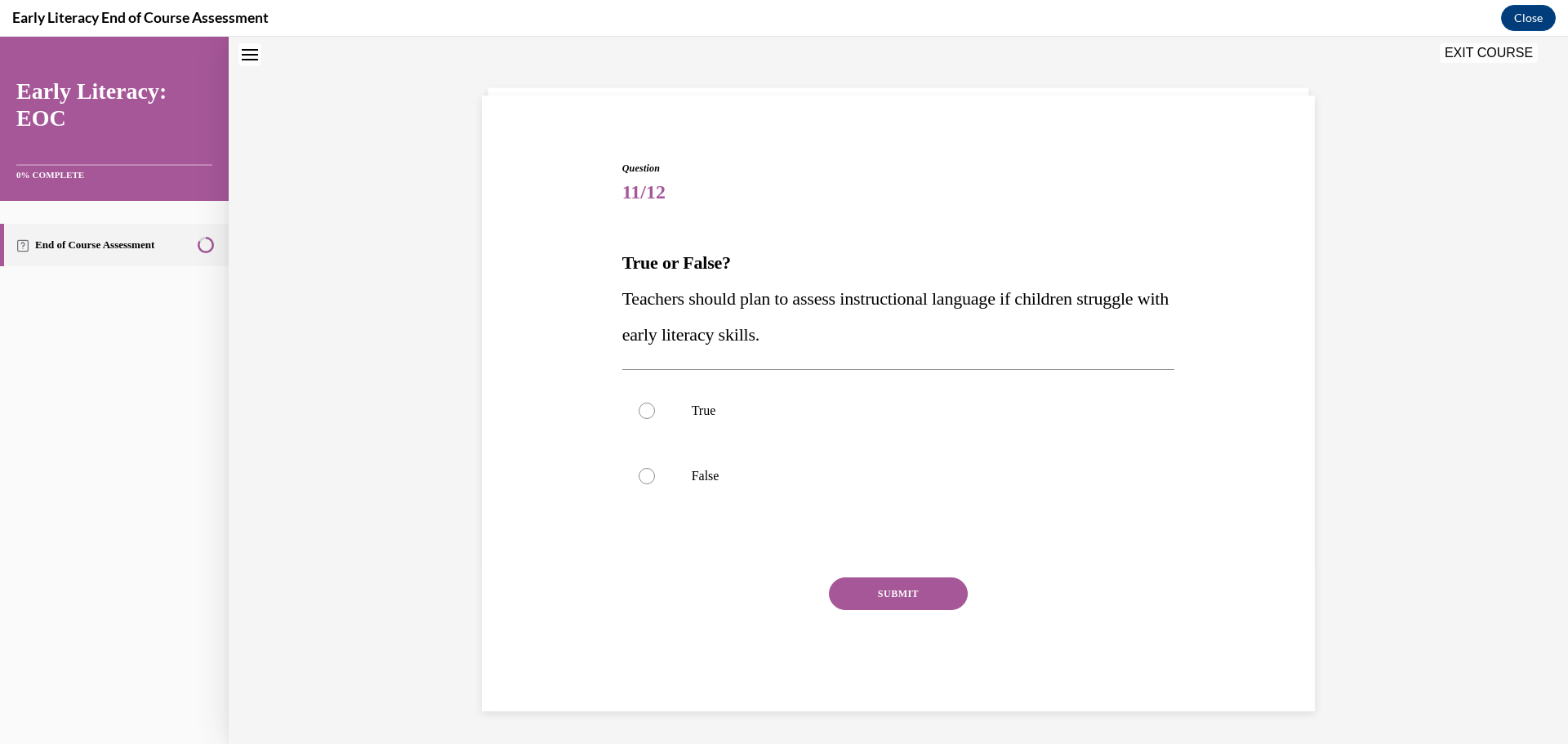
scroll to position [50, 0]
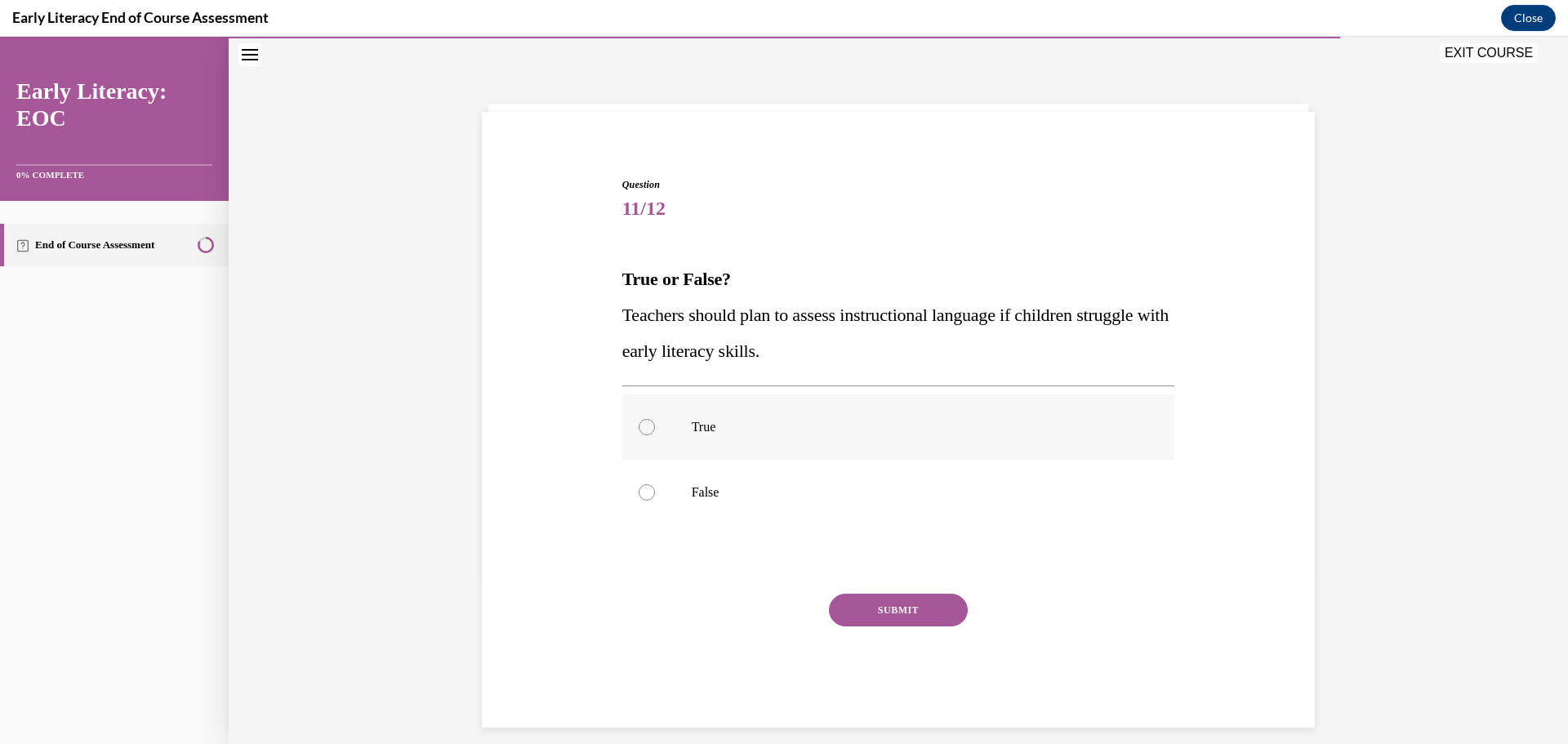
click at [865, 446] on div at bounding box center [898, 426] width 553 height 65
click at [917, 618] on button "SUBMIT" at bounding box center [898, 610] width 138 height 33
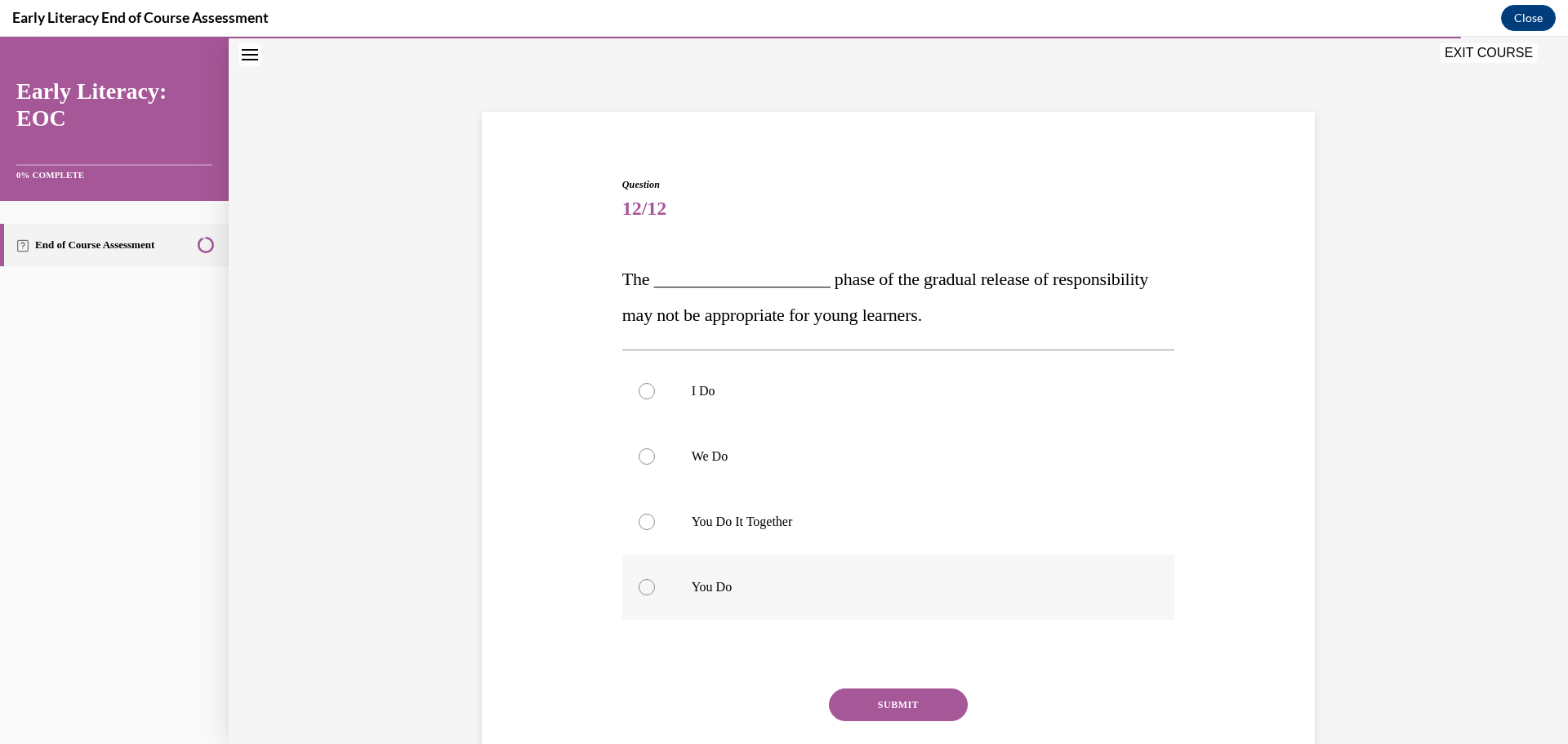
click at [714, 590] on p "You Do" at bounding box center [913, 587] width 442 height 16
click at [937, 698] on button "SUBMIT" at bounding box center [898, 704] width 138 height 33
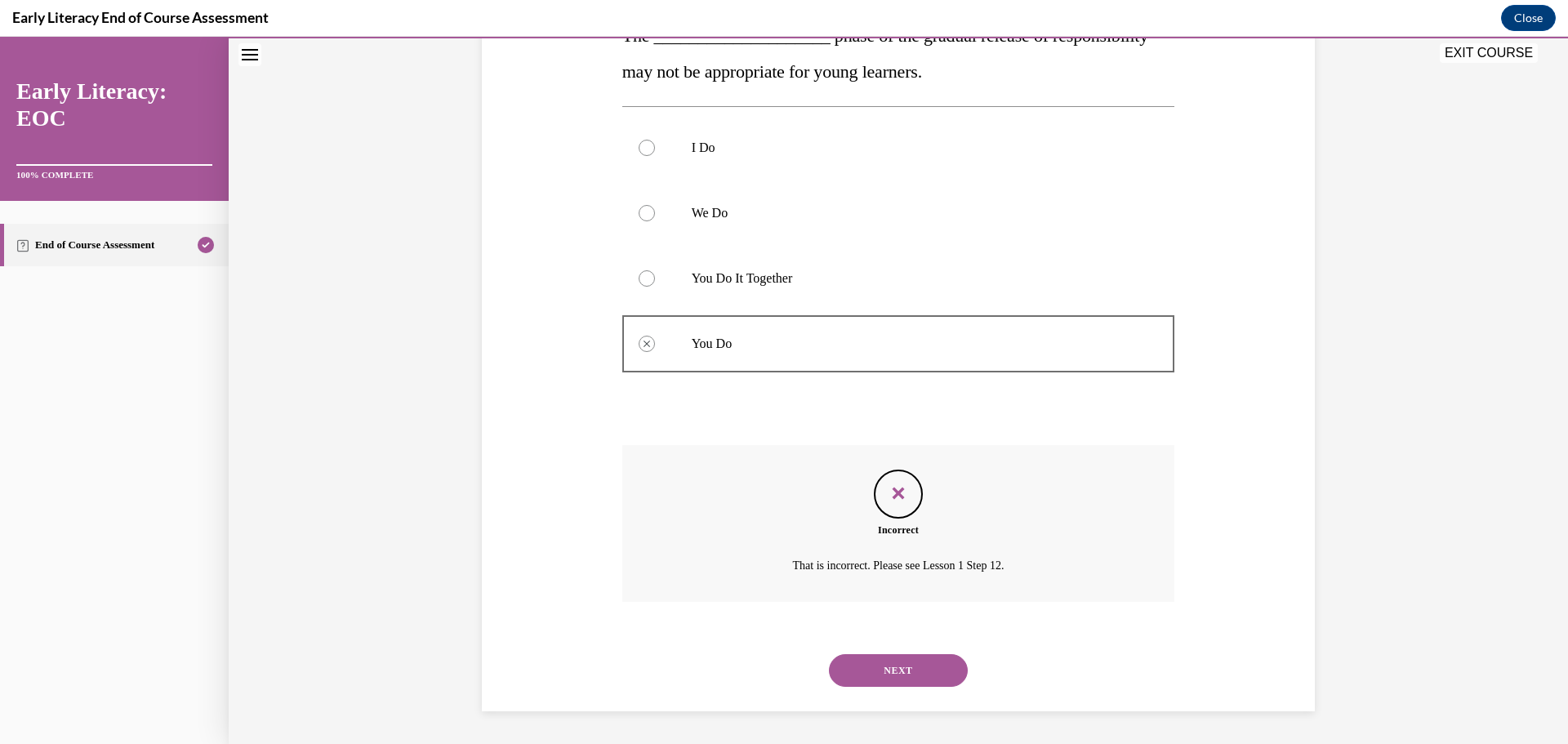
click at [933, 657] on button "NEXT" at bounding box center [898, 671] width 138 height 33
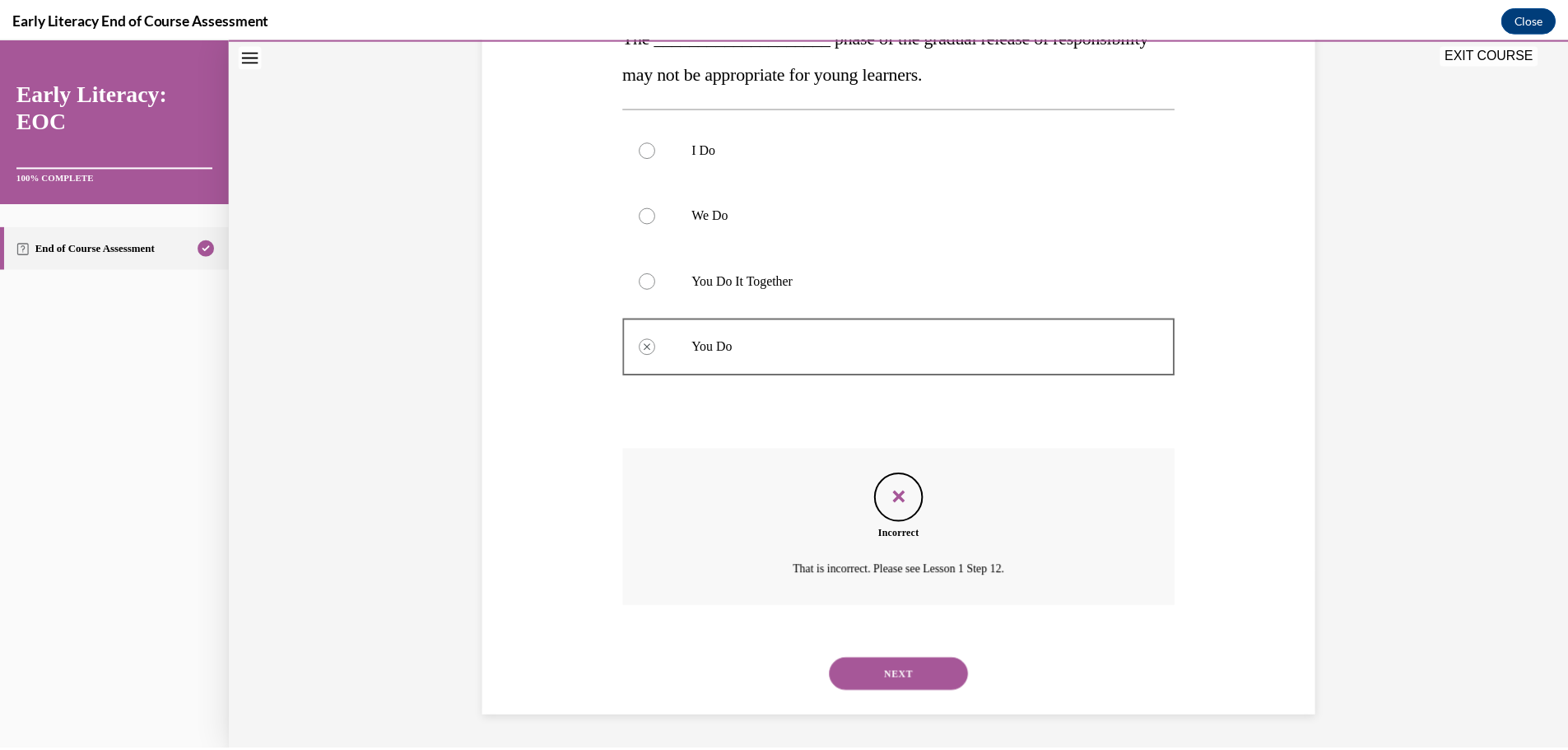
scroll to position [131, 0]
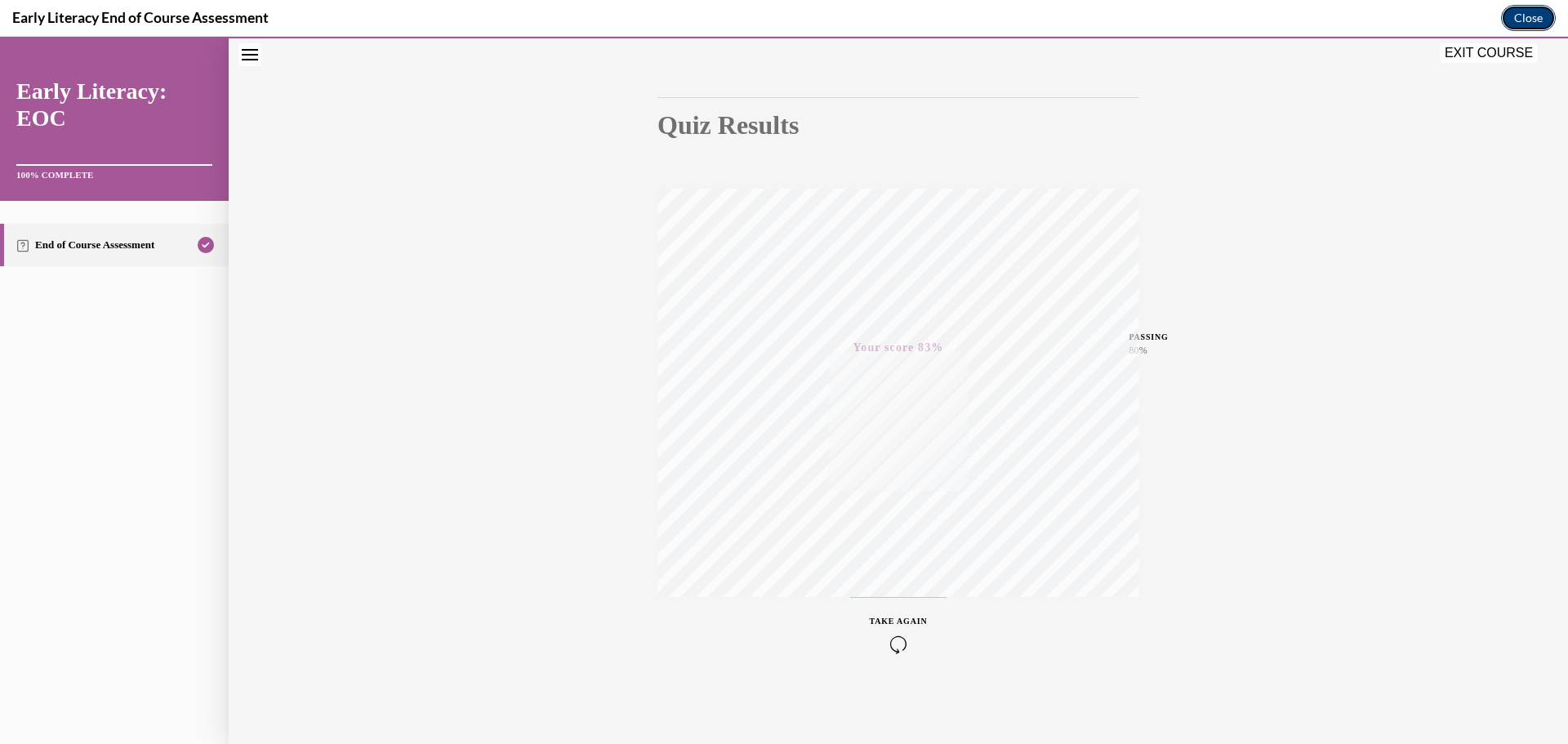
click at [1506, 19] on button "Close" at bounding box center [1528, 18] width 55 height 26
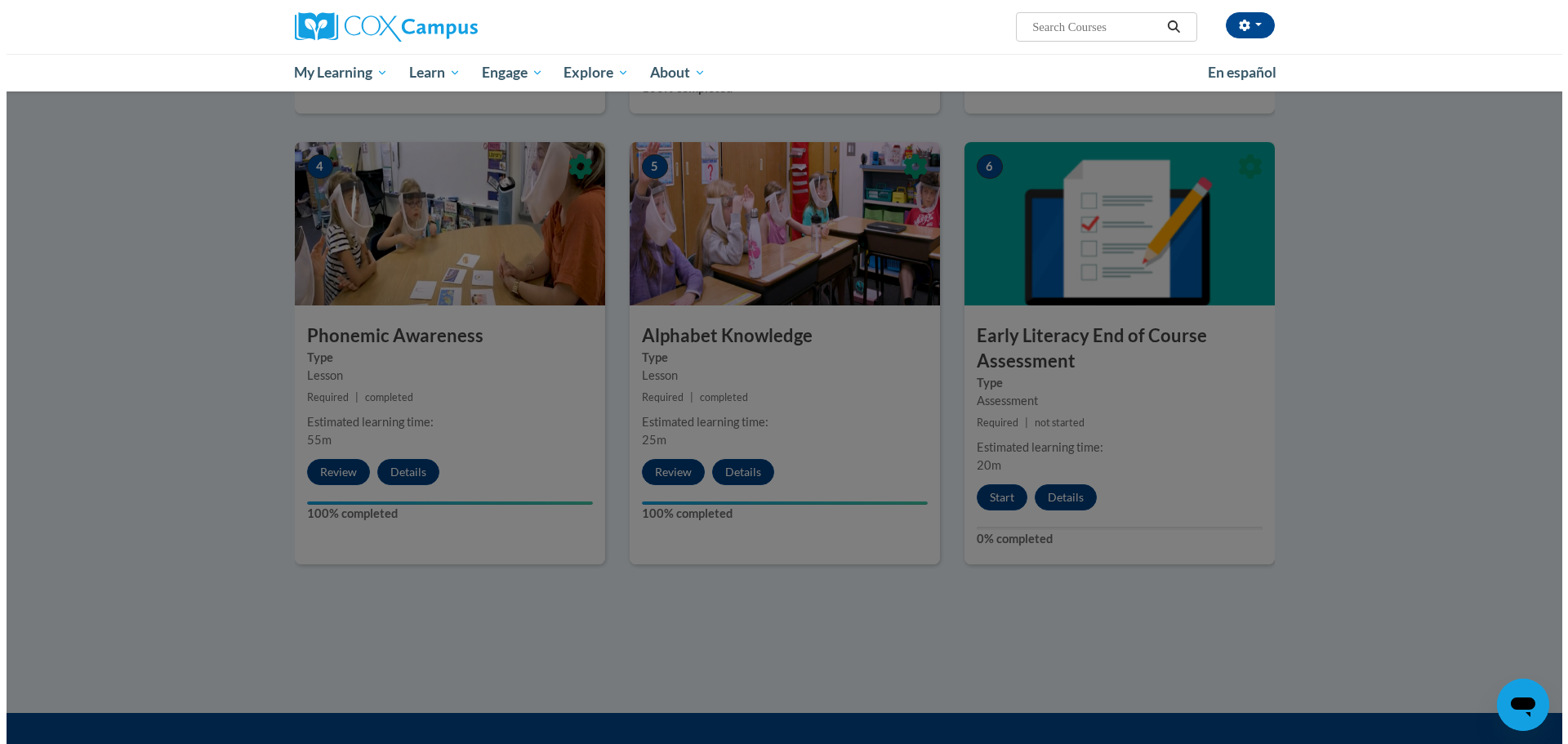
scroll to position [0, 0]
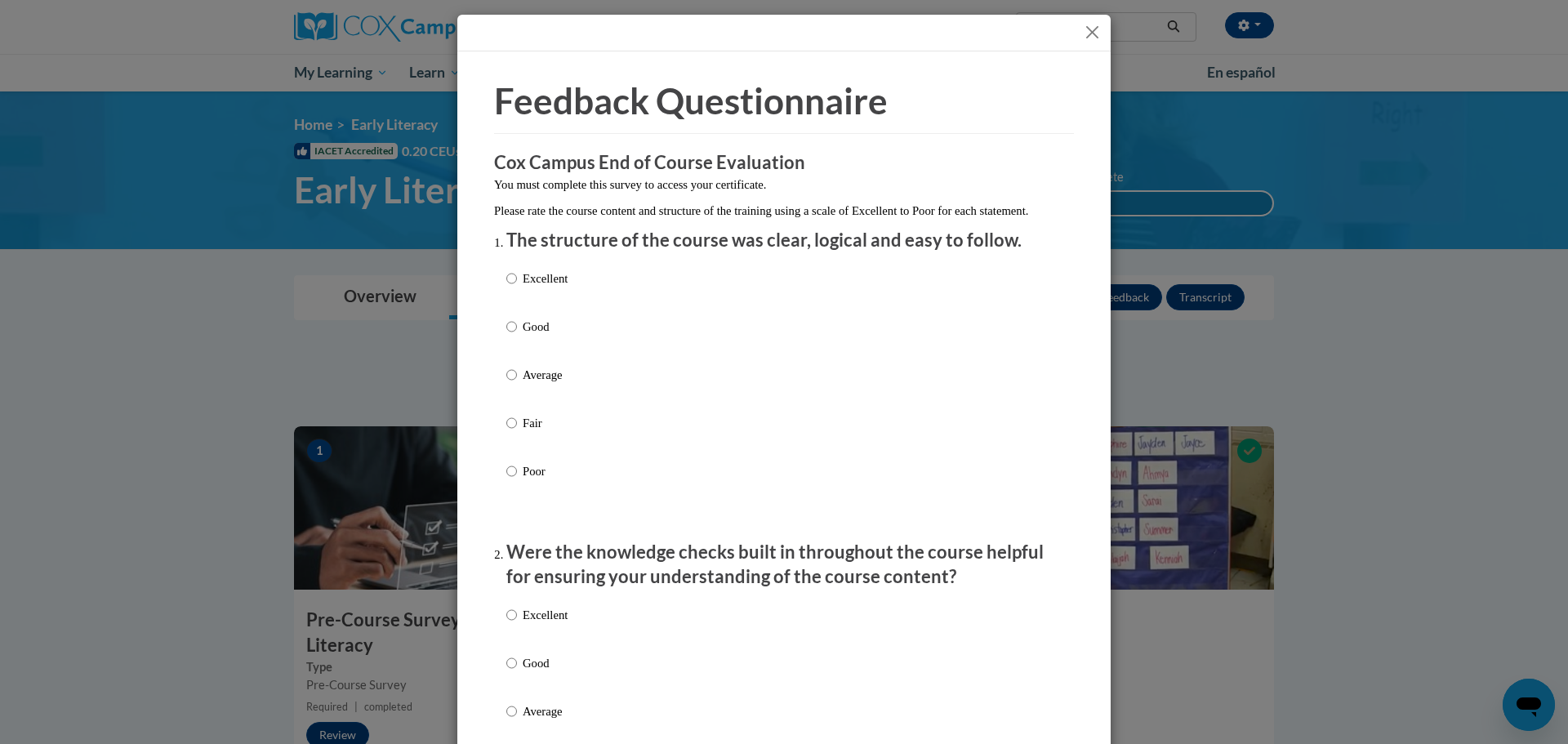
click at [548, 336] on p "Good" at bounding box center [545, 326] width 45 height 18
click at [517, 336] on input "Good" at bounding box center [512, 326] width 11 height 18
radio input "true"
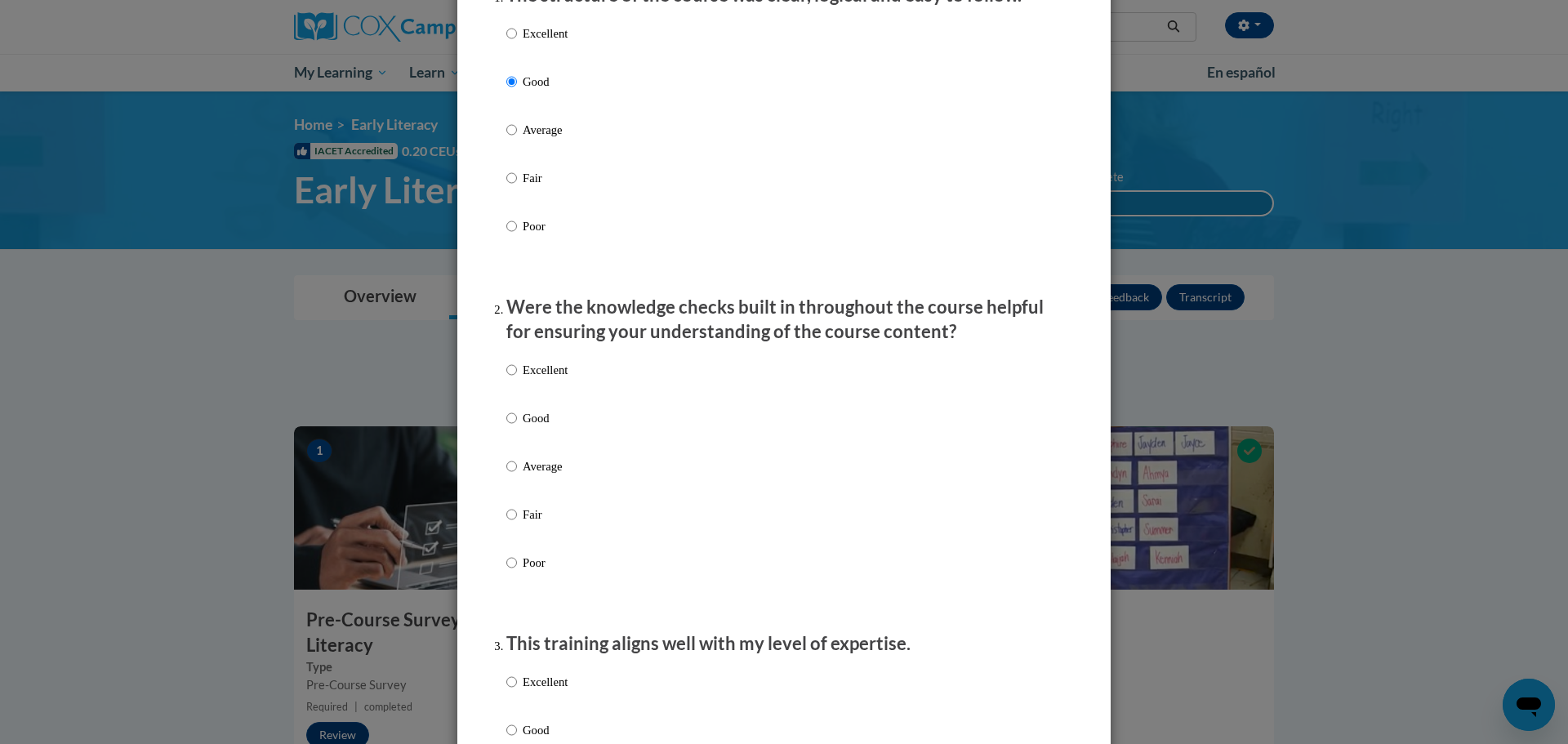
click at [529, 379] on p "Excellent" at bounding box center [545, 369] width 45 height 18
click at [517, 379] on input "Excellent" at bounding box center [512, 369] width 11 height 18
radio input "true"
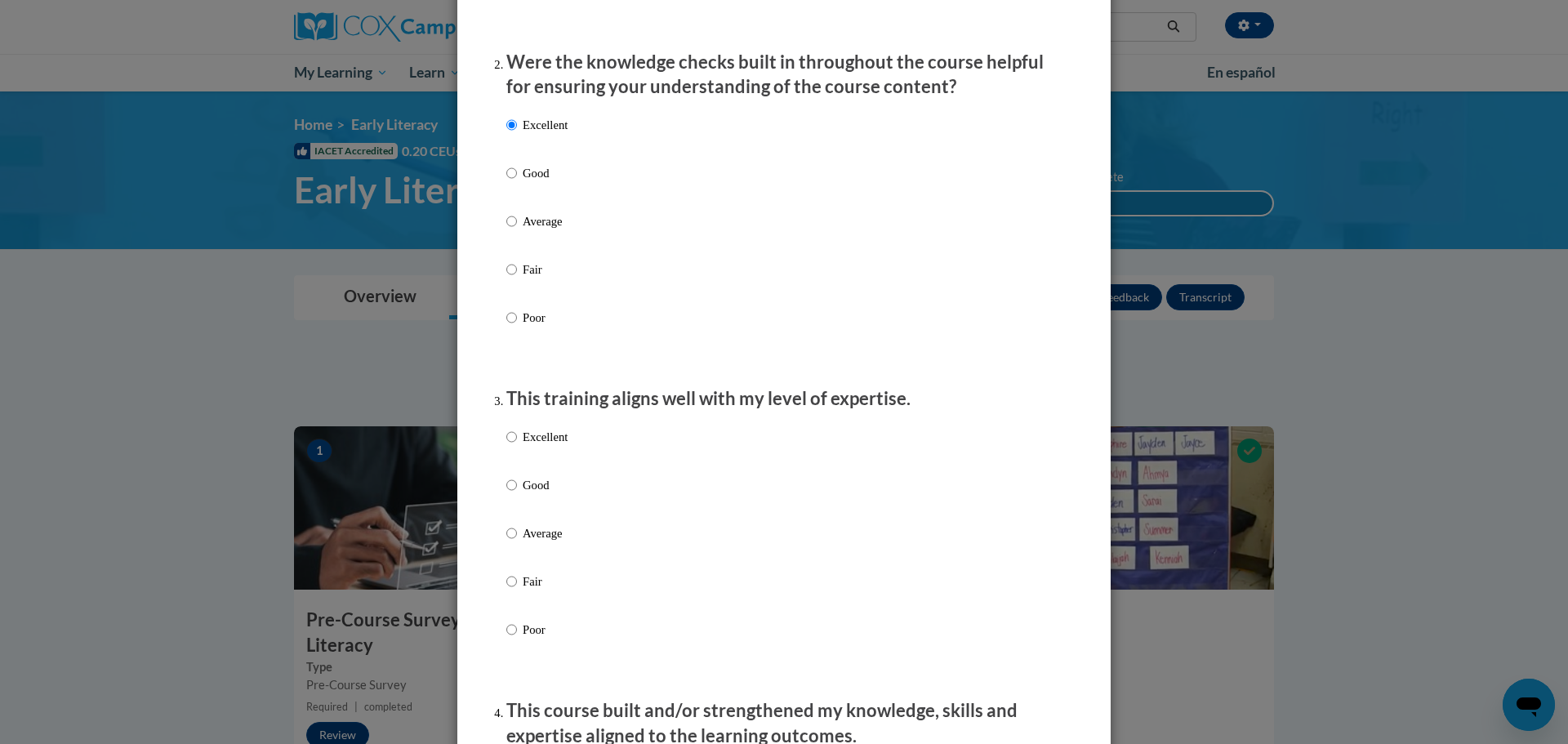
click at [541, 446] on p "Excellent" at bounding box center [545, 437] width 45 height 18
click at [517, 446] on input "Excellent" at bounding box center [512, 437] width 11 height 18
radio input "true"
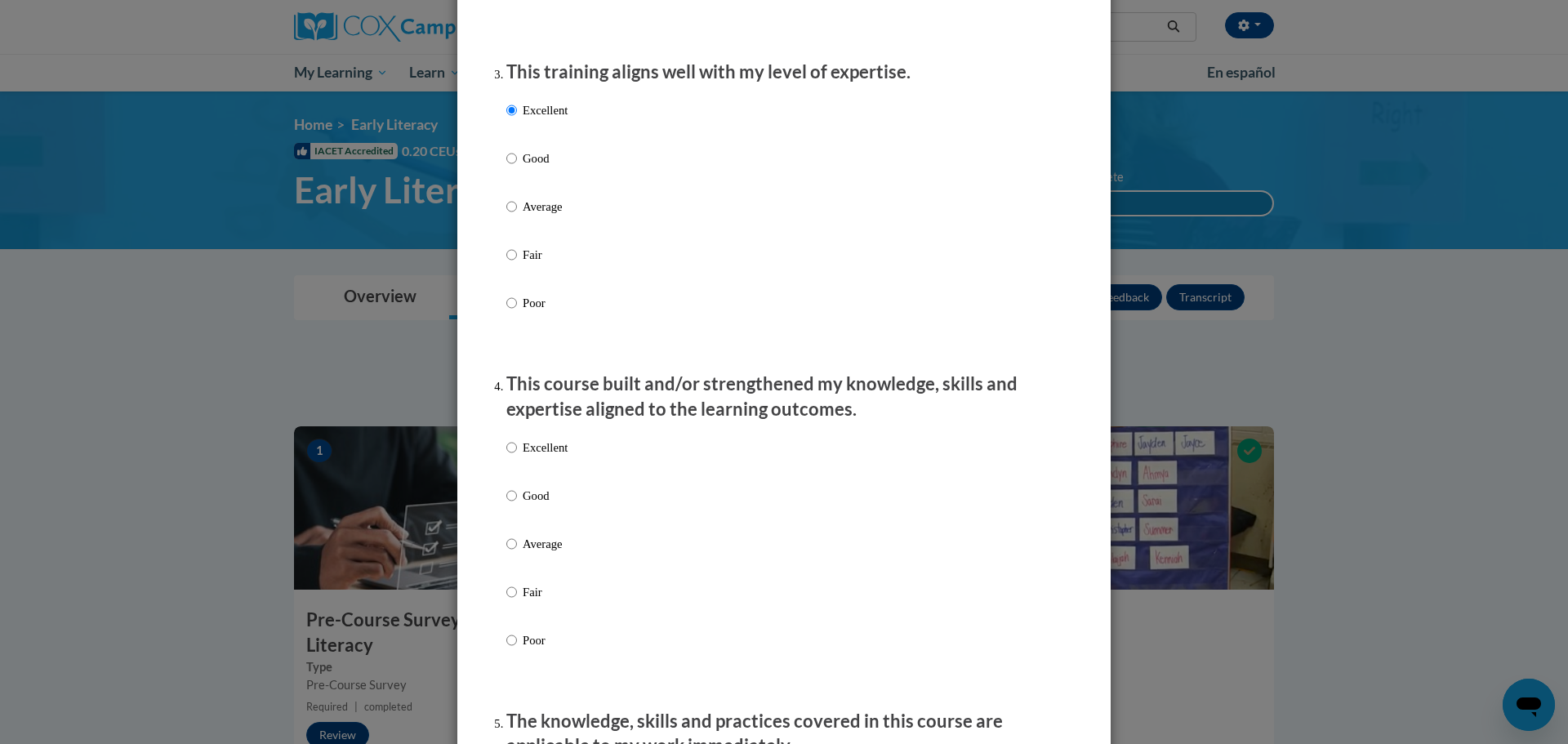
click at [565, 464] on div "Excellent Good Average Fair Poor" at bounding box center [784, 563] width 556 height 266
click at [560, 457] on p "Excellent" at bounding box center [545, 447] width 45 height 18
click at [517, 457] on input "Excellent" at bounding box center [512, 447] width 11 height 18
radio input "true"
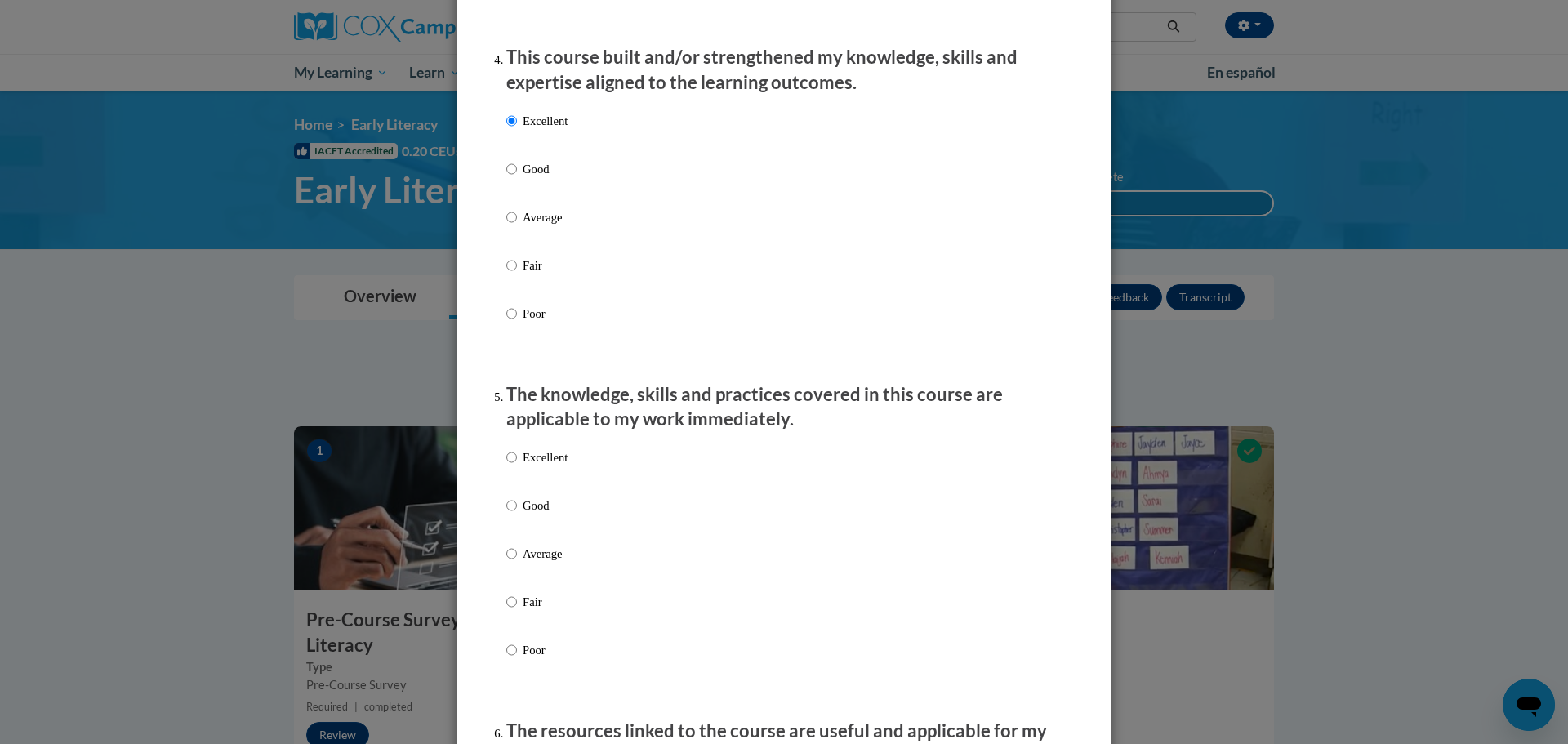
click at [523, 466] on p "Excellent" at bounding box center [545, 457] width 45 height 18
click at [517, 466] on input "Excellent" at bounding box center [512, 457] width 11 height 18
radio input "true"
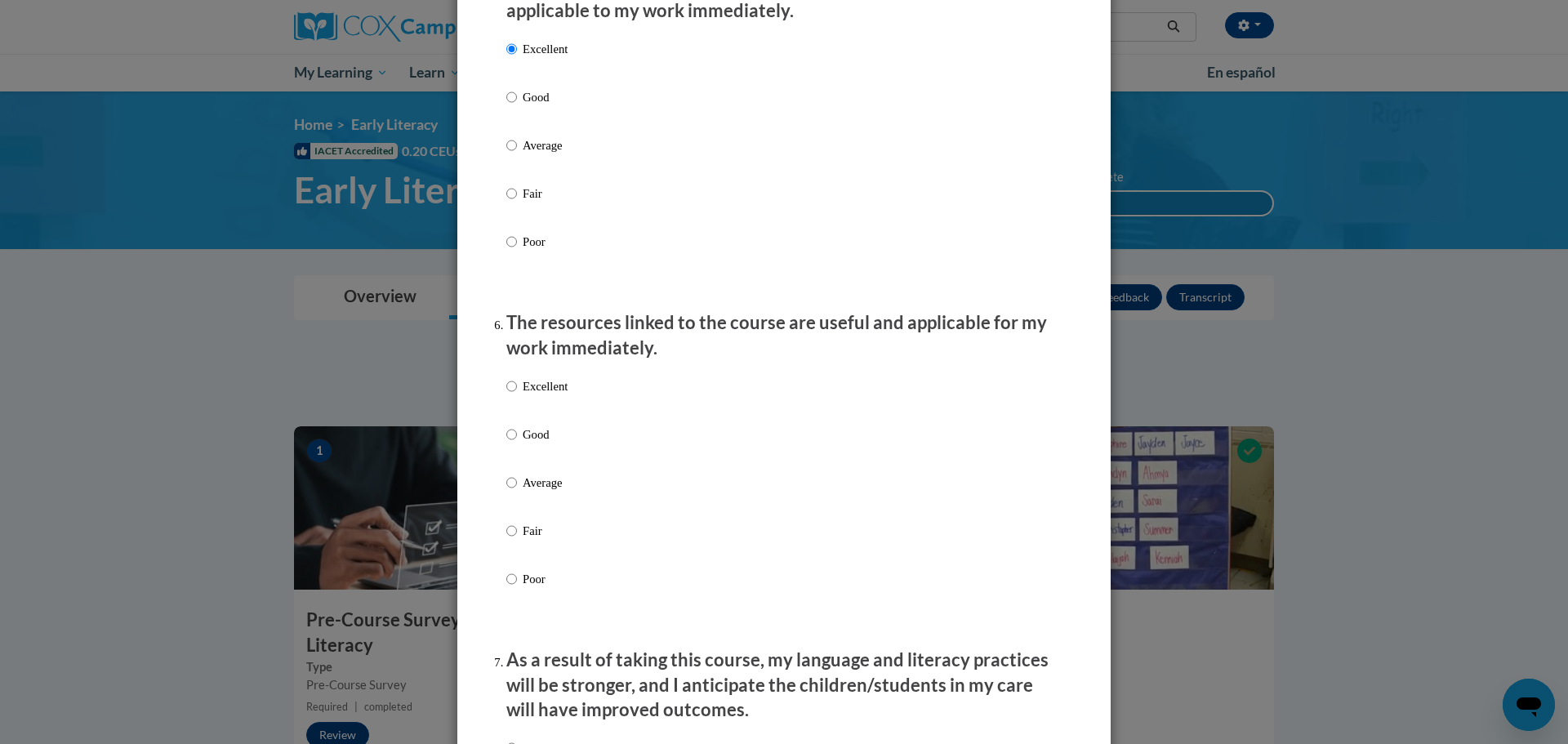
click at [560, 395] on p "Excellent" at bounding box center [545, 386] width 45 height 18
click at [517, 395] on input "Excellent" at bounding box center [512, 386] width 11 height 18
radio input "true"
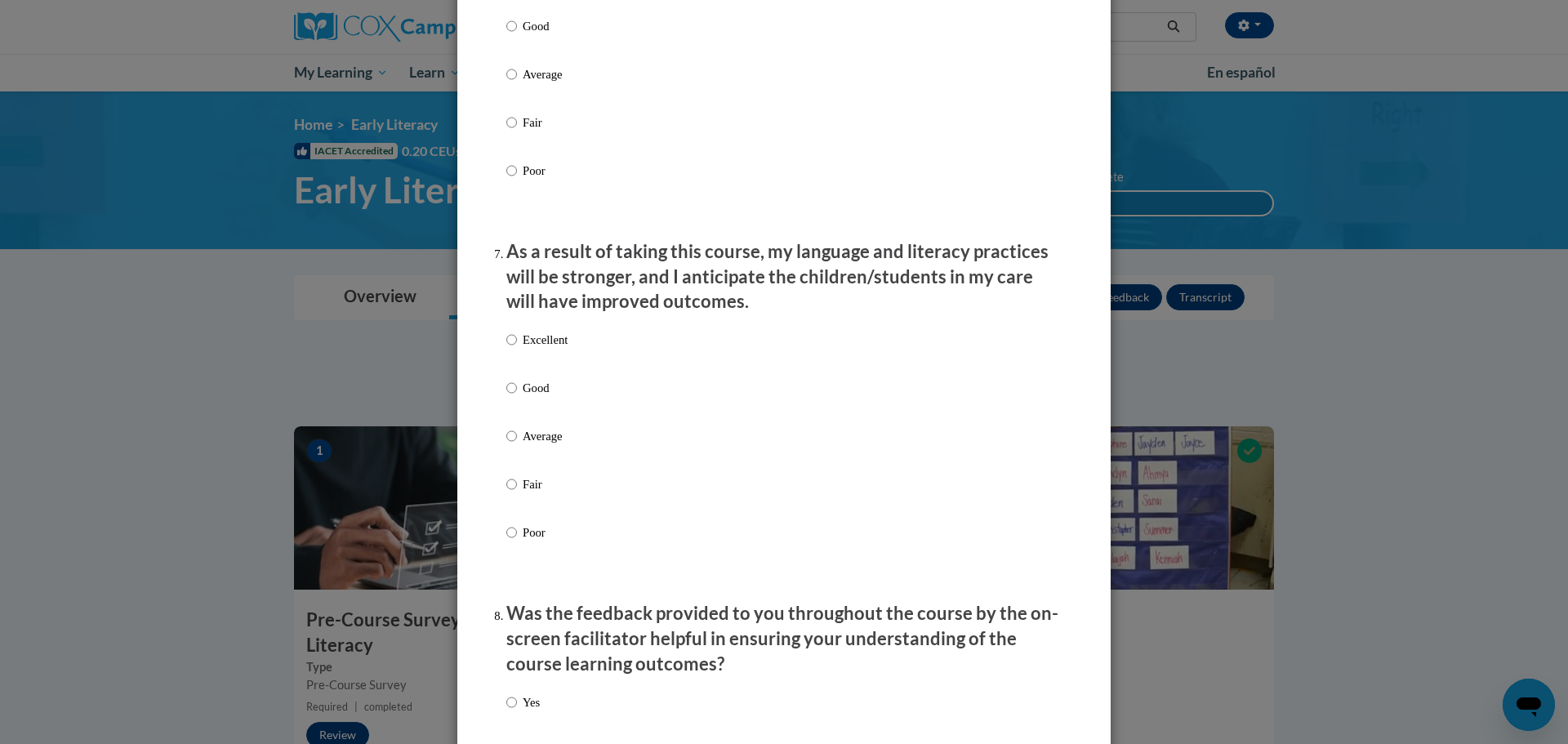
scroll to position [2042, 0]
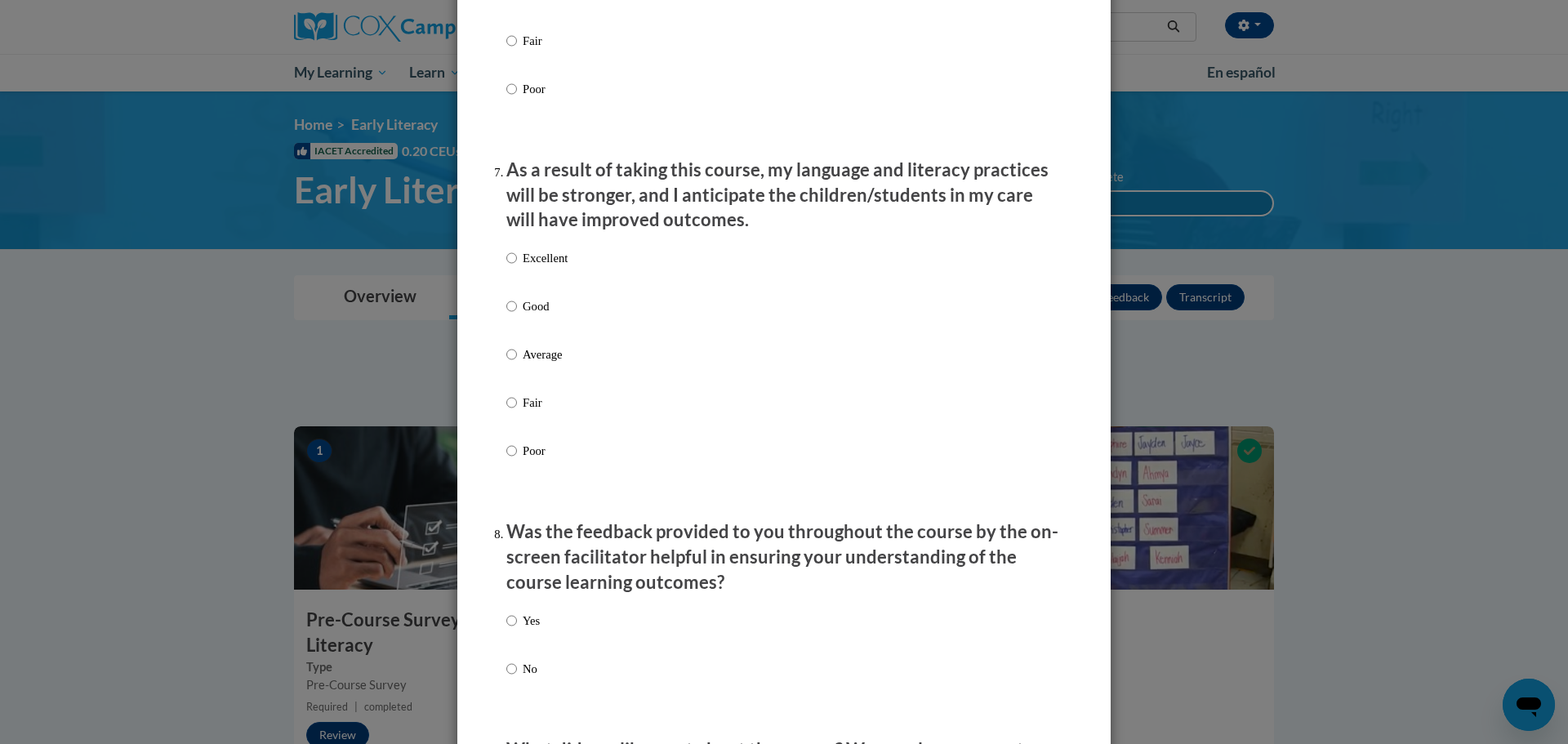
click at [523, 315] on p "Good" at bounding box center [545, 306] width 45 height 18
click at [517, 315] on input "Good" at bounding box center [512, 306] width 11 height 18
radio input "true"
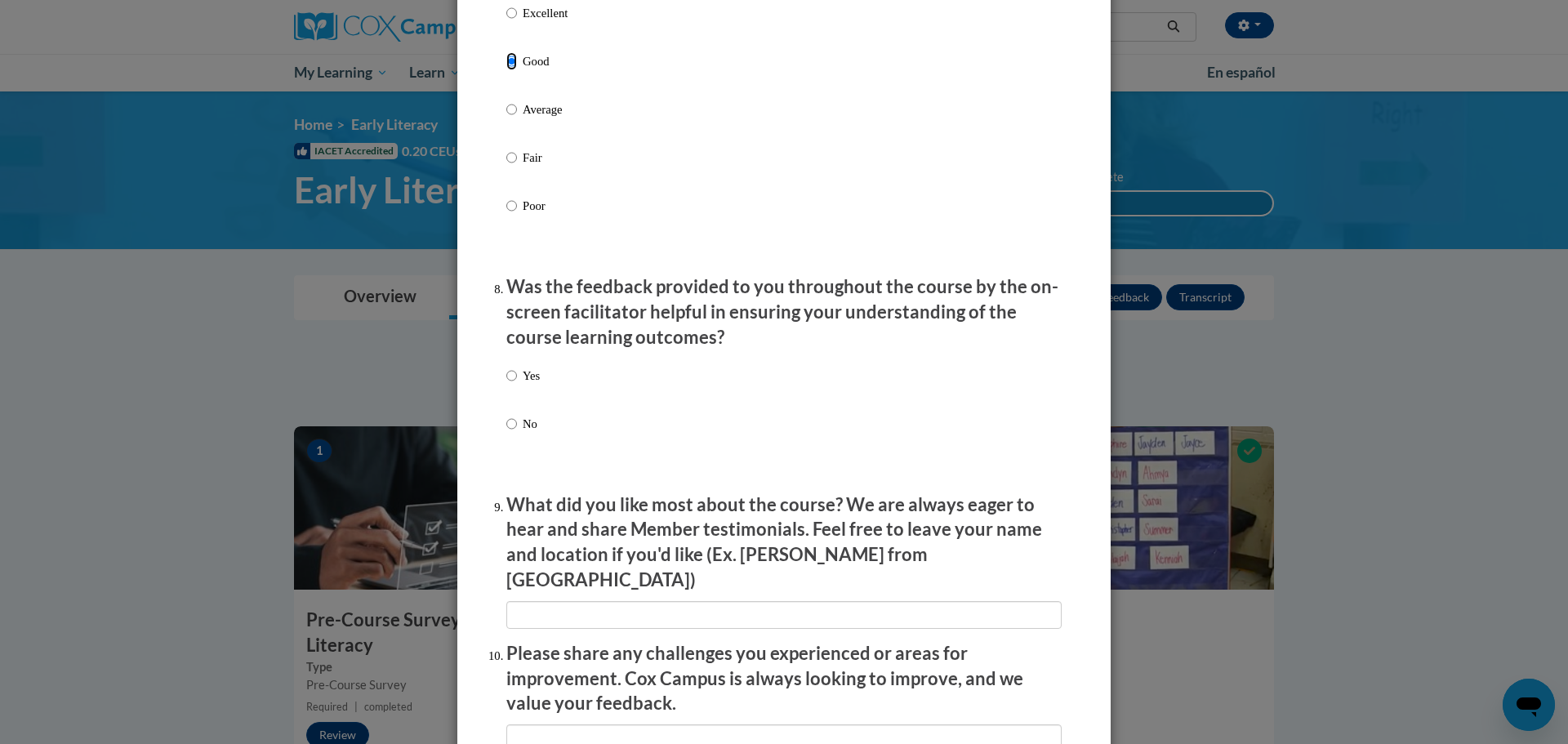
scroll to position [2369, 0]
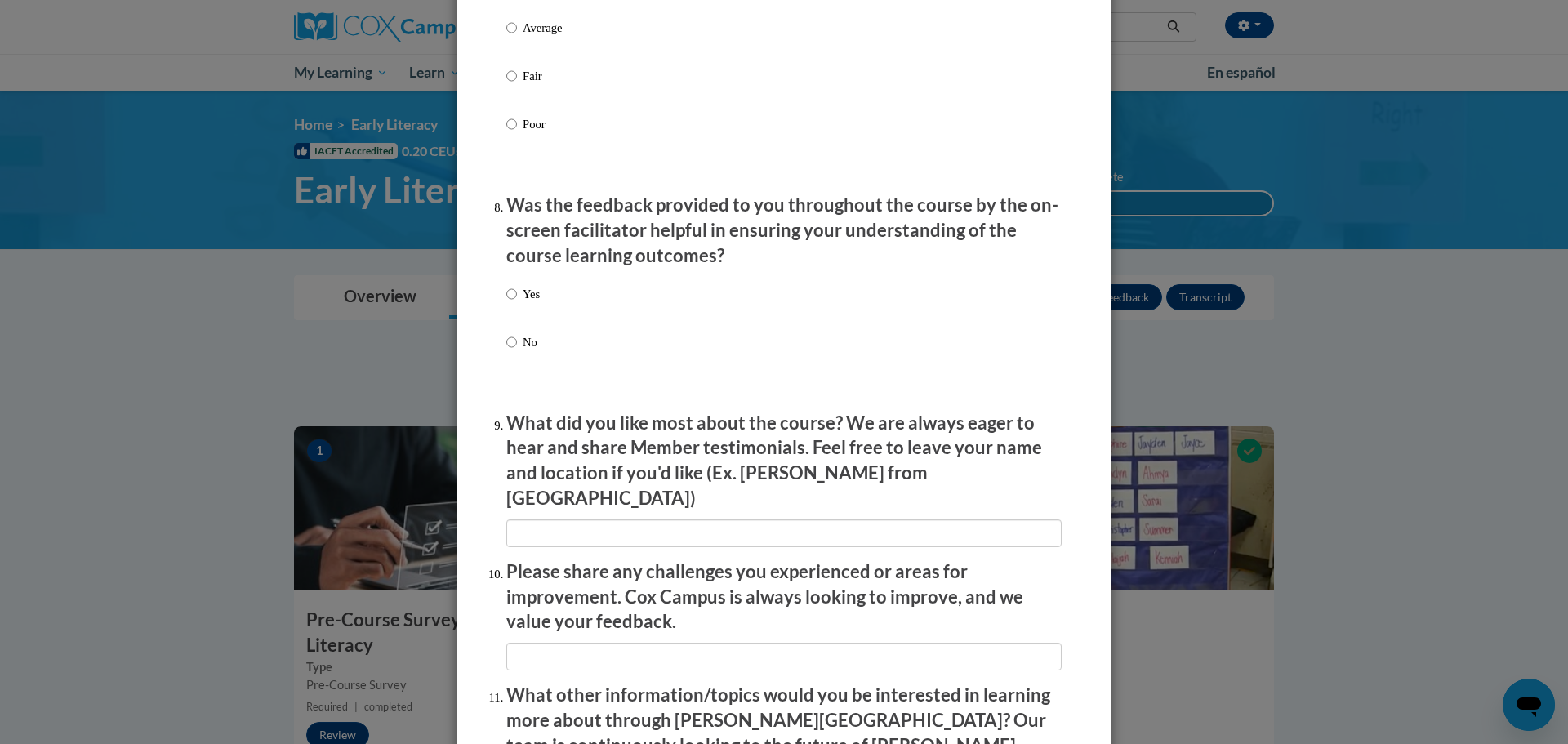
click at [530, 303] on p "Yes" at bounding box center [531, 294] width 17 height 18
click at [517, 303] on input "Yes" at bounding box center [512, 294] width 11 height 18
radio input "true"
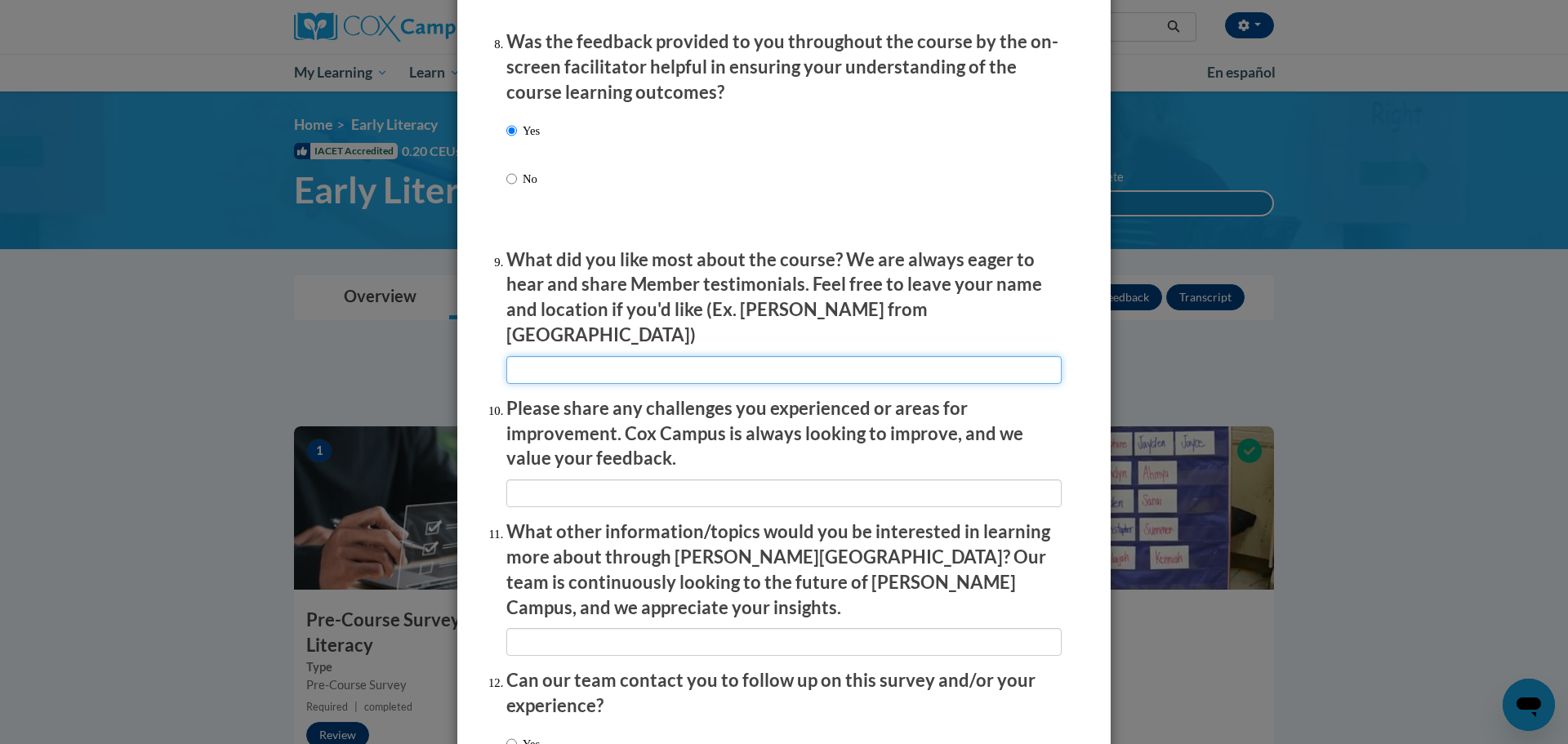
click at [852, 365] on input "textbox" at bounding box center [784, 370] width 556 height 28
type input "I liked all the additional information given in links."
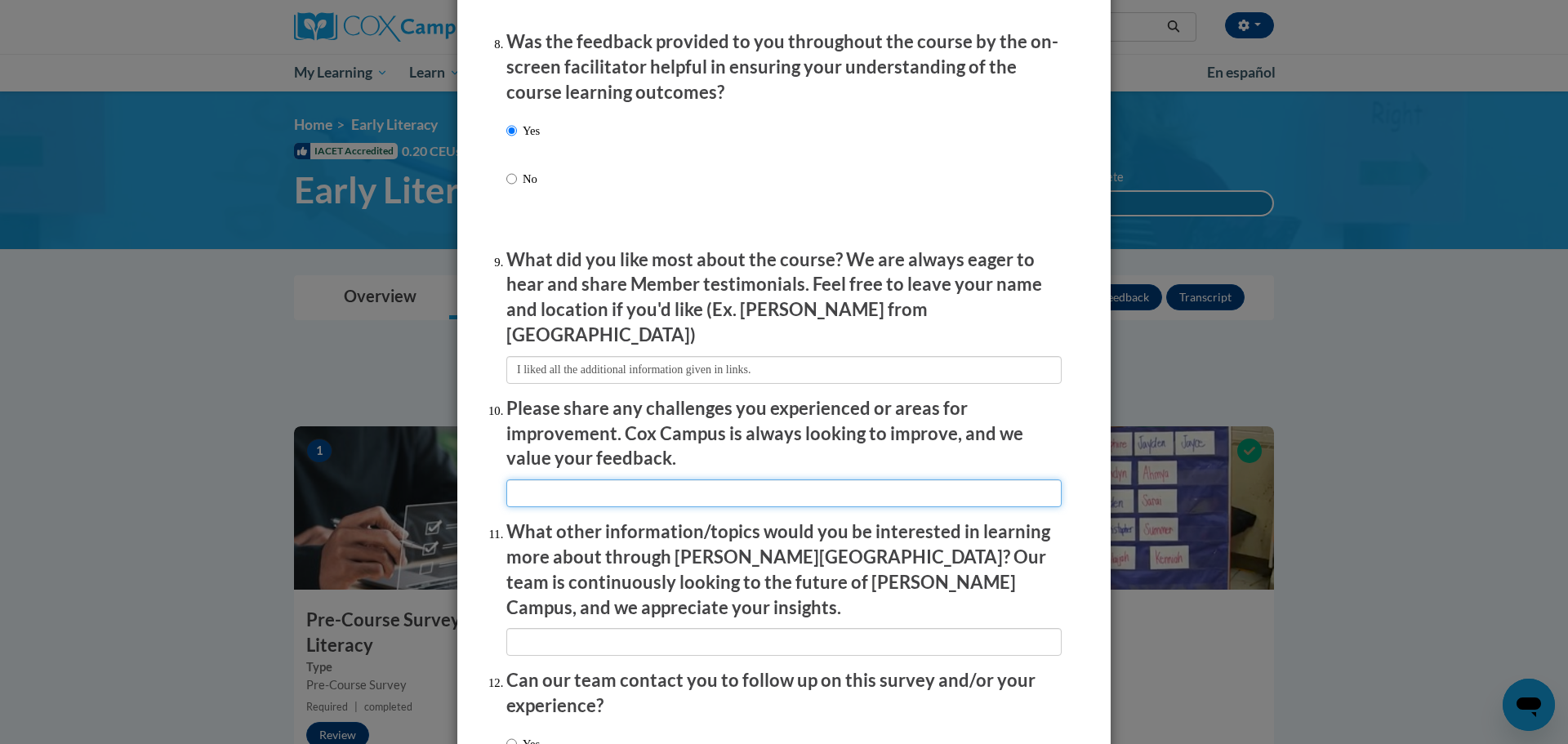
click at [894, 480] on input "textbox" at bounding box center [784, 493] width 556 height 28
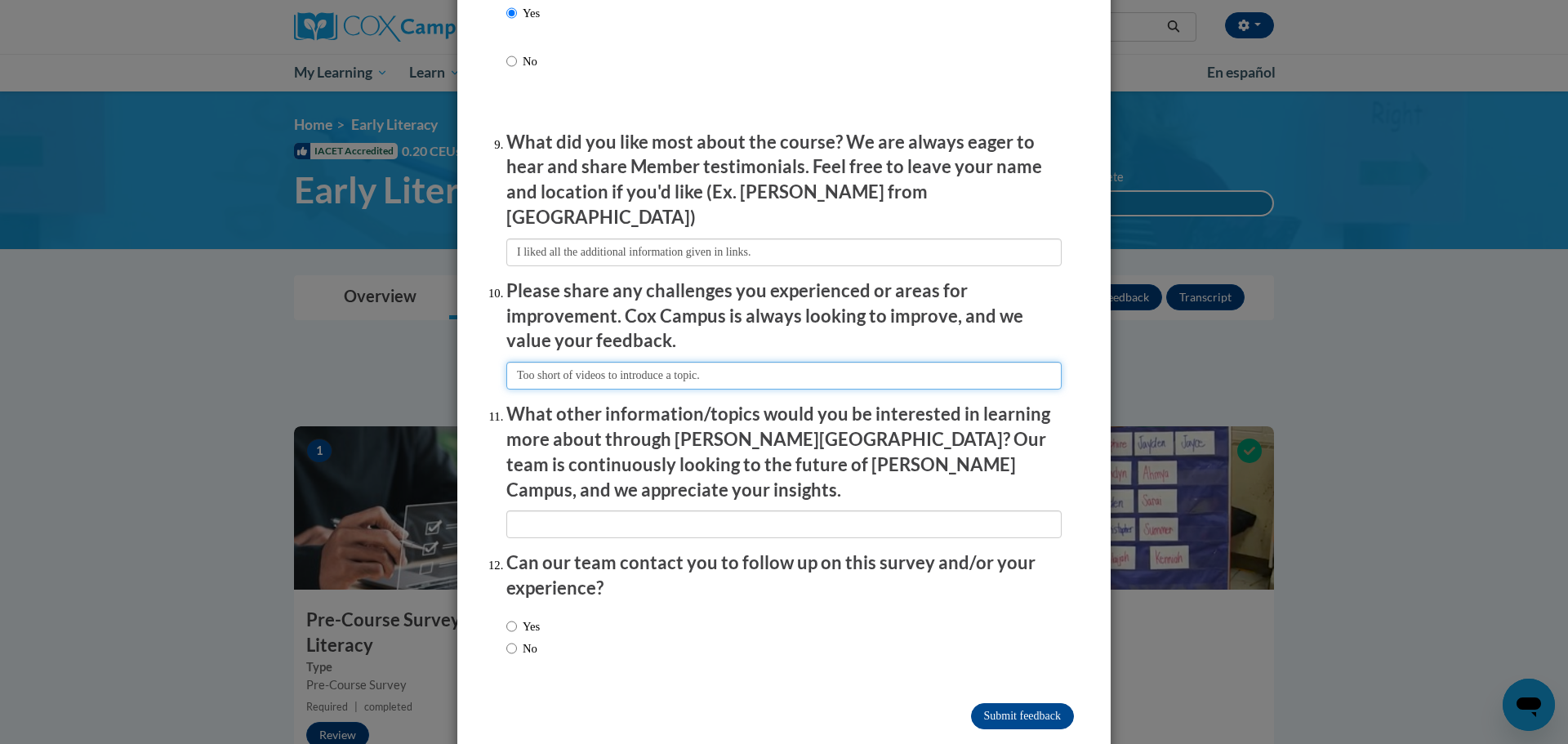
type input "Too short of videos to introduce a topic."
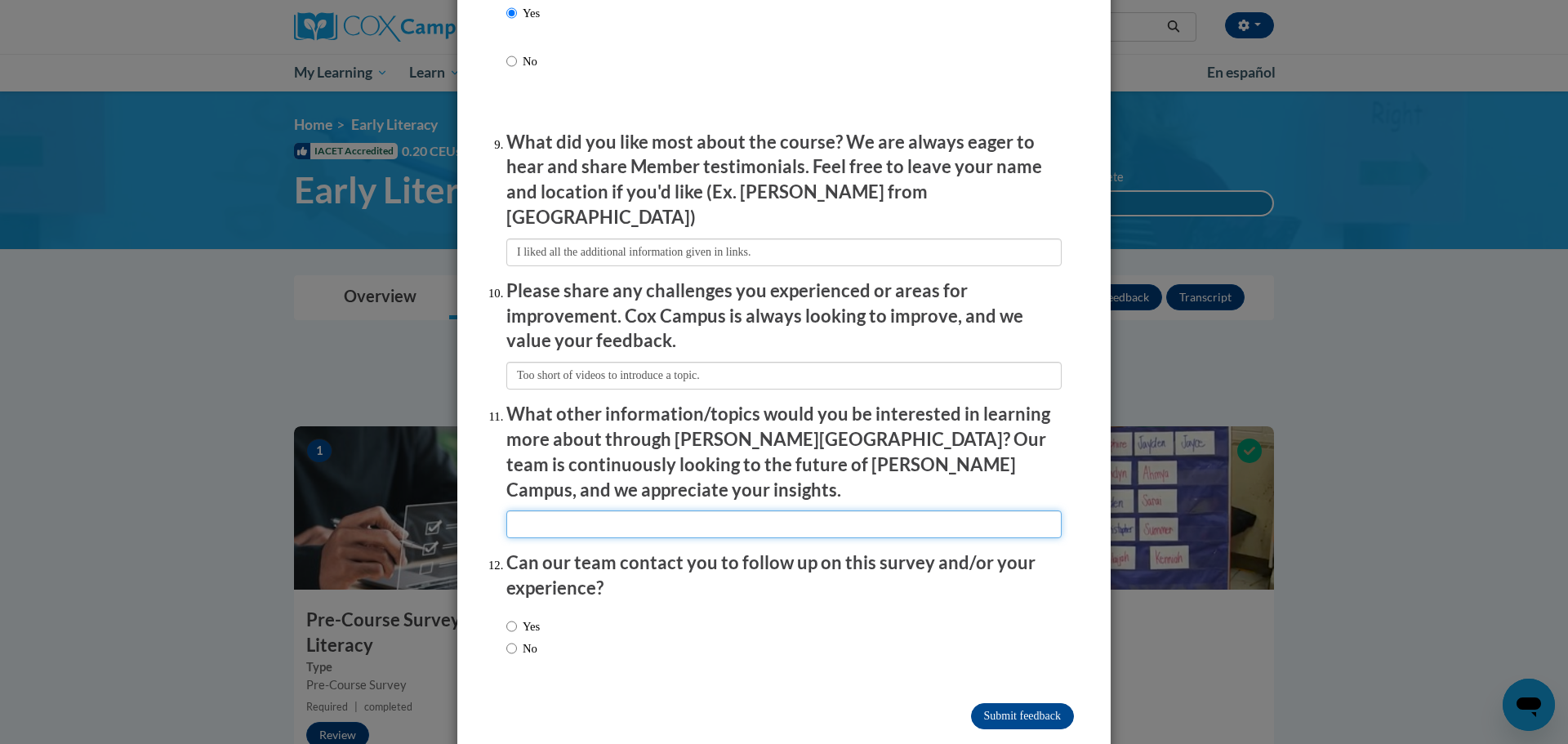
click at [814, 510] on input "textbox" at bounding box center [784, 524] width 556 height 28
type input "none"
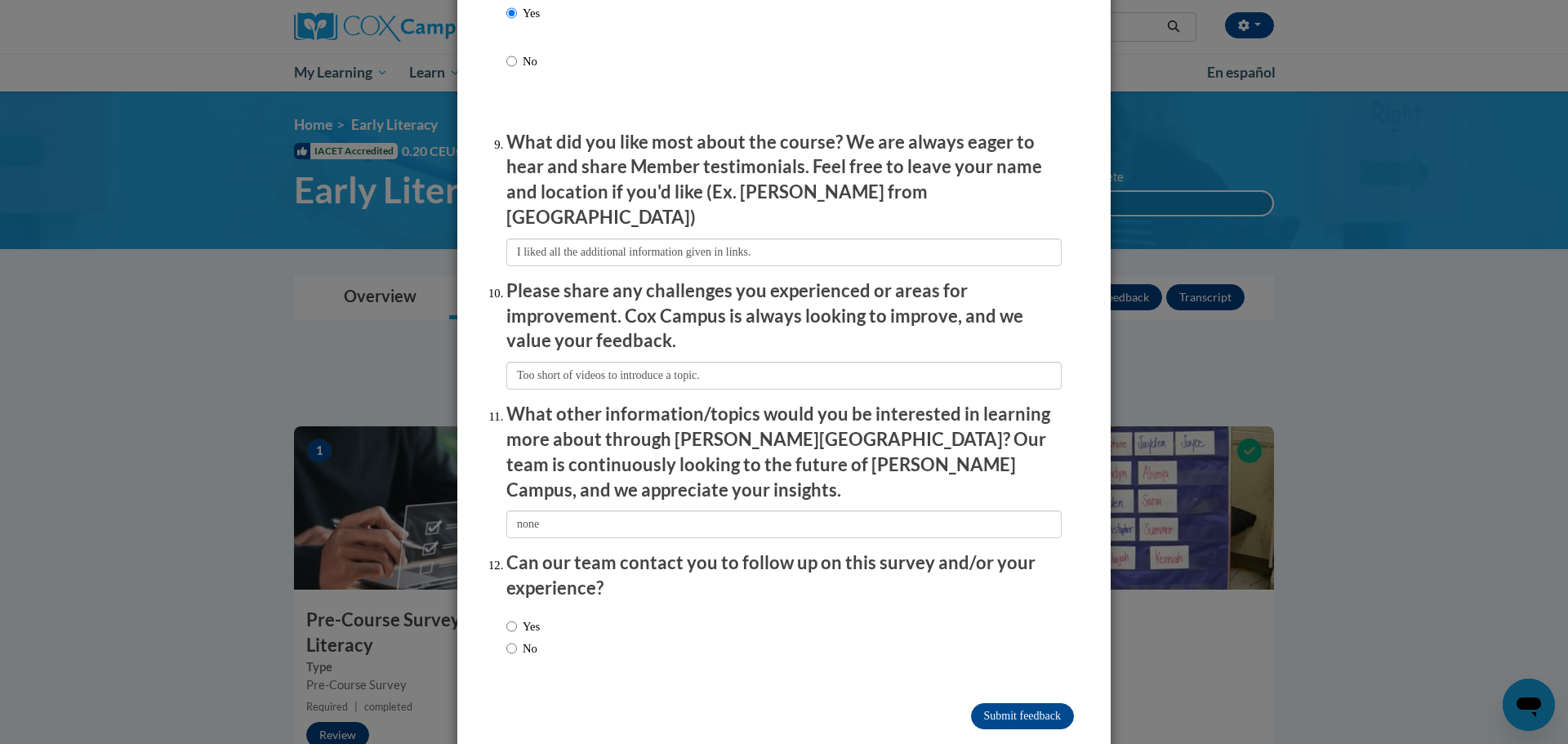
click at [520, 639] on label "No" at bounding box center [522, 648] width 31 height 18
click at [517, 639] on input "No" at bounding box center [512, 648] width 11 height 18
radio input "true"
click at [987, 703] on input "Submit feedback" at bounding box center [1023, 716] width 103 height 26
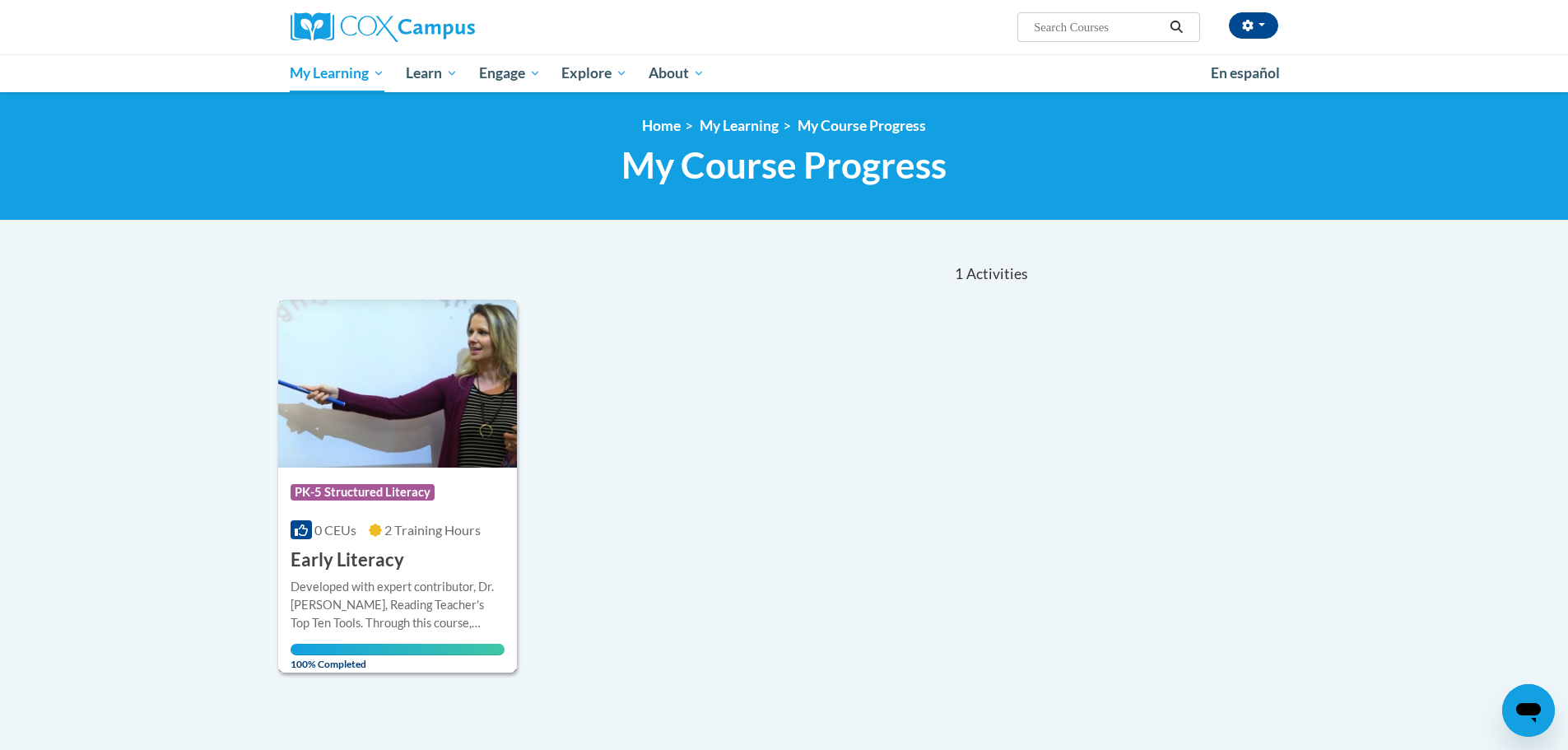
click at [428, 564] on div "Course Category: PK-5 Structured Literacy 0 CEUs 2 Training Hours COURSE Early …" at bounding box center [398, 520] width 239 height 106
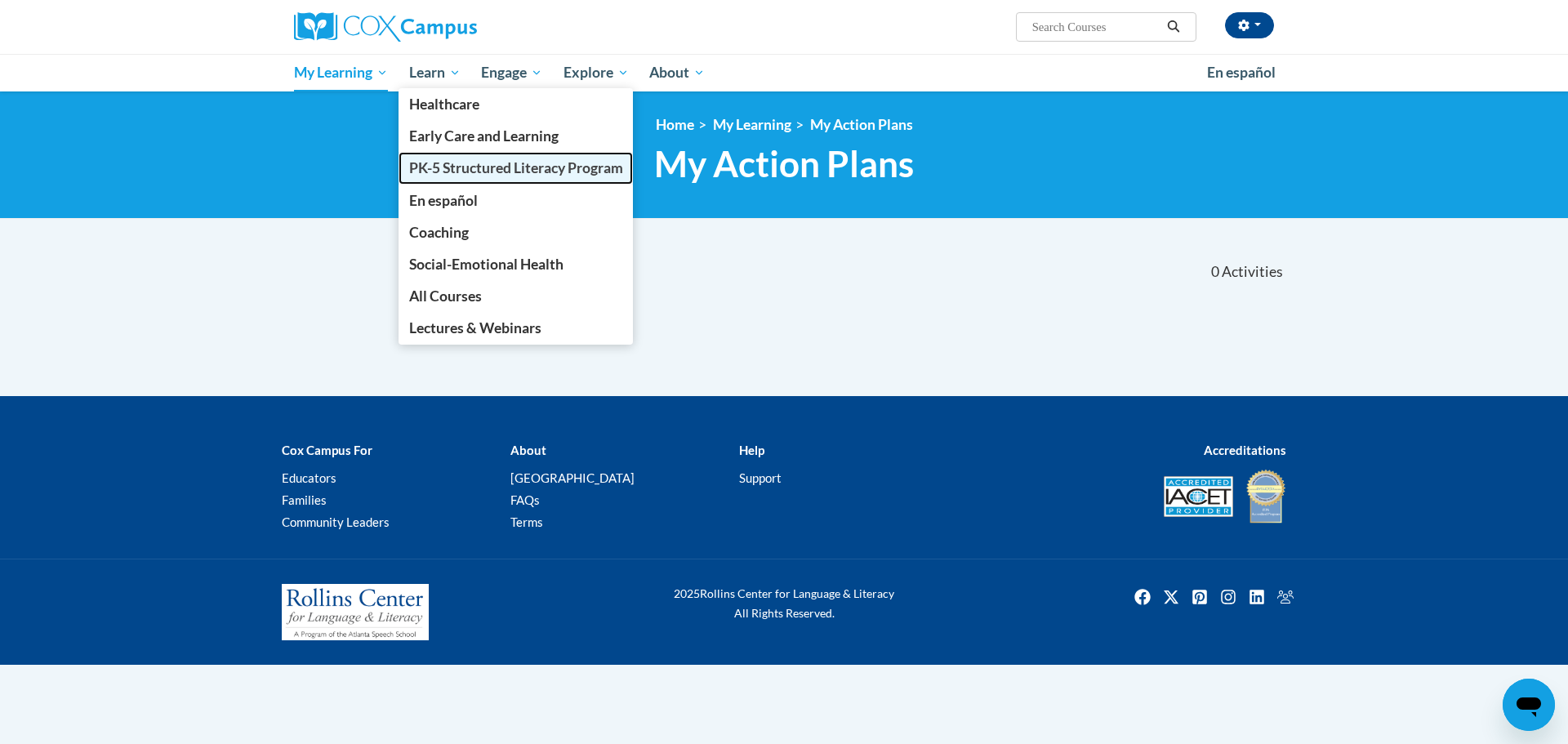
click at [480, 171] on span "PK-5 Structured Literacy Program" at bounding box center [516, 168] width 214 height 17
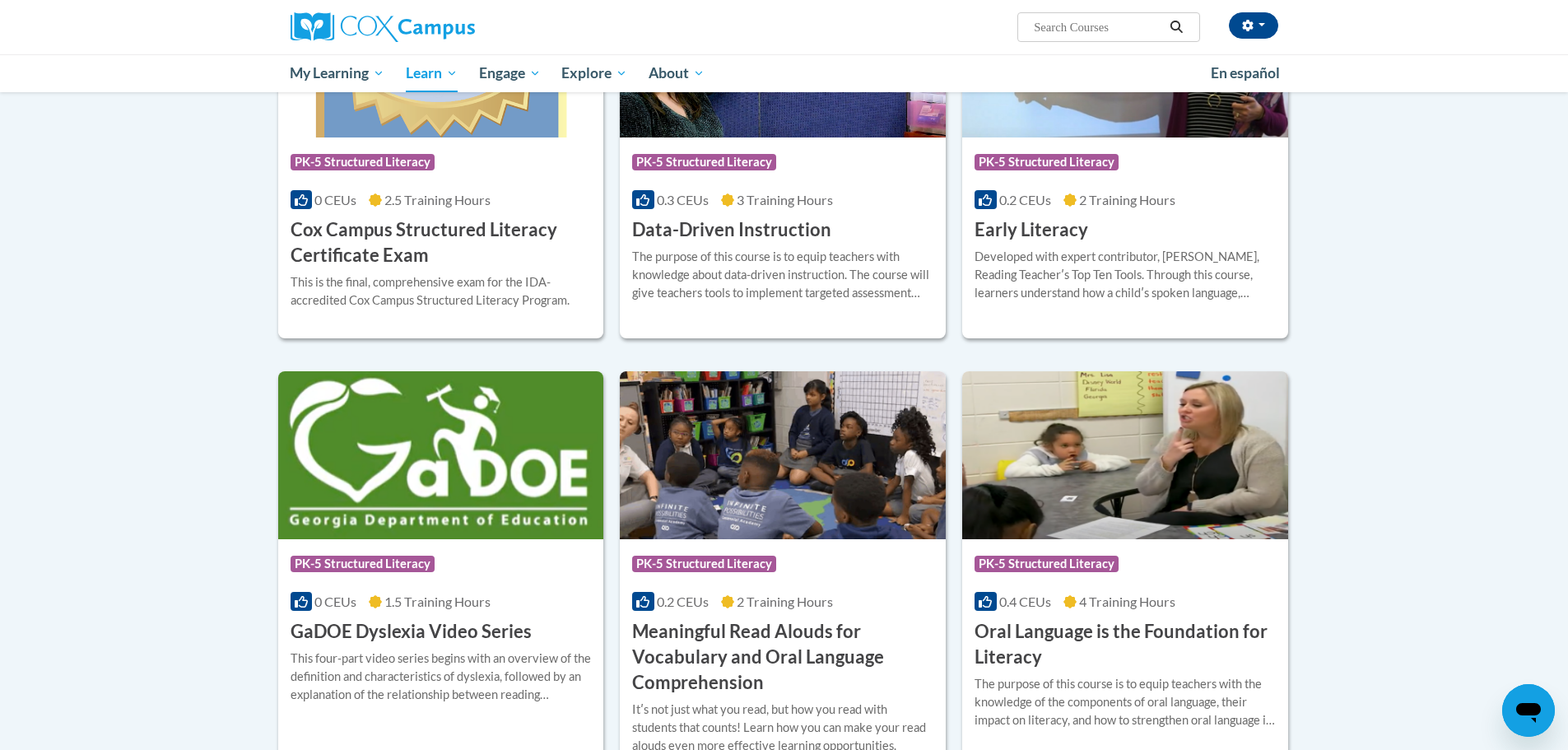
scroll to position [906, 0]
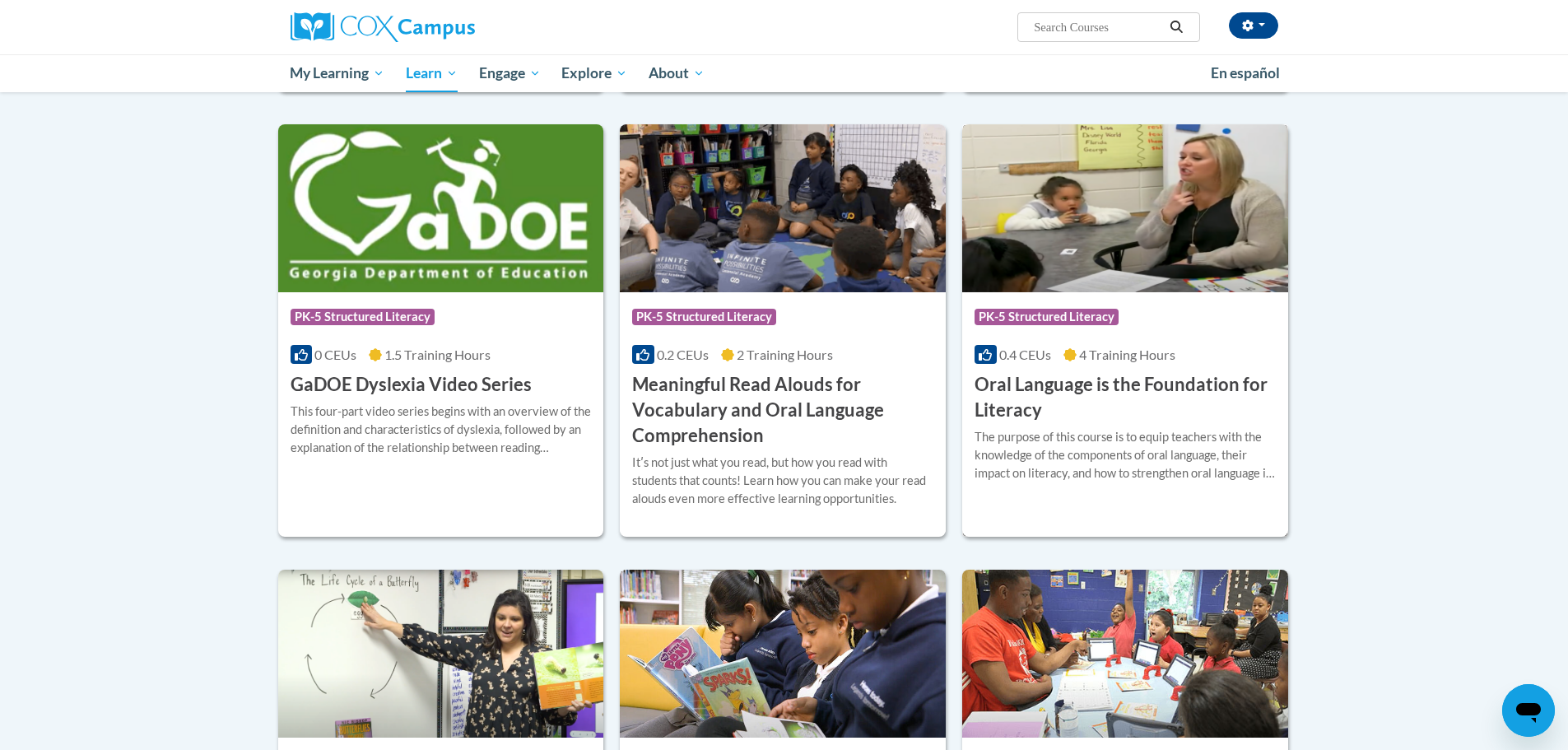
click at [1112, 418] on h3 "Oral Language is the Foundation for Literacy" at bounding box center [1125, 398] width 301 height 51
